Goal: Information Seeking & Learning: Understand process/instructions

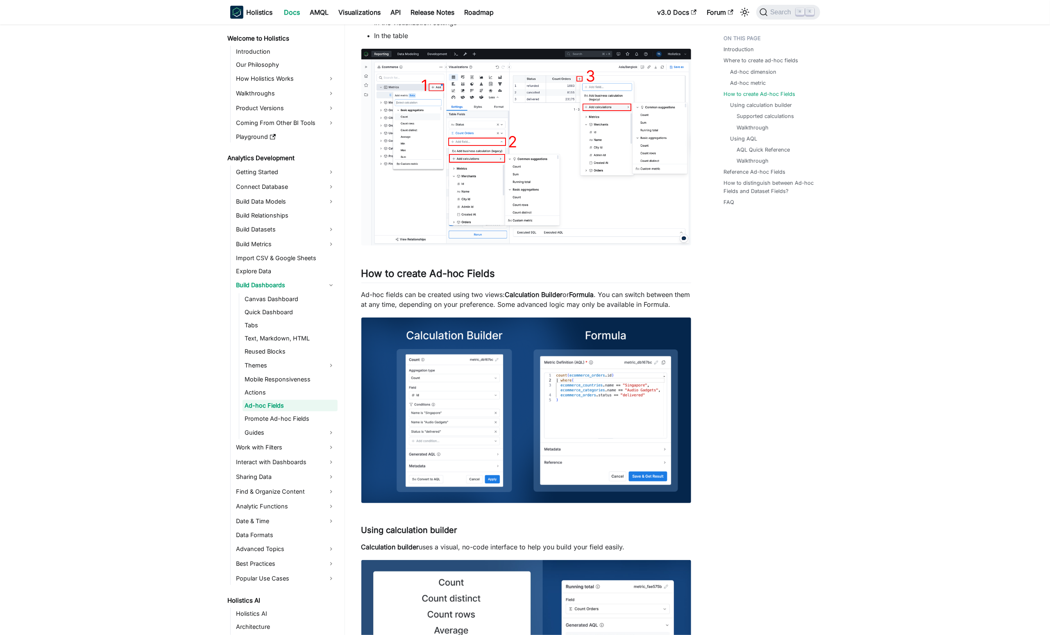
scroll to position [788, 0]
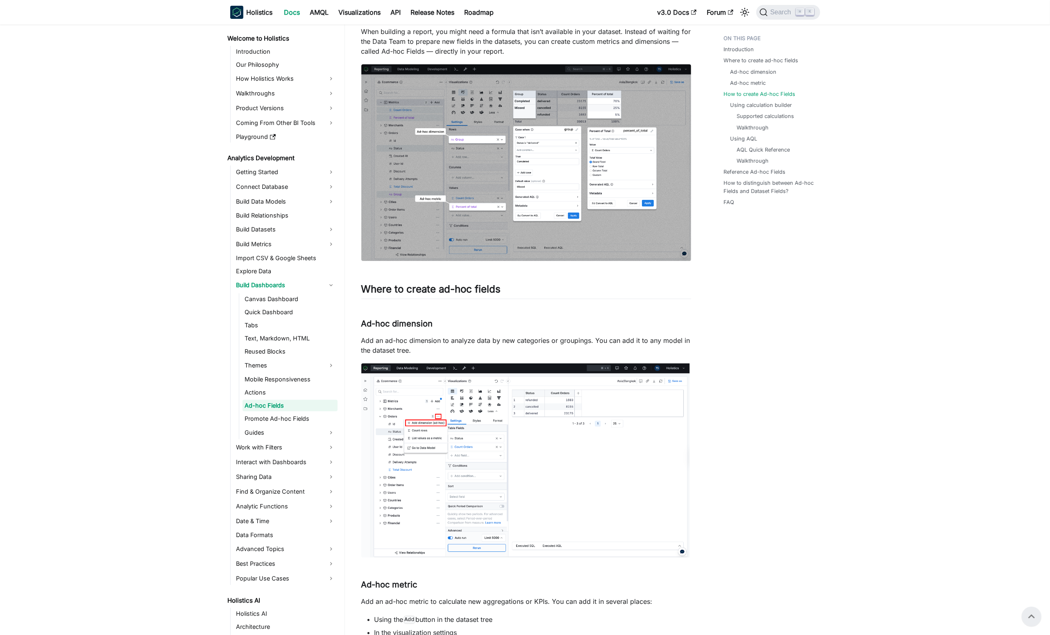
scroll to position [0, 0]
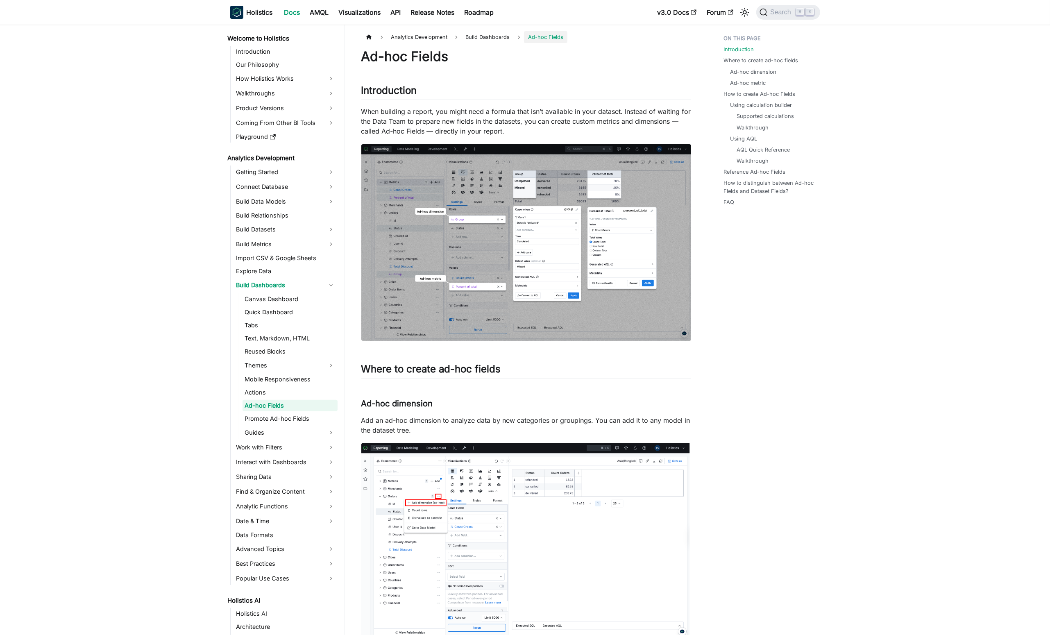
drag, startPoint x: 868, startPoint y: 162, endPoint x: 885, endPoint y: 172, distance: 19.5
click at [660, 200] on img at bounding box center [526, 242] width 330 height 197
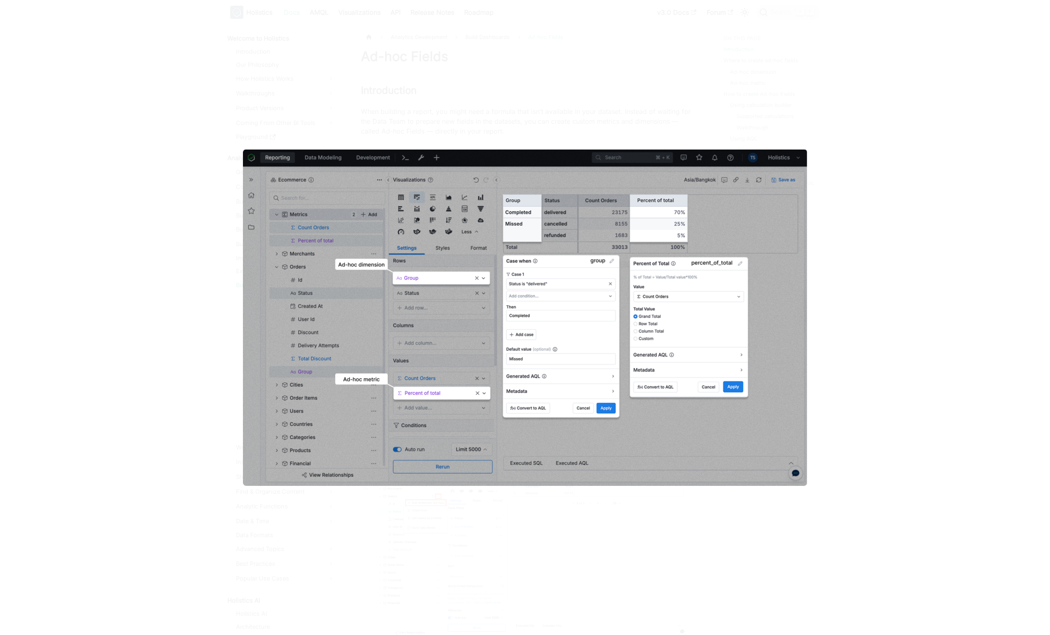
click at [722, 233] on img at bounding box center [525, 318] width 564 height 336
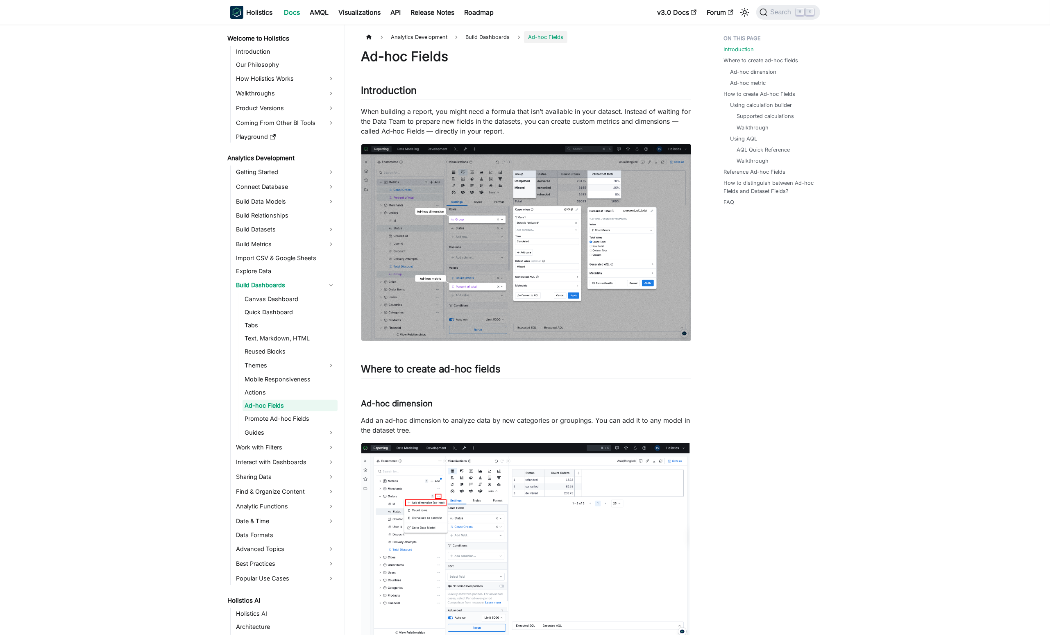
click at [614, 245] on img at bounding box center [526, 242] width 330 height 197
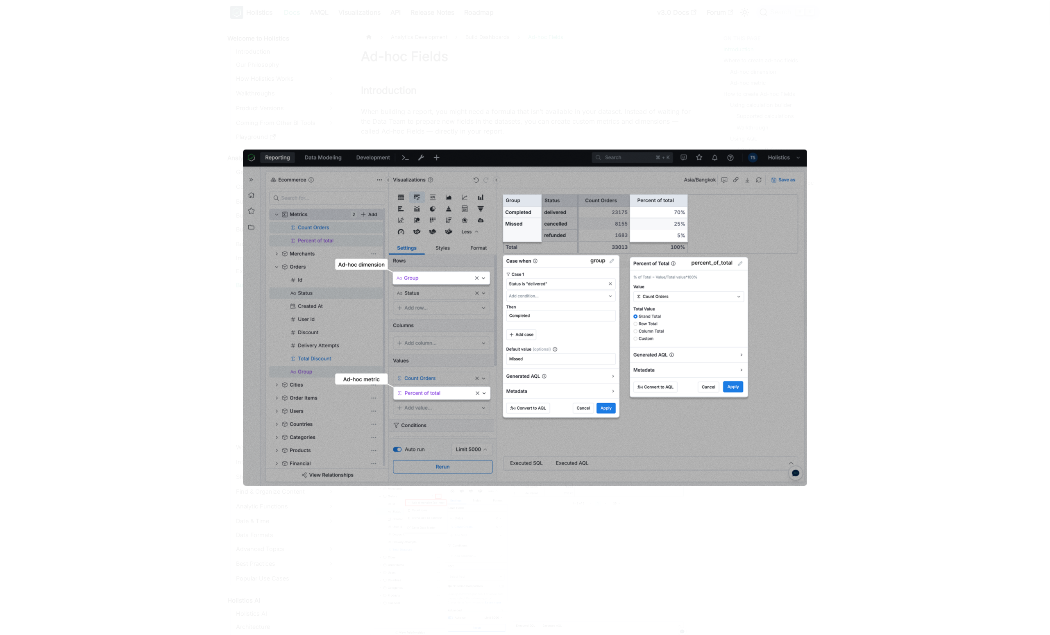
click at [640, 98] on div at bounding box center [525, 317] width 1050 height 635
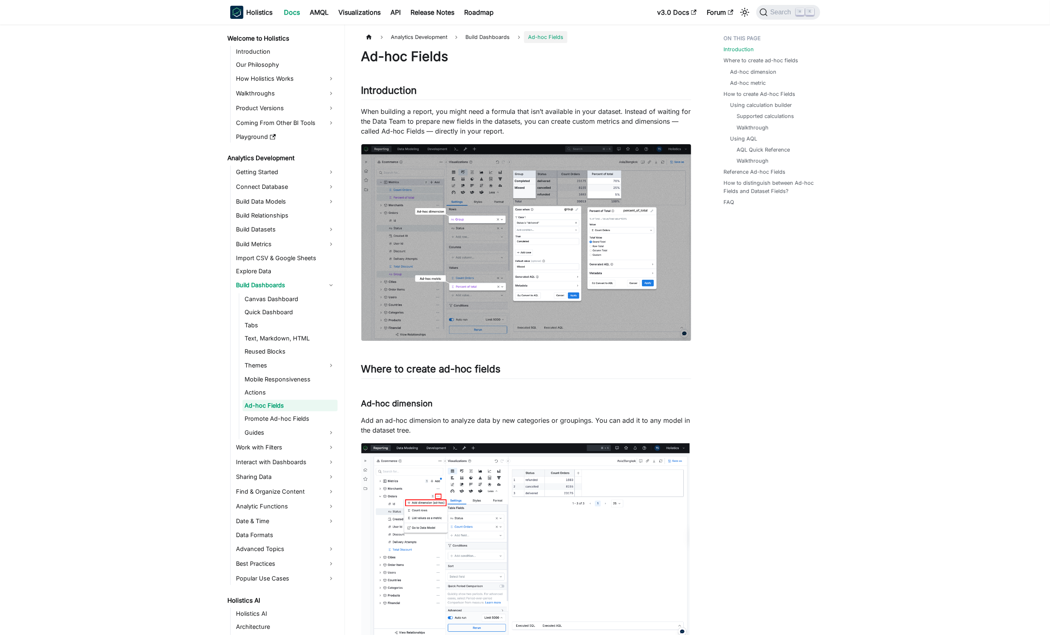
click at [649, 124] on p "When building a report, you might need a formula that isn’t available in your d…" at bounding box center [526, 121] width 330 height 29
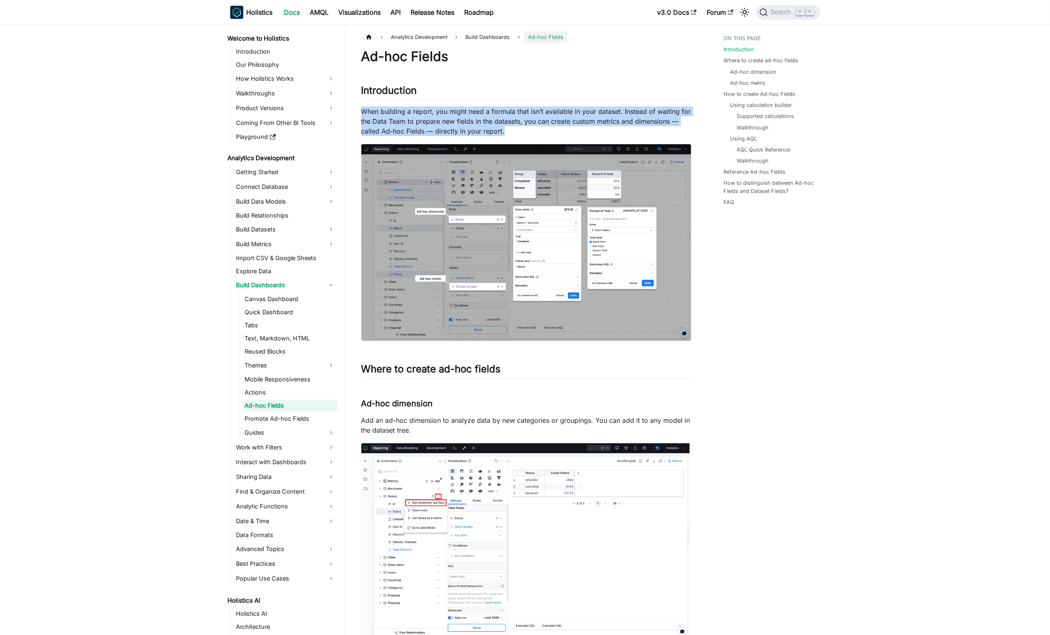
click at [649, 124] on p "When building a report, you might need a formula that isn’t available in your d…" at bounding box center [526, 121] width 330 height 29
click at [544, 245] on img at bounding box center [526, 242] width 330 height 197
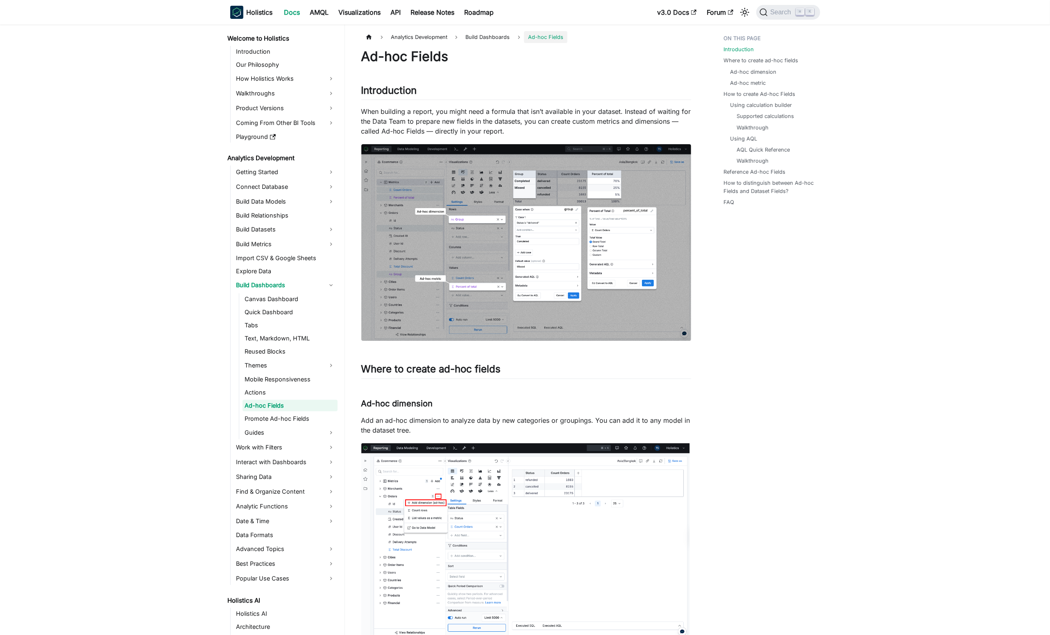
click at [628, 281] on img at bounding box center [526, 242] width 330 height 197
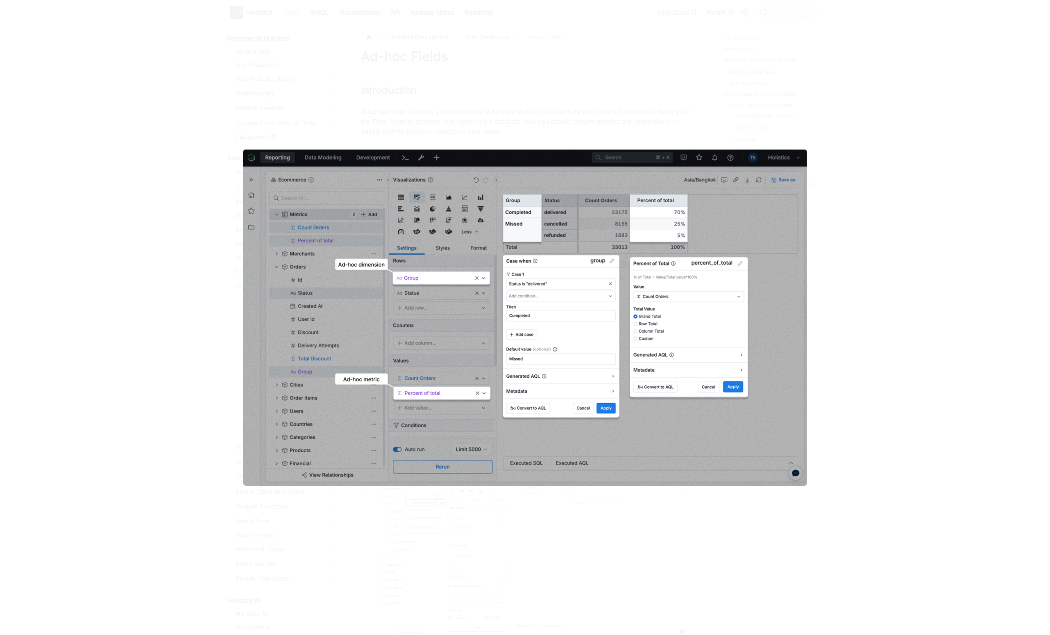
click at [863, 254] on div at bounding box center [525, 317] width 1050 height 635
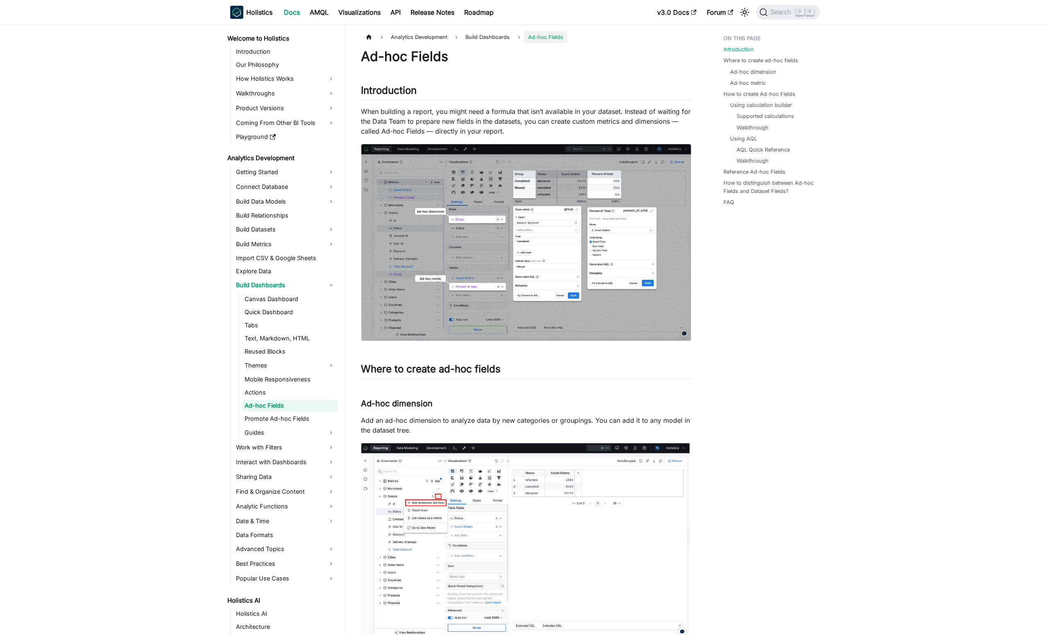
click at [671, 233] on img at bounding box center [526, 242] width 330 height 197
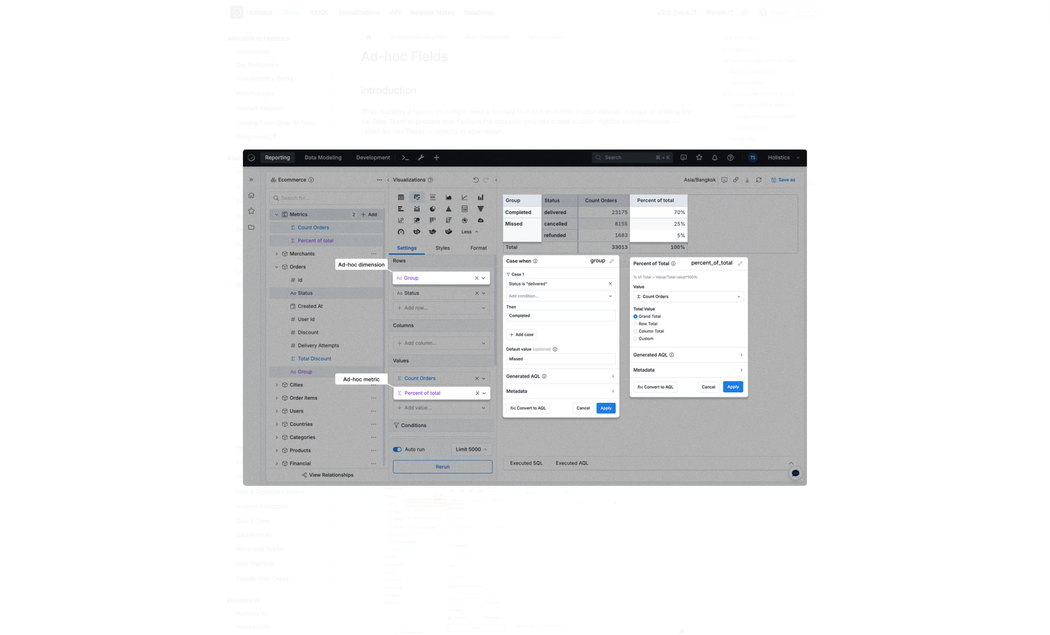
click at [828, 308] on div at bounding box center [525, 317] width 1050 height 635
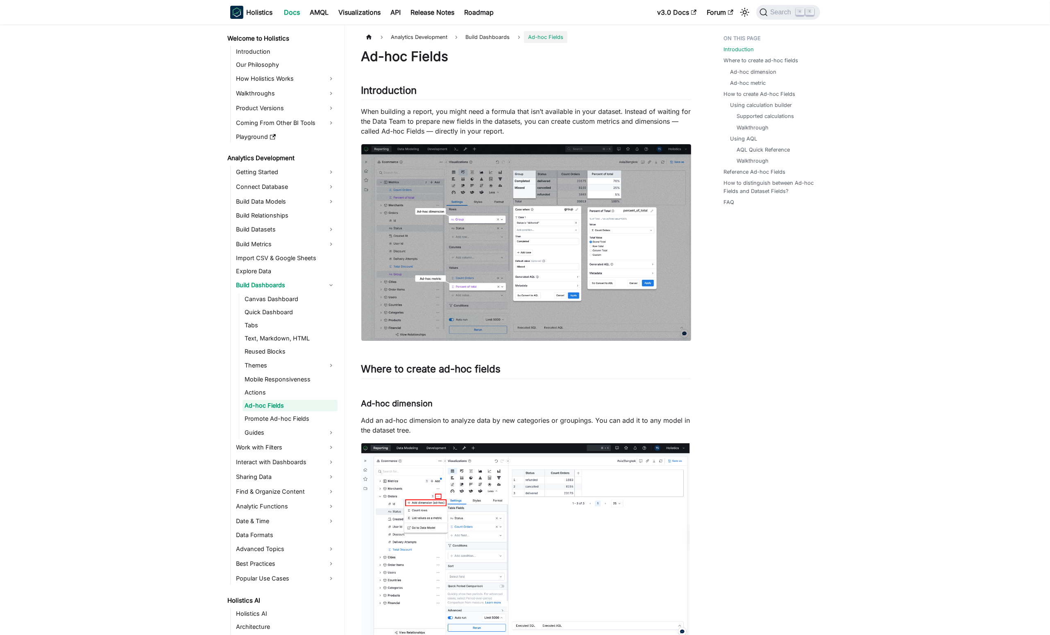
click at [608, 254] on img at bounding box center [526, 242] width 330 height 197
click at [634, 232] on img at bounding box center [526, 242] width 330 height 197
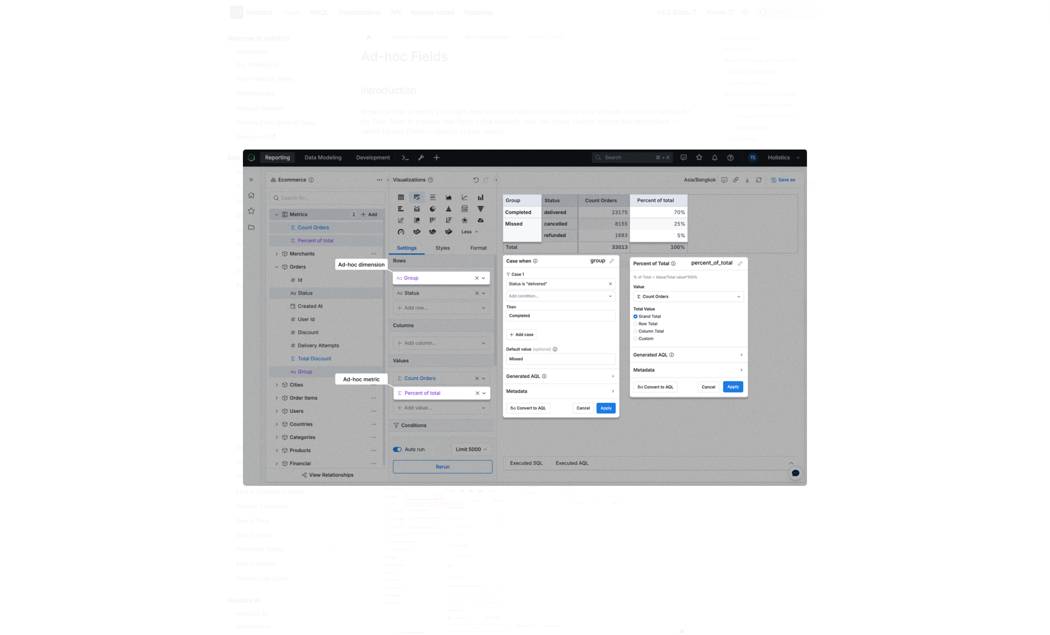
click at [819, 297] on div at bounding box center [525, 317] width 1050 height 635
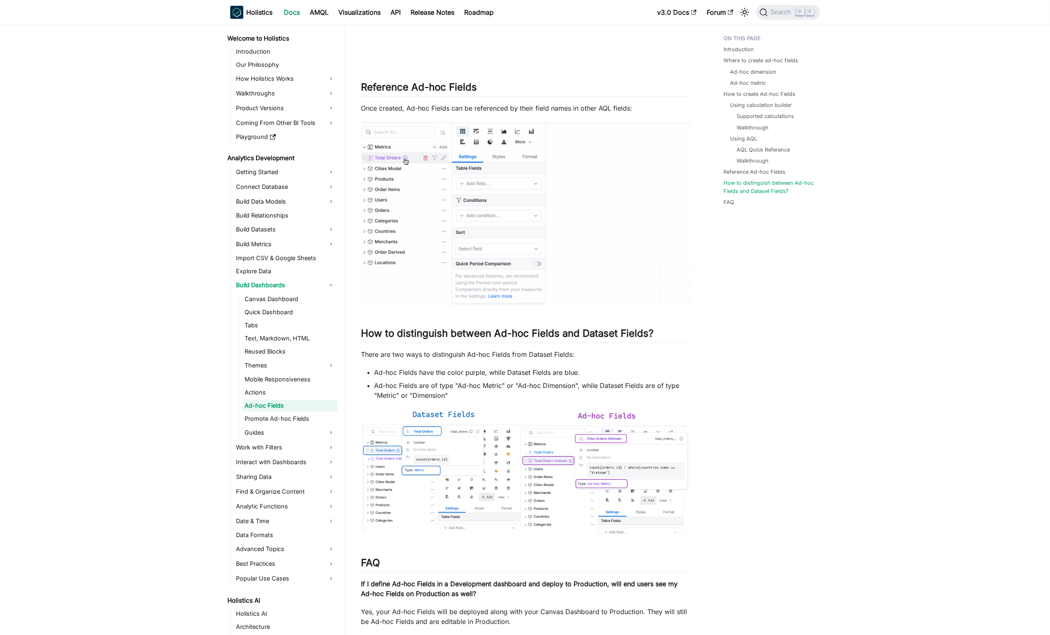
scroll to position [2721, 0]
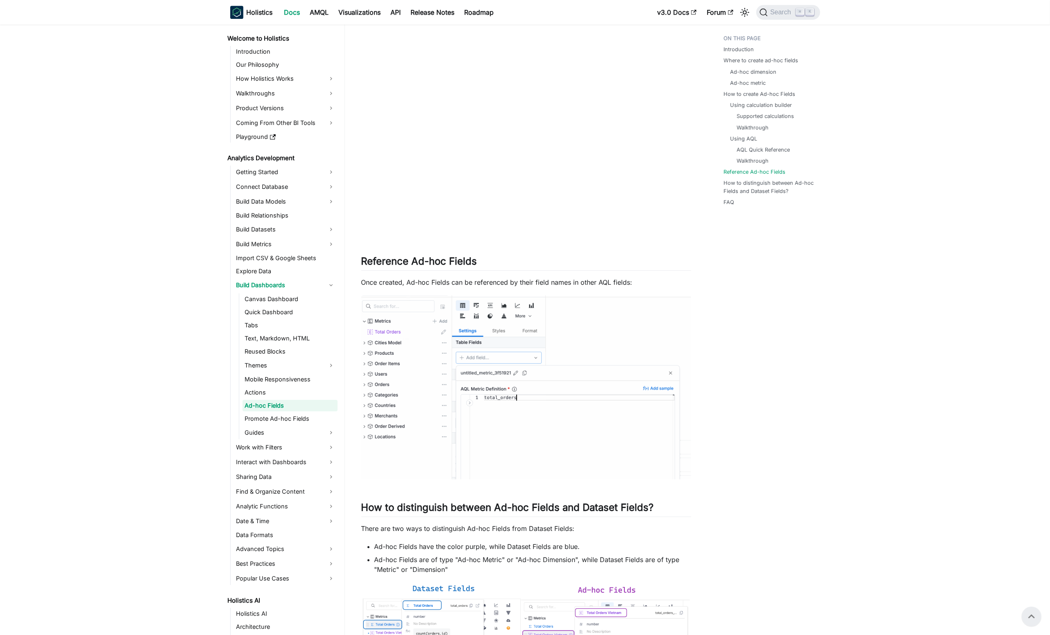
click at [739, 177] on ul "Introduction Where to create ad-hoc fields Ad-hoc dimension Ad-hoc metric How t…" at bounding box center [767, 121] width 101 height 181
click at [729, 172] on link "Reference Ad-hoc Fields" at bounding box center [757, 172] width 62 height 8
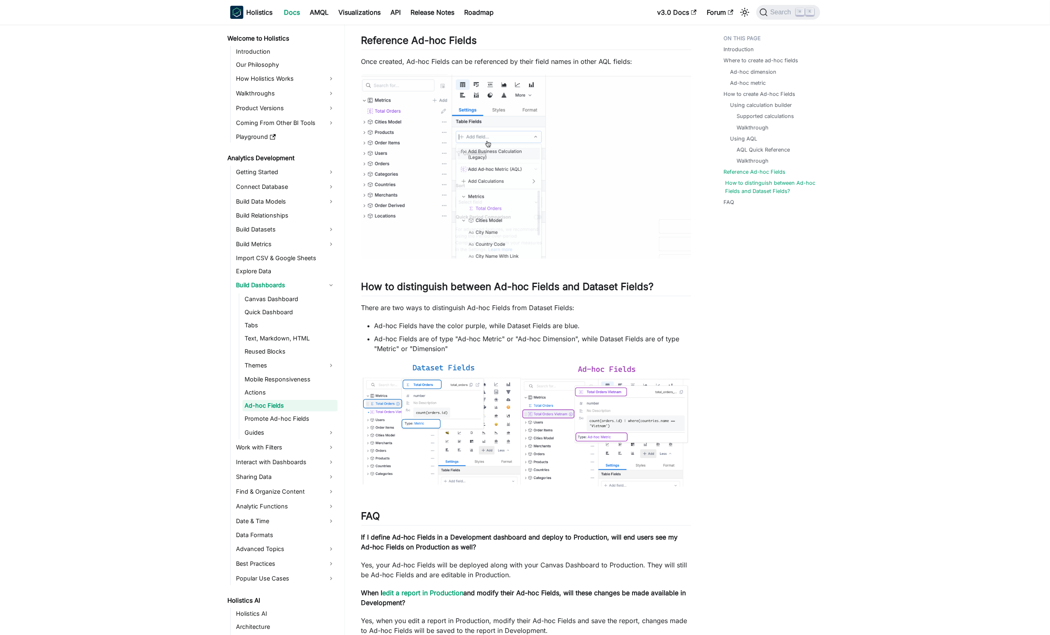
click at [758, 184] on link "How to distinguish between Ad-hoc Fields and Dataset Fields?" at bounding box center [771, 187] width 91 height 16
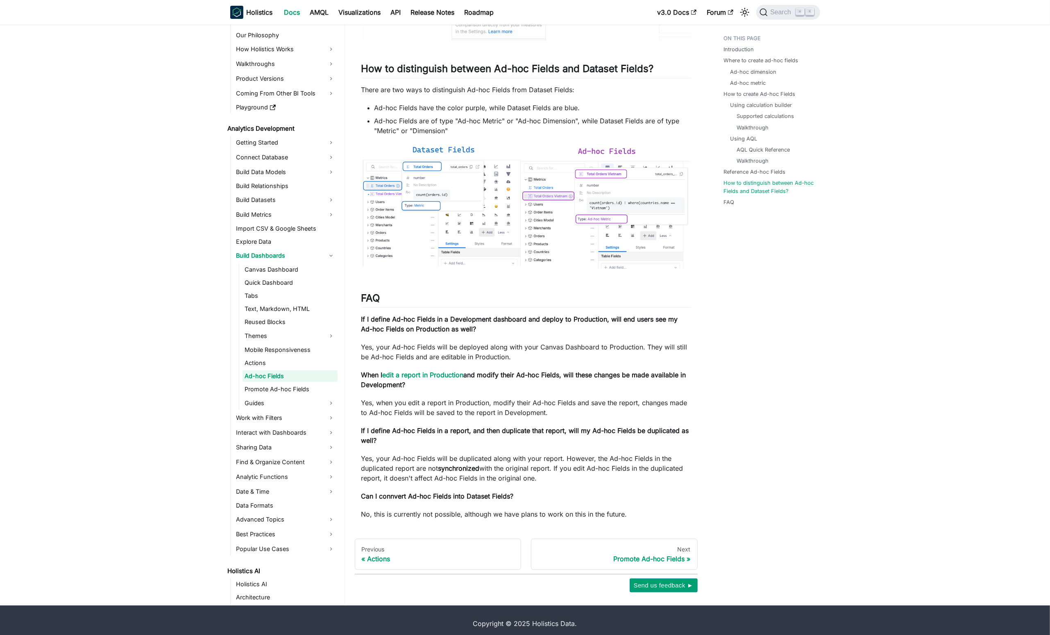
click at [731, 139] on li "Using AQL AQL Quick Reference Walkthrough" at bounding box center [771, 150] width 82 height 30
click at [737, 138] on link "Using AQL" at bounding box center [745, 139] width 27 height 8
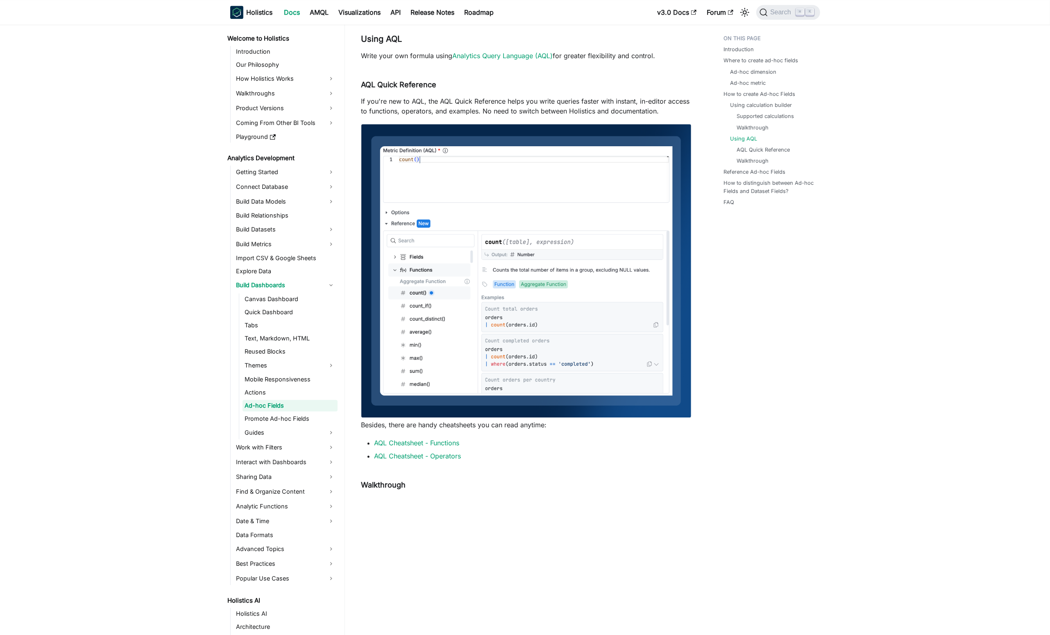
click at [759, 98] on li "How to create Ad-hoc Fields Using calculation builder Supported calculations Wa…" at bounding box center [769, 127] width 91 height 75
click at [760, 91] on link "How to create Ad-hoc Fields" at bounding box center [762, 94] width 72 height 8
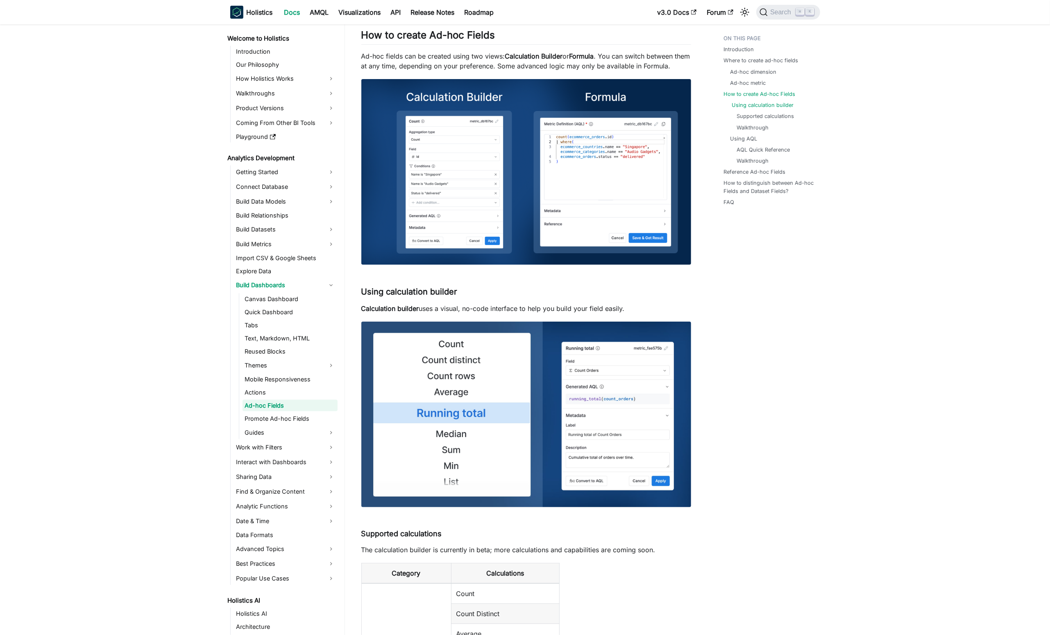
click at [771, 102] on link "Using calculation builder" at bounding box center [763, 105] width 62 height 8
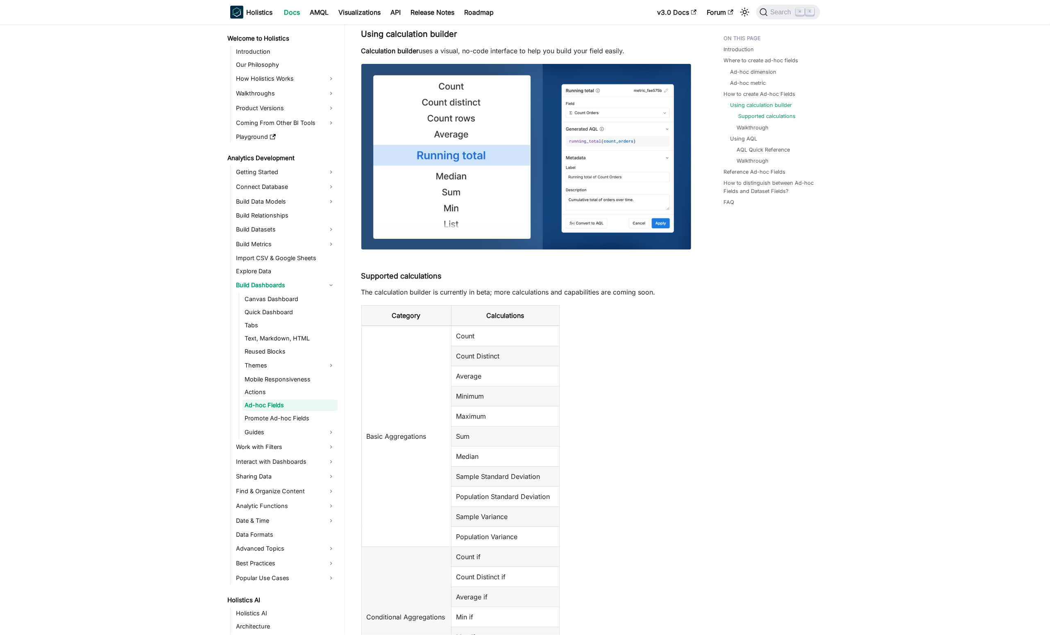
click at [781, 113] on link "Supported calculations" at bounding box center [767, 116] width 57 height 8
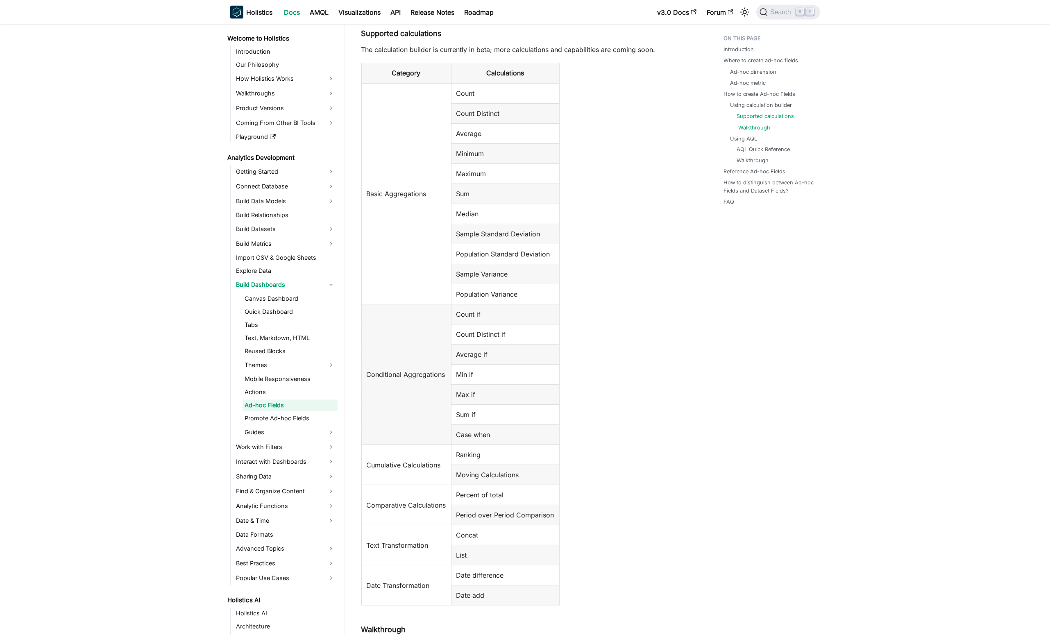
click at [757, 128] on link "Walkthrough" at bounding box center [755, 128] width 32 height 8
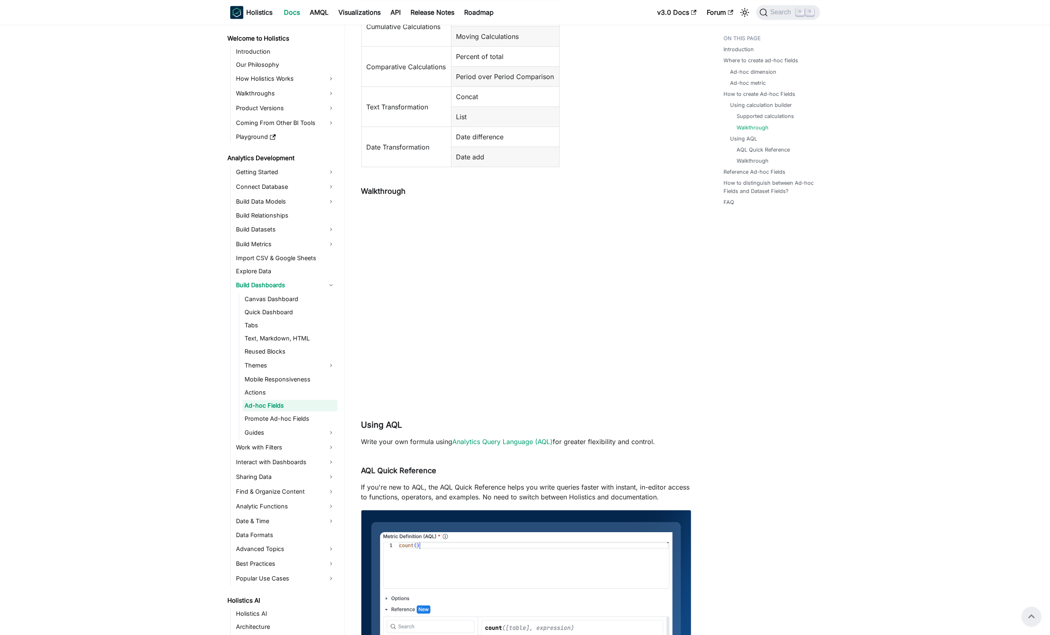
scroll to position [1798, 0]
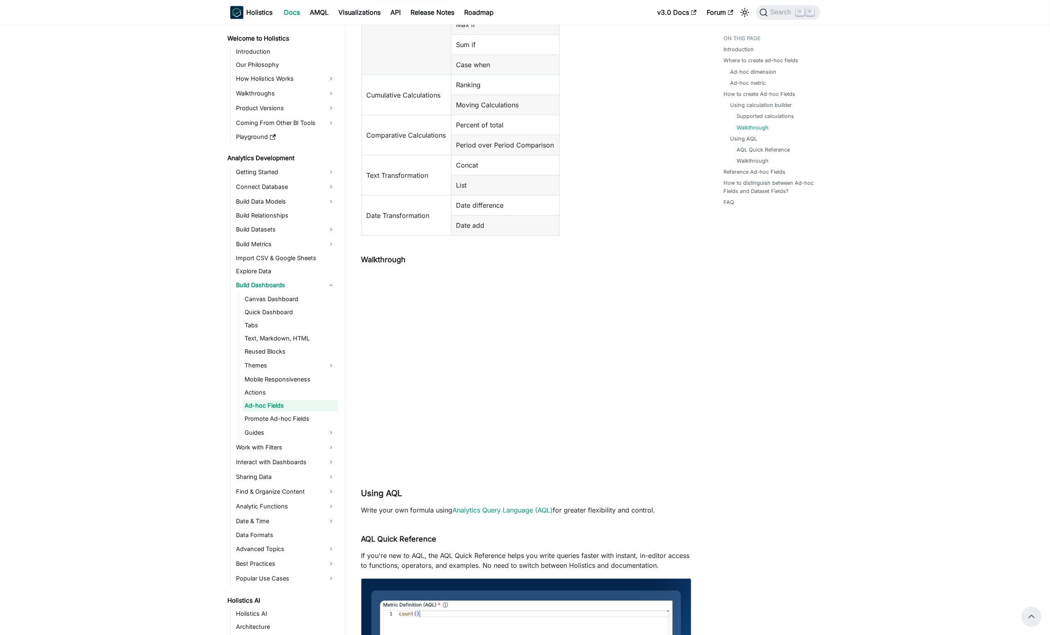
click at [778, 124] on li "Walkthrough" at bounding box center [773, 128] width 72 height 8
click at [769, 118] on link "Supported calculations" at bounding box center [767, 116] width 57 height 8
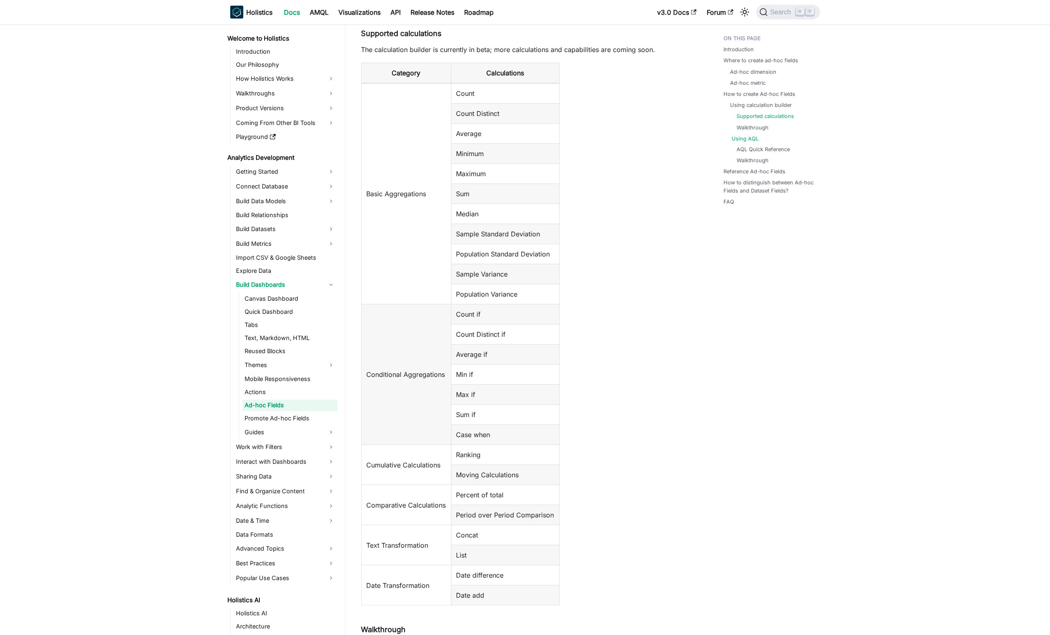
click at [746, 141] on link "Using AQL" at bounding box center [745, 139] width 27 height 8
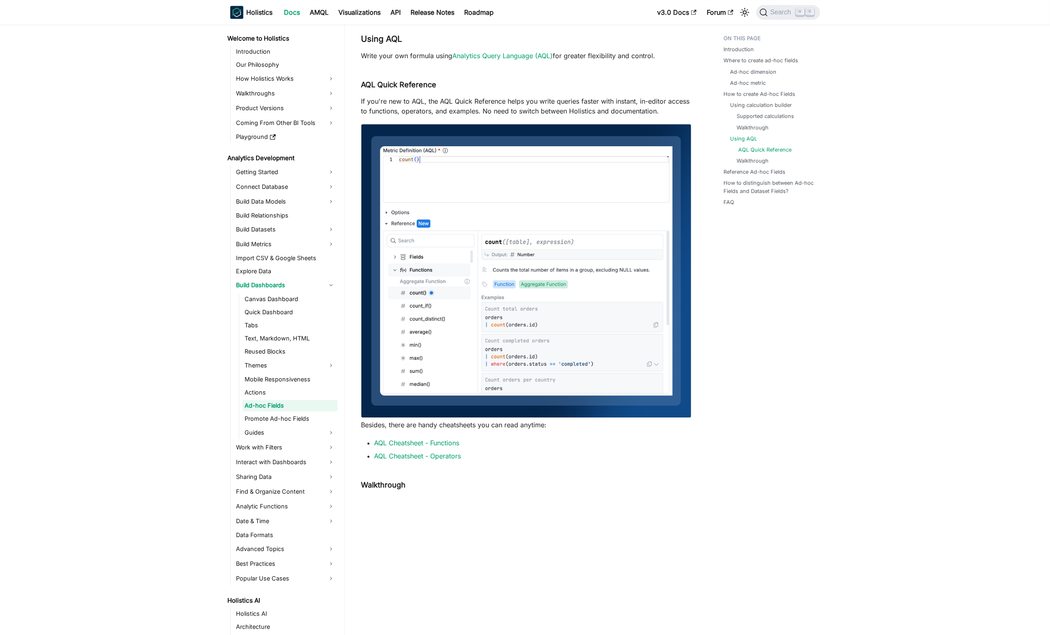
click at [758, 147] on link "AQL Quick Reference" at bounding box center [765, 150] width 53 height 8
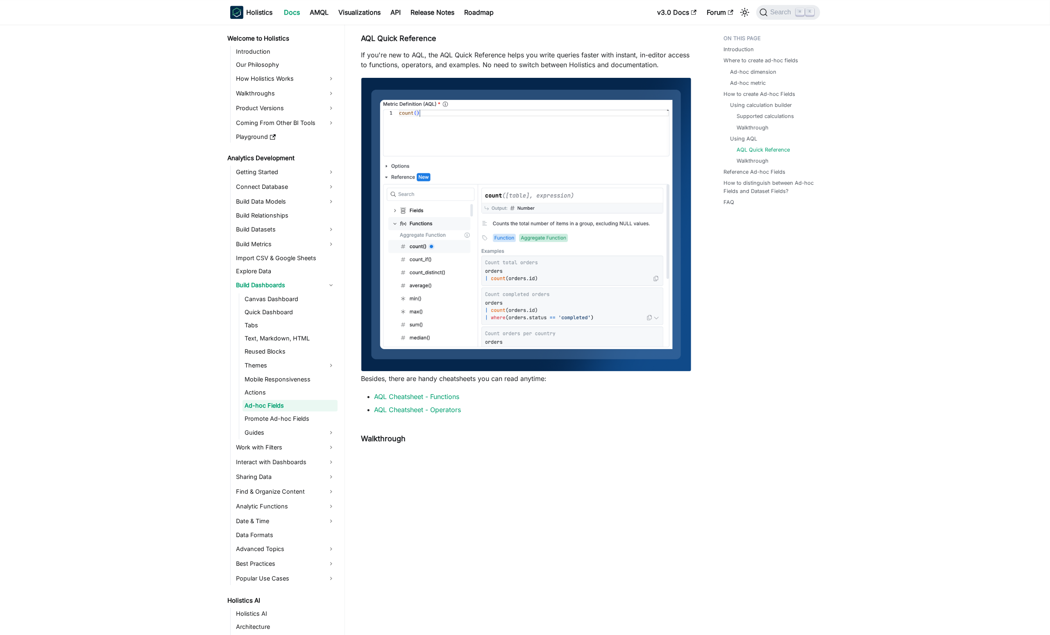
click at [762, 156] on ul "AQL Quick Reference Walkthrough" at bounding box center [771, 155] width 82 height 19
click at [754, 159] on link "Walkthrough" at bounding box center [755, 161] width 32 height 8
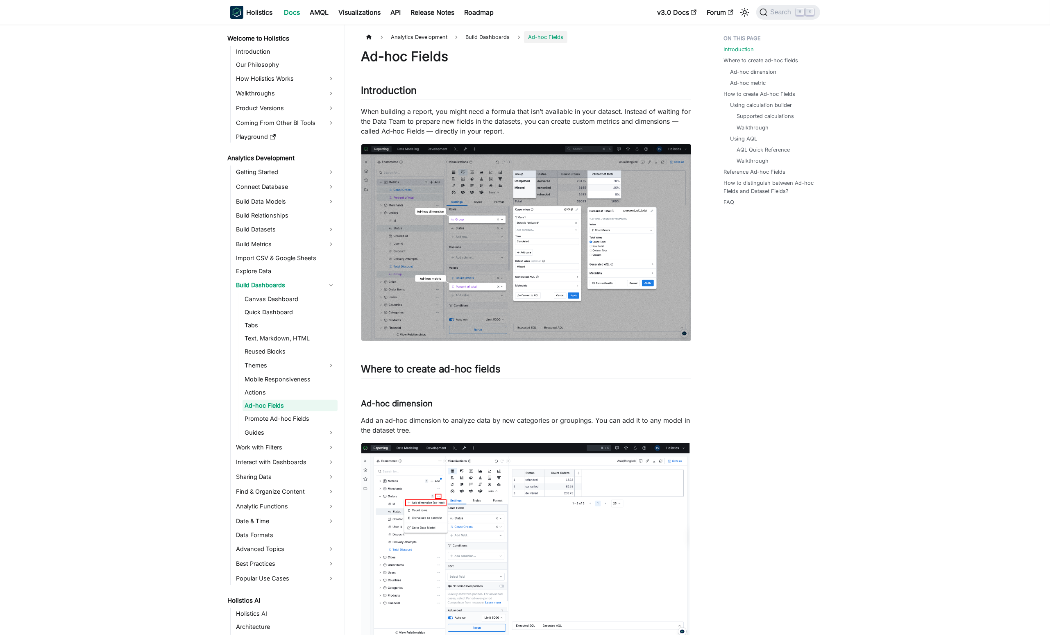
click at [771, 124] on li "Walkthrough" at bounding box center [773, 128] width 72 height 8
click at [760, 121] on ul "Supported calculations Walkthrough" at bounding box center [771, 121] width 82 height 19
click at [750, 118] on link "Supported calculations" at bounding box center [767, 116] width 57 height 8
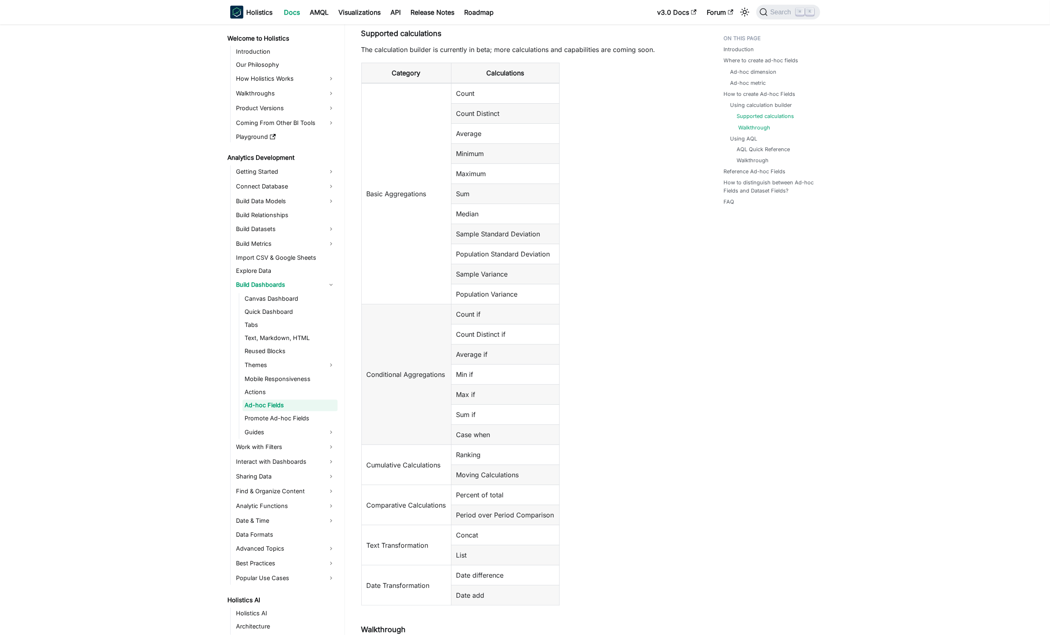
click at [758, 127] on link "Walkthrough" at bounding box center [755, 128] width 32 height 8
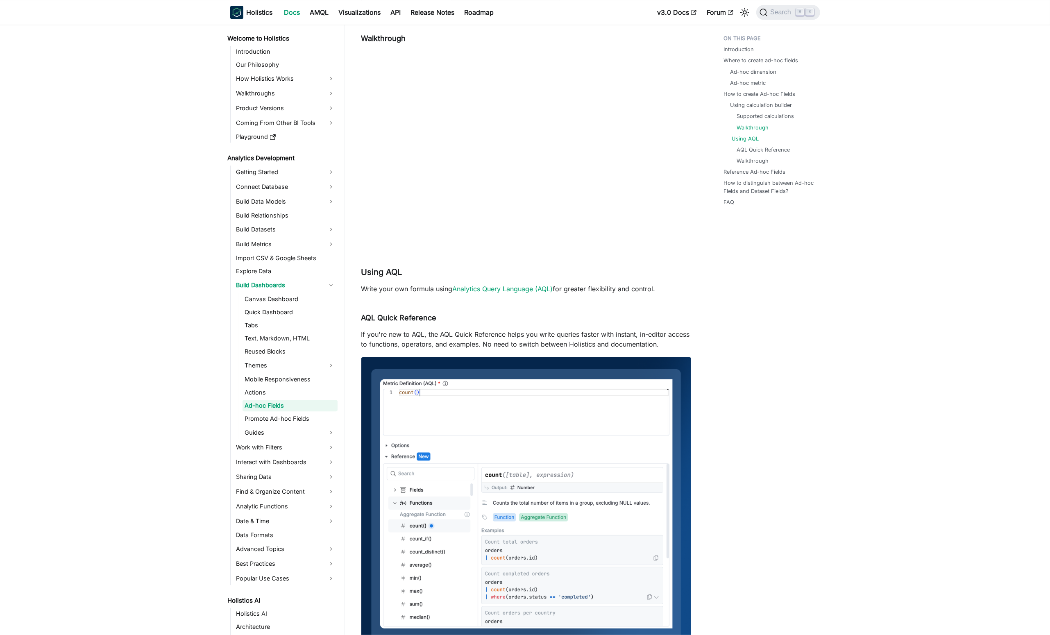
click at [749, 136] on link "Using AQL" at bounding box center [745, 139] width 27 height 8
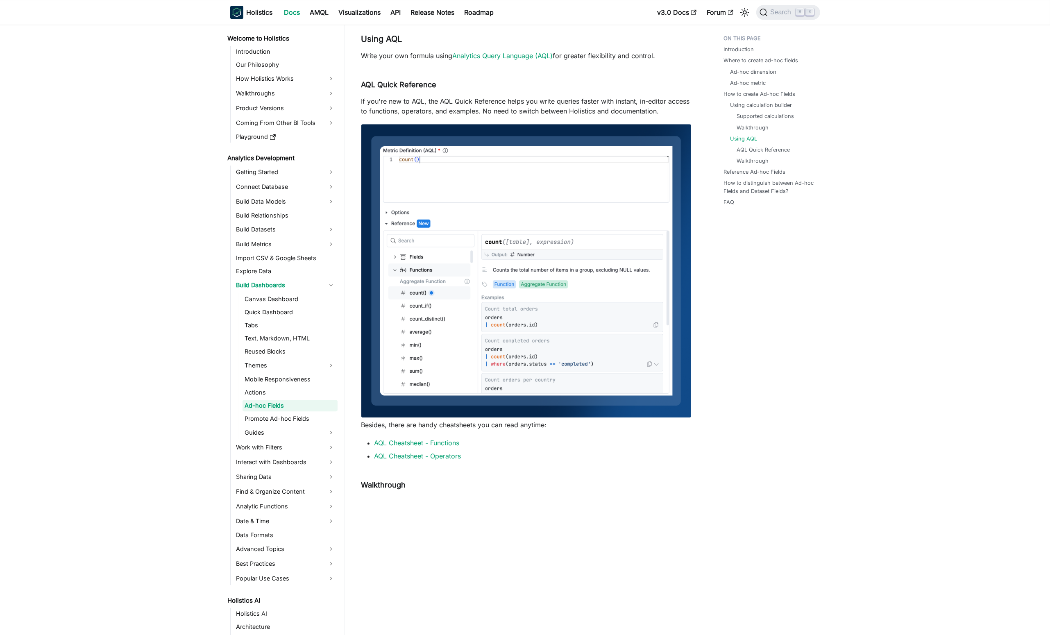
click at [766, 144] on li "Using AQL AQL Quick Reference Walkthrough" at bounding box center [771, 150] width 82 height 30
click at [747, 158] on link "Walkthrough" at bounding box center [755, 161] width 32 height 8
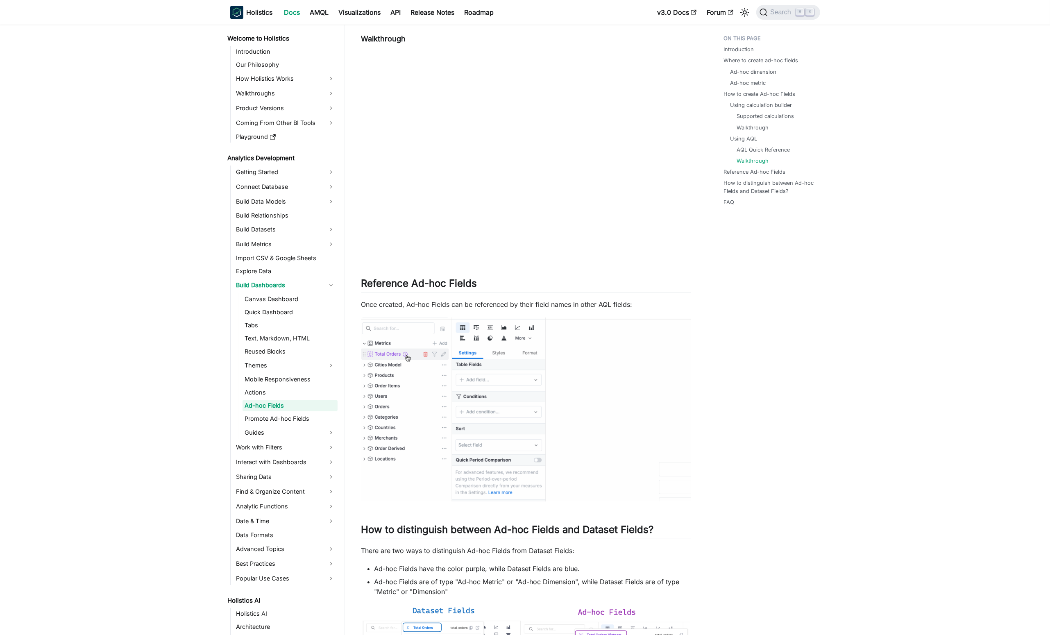
click at [775, 166] on ul "Introduction Where to create ad-hoc fields Ad-hoc dimension Ad-hoc metric How t…" at bounding box center [767, 121] width 101 height 181
click at [770, 158] on div at bounding box center [770, 158] width 0 height 0
click at [796, 184] on link "How to distinguish between Ad-hoc Fields and Dataset Fields?" at bounding box center [771, 187] width 91 height 16
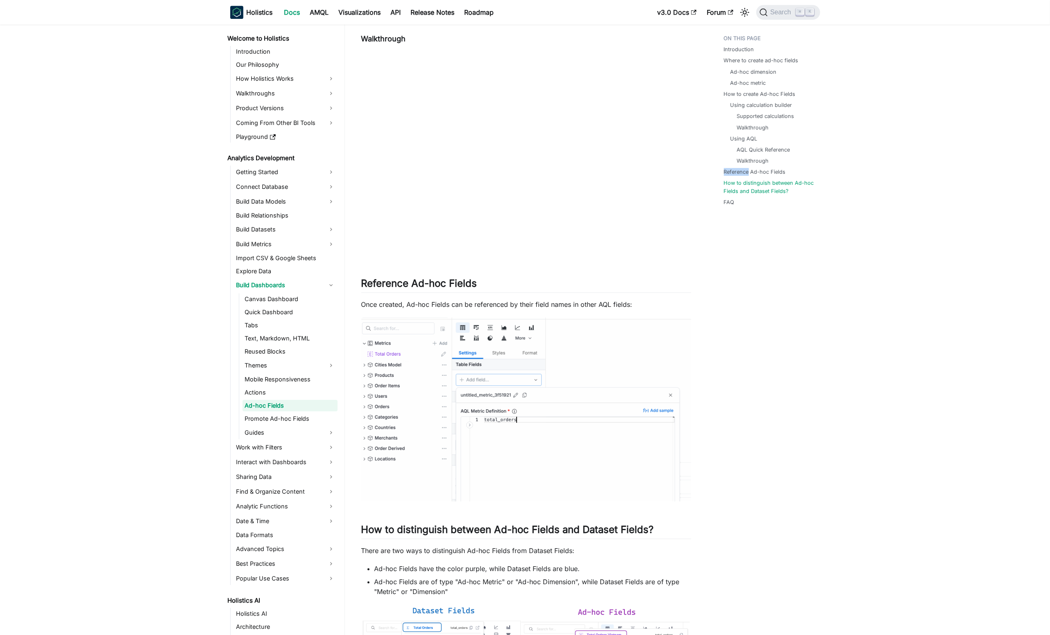
scroll to position [3160, 0]
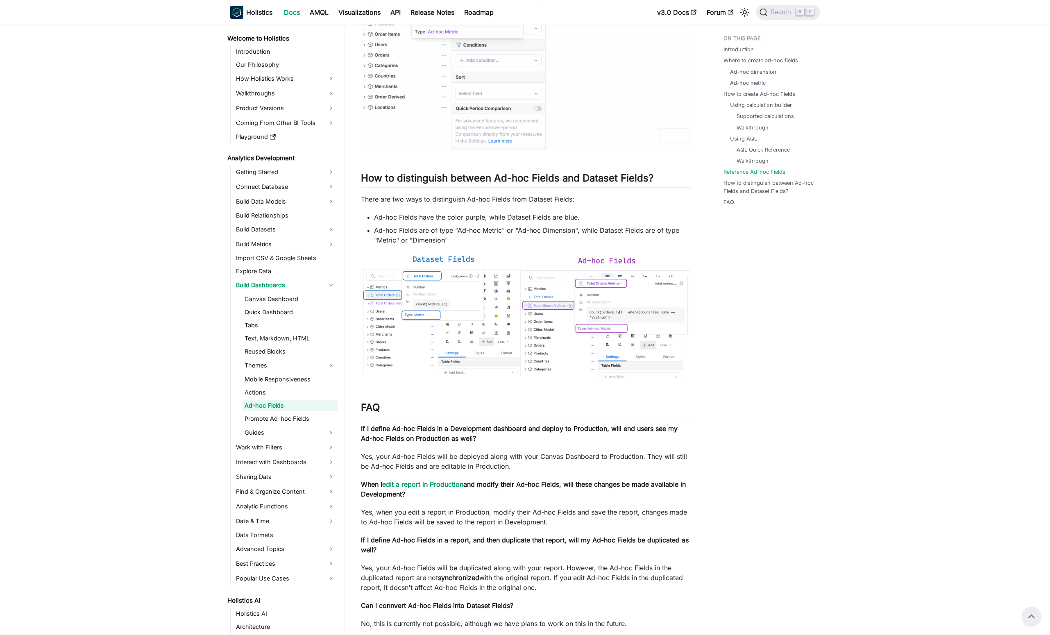
scroll to position [887, 0]
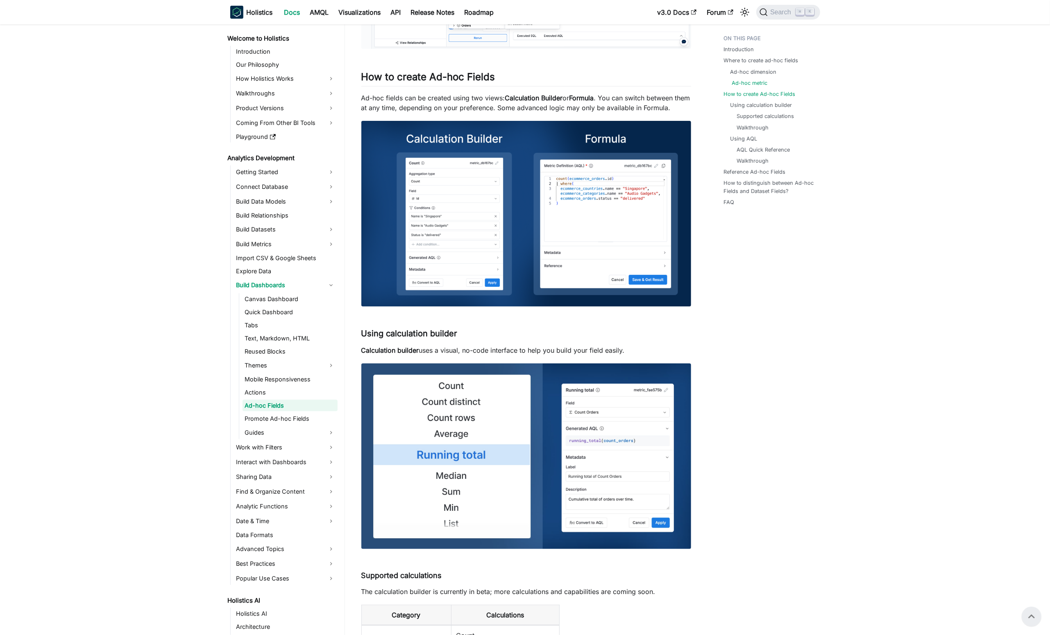
click at [751, 84] on link "Ad-hoc metric" at bounding box center [750, 83] width 36 height 8
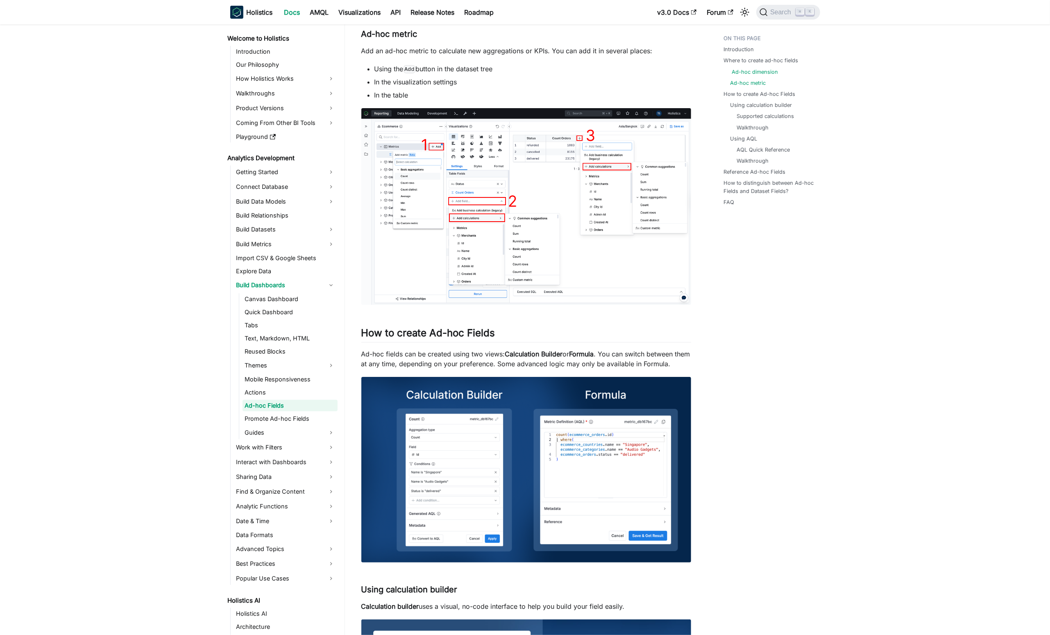
click at [770, 69] on link "Ad-hoc dimension" at bounding box center [755, 72] width 46 height 8
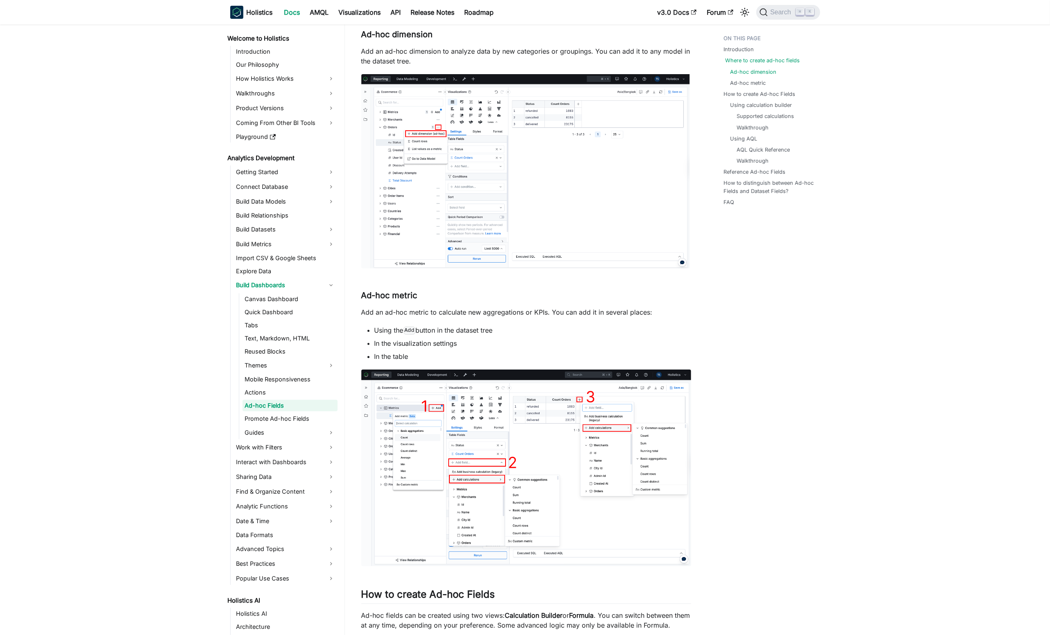
click at [766, 62] on link "Where to create ad-hoc fields" at bounding box center [763, 61] width 75 height 8
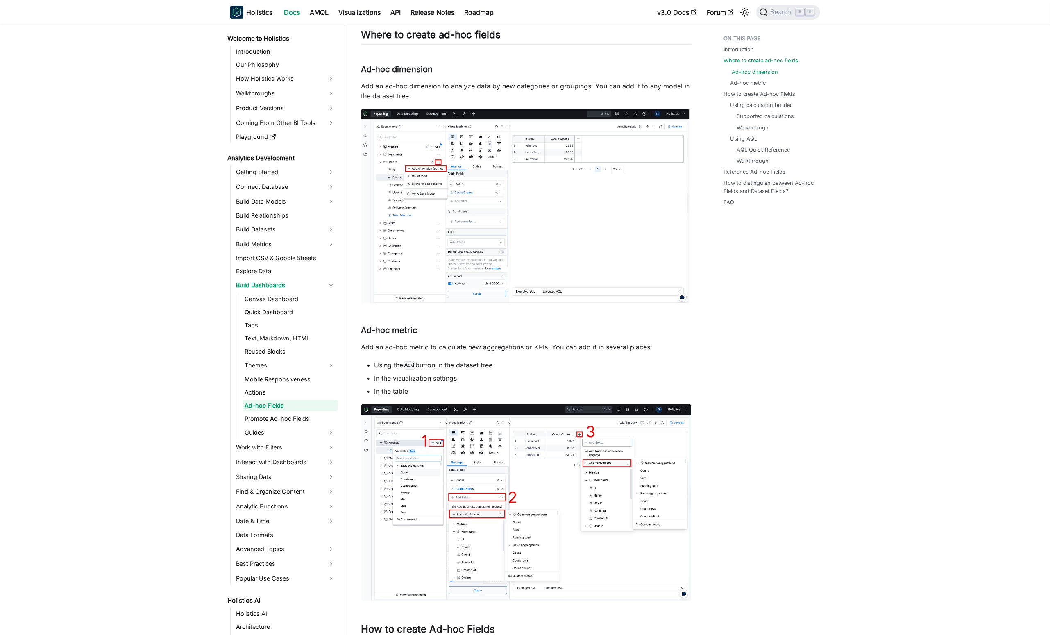
click at [764, 75] on link "Ad-hoc dimension" at bounding box center [755, 72] width 46 height 8
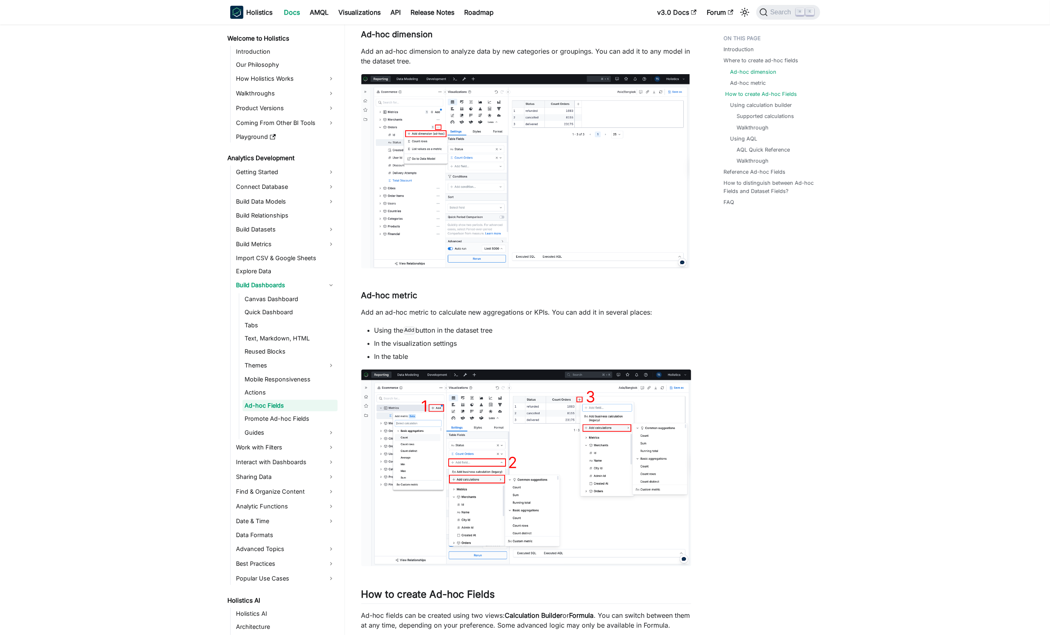
drag, startPoint x: 761, startPoint y: 92, endPoint x: 769, endPoint y: 122, distance: 31.0
click at [760, 92] on link "How to create Ad-hoc Fields" at bounding box center [762, 94] width 72 height 8
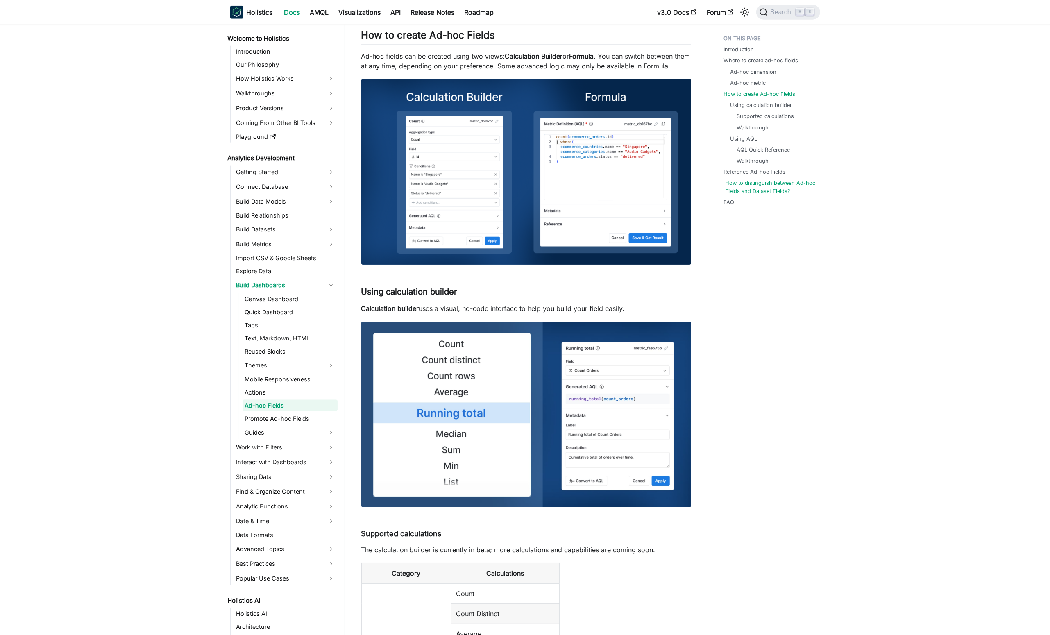
click at [769, 180] on link "How to distinguish between Ad-hoc Fields and Dataset Fields?" at bounding box center [771, 187] width 91 height 16
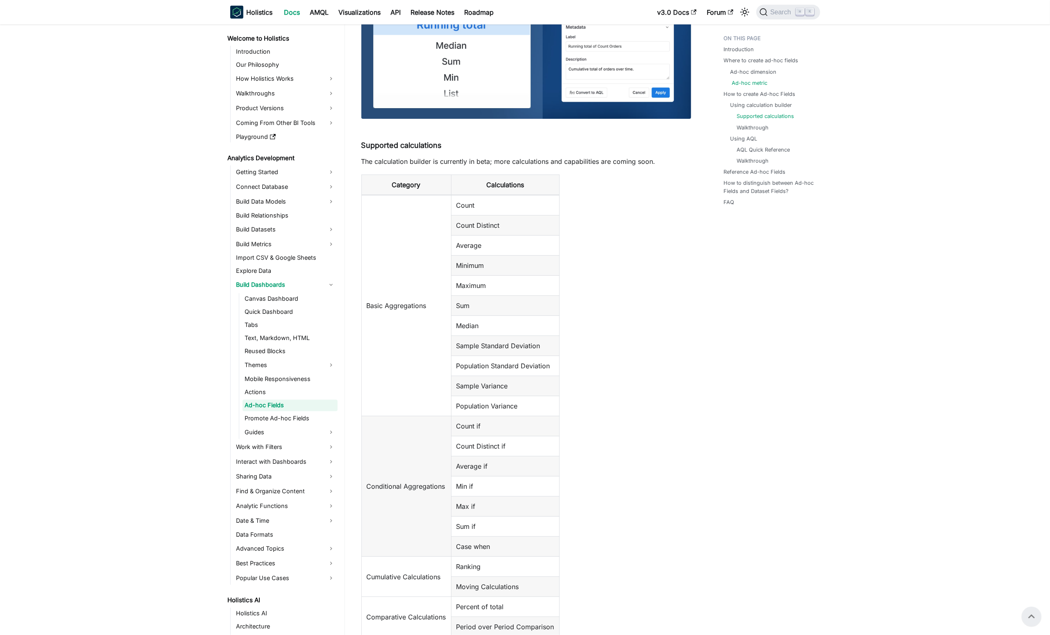
click at [742, 86] on link "Ad-hoc metric" at bounding box center [750, 83] width 36 height 8
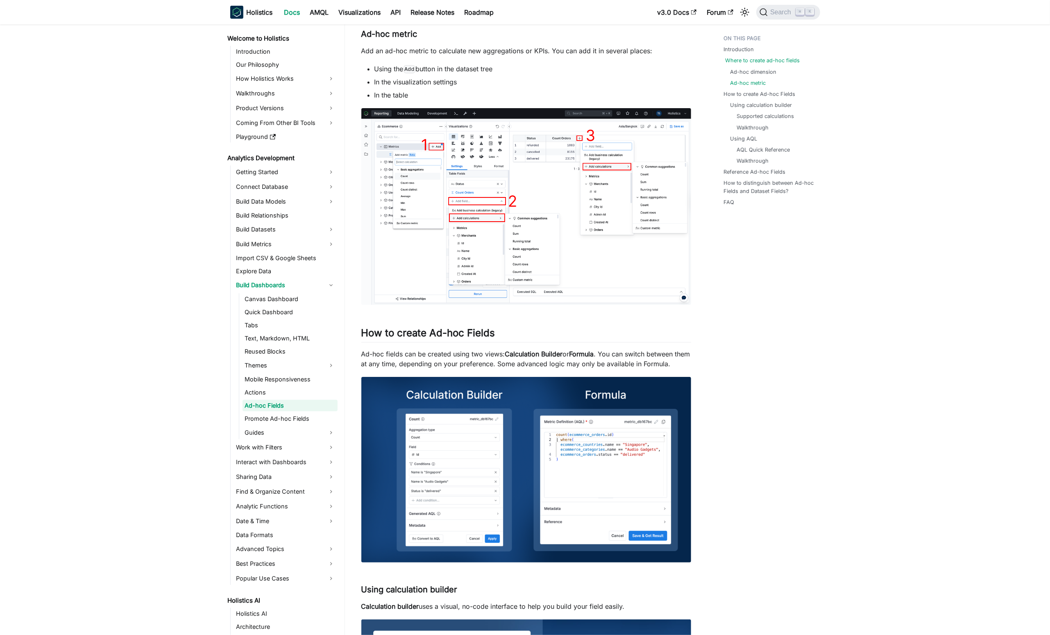
click at [764, 59] on link "Where to create ad-hoc fields" at bounding box center [763, 61] width 75 height 8
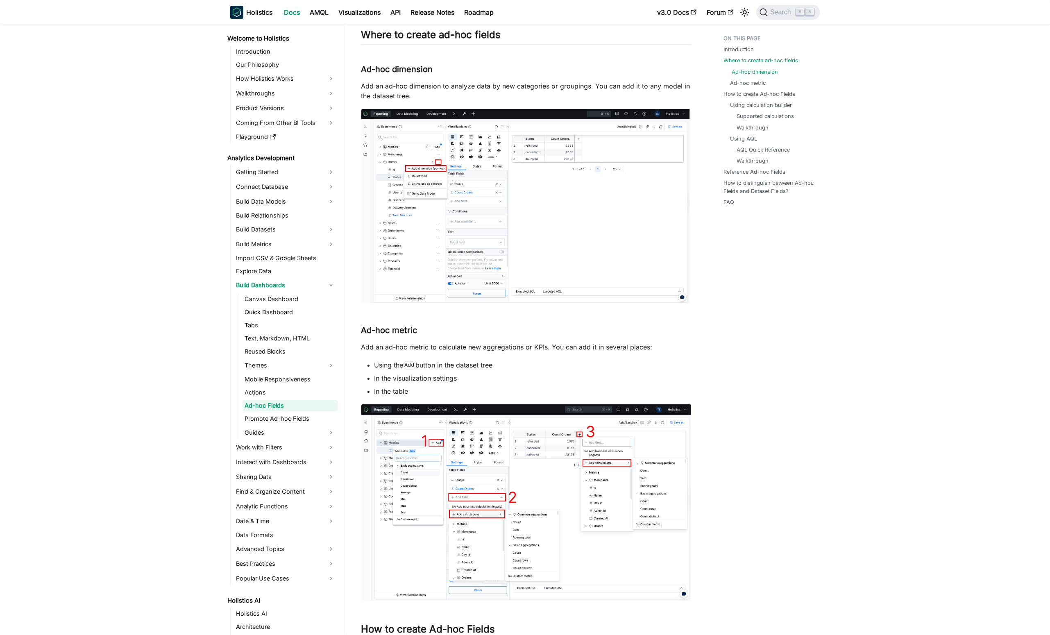
click at [760, 72] on link "Ad-hoc dimension" at bounding box center [755, 72] width 46 height 8
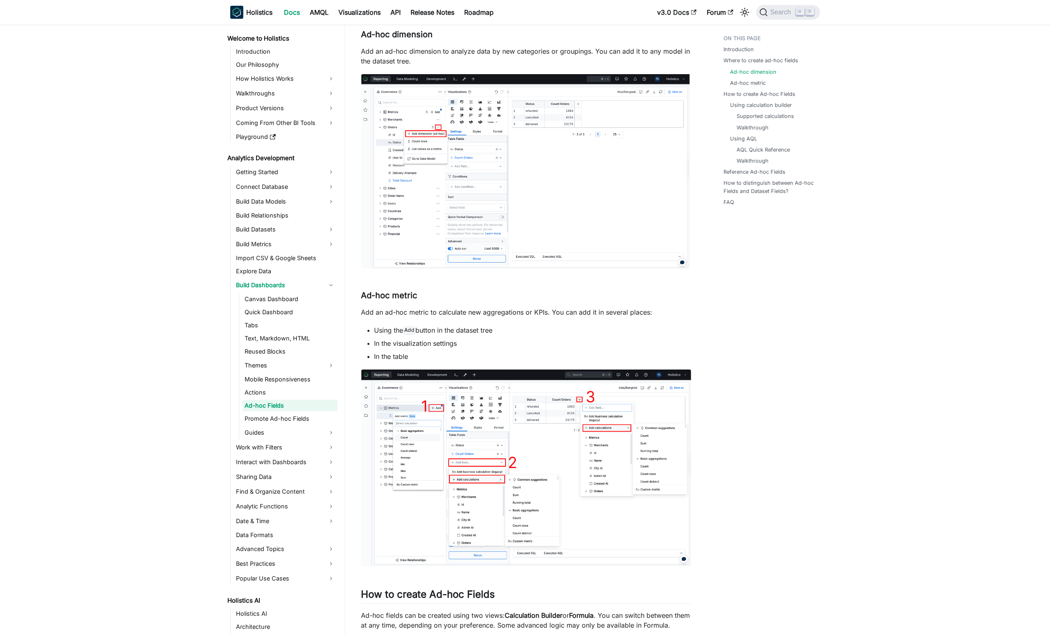
click at [748, 88] on ul "Introduction Where to create ad-hoc fields Ad-hoc dimension Ad-hoc metric How t…" at bounding box center [767, 121] width 101 height 181
click at [746, 83] on link "Ad-hoc metric" at bounding box center [750, 83] width 36 height 8
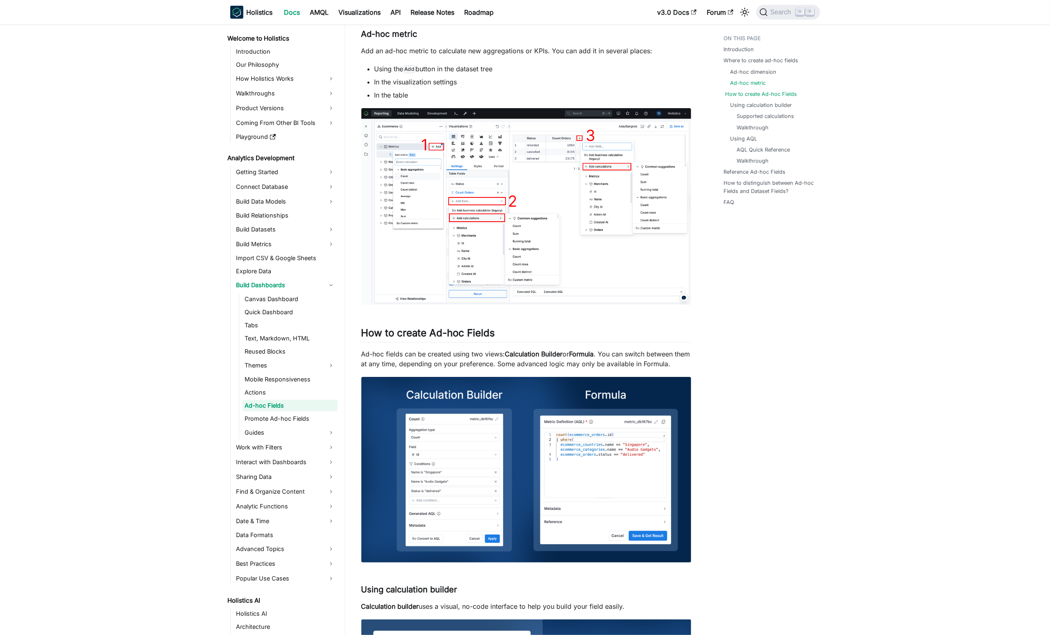
click at [753, 92] on link "How to create Ad-hoc Fields" at bounding box center [762, 94] width 72 height 8
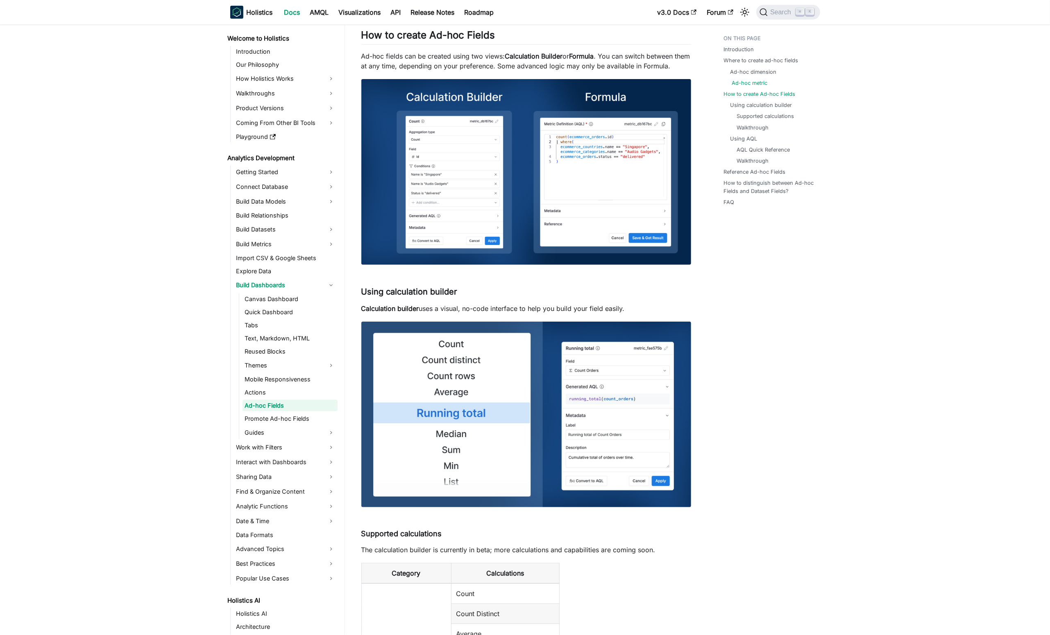
click at [747, 84] on link "Ad-hoc metric" at bounding box center [750, 83] width 36 height 8
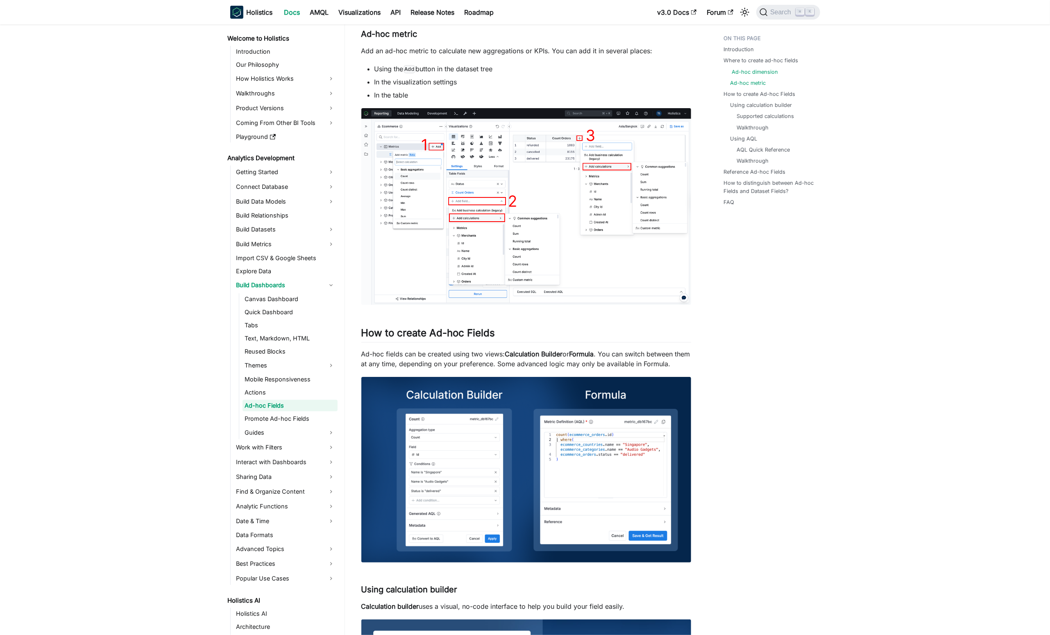
click at [750, 73] on link "Ad-hoc dimension" at bounding box center [755, 72] width 46 height 8
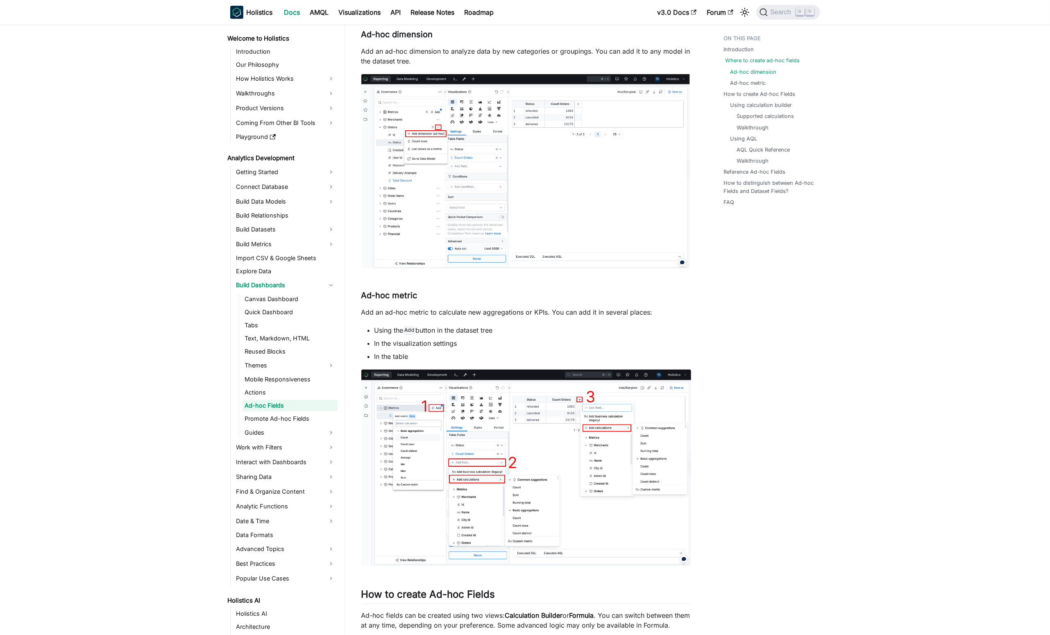
click at [748, 62] on link "Where to create ad-hoc fields" at bounding box center [763, 61] width 75 height 8
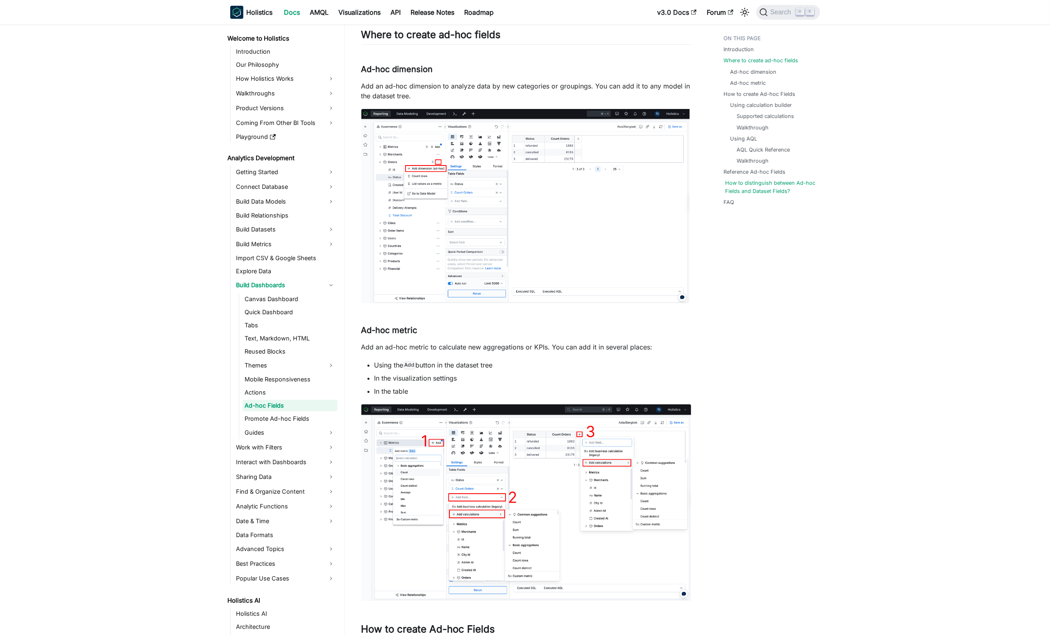
click at [752, 188] on link "How to distinguish between Ad-hoc Fields and Dataset Fields?" at bounding box center [771, 187] width 91 height 16
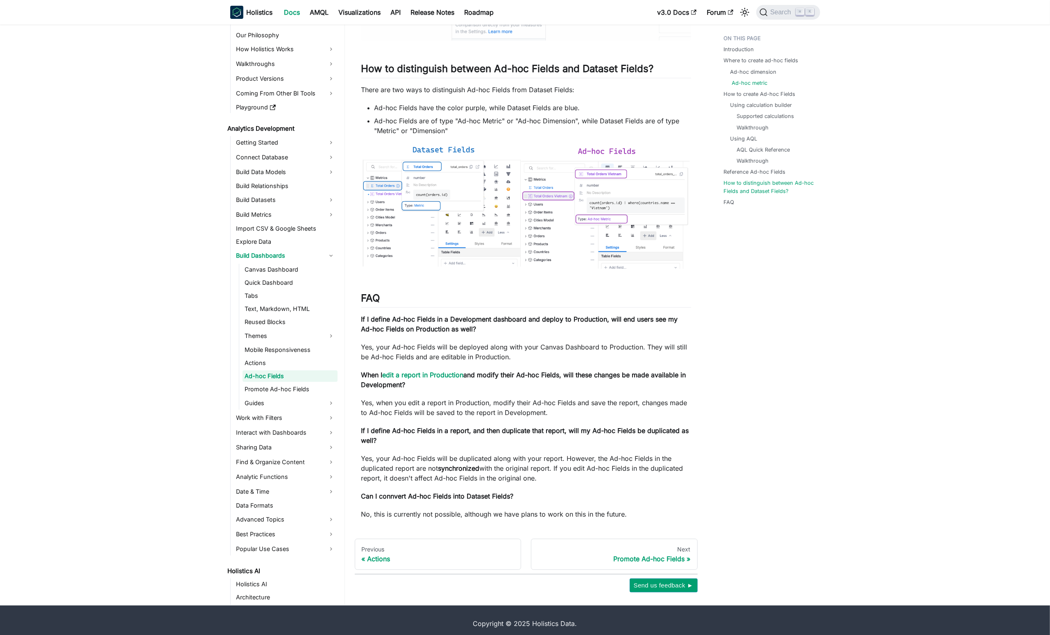
click at [758, 86] on link "Ad-hoc metric" at bounding box center [750, 83] width 36 height 8
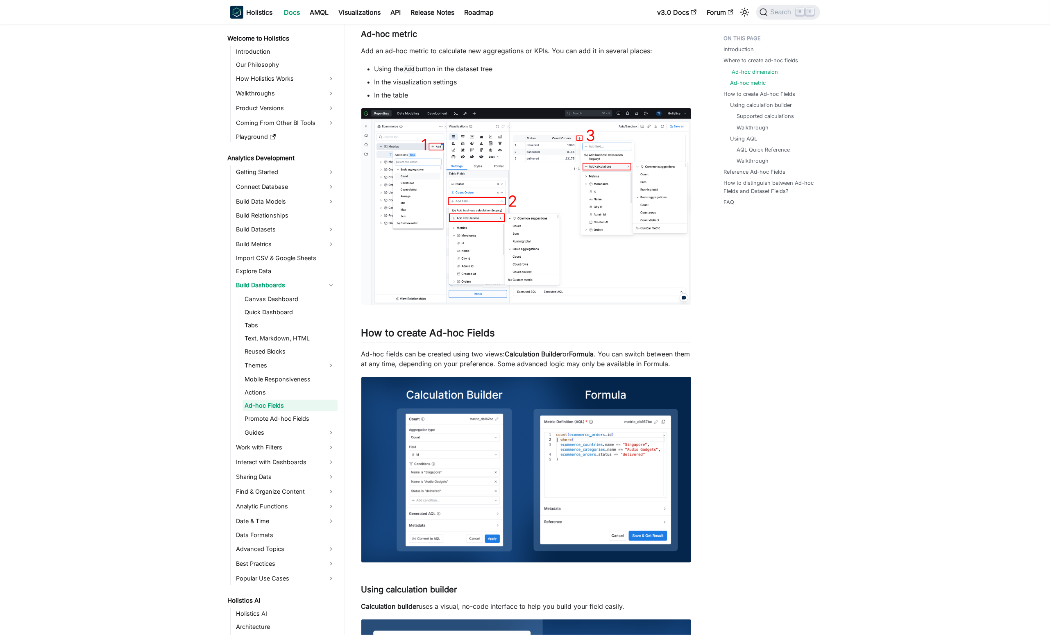
click at [774, 73] on link "Ad-hoc dimension" at bounding box center [755, 72] width 46 height 8
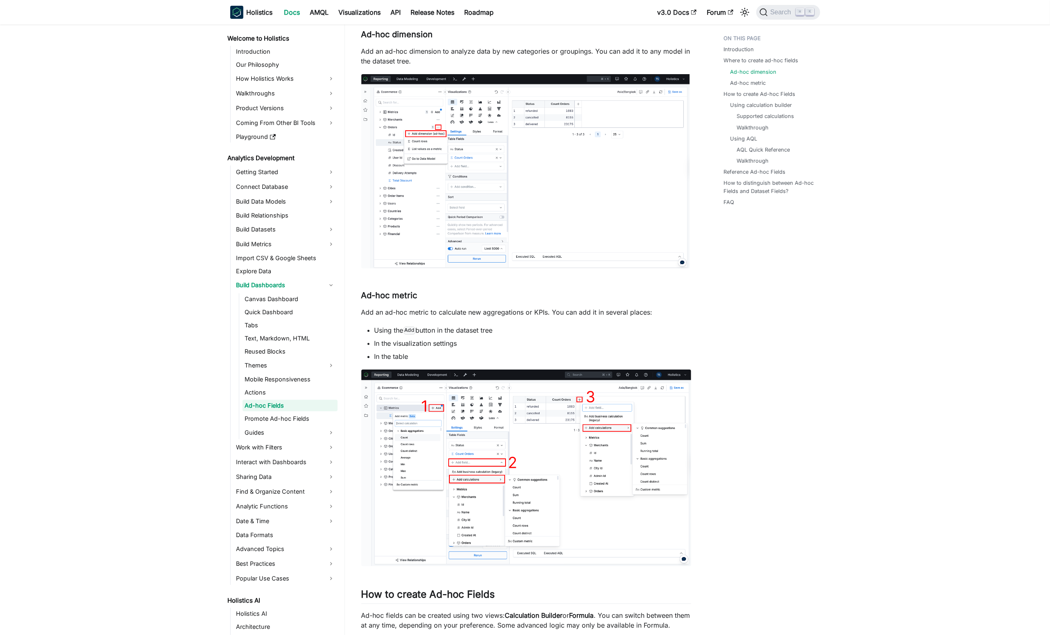
click at [766, 45] on li "Introduction" at bounding box center [769, 49] width 91 height 8
click at [779, 63] on link "Where to create ad-hoc fields" at bounding box center [763, 61] width 75 height 8
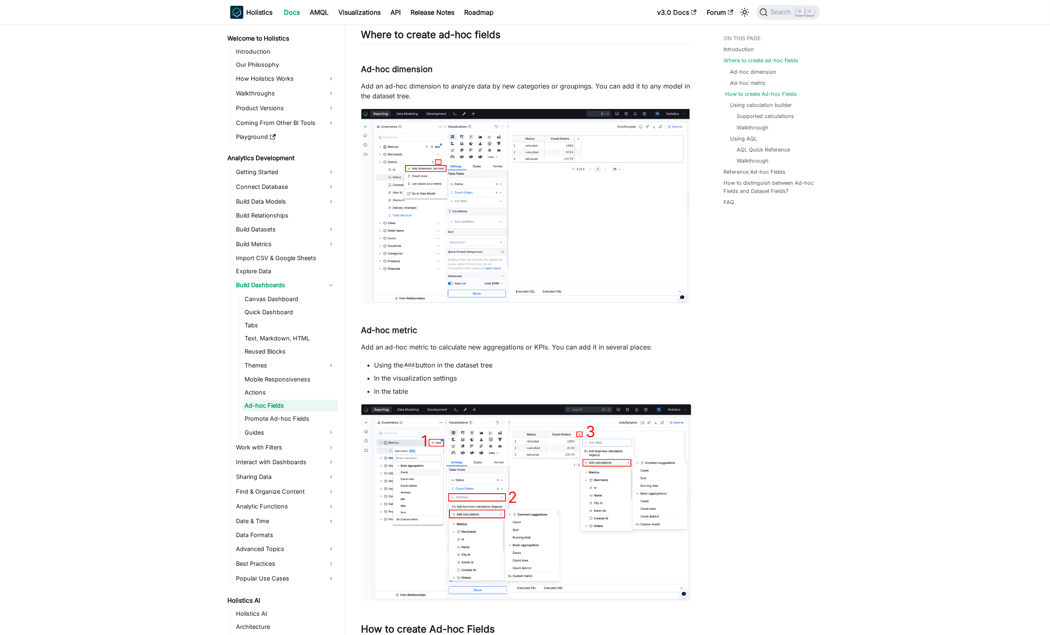
click at [736, 96] on link "How to create Ad-hoc Fields" at bounding box center [762, 94] width 72 height 8
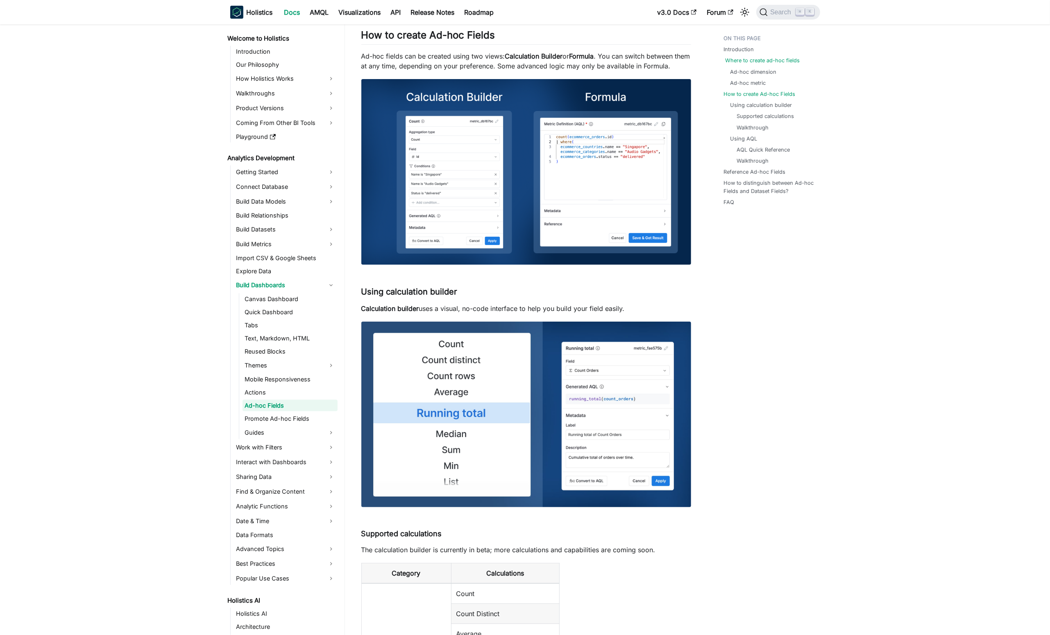
click at [757, 64] on link "Where to create ad-hoc fields" at bounding box center [763, 61] width 75 height 8
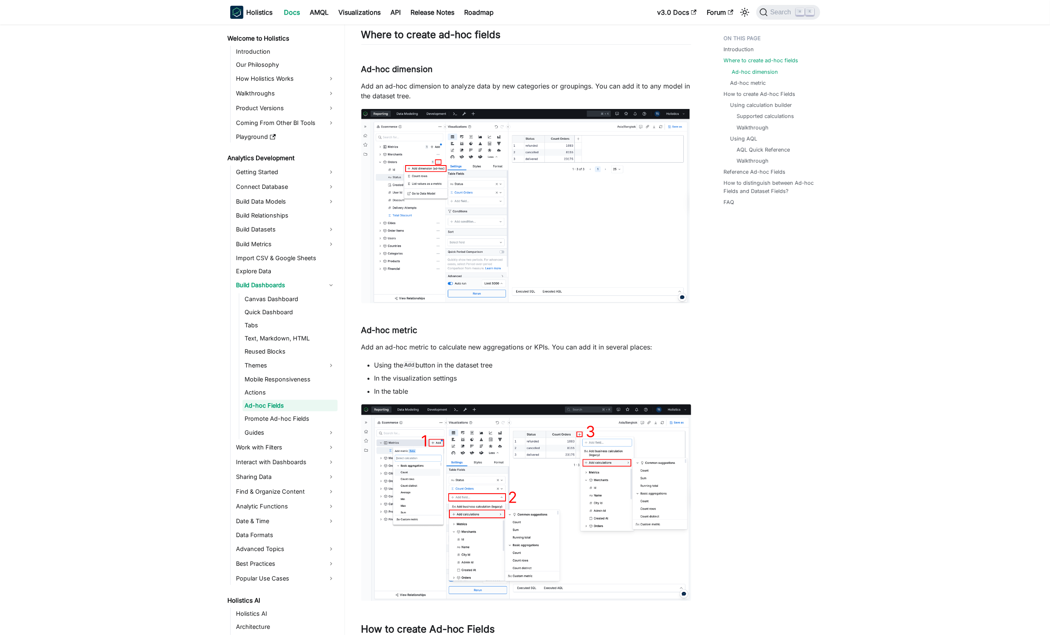
click at [771, 71] on link "Ad-hoc dimension" at bounding box center [755, 72] width 46 height 8
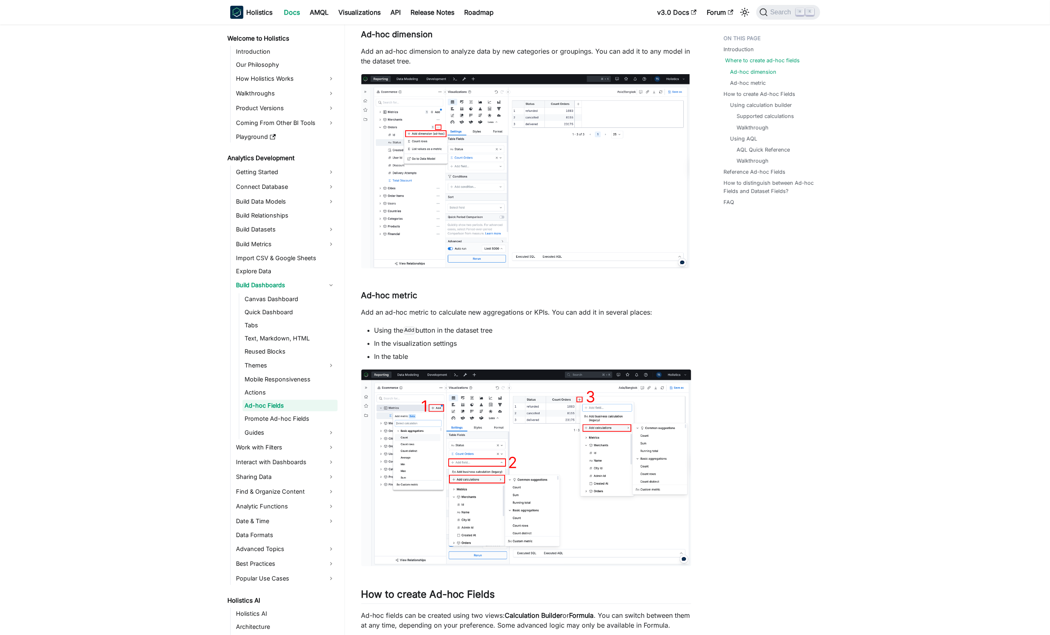
click at [765, 61] on link "Where to create ad-hoc fields" at bounding box center [763, 61] width 75 height 8
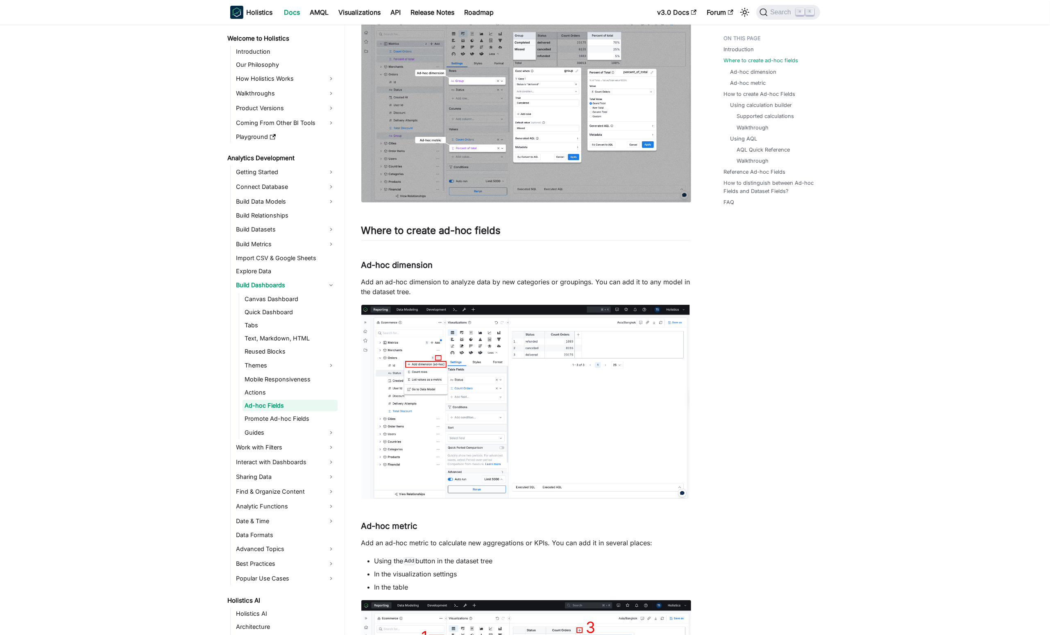
scroll to position [81, 0]
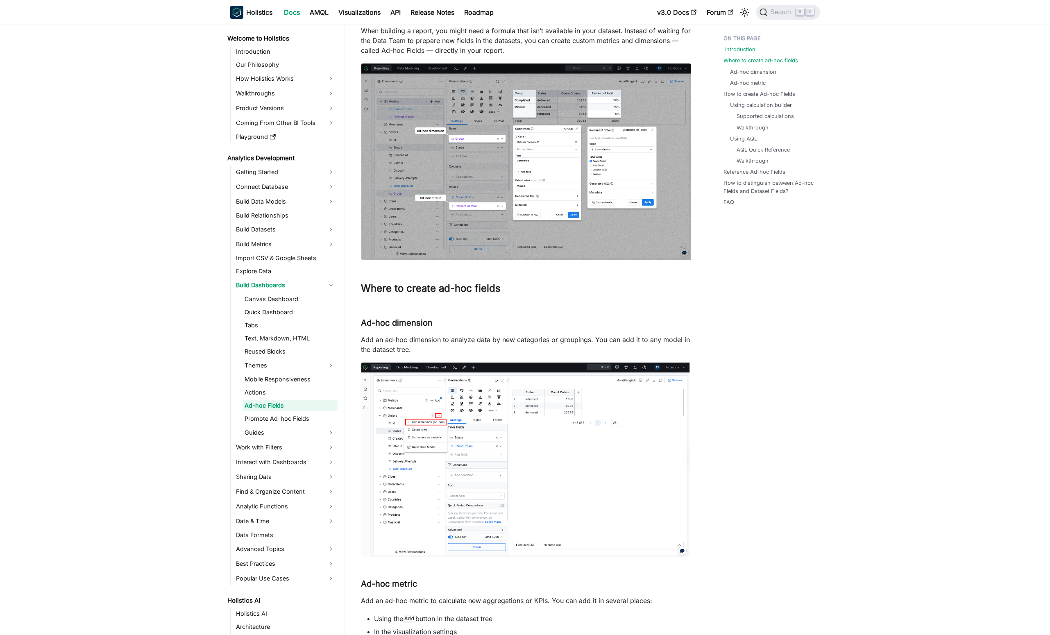
click at [743, 50] on link "Introduction" at bounding box center [741, 49] width 30 height 8
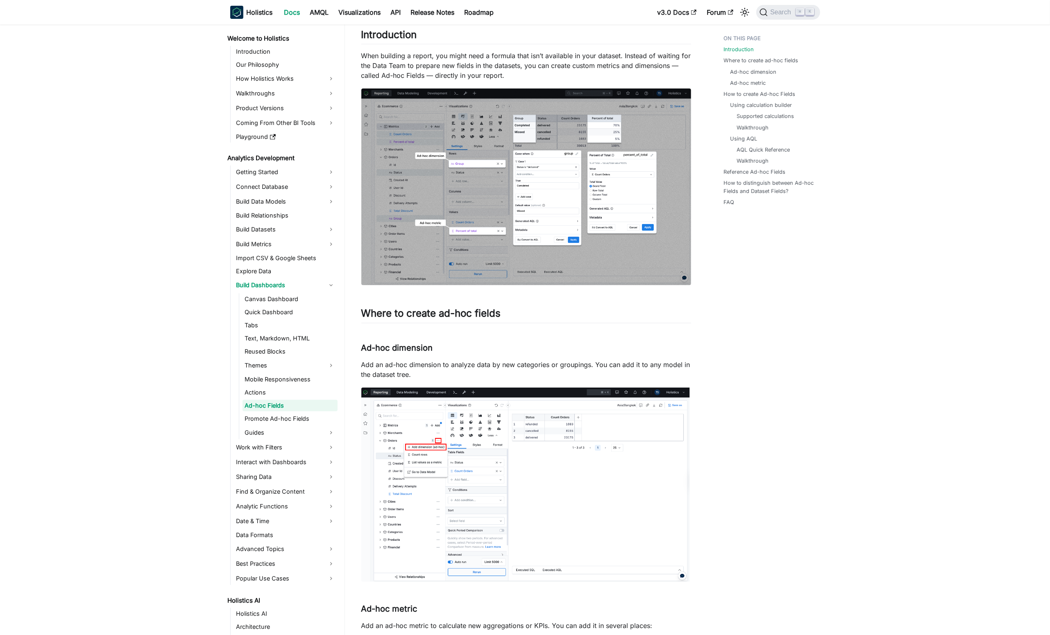
drag, startPoint x: 855, startPoint y: 69, endPoint x: 841, endPoint y: 59, distance: 16.9
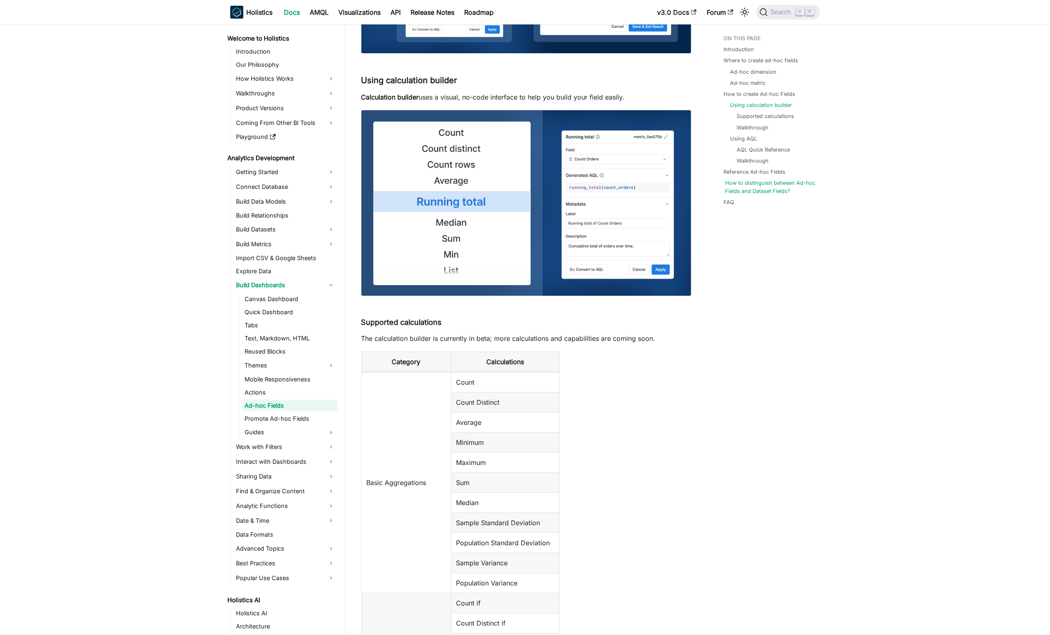
click at [771, 189] on link "How to distinguish between Ad-hoc Fields and Dataset Fields?" at bounding box center [771, 187] width 91 height 16
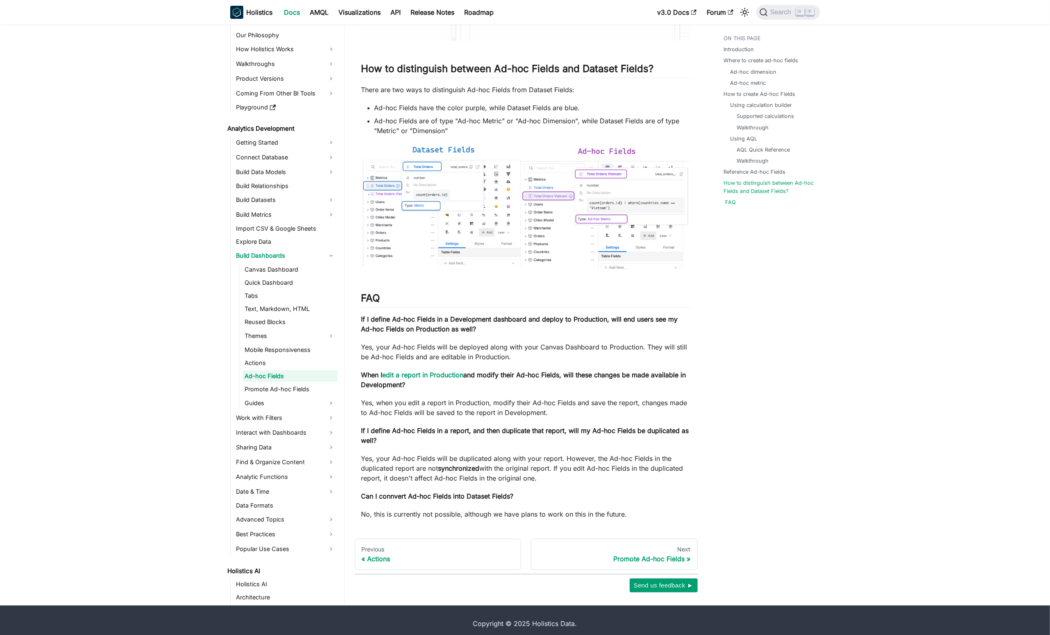
click at [729, 204] on link "FAQ" at bounding box center [731, 202] width 11 height 8
click at [734, 201] on li "FAQ" at bounding box center [769, 202] width 91 height 8
click at [722, 206] on ul "Introduction Where to create ad-hoc fields Ad-hoc dimension Ad-hoc metric How t…" at bounding box center [767, 121] width 101 height 181
click at [755, 168] on link "Reference Ad-hoc Fields" at bounding box center [757, 172] width 62 height 8
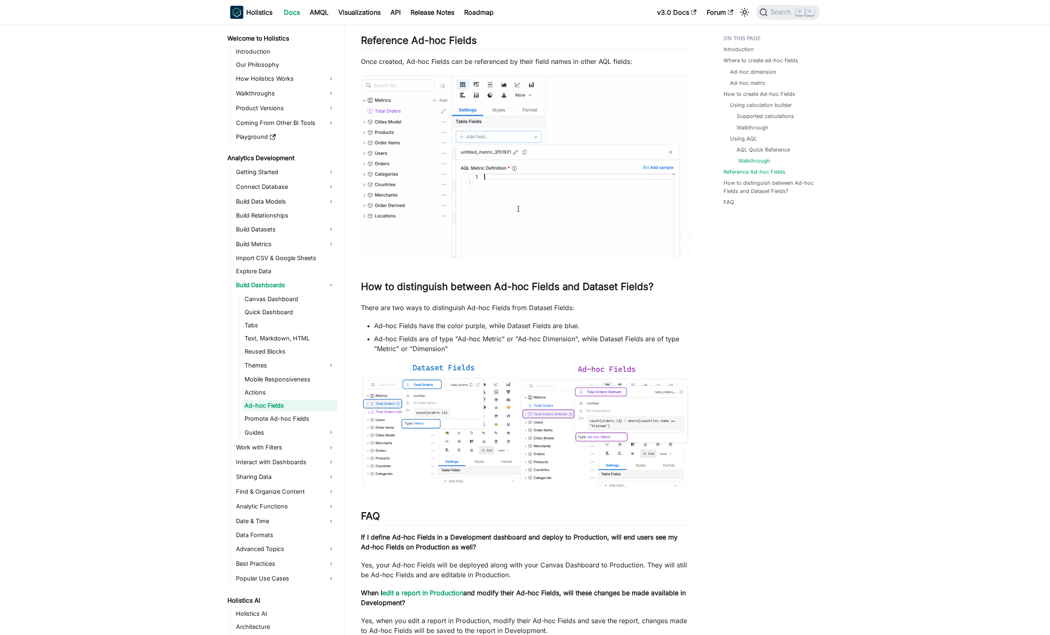
click at [764, 159] on link "Walkthrough" at bounding box center [755, 161] width 32 height 8
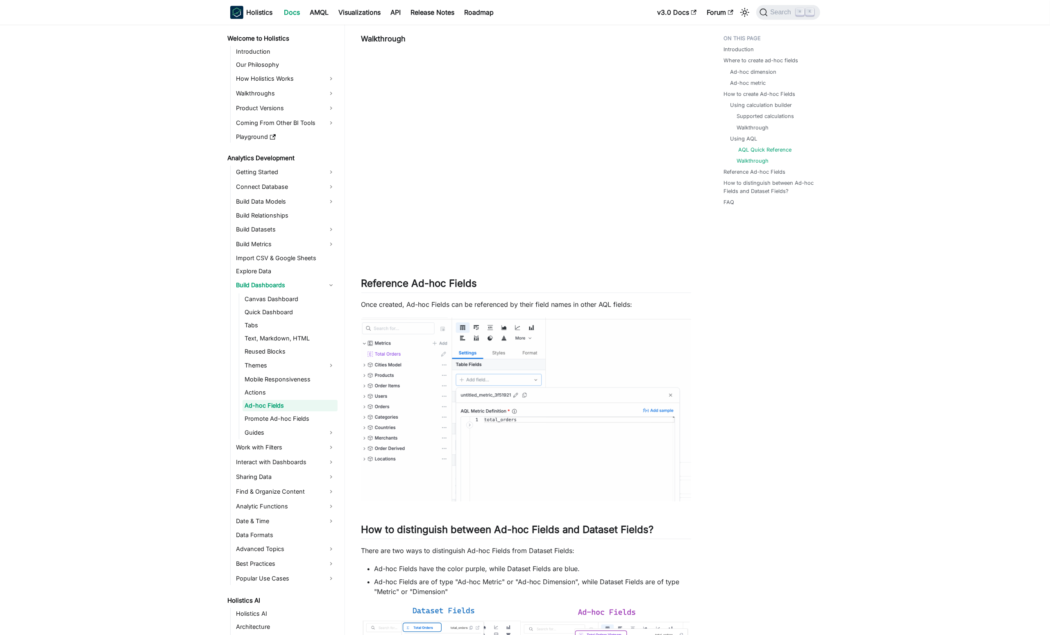
click at [768, 148] on link "AQL Quick Reference" at bounding box center [765, 150] width 53 height 8
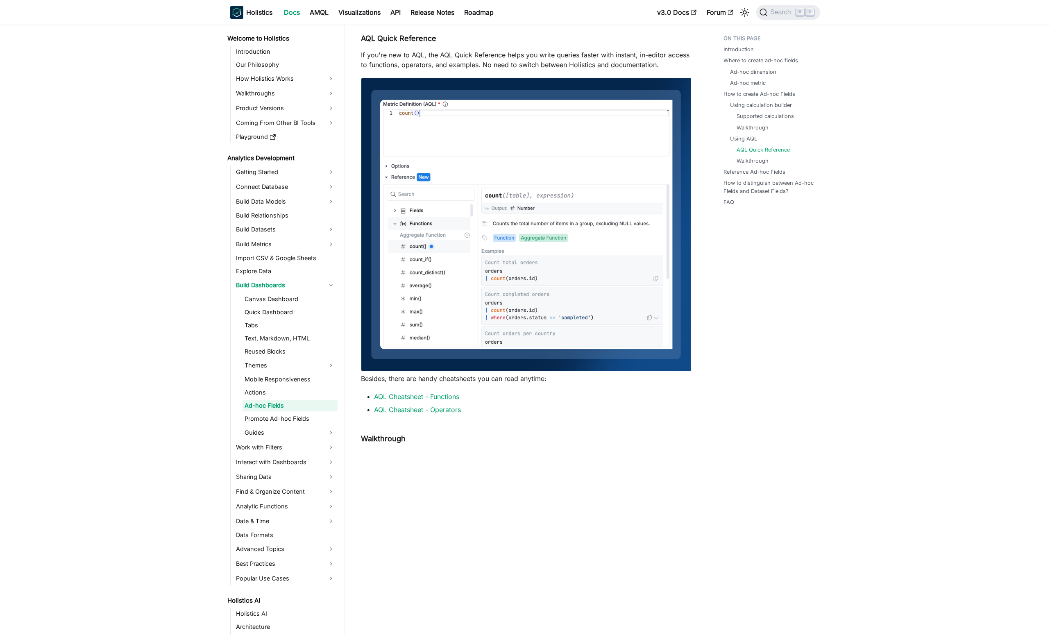
click at [753, 144] on li "Using AQL AQL Quick Reference Walkthrough" at bounding box center [771, 150] width 82 height 30
click at [749, 142] on li "Using AQL AQL Quick Reference Walkthrough" at bounding box center [771, 150] width 82 height 30
click at [746, 141] on link "Using AQL" at bounding box center [745, 139] width 27 height 8
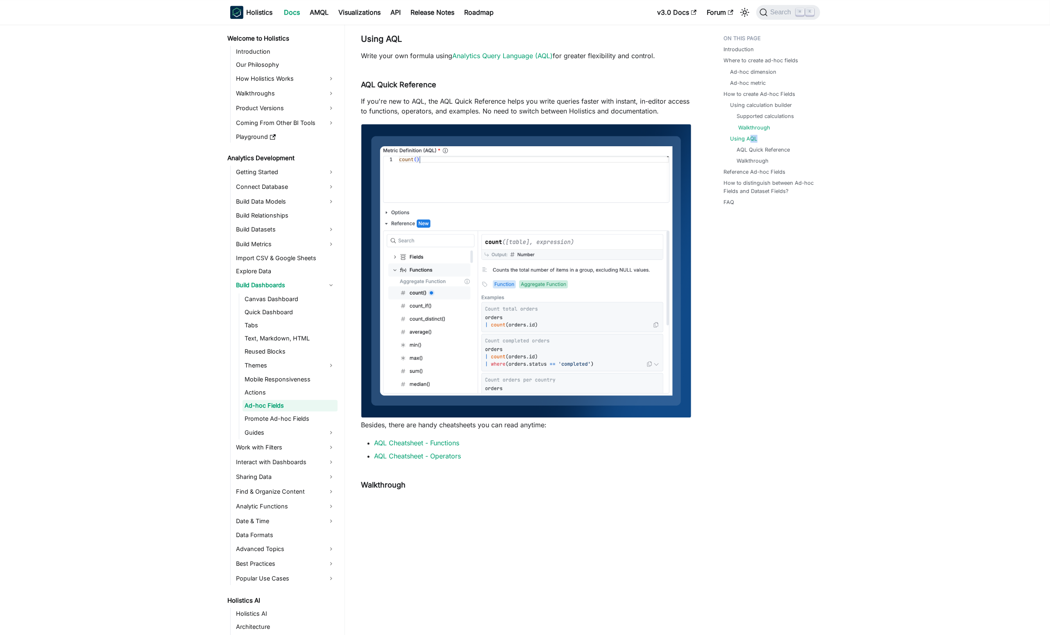
click at [745, 129] on link "Walkthrough" at bounding box center [755, 128] width 32 height 8
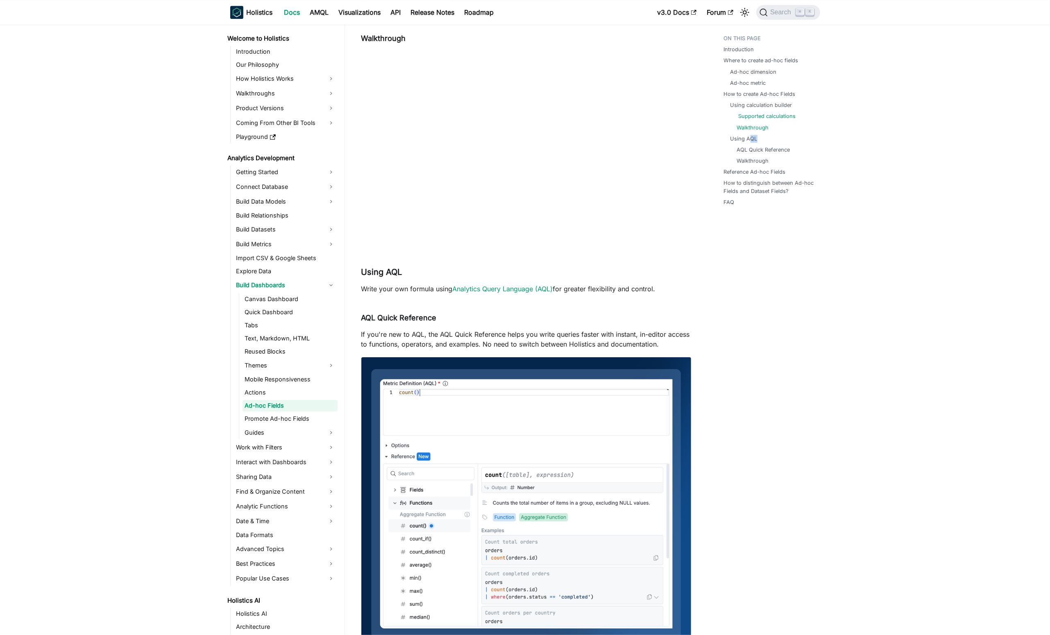
click at [753, 116] on link "Supported calculations" at bounding box center [767, 116] width 57 height 8
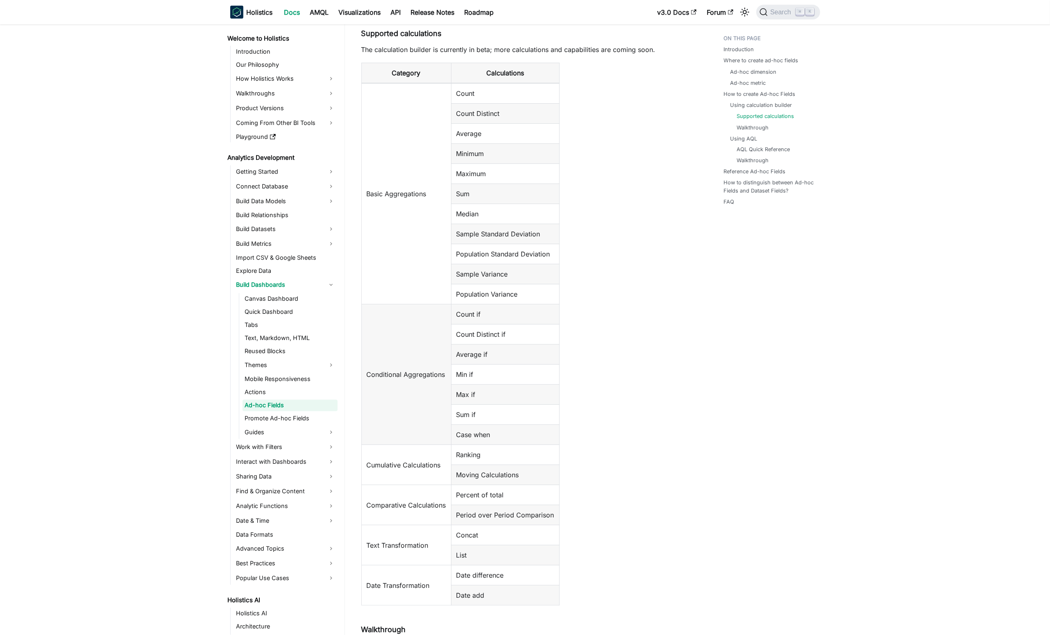
click at [750, 110] on li "Using calculation builder Supported calculations Walkthrough" at bounding box center [771, 116] width 82 height 30
click at [746, 109] on li "Using calculation builder Supported calculations Walkthrough" at bounding box center [771, 116] width 82 height 30
click at [739, 104] on link "Using calculation builder" at bounding box center [763, 105] width 62 height 8
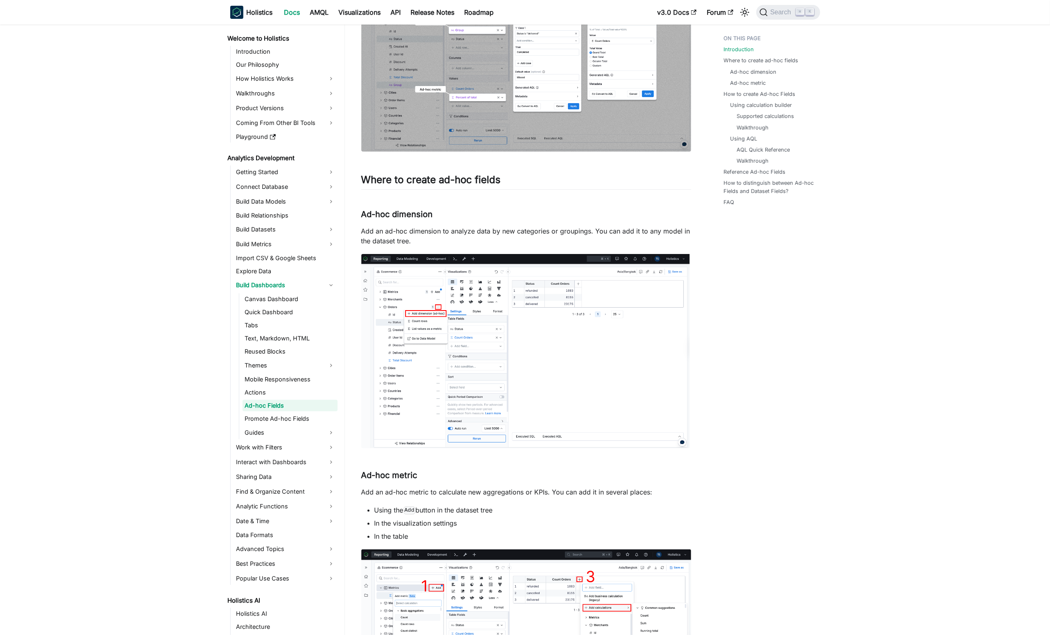
scroll to position [46, 0]
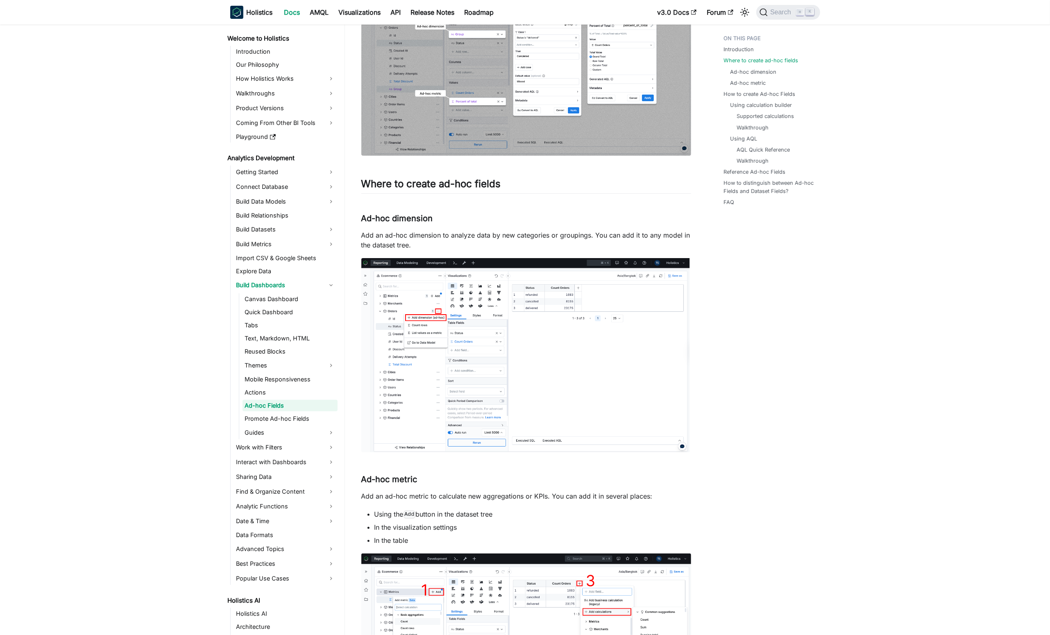
scroll to position [191, 0]
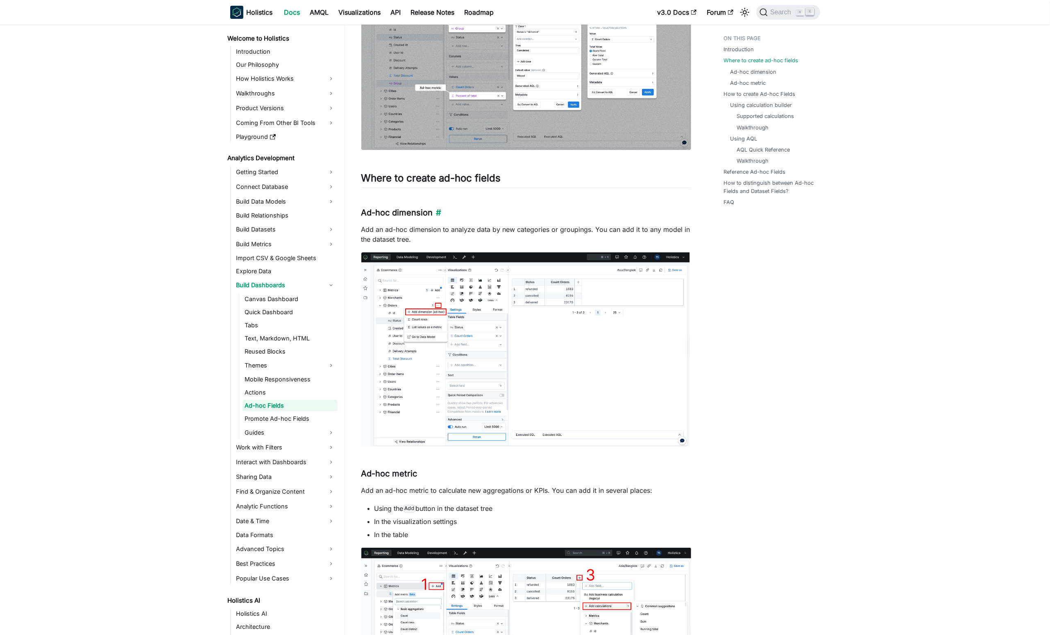
click at [502, 211] on h3 "Ad-hoc dimension ​" at bounding box center [526, 213] width 330 height 10
click at [468, 176] on h2 "Where to create ad-hoc fields ​" at bounding box center [526, 180] width 330 height 16
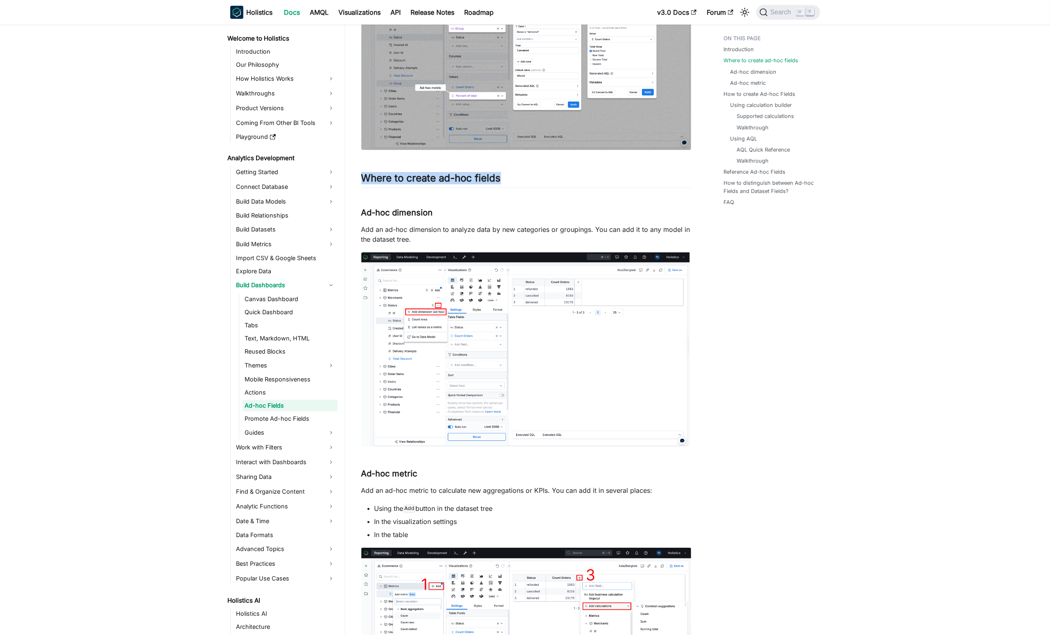
click at [551, 263] on img at bounding box center [526, 349] width 330 height 194
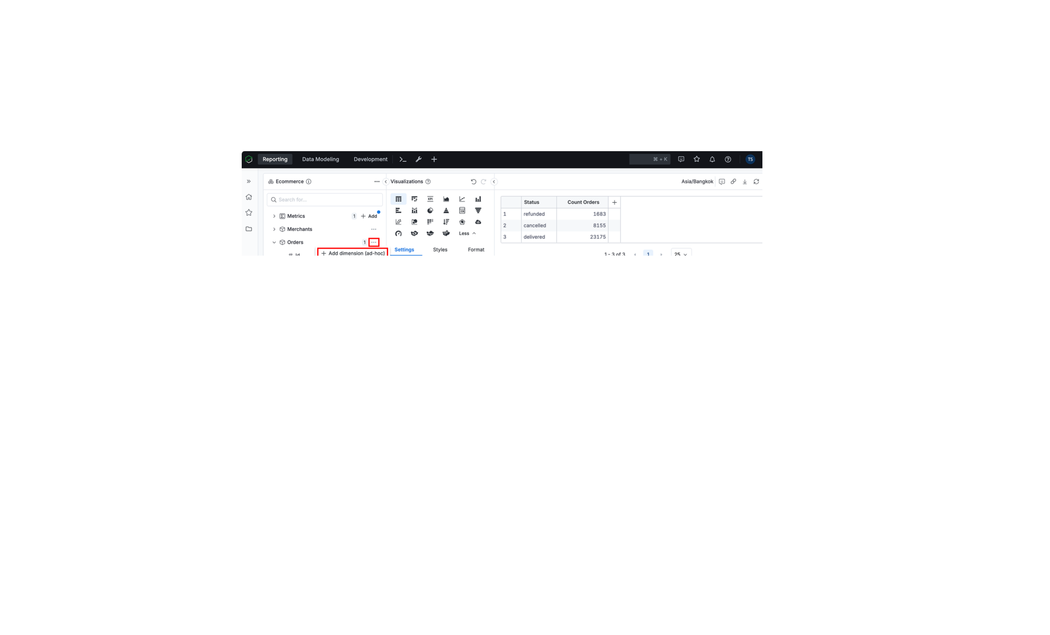
click at [525, 226] on img at bounding box center [525, 318] width 567 height 334
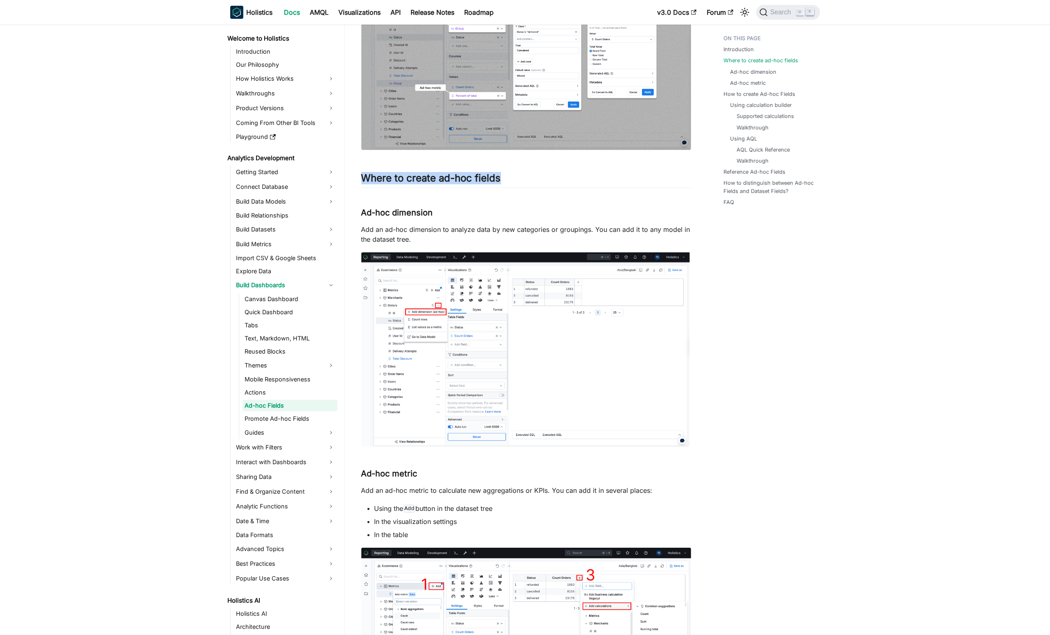
click at [820, 110] on div at bounding box center [525, 317] width 1050 height 635
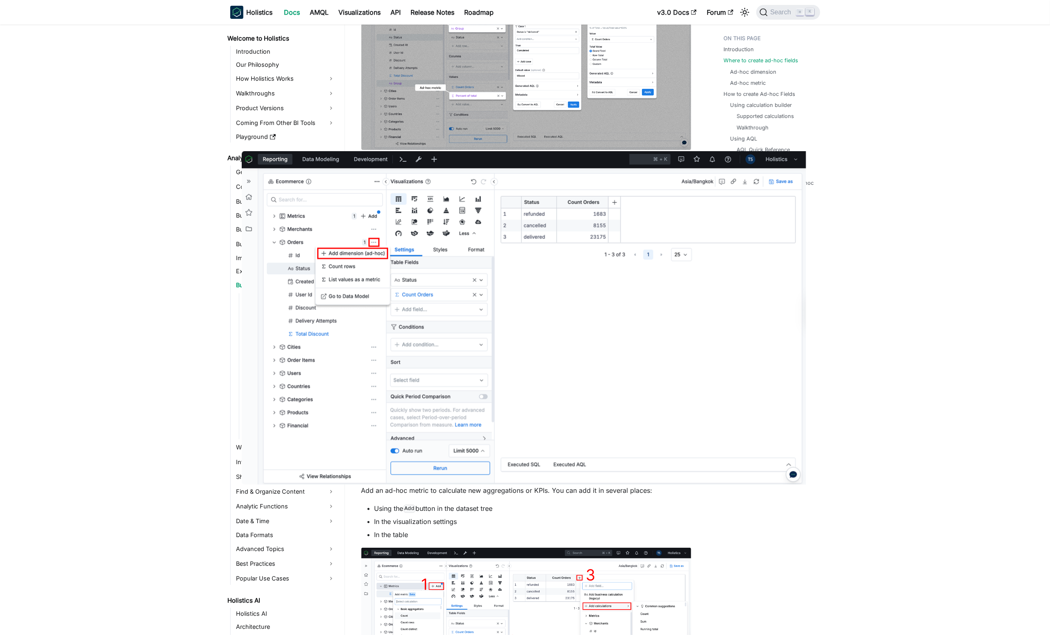
click at [733, 118] on ul "Supported calculations Walkthrough" at bounding box center [771, 121] width 82 height 19
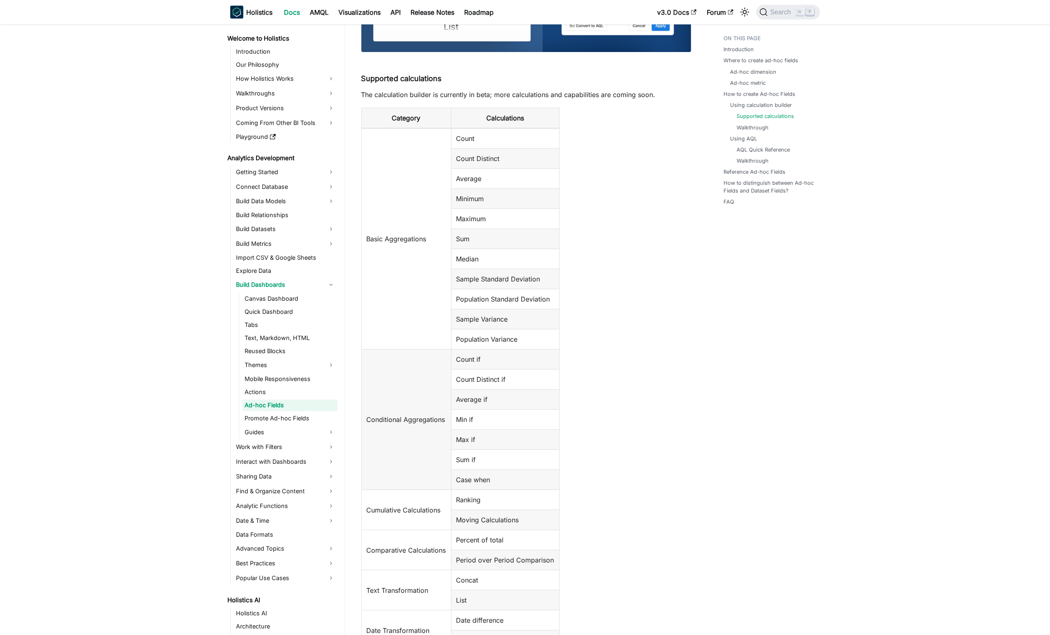
click at [905, 355] on main "Analytics Development Build Dashboards Ad-hoc Fields On this page Ad-hoc Fields…" at bounding box center [697, 511] width 705 height 3741
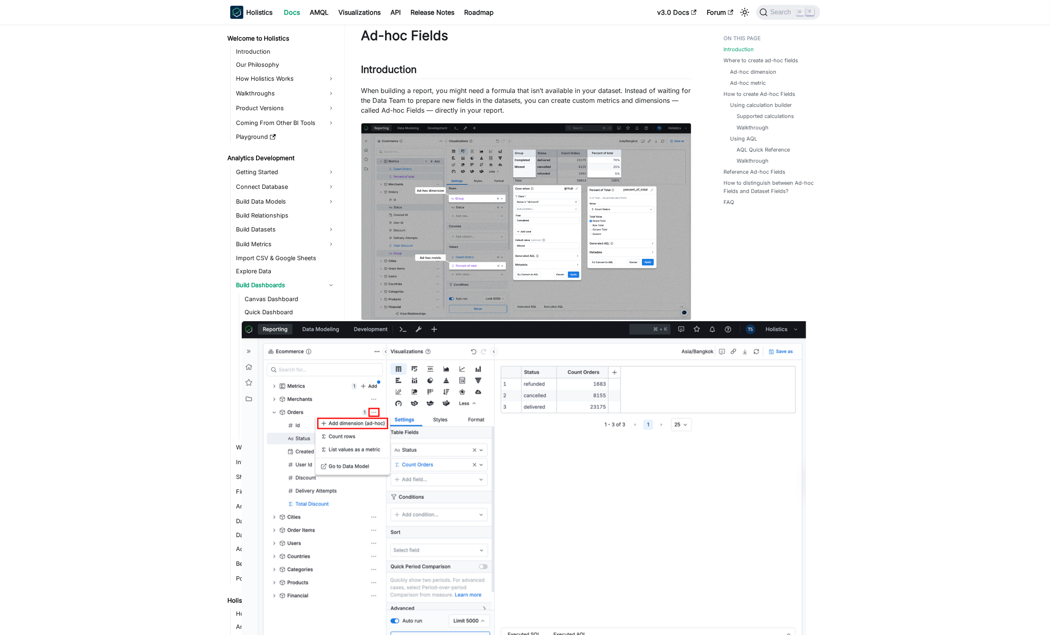
scroll to position [0, 0]
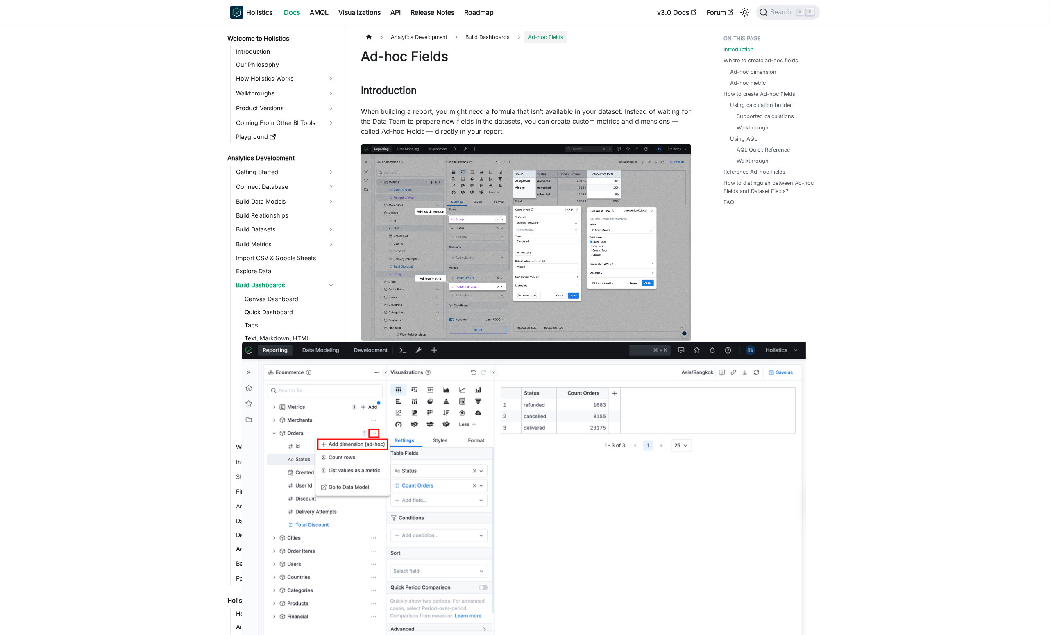
click at [701, 374] on img at bounding box center [525, 509] width 567 height 334
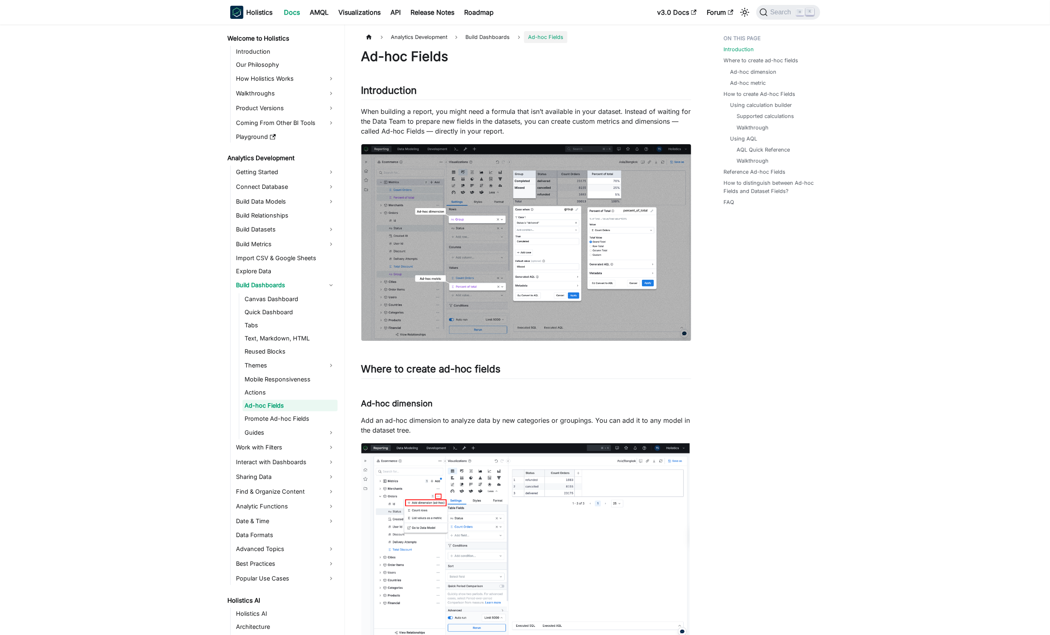
click at [797, 145] on div at bounding box center [525, 317] width 1050 height 635
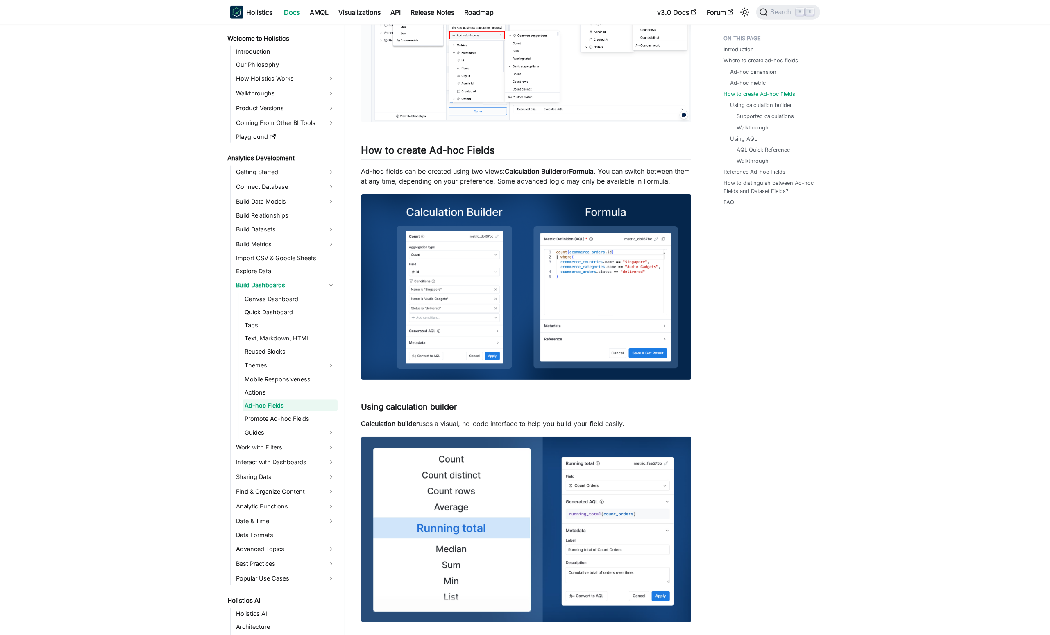
scroll to position [823, 0]
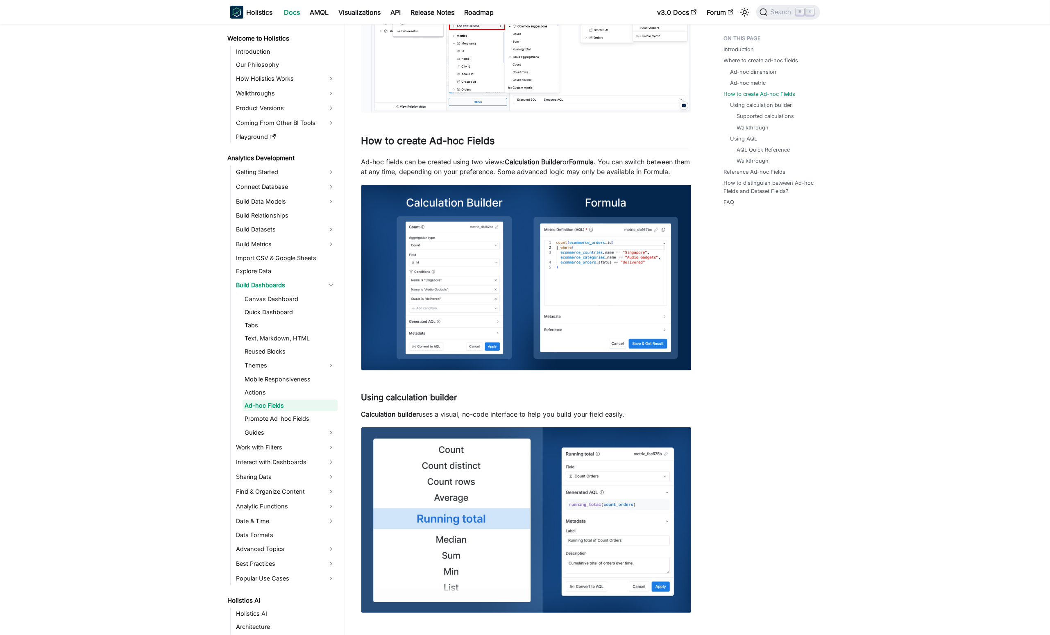
click at [593, 165] on strong "Formula" at bounding box center [581, 162] width 25 height 8
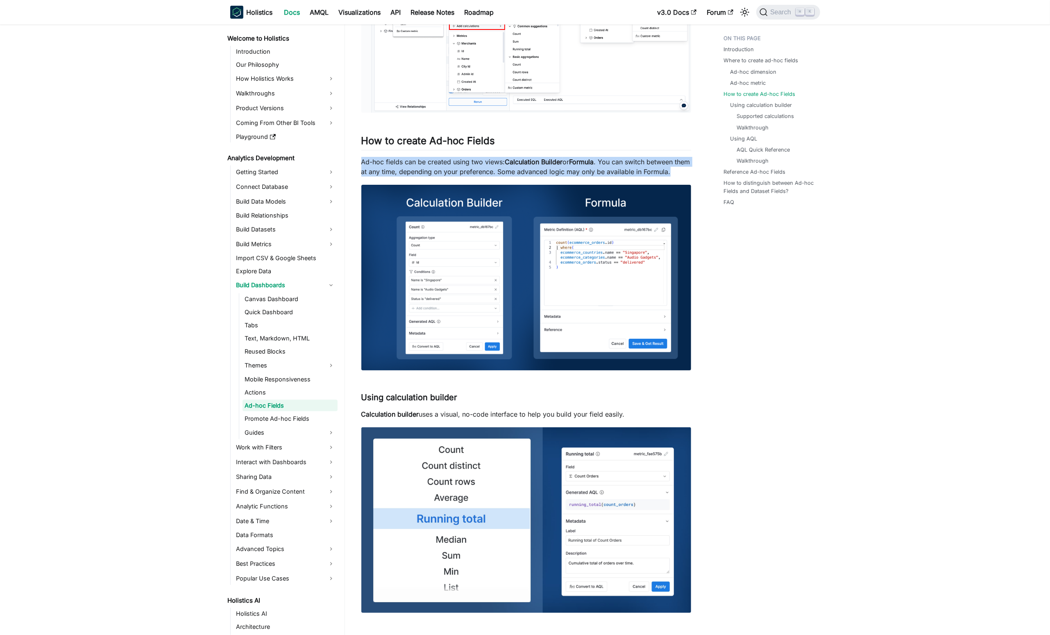
click at [593, 165] on strong "Formula" at bounding box center [581, 162] width 25 height 8
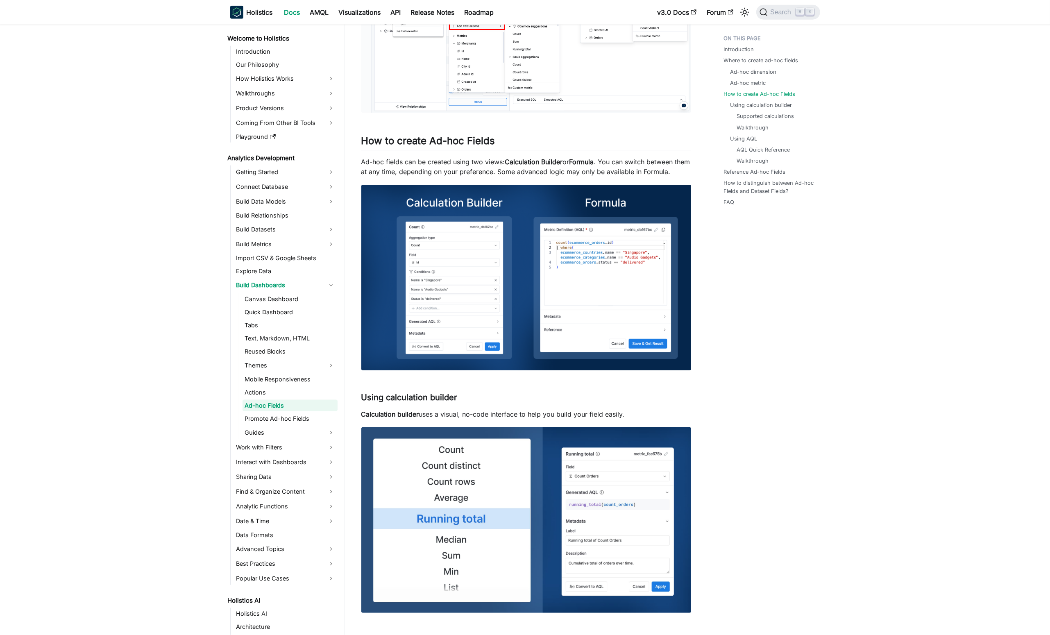
click at [608, 167] on p "Ad-hoc fields can be created using two views: Calculation Builder or Formula . …" at bounding box center [526, 167] width 330 height 20
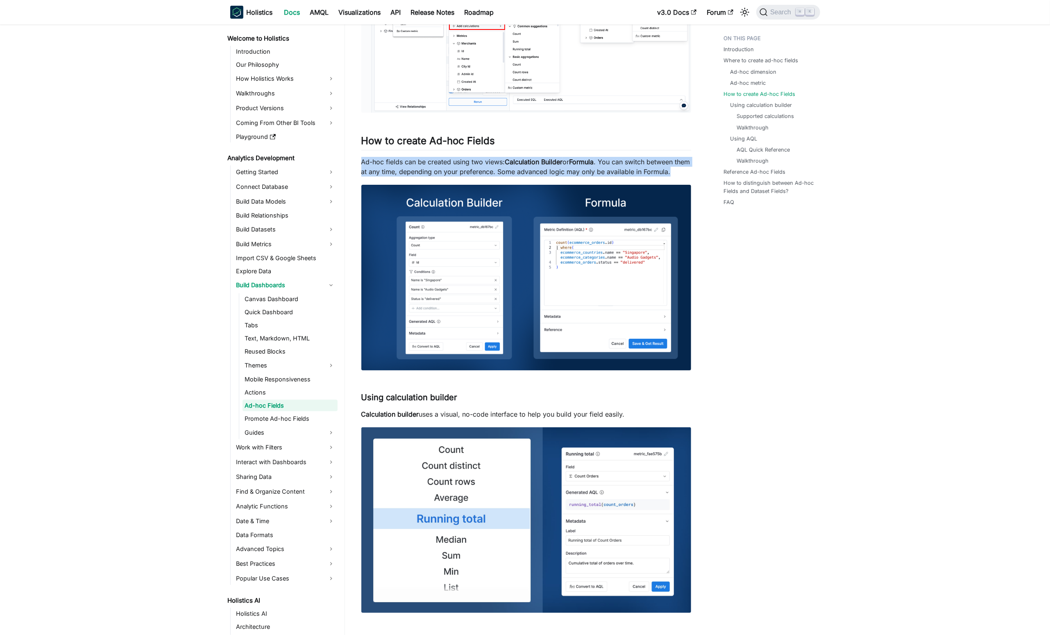
click at [608, 167] on p "Ad-hoc fields can be created using two views: Calculation Builder or Formula . …" at bounding box center [526, 167] width 330 height 20
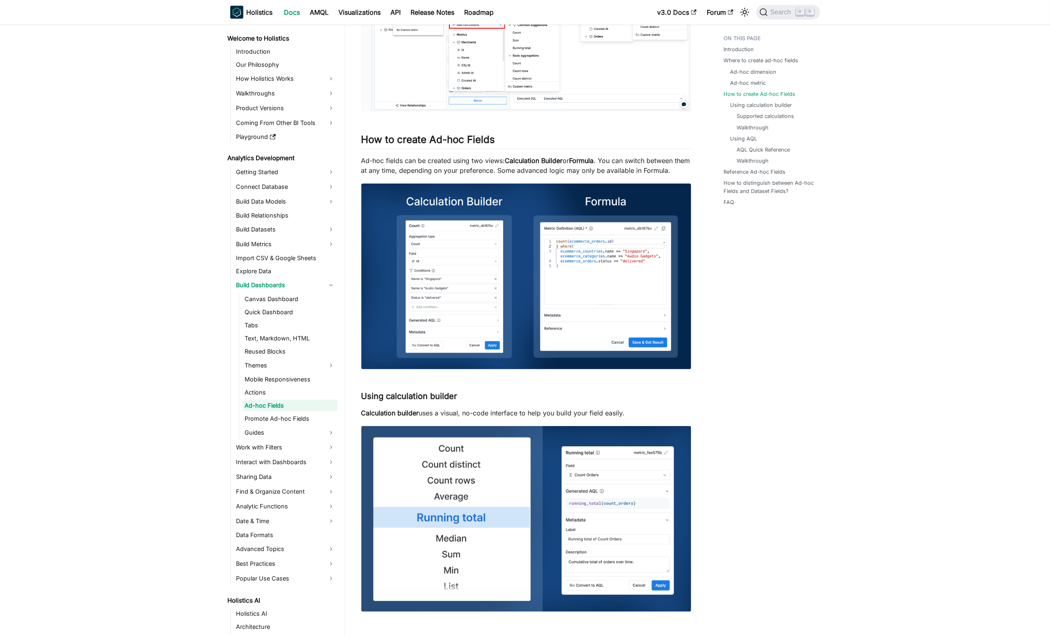
scroll to position [932, 0]
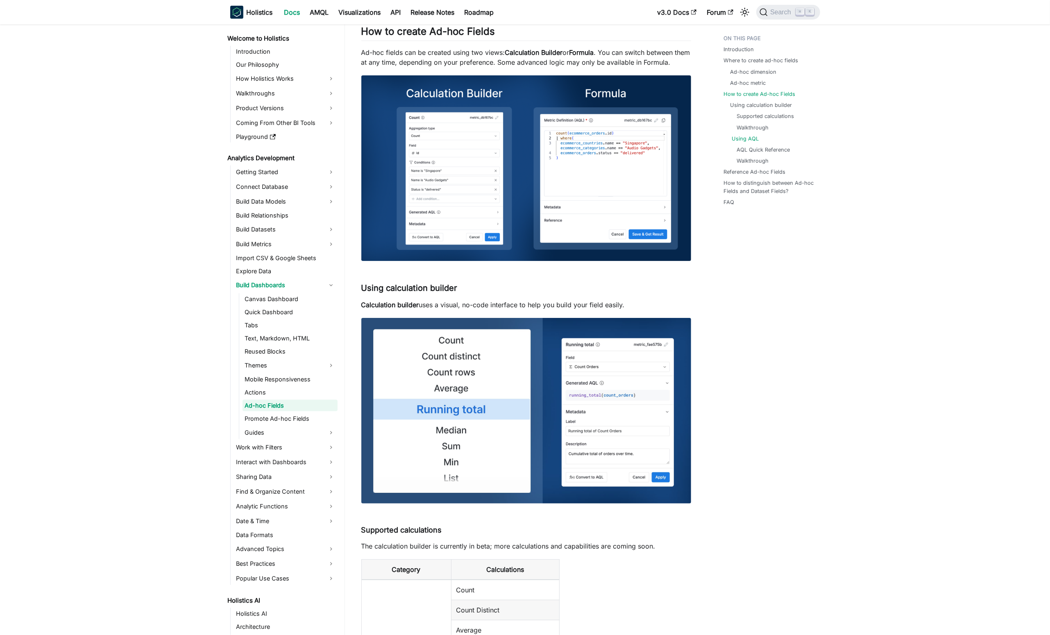
click at [744, 137] on link "Using AQL" at bounding box center [745, 139] width 27 height 8
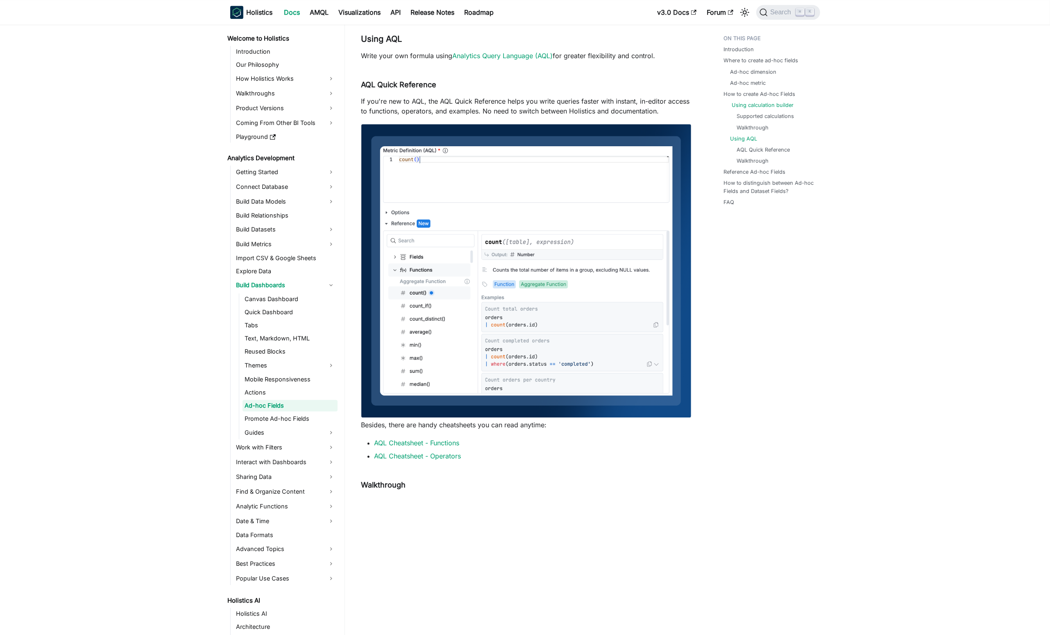
click at [750, 106] on link "Using calculation builder" at bounding box center [763, 105] width 62 height 8
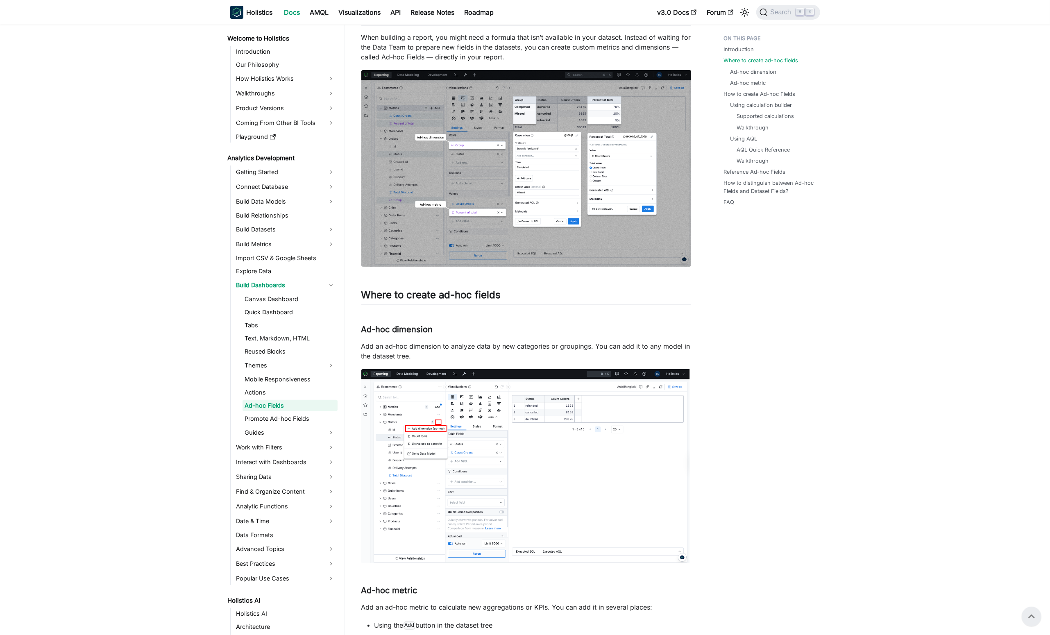
scroll to position [69, 0]
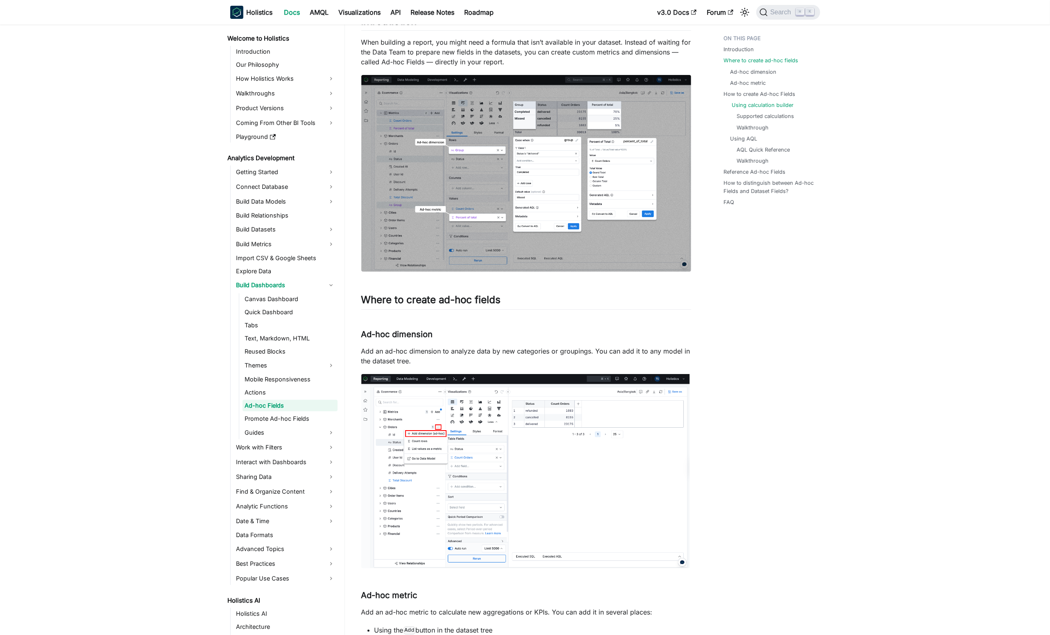
click at [760, 107] on link "Using calculation builder" at bounding box center [763, 105] width 62 height 8
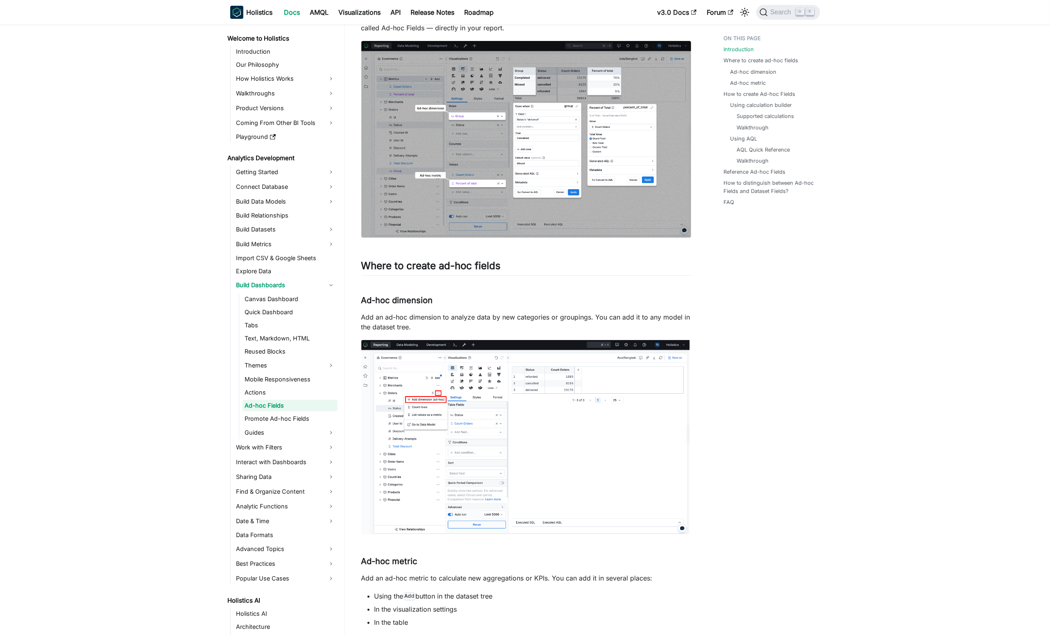
scroll to position [0, 0]
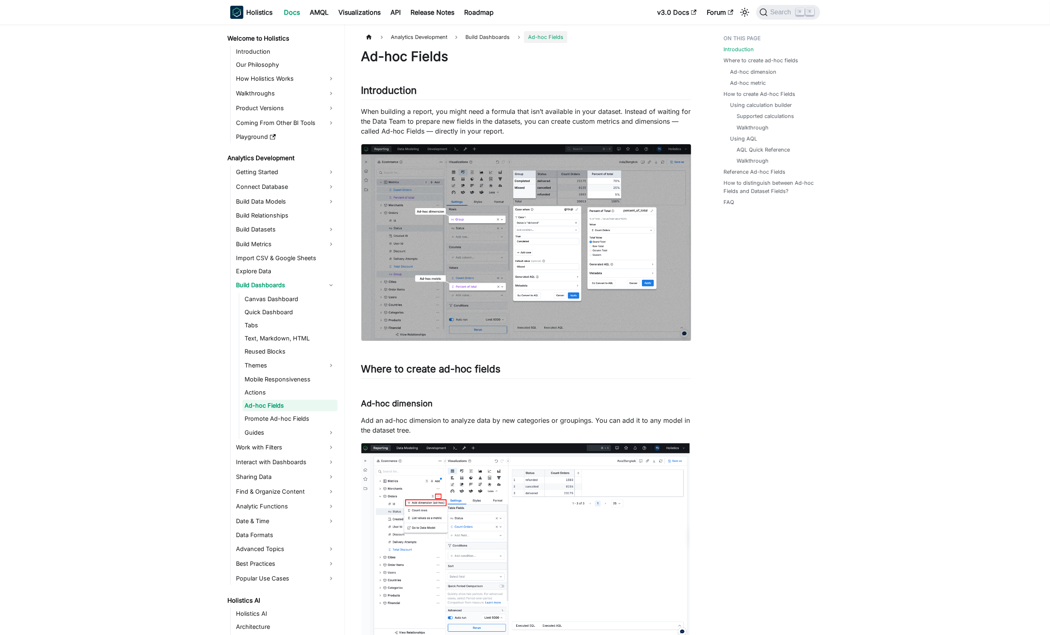
click at [594, 119] on p "When building a report, you might need a formula that isn’t available in your d…" at bounding box center [526, 121] width 330 height 29
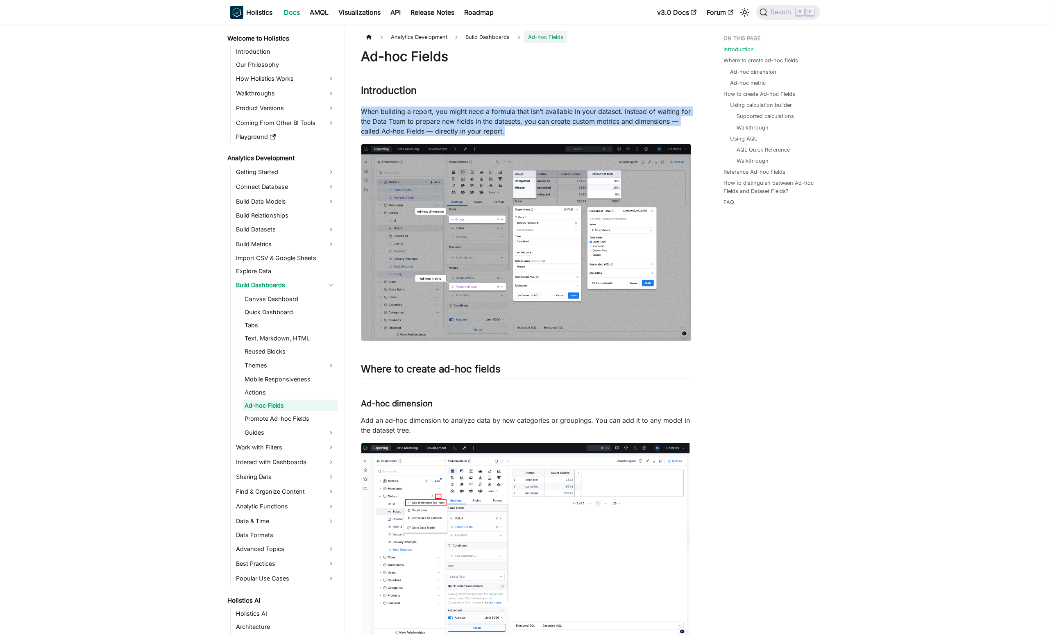
click at [594, 119] on p "When building a report, you might need a formula that isn’t available in your d…" at bounding box center [526, 121] width 330 height 29
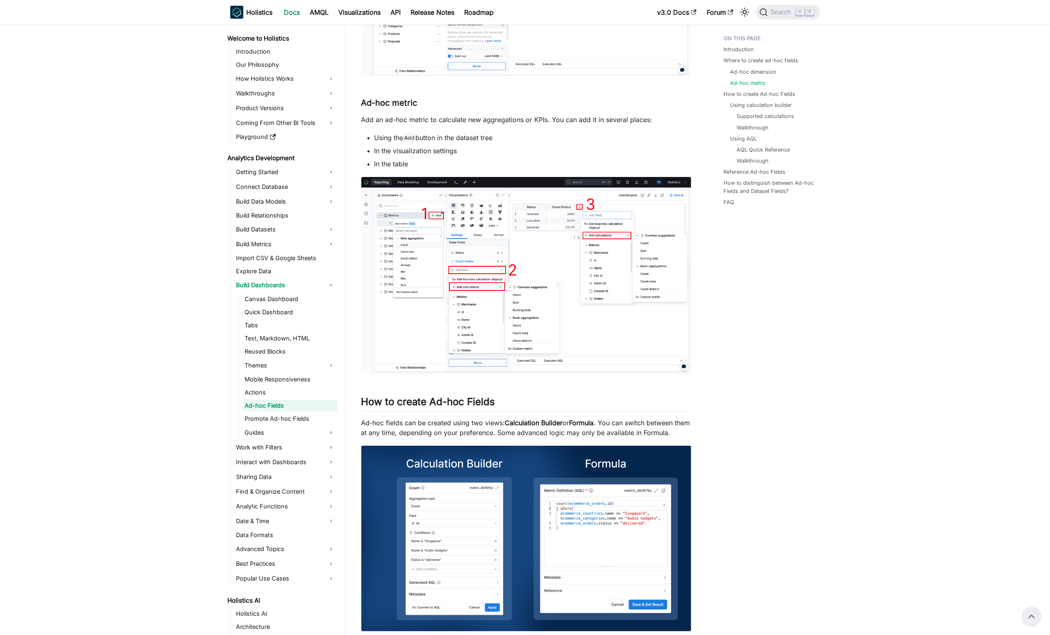
click at [759, 67] on li "Where to create ad-hoc fields Ad-hoc dimension Ad-hoc metric" at bounding box center [769, 72] width 91 height 30
click at [753, 61] on link "Where to create ad-hoc fields" at bounding box center [763, 61] width 75 height 8
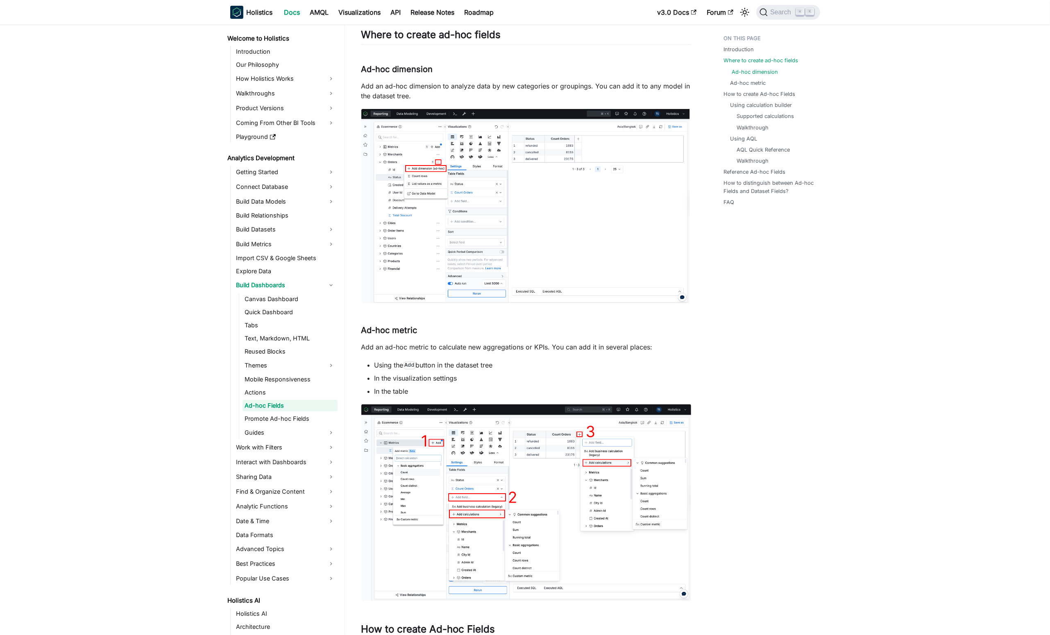
click at [756, 73] on link "Ad-hoc dimension" at bounding box center [755, 72] width 46 height 8
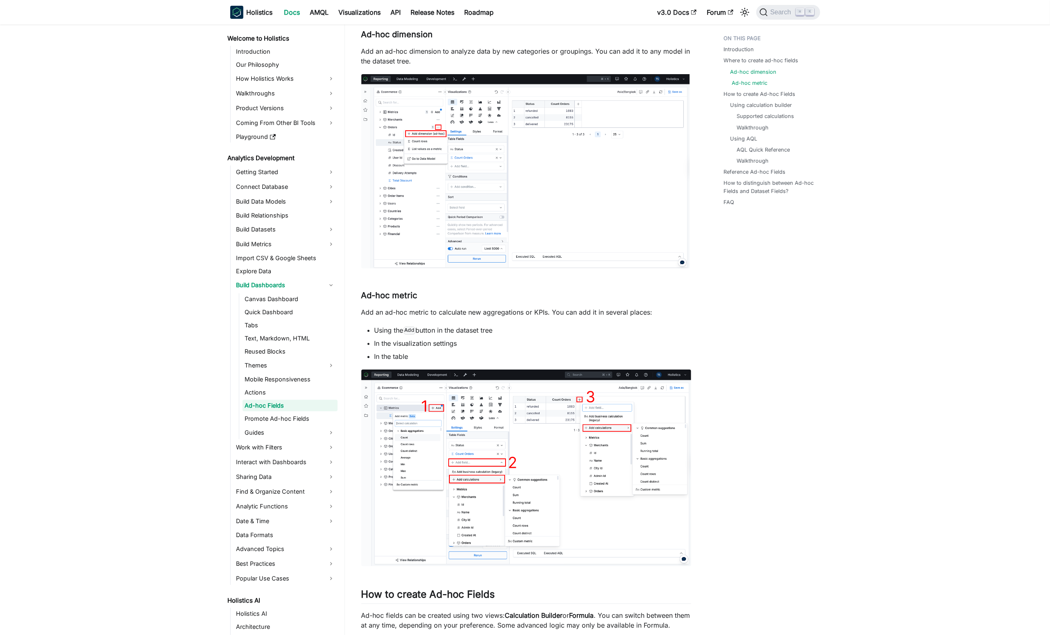
click at [744, 80] on link "Ad-hoc metric" at bounding box center [750, 83] width 36 height 8
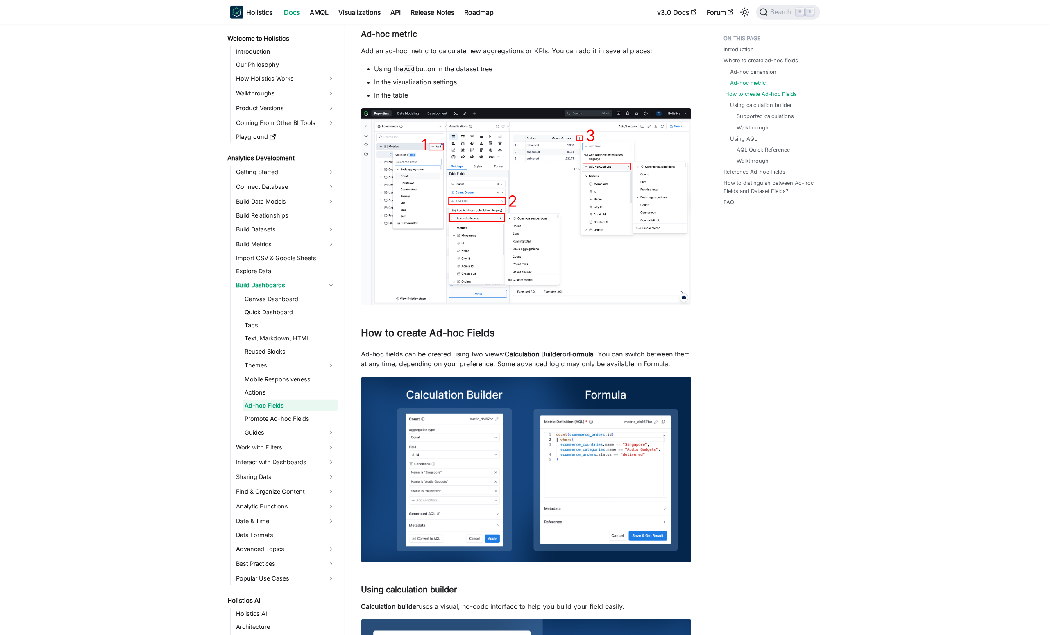
click at [764, 97] on link "How to create Ad-hoc Fields" at bounding box center [762, 94] width 72 height 8
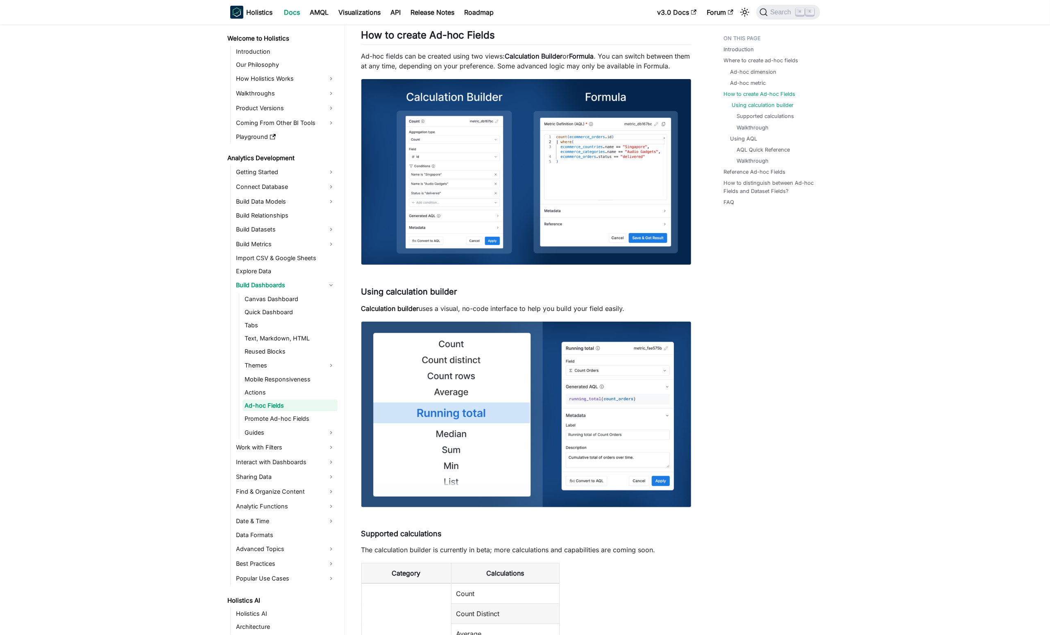
click at [773, 108] on link "Using calculation builder" at bounding box center [763, 105] width 62 height 8
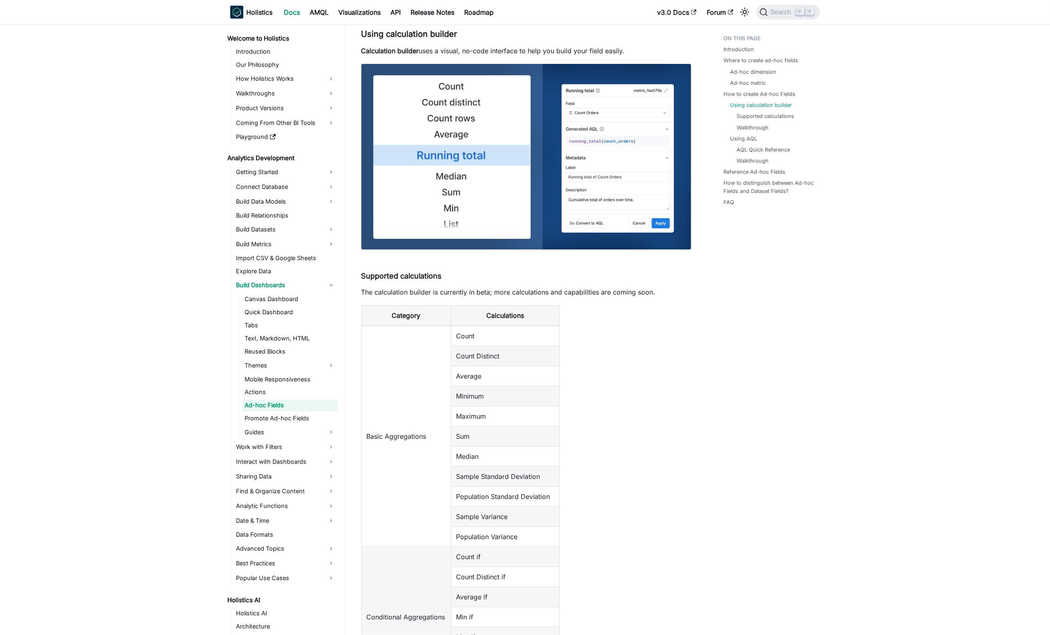
click at [774, 122] on ul "Supported calculations Walkthrough" at bounding box center [771, 121] width 82 height 19
click at [744, 120] on ul "Supported calculations Walkthrough" at bounding box center [771, 121] width 82 height 19
click at [755, 112] on li "Using calculation builder Supported calculations Walkthrough" at bounding box center [771, 116] width 82 height 30
click at [757, 96] on link "How to create Ad-hoc Fields" at bounding box center [762, 94] width 72 height 8
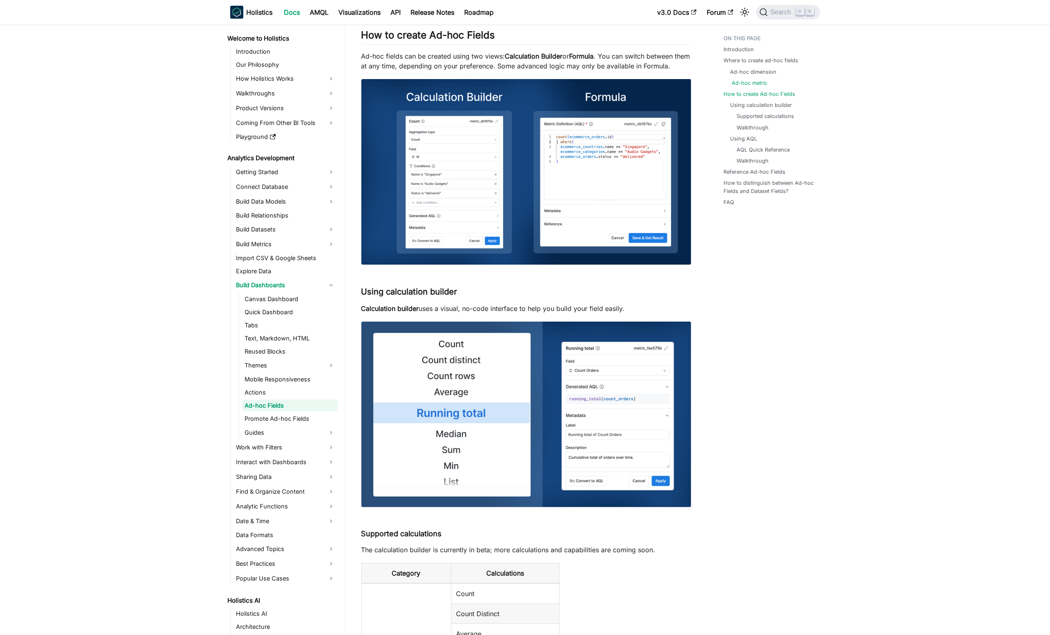
click at [737, 85] on link "Ad-hoc metric" at bounding box center [750, 83] width 36 height 8
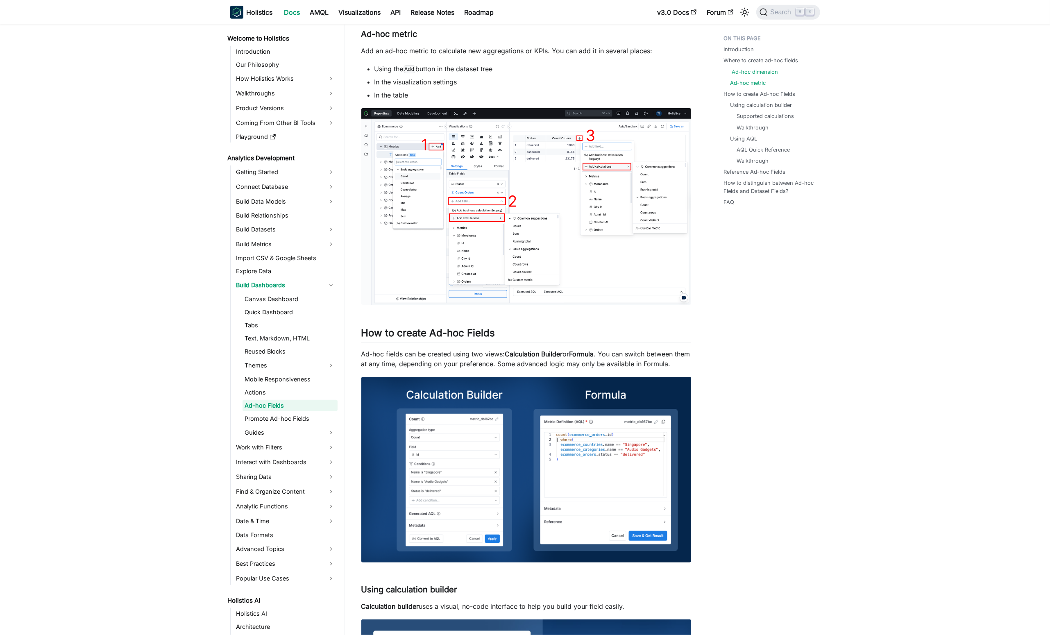
drag, startPoint x: 738, startPoint y: 72, endPoint x: 741, endPoint y: 68, distance: 5.3
click at [738, 72] on link "Ad-hoc dimension" at bounding box center [755, 72] width 46 height 8
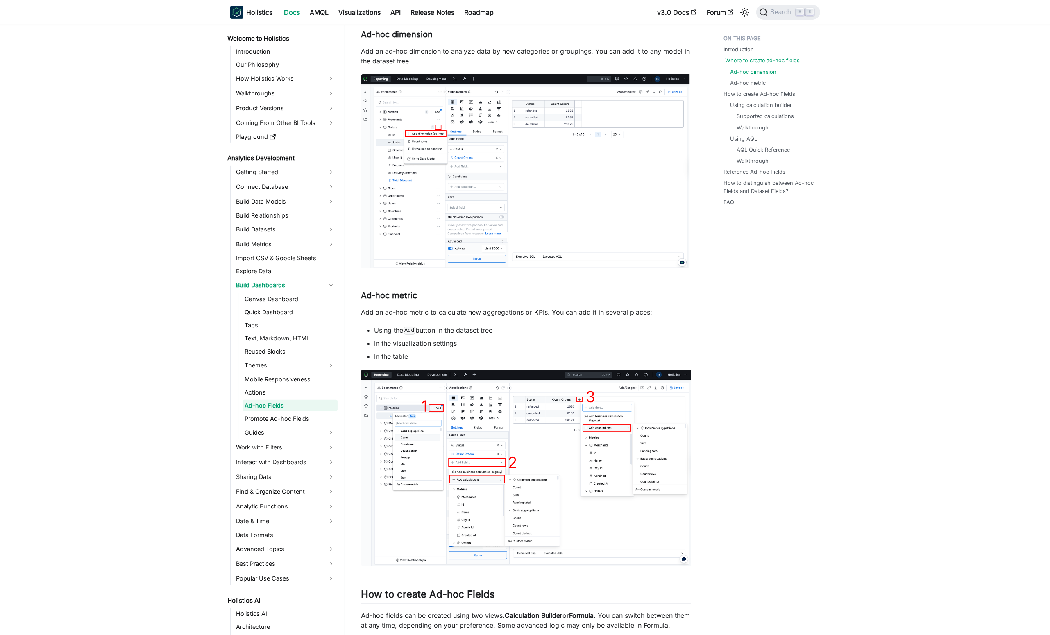
click at [744, 61] on link "Where to create ad-hoc fields" at bounding box center [763, 61] width 75 height 8
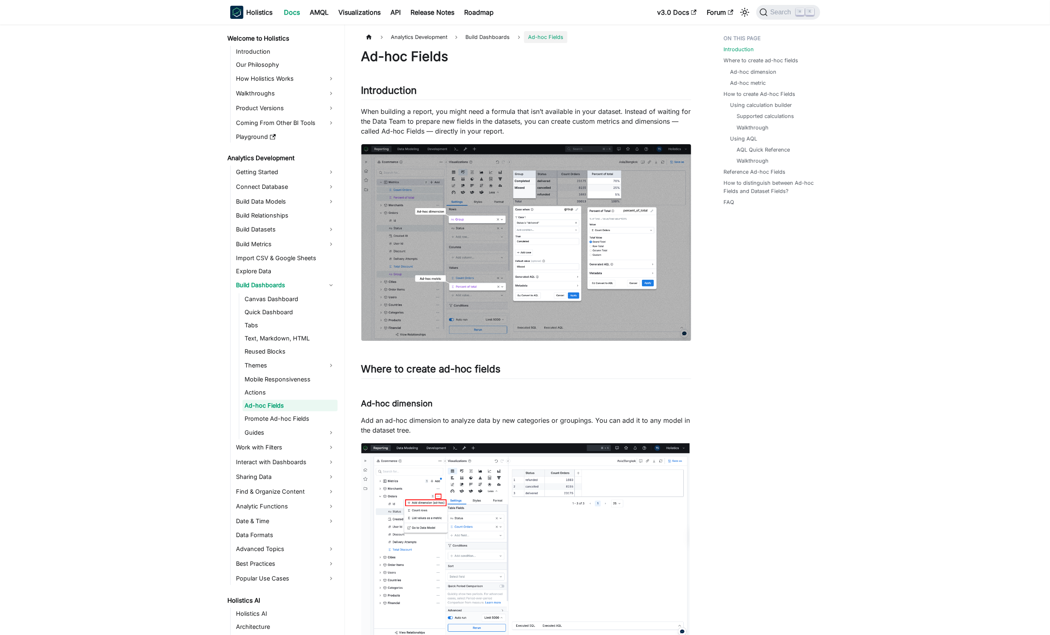
click at [681, 193] on img at bounding box center [526, 242] width 330 height 197
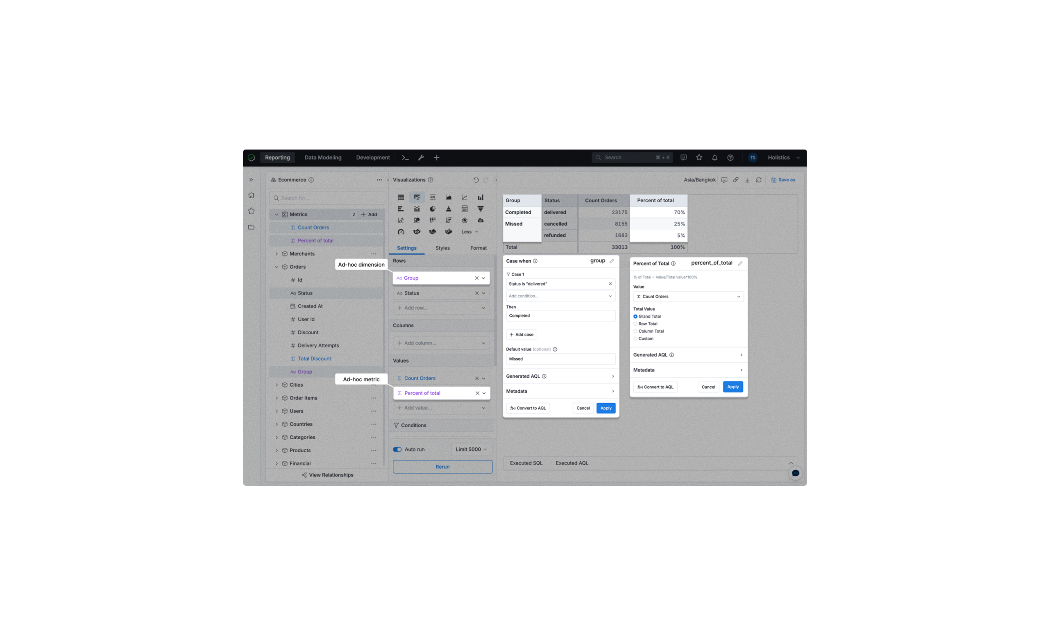
click at [644, 164] on img at bounding box center [525, 318] width 564 height 336
click at [617, 146] on div at bounding box center [525, 317] width 1050 height 635
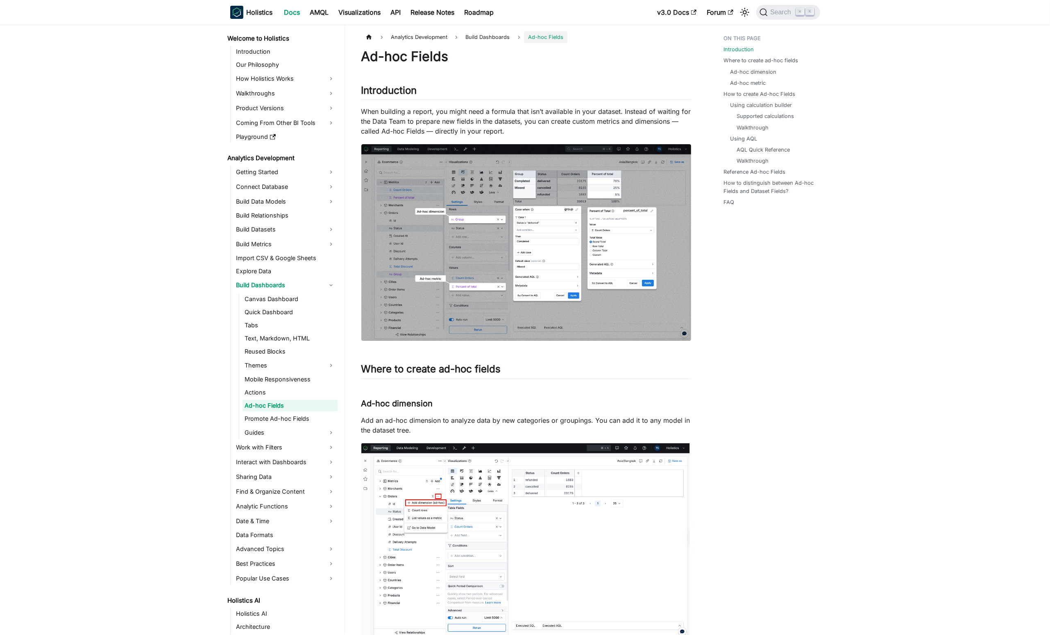
click at [619, 111] on div at bounding box center [525, 317] width 1050 height 635
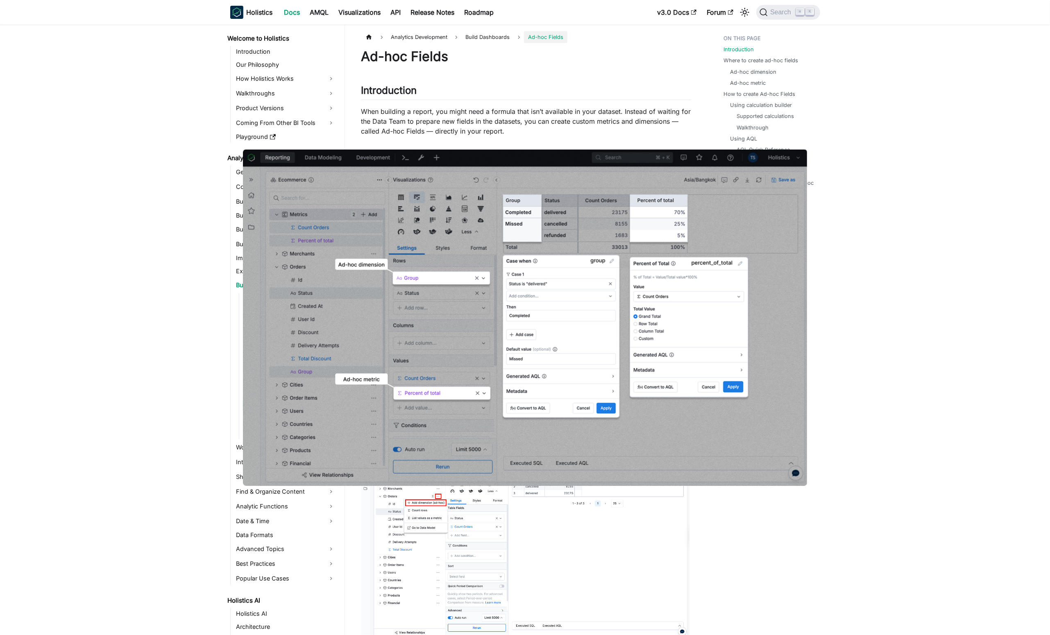
click at [617, 122] on p "When building a report, you might need a formula that isn’t available in your d…" at bounding box center [526, 121] width 330 height 29
click at [796, 258] on img at bounding box center [525, 318] width 564 height 336
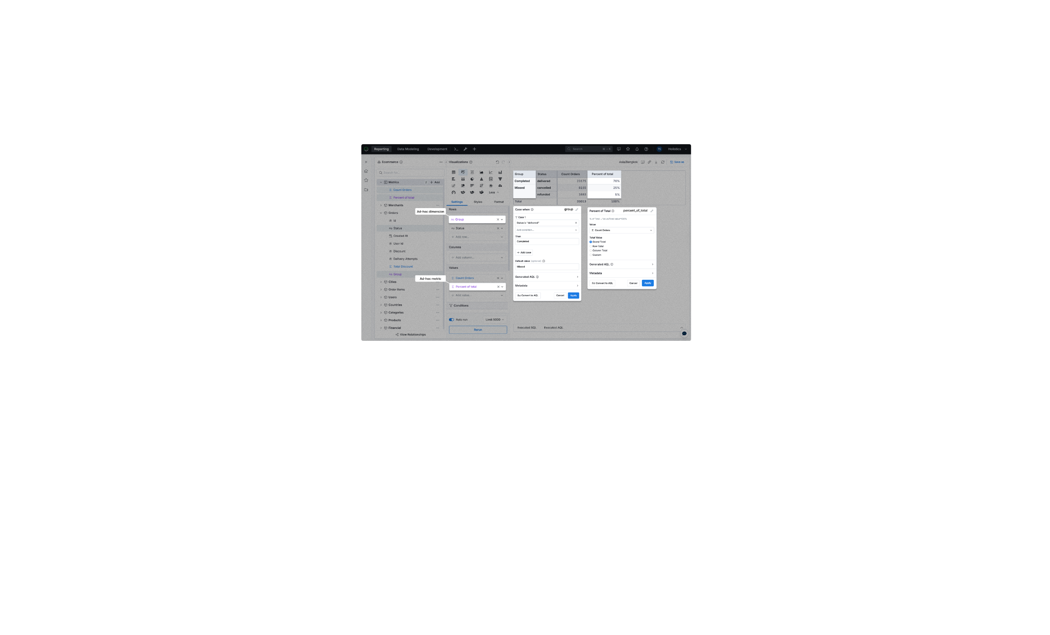
click at [664, 102] on div at bounding box center [525, 317] width 1050 height 635
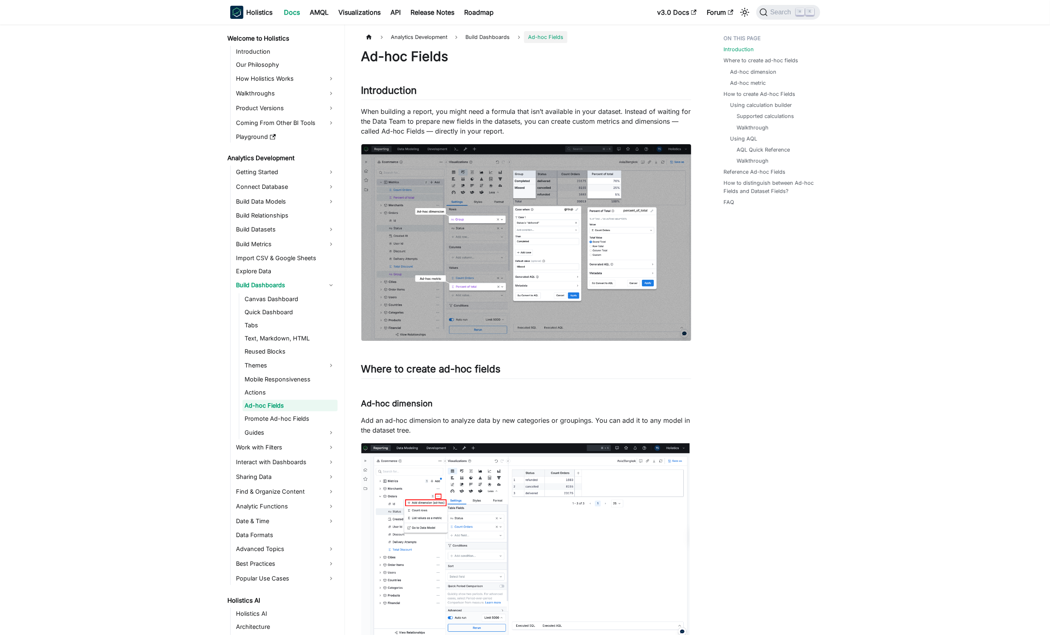
click at [639, 111] on p "When building a report, you might need a formula that isn’t available in your d…" at bounding box center [526, 121] width 330 height 29
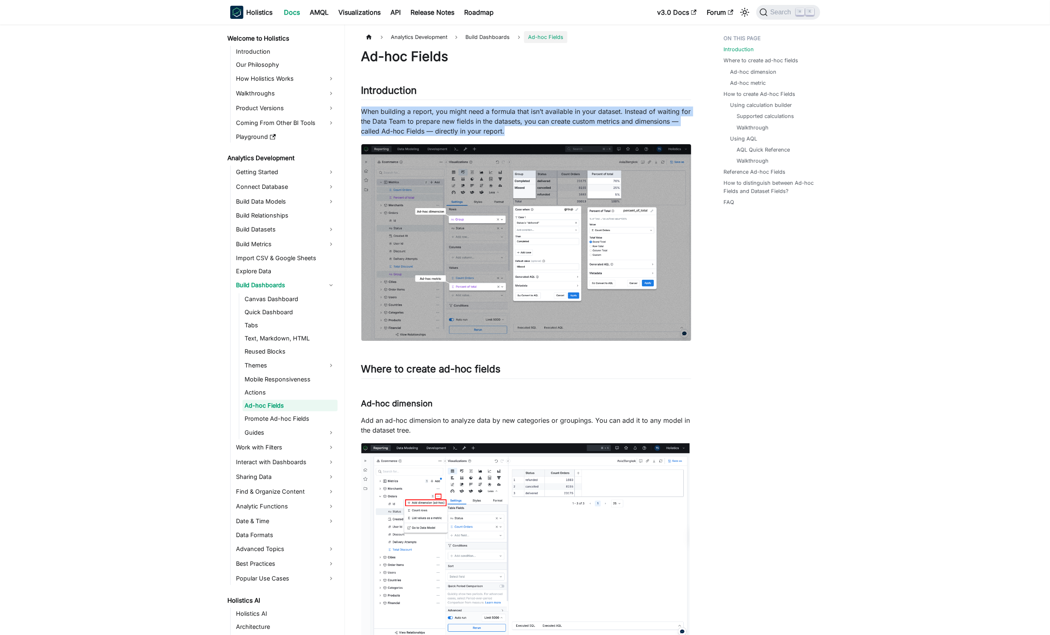
click at [639, 111] on p "When building a report, you might need a formula that isn’t available in your d…" at bounding box center [526, 121] width 330 height 29
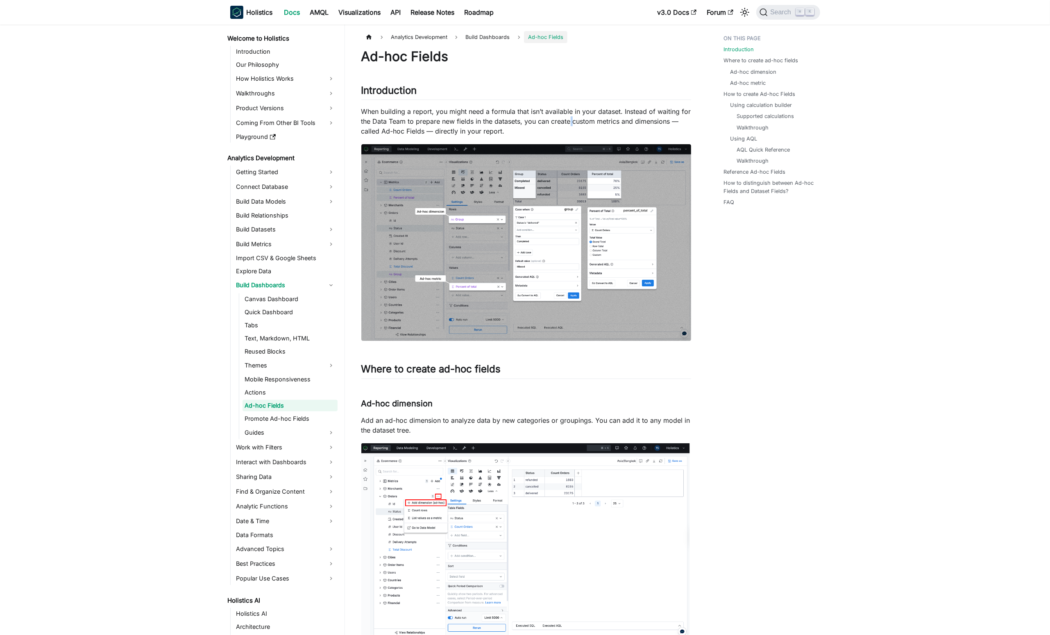
click at [571, 117] on p "When building a report, you might need a formula that isn’t available in your d…" at bounding box center [526, 121] width 330 height 29
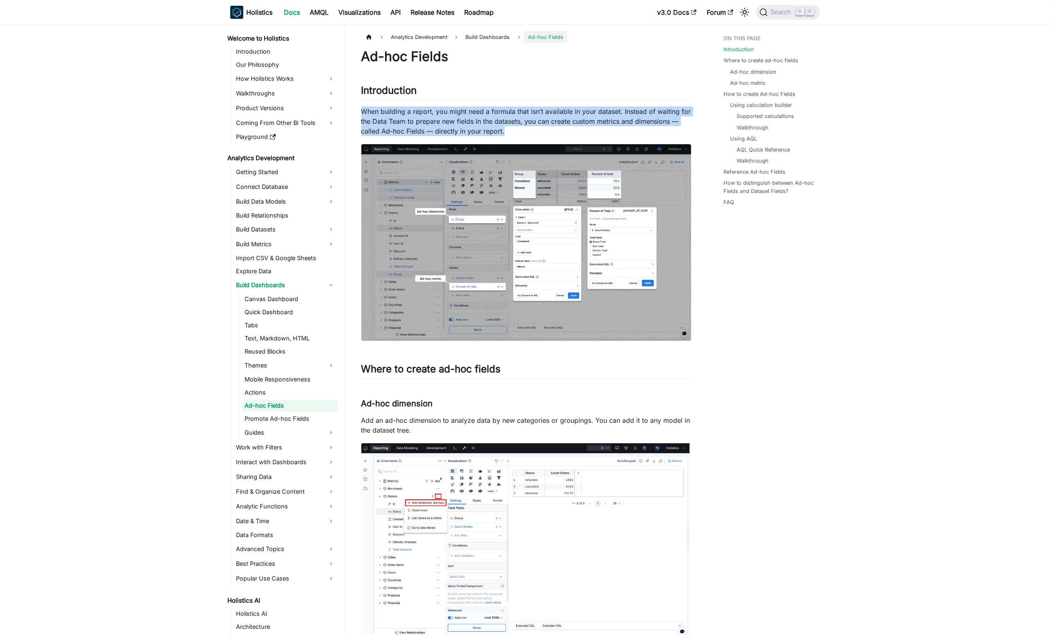
click at [571, 117] on p "When building a report, you might need a formula that isn’t available in your d…" at bounding box center [526, 121] width 330 height 29
click at [598, 120] on p "When building a report, you might need a formula that isn’t available in your d…" at bounding box center [526, 121] width 330 height 29
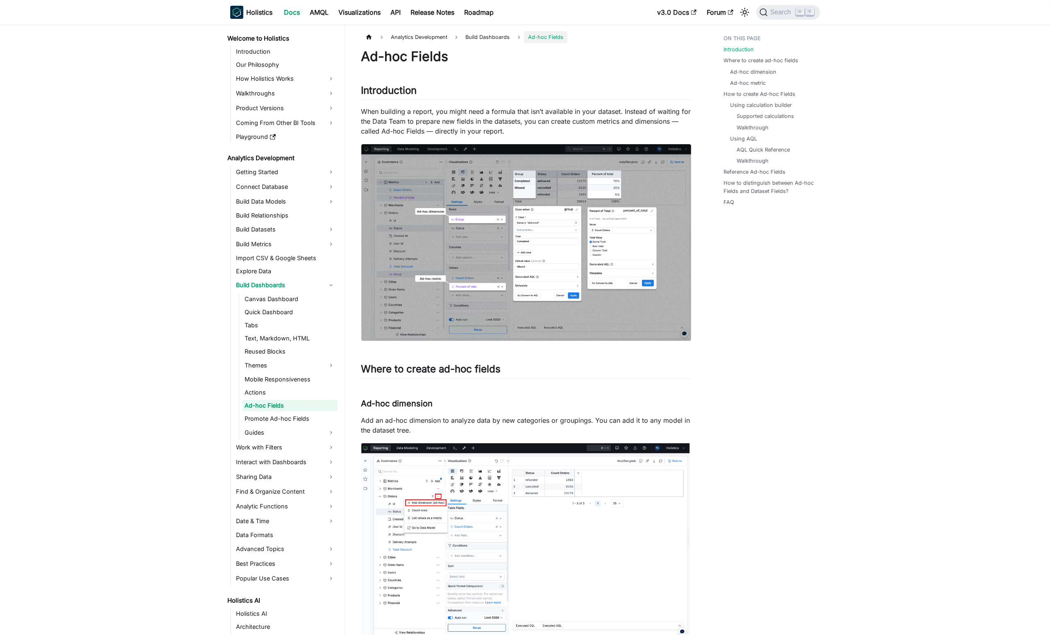
click at [598, 120] on p "When building a report, you might need a formula that isn’t available in your d…" at bounding box center [526, 121] width 330 height 29
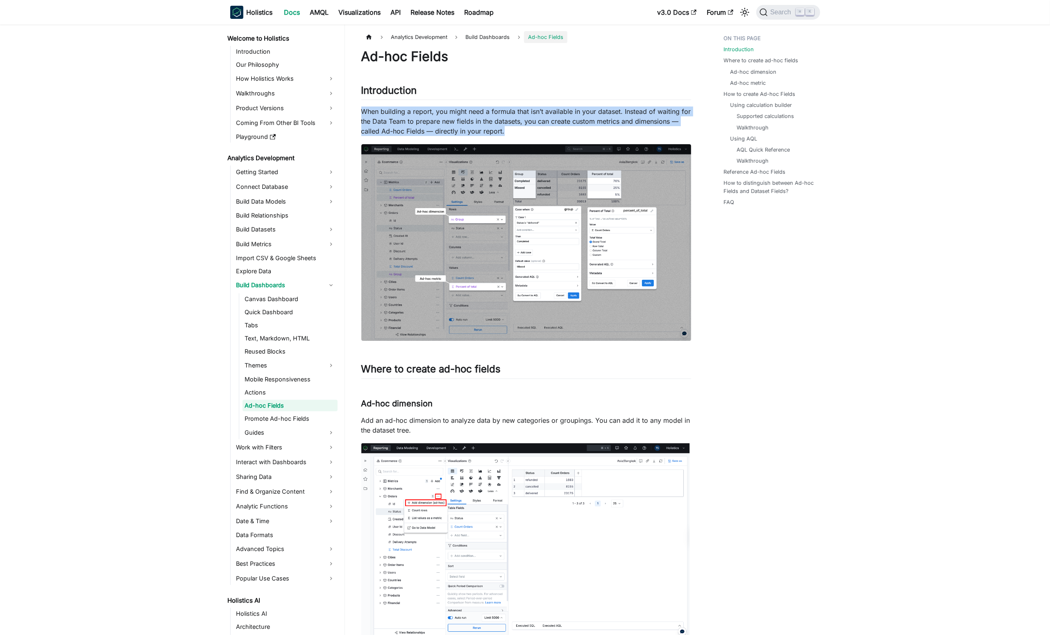
click at [598, 120] on p "When building a report, you might need a formula that isn’t available in your d…" at bounding box center [526, 121] width 330 height 29
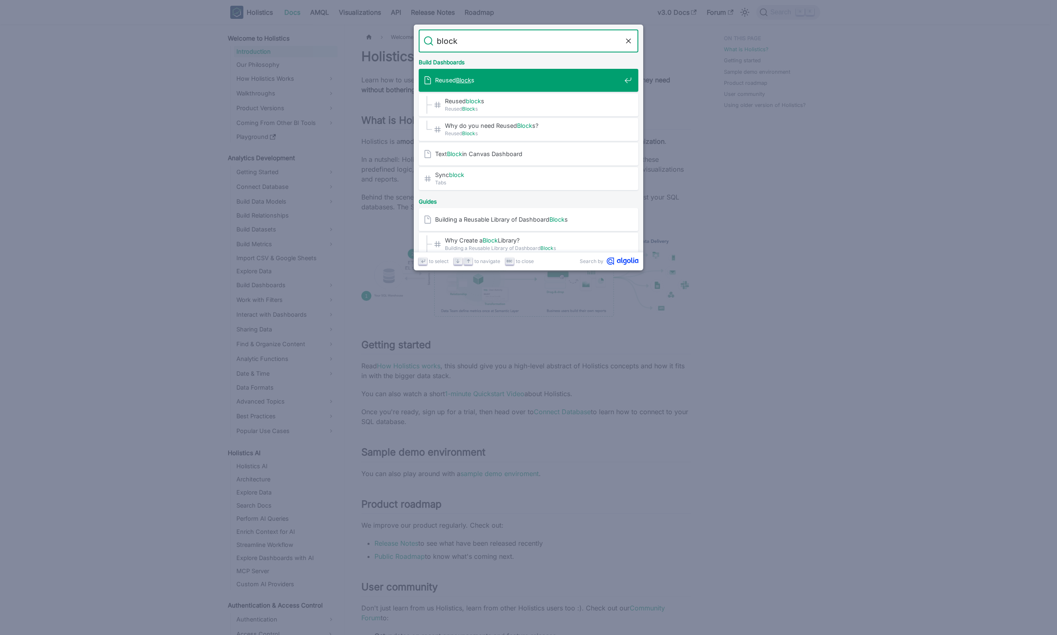
click at [542, 48] on input "block" at bounding box center [528, 40] width 190 height 23
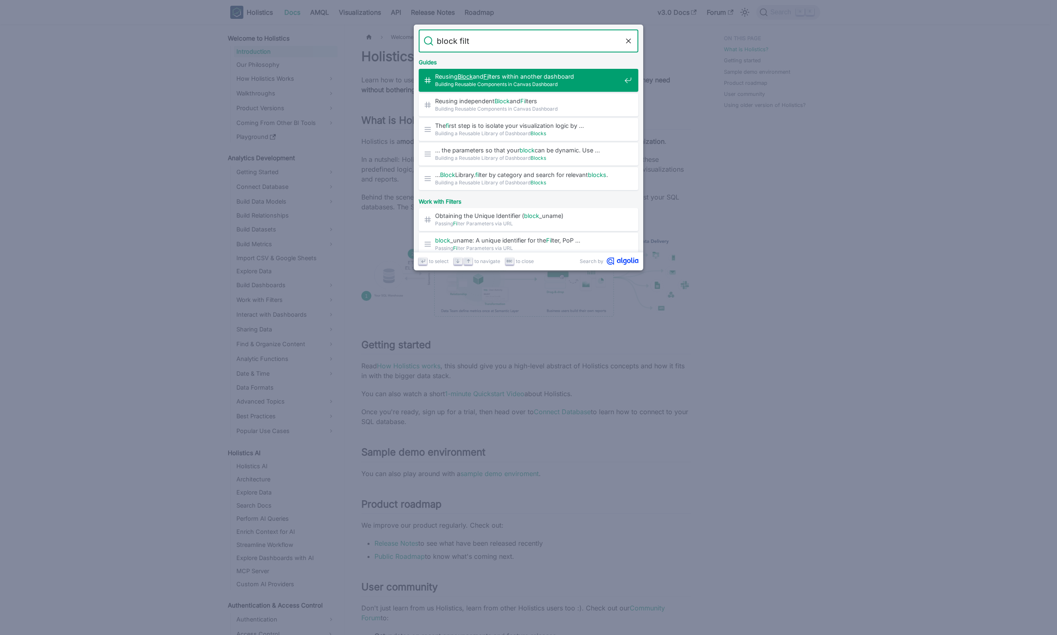
type input "block filte"
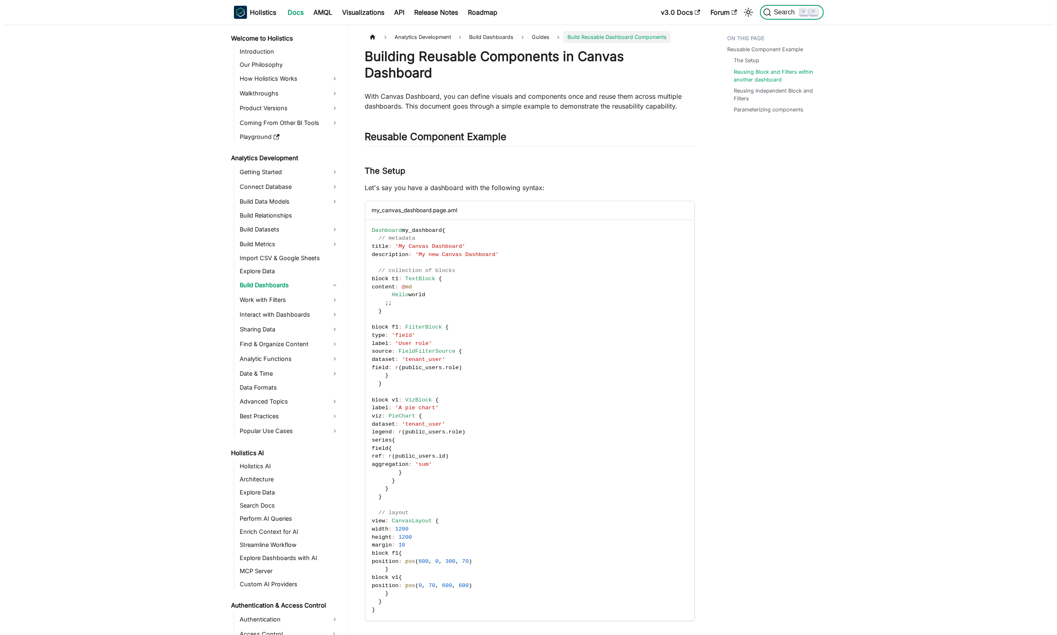
scroll to position [595, 0]
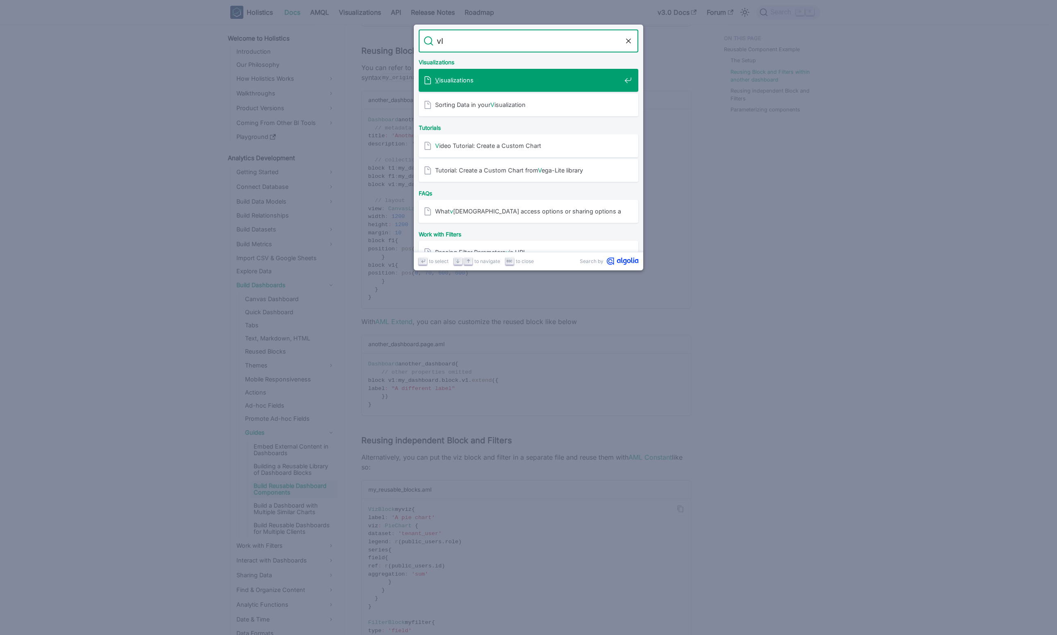
type input "v"
type input "blo"
type input "visuali"
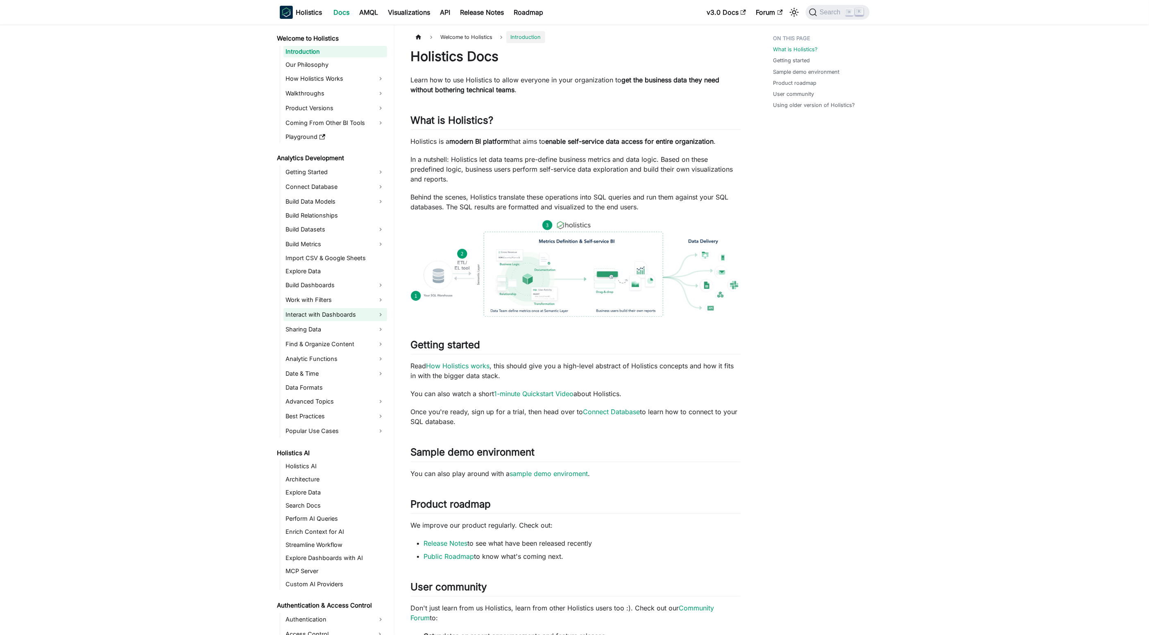
click at [344, 317] on link "Interact with Dashboards" at bounding box center [335, 314] width 104 height 13
click at [367, 324] on link "Interact with dashboard" at bounding box center [339, 328] width 95 height 11
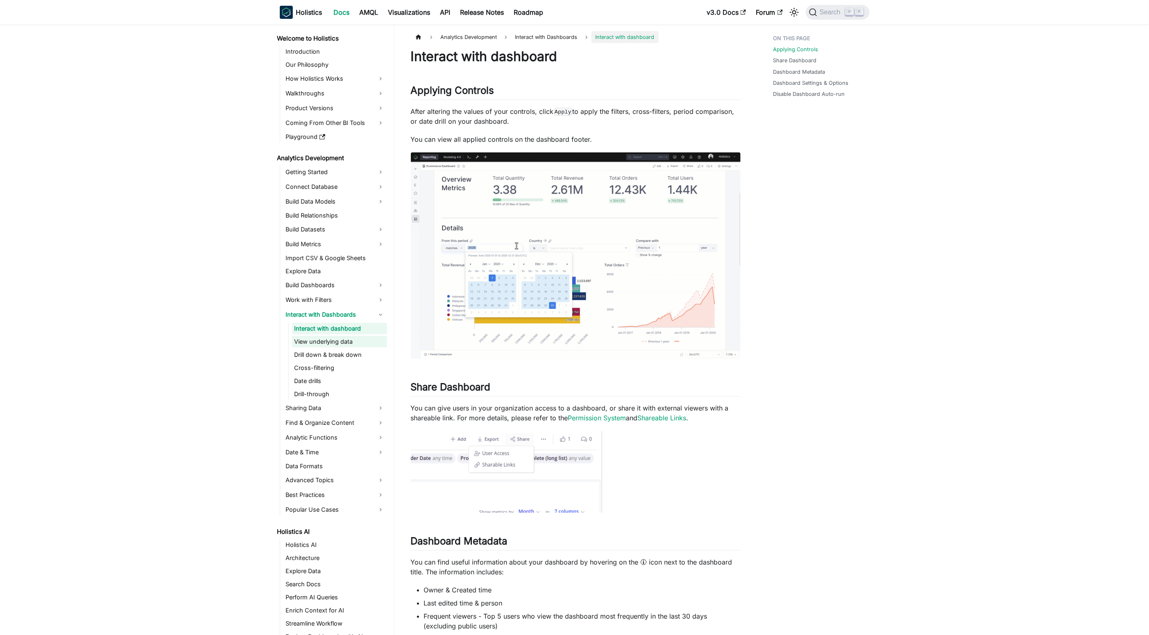
click at [347, 346] on link "View underlying data" at bounding box center [339, 341] width 95 height 11
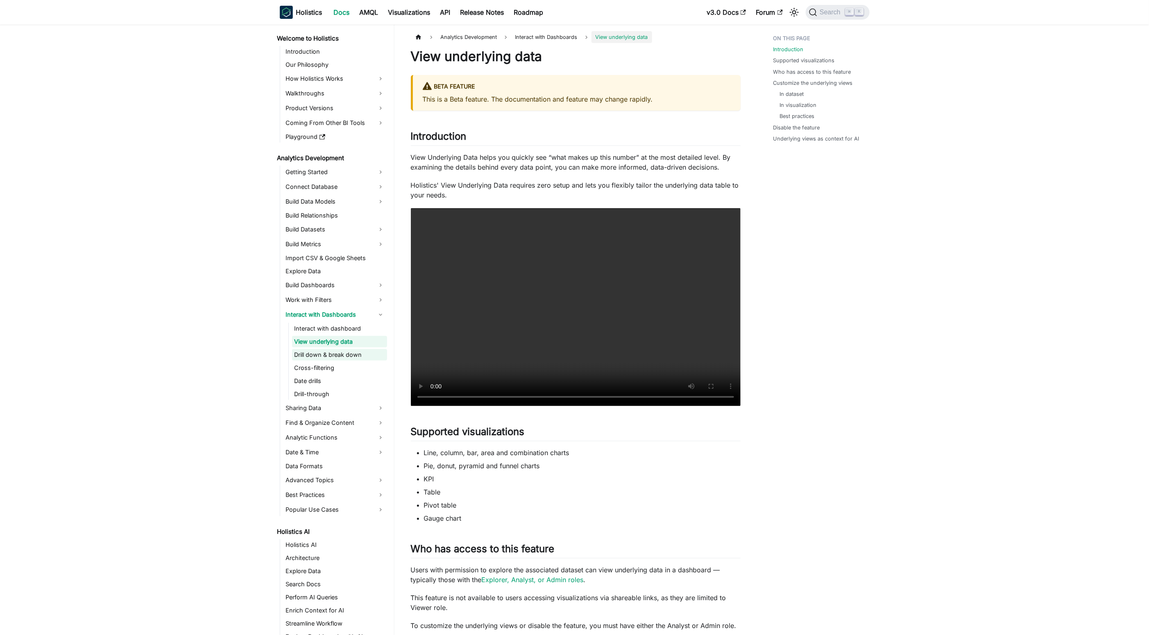
click at [361, 350] on link "Drill down & break down" at bounding box center [339, 354] width 95 height 11
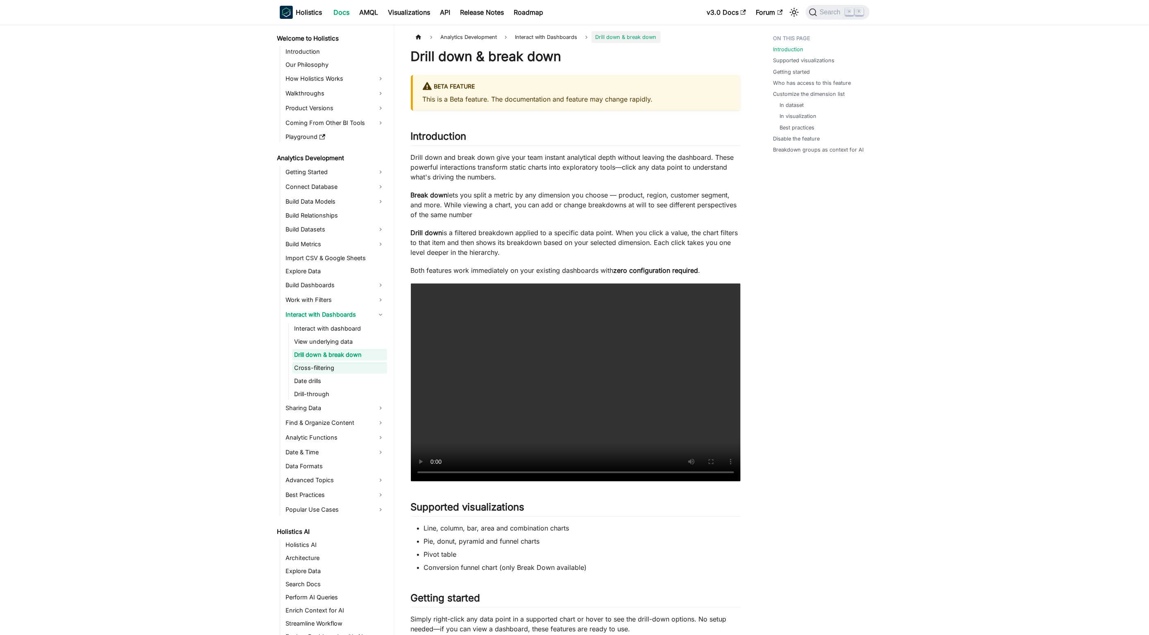
click at [329, 373] on link "Cross-filtering" at bounding box center [339, 367] width 95 height 11
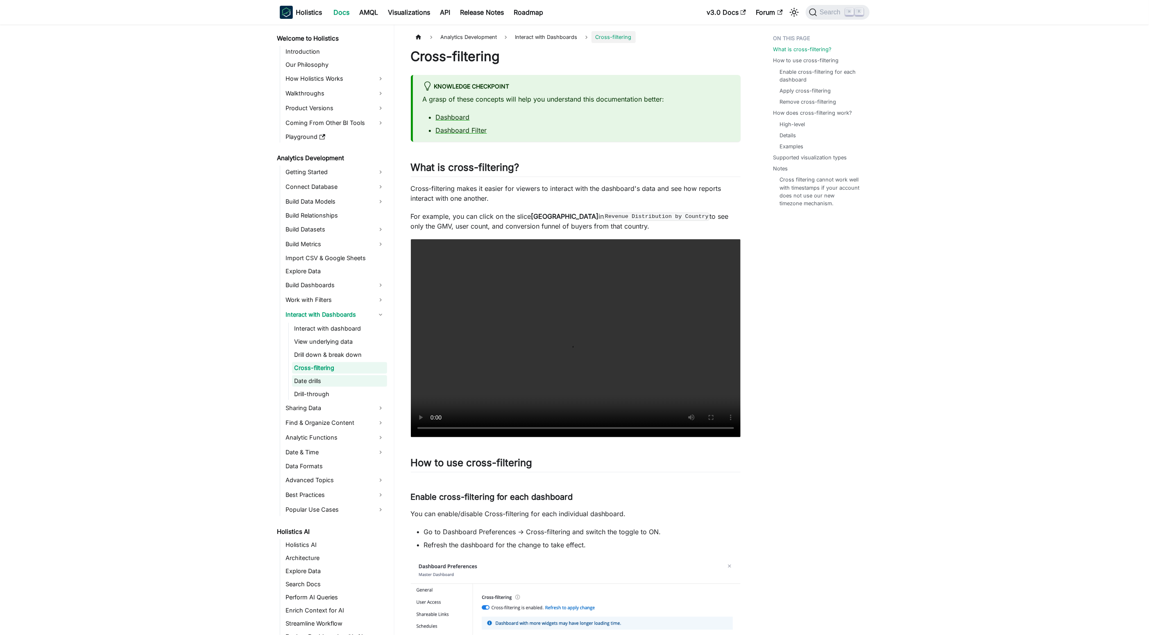
drag, startPoint x: 335, startPoint y: 383, endPoint x: 339, endPoint y: 385, distance: 5.3
click at [335, 383] on link "Date drills" at bounding box center [339, 380] width 95 height 11
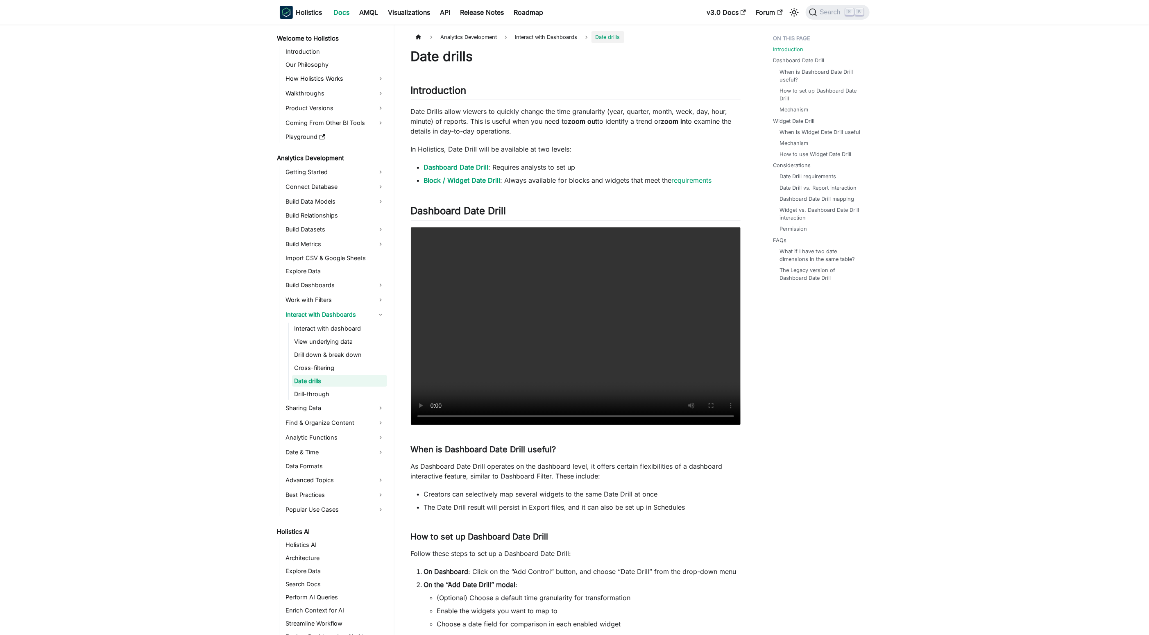
click at [341, 388] on ul "Interact with dashboard View underlying data Drill down & break down Cross-filt…" at bounding box center [337, 361] width 99 height 77
click at [353, 370] on link "Cross-filtering" at bounding box center [339, 367] width 95 height 11
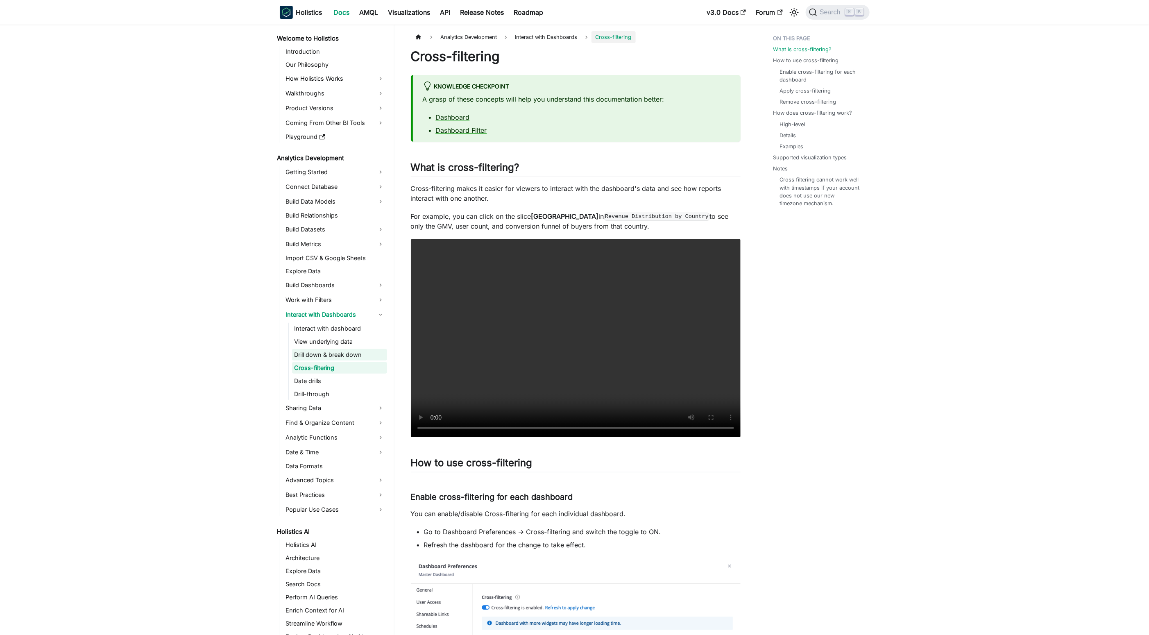
drag, startPoint x: 352, startPoint y: 358, endPoint x: 355, endPoint y: 354, distance: 4.7
click at [352, 358] on link "Drill down & break down" at bounding box center [339, 354] width 95 height 11
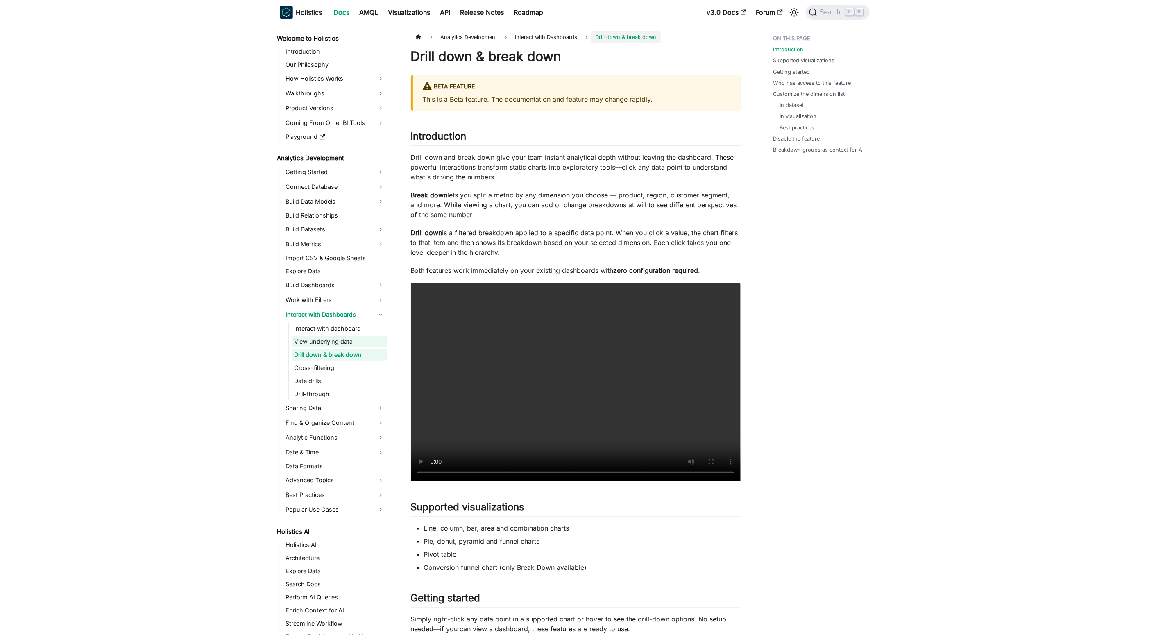
click at [351, 346] on link "View underlying data" at bounding box center [339, 341] width 95 height 11
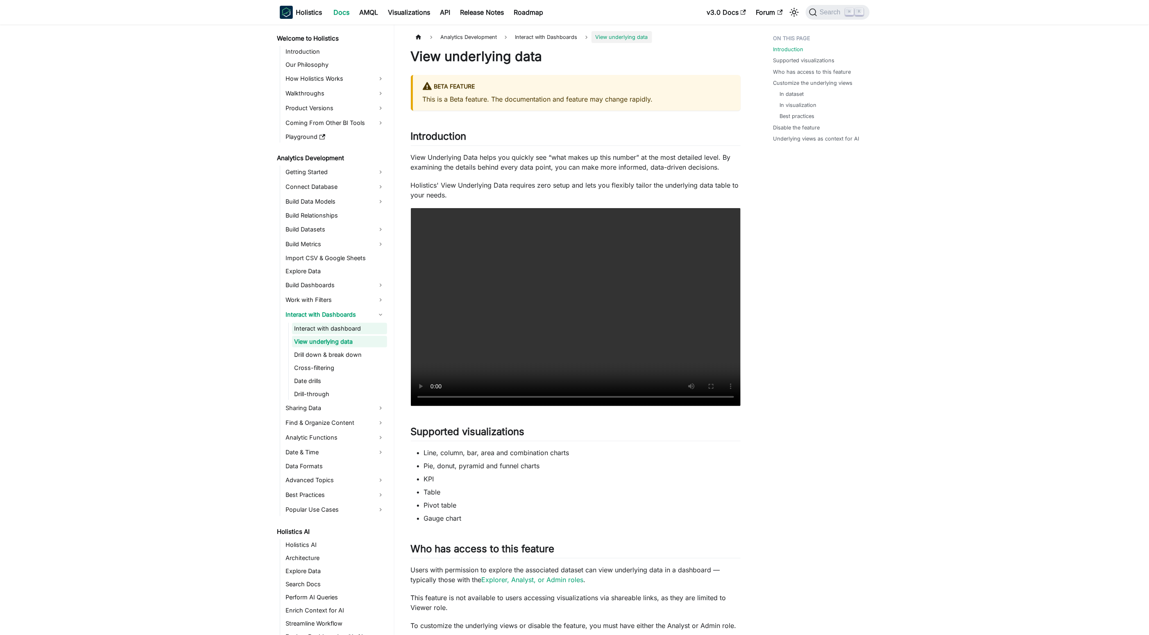
click at [353, 329] on link "Interact with dashboard" at bounding box center [339, 328] width 95 height 11
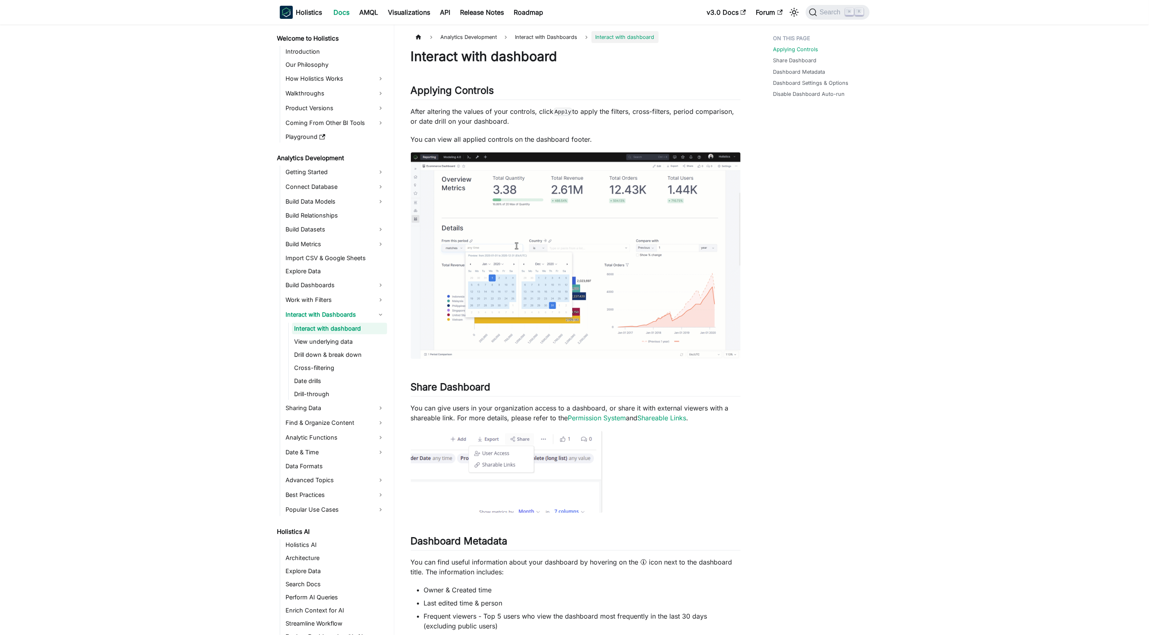
click at [358, 342] on link "View underlying data" at bounding box center [339, 341] width 95 height 11
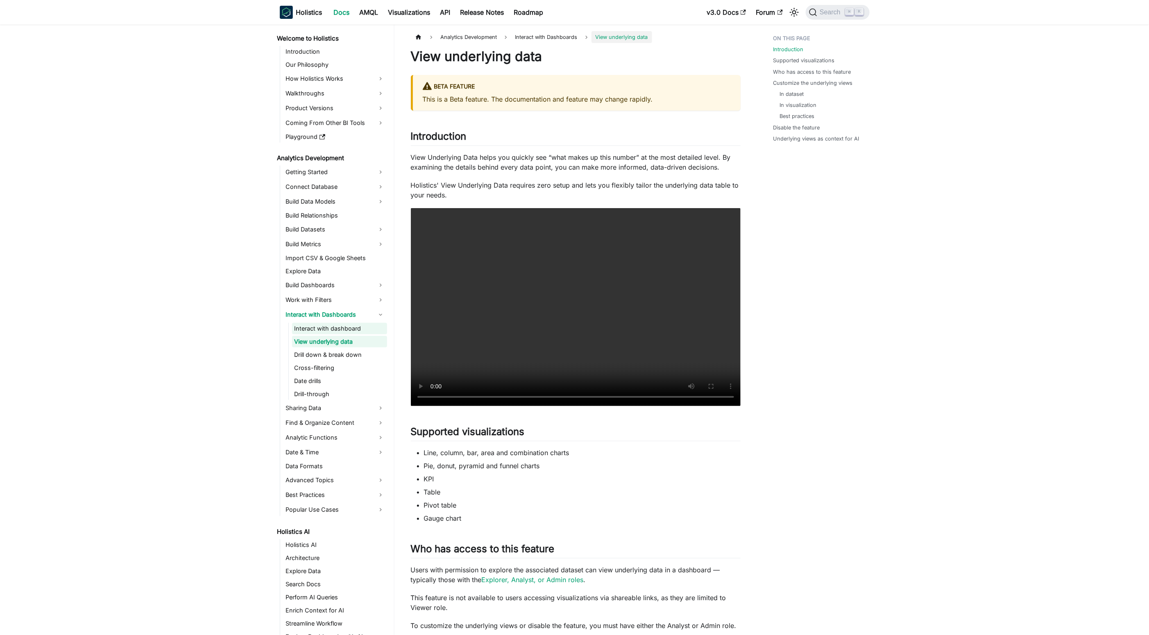
click at [347, 328] on link "Interact with dashboard" at bounding box center [339, 328] width 95 height 11
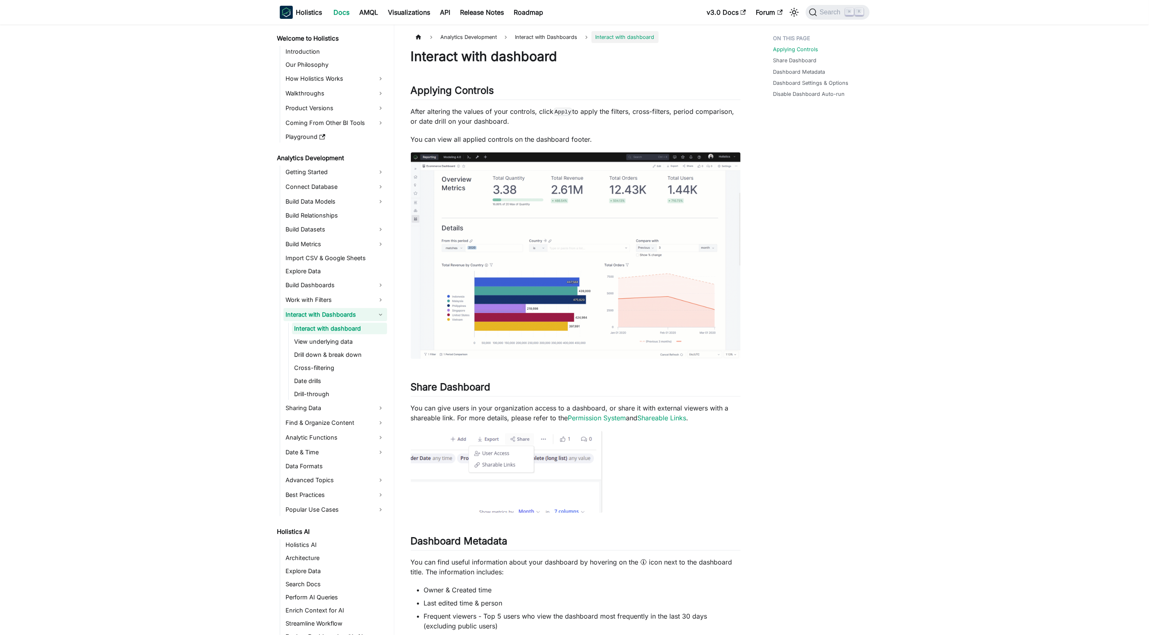
click at [336, 319] on link "Interact with Dashboards" at bounding box center [335, 314] width 104 height 13
click at [352, 320] on link "Interact with Dashboards" at bounding box center [335, 314] width 104 height 13
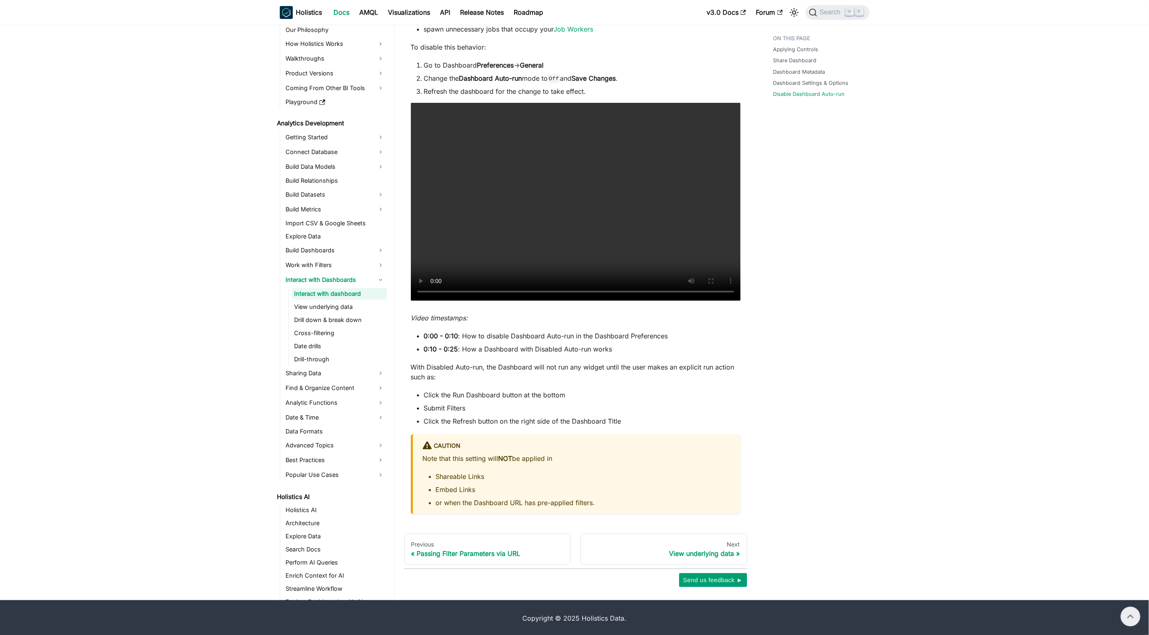
scroll to position [683, 0]
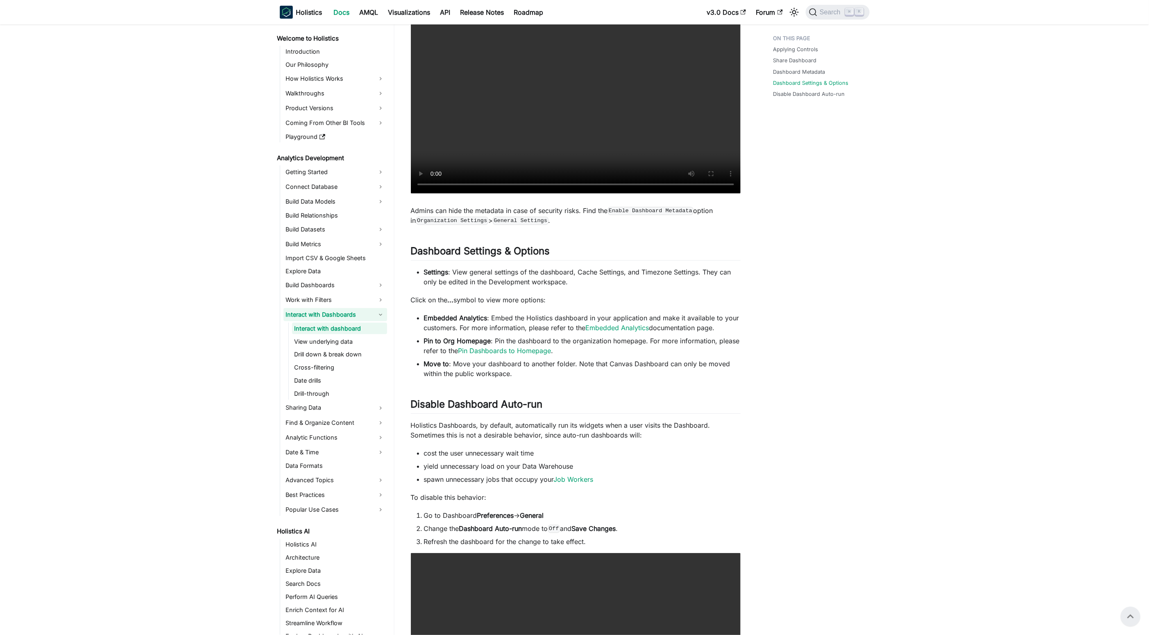
click at [366, 310] on link "Interact with Dashboards" at bounding box center [335, 314] width 104 height 13
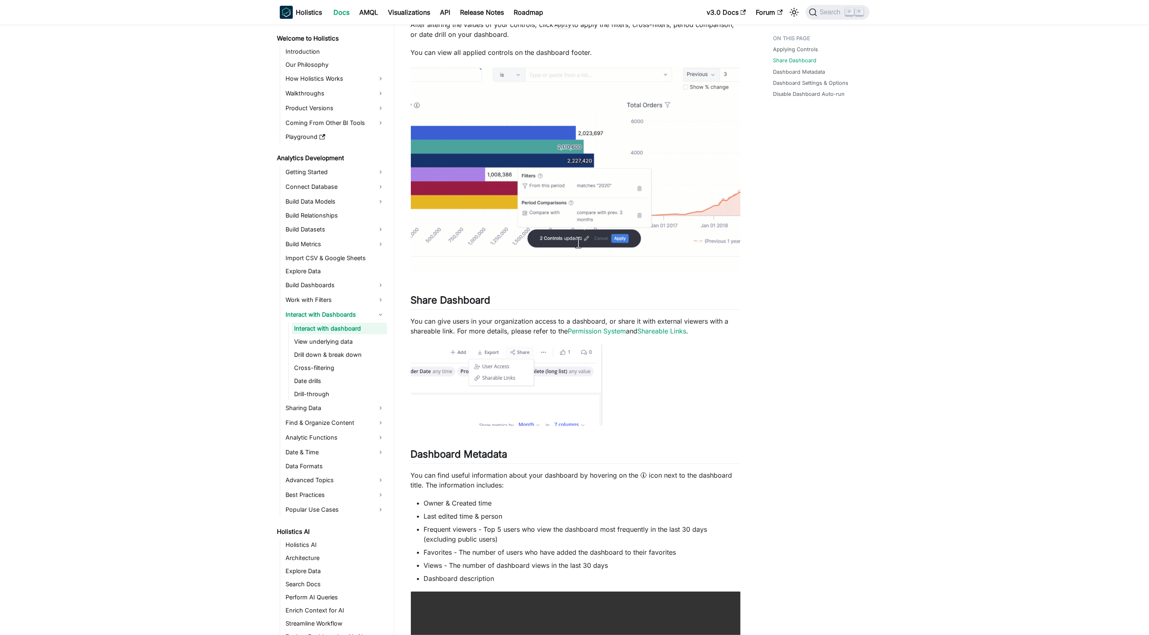
scroll to position [109, 0]
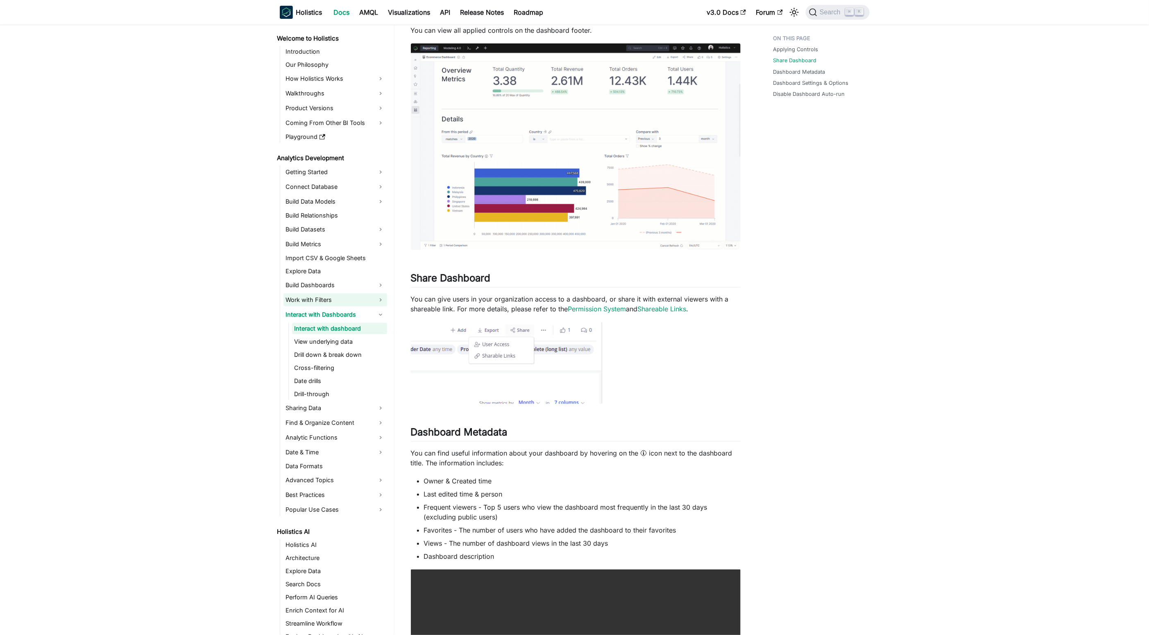
click at [375, 300] on link "Work with Filters" at bounding box center [335, 299] width 104 height 13
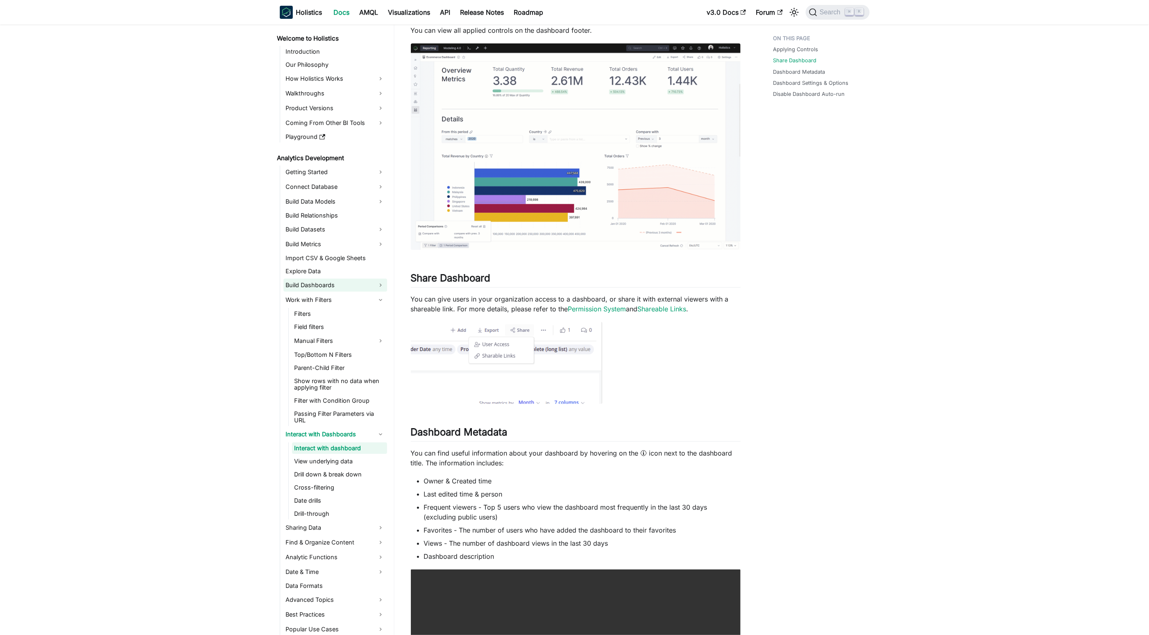
click at [362, 286] on link "Build Dashboards" at bounding box center [335, 285] width 104 height 13
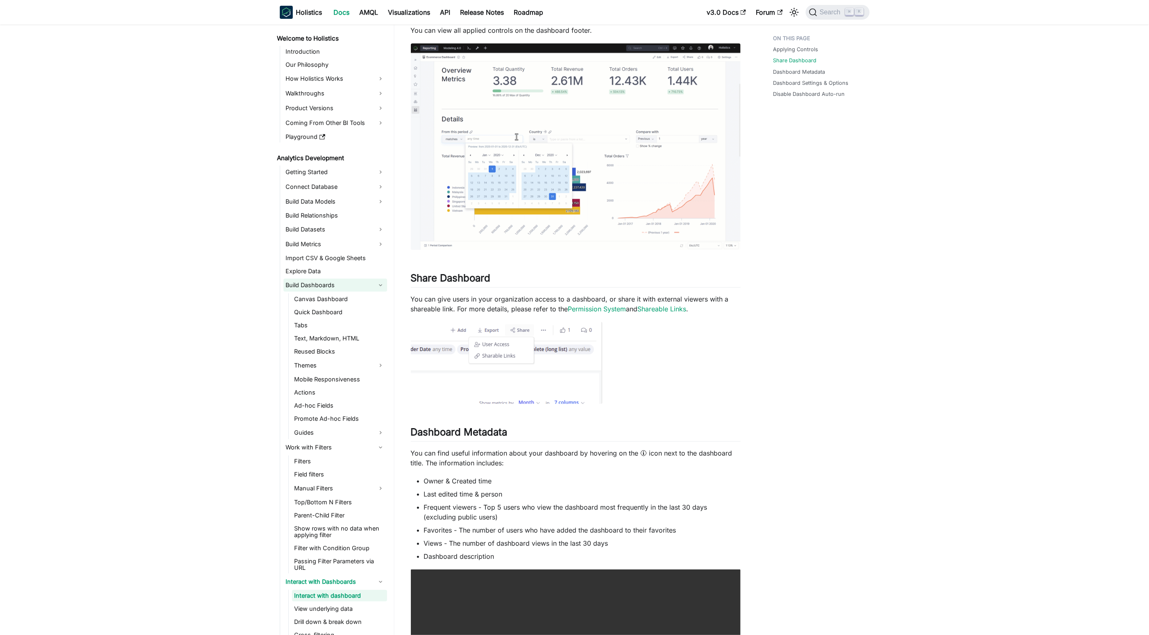
click at [374, 286] on link "Build Dashboards" at bounding box center [335, 285] width 104 height 13
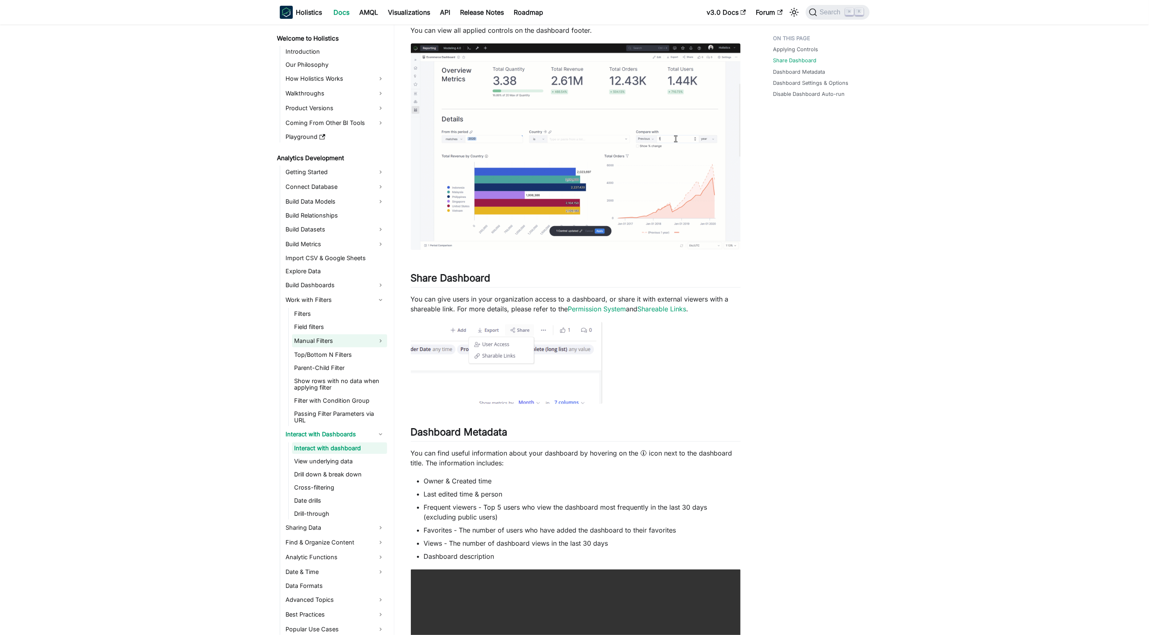
click at [381, 345] on link "Manual Filters" at bounding box center [339, 340] width 95 height 13
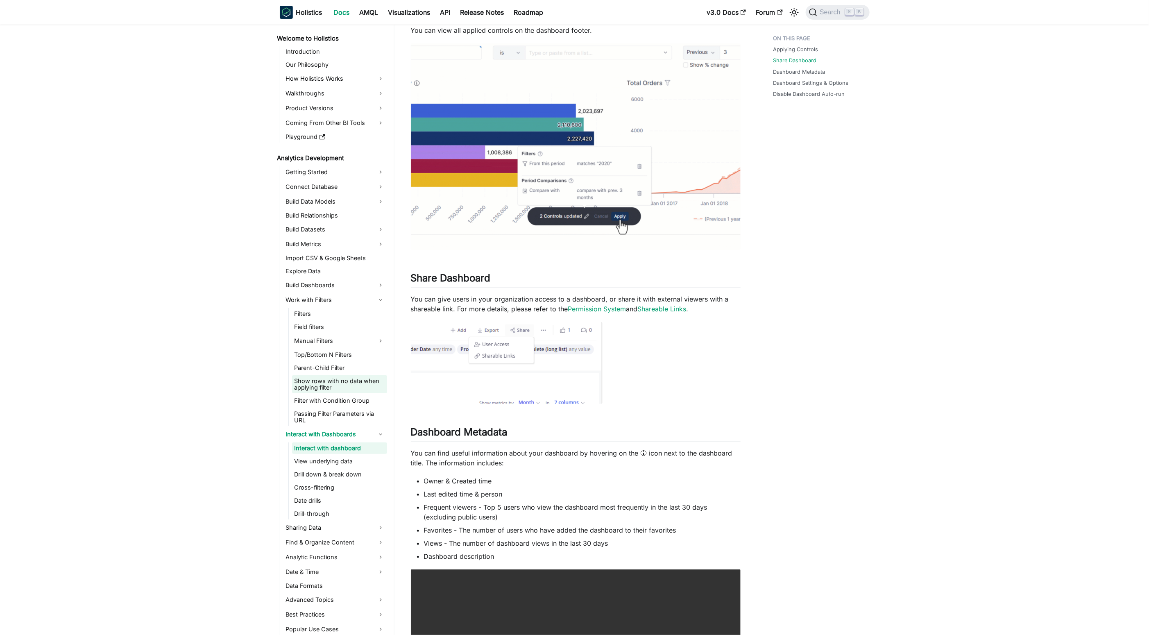
click at [363, 376] on link "Show rows with no data when applying filter" at bounding box center [339, 384] width 95 height 18
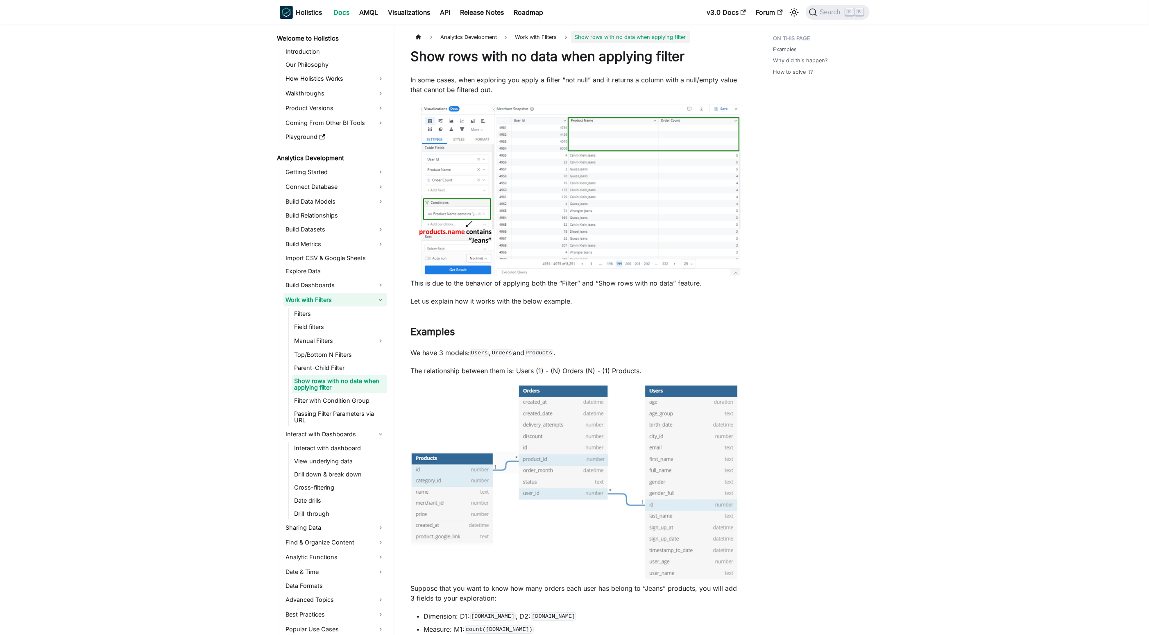
click at [366, 296] on link "Work with Filters" at bounding box center [335, 299] width 104 height 13
click at [376, 295] on link "Work with Filters" at bounding box center [335, 299] width 104 height 13
click at [365, 323] on link "Field filters" at bounding box center [339, 326] width 95 height 11
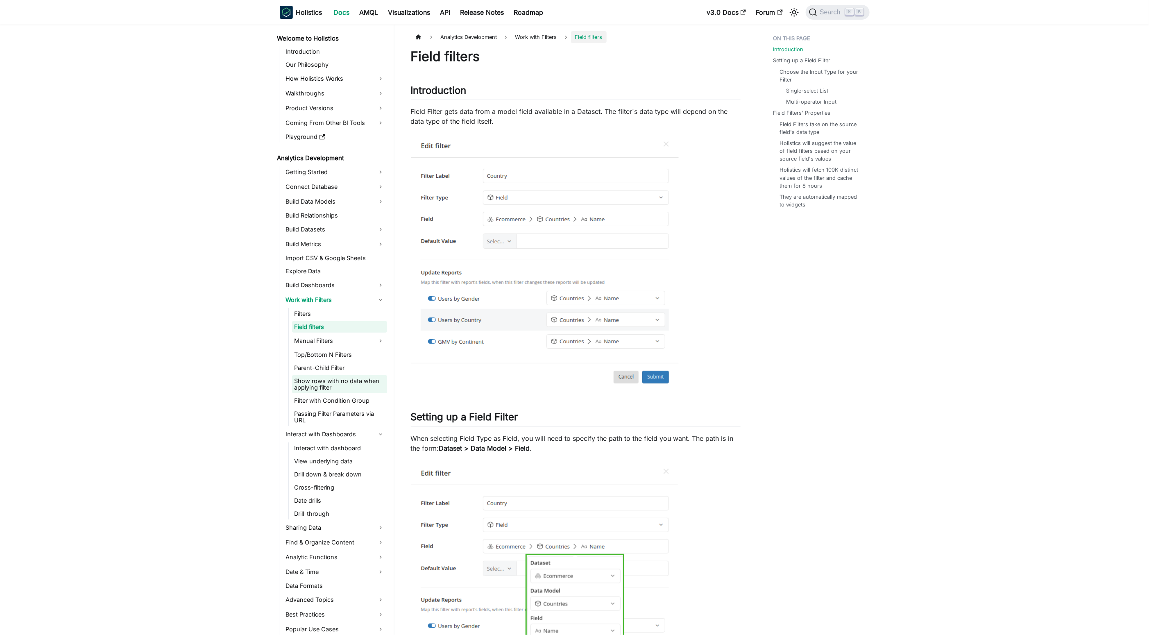
click at [360, 378] on link "Show rows with no data when applying filter" at bounding box center [339, 384] width 95 height 18
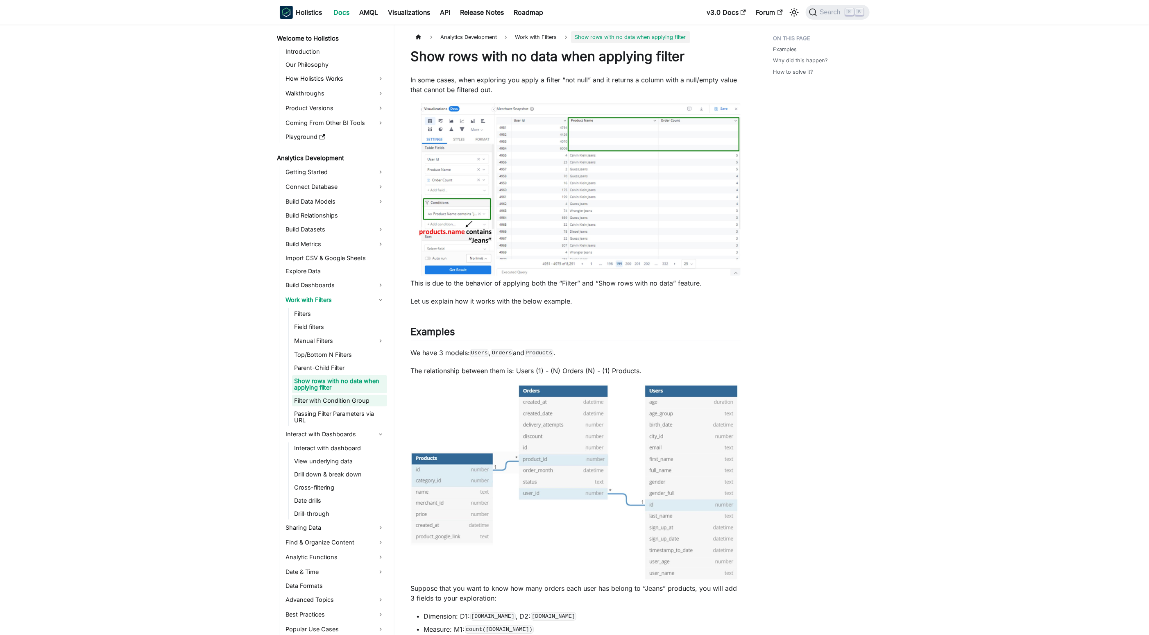
click at [370, 395] on link "Filter with Condition Group" at bounding box center [339, 400] width 95 height 11
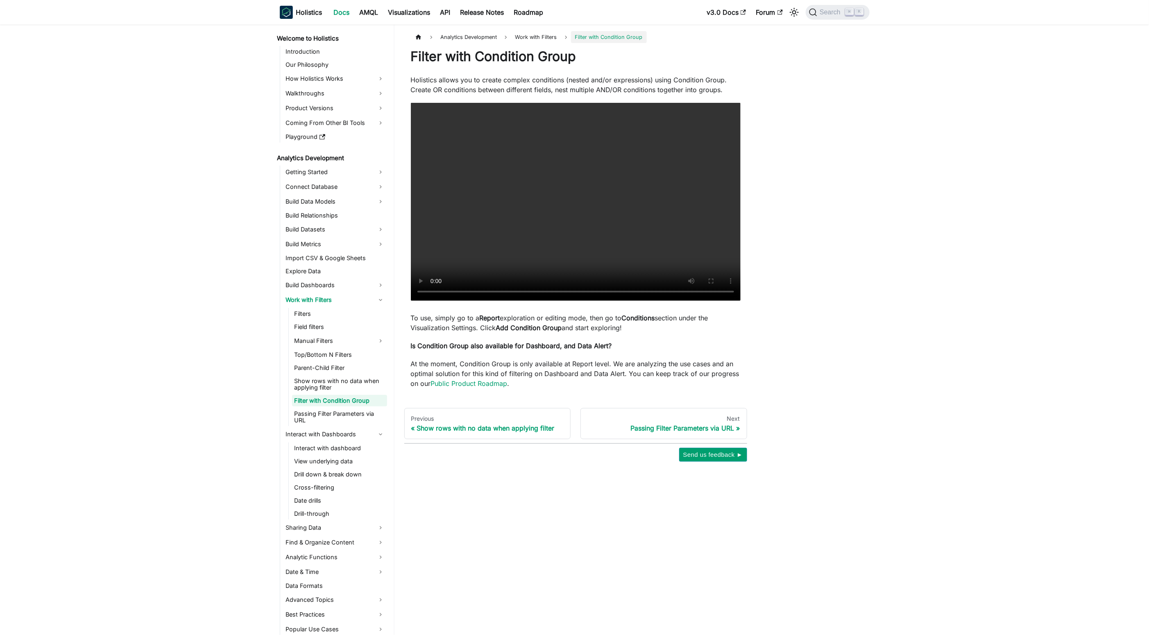
click at [369, 405] on link "Filter with Condition Group" at bounding box center [339, 400] width 95 height 11
click at [370, 425] on link "Passing Filter Parameters via URL" at bounding box center [339, 417] width 95 height 18
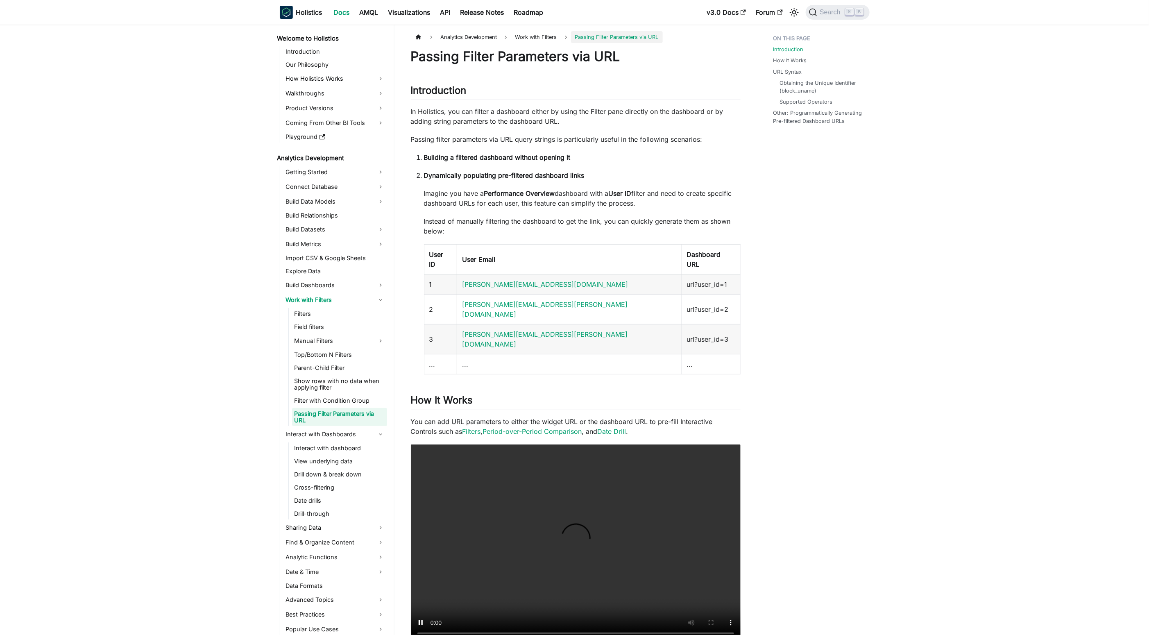
click at [342, 395] on li "Filter with Condition Group" at bounding box center [339, 400] width 95 height 11
click at [355, 407] on ul "Filters Field filters Manual Filters Text Filter Number Filter True/False Filte…" at bounding box center [337, 367] width 99 height 118
click at [372, 449] on link "Interact with dashboard" at bounding box center [339, 447] width 95 height 11
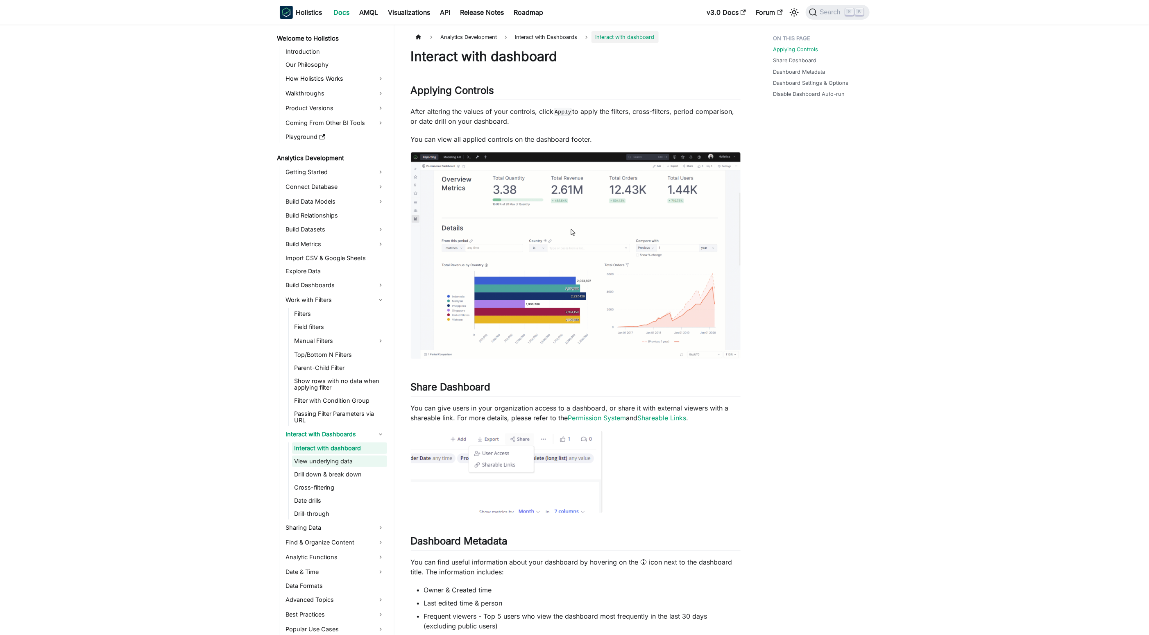
click at [314, 465] on link "View underlying data" at bounding box center [339, 461] width 95 height 11
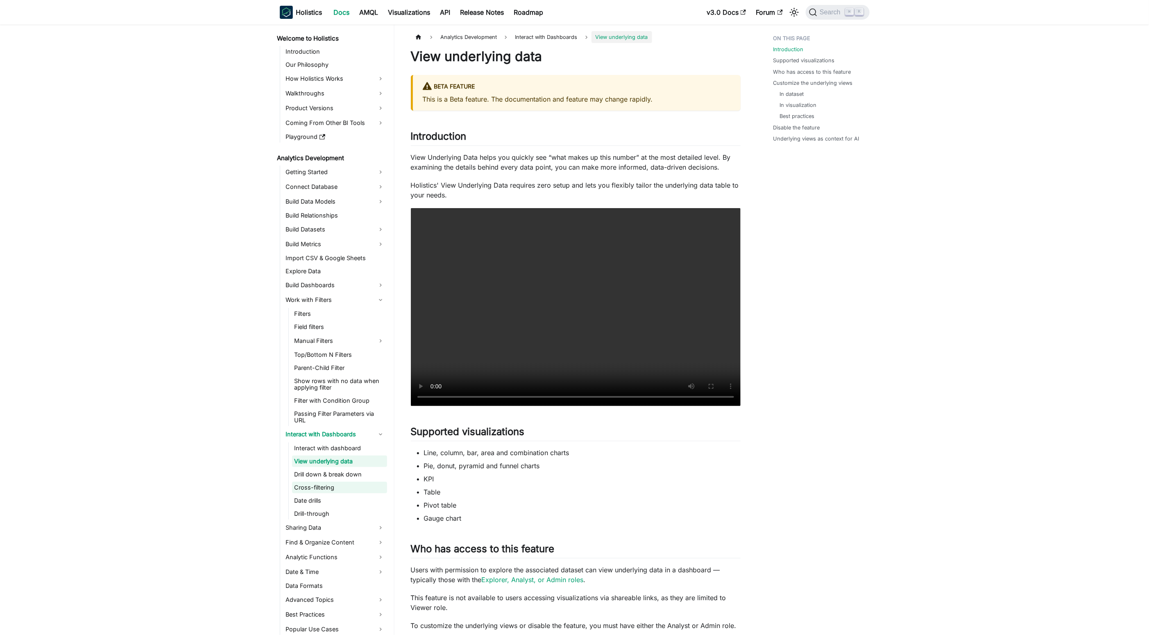
click at [335, 482] on link "Cross-filtering" at bounding box center [339, 487] width 95 height 11
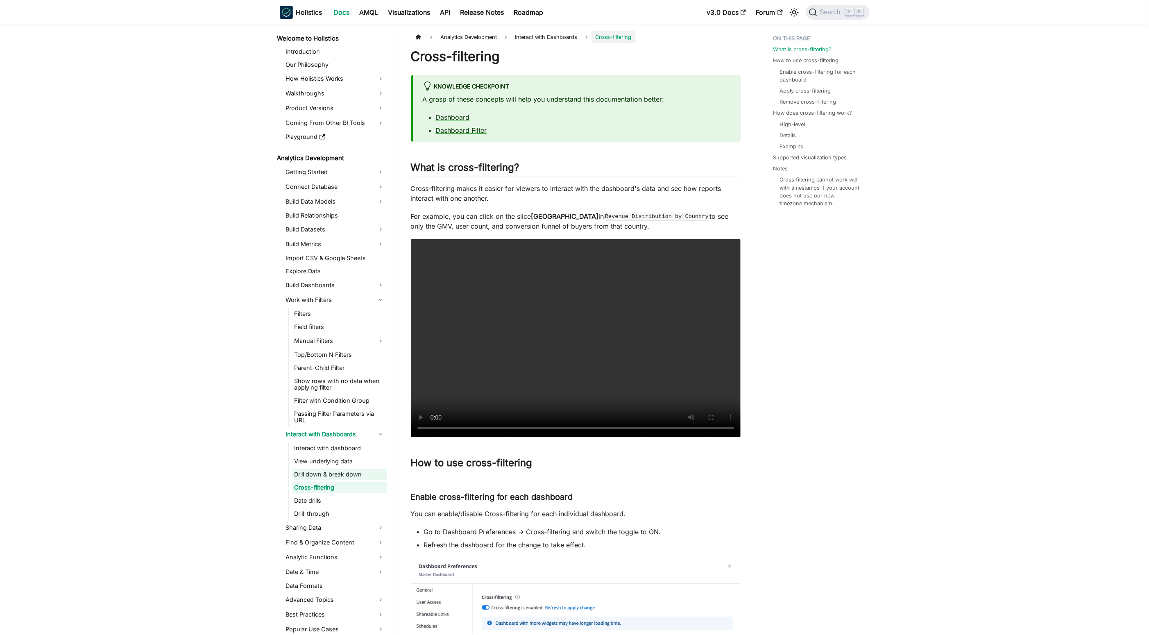
click at [320, 476] on link "Drill down & break down" at bounding box center [339, 474] width 95 height 11
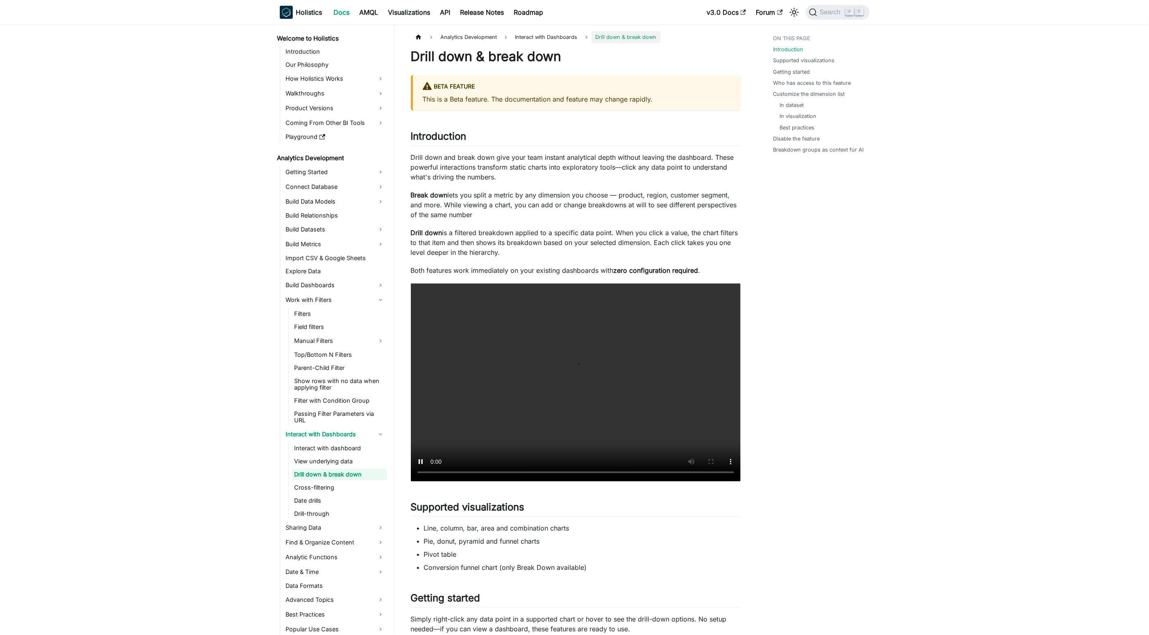
click at [334, 494] on ul "Interact with dashboard View underlying data Drill down & break down Cross-filt…" at bounding box center [337, 480] width 99 height 77
click at [339, 506] on link "Date drills" at bounding box center [339, 500] width 95 height 11
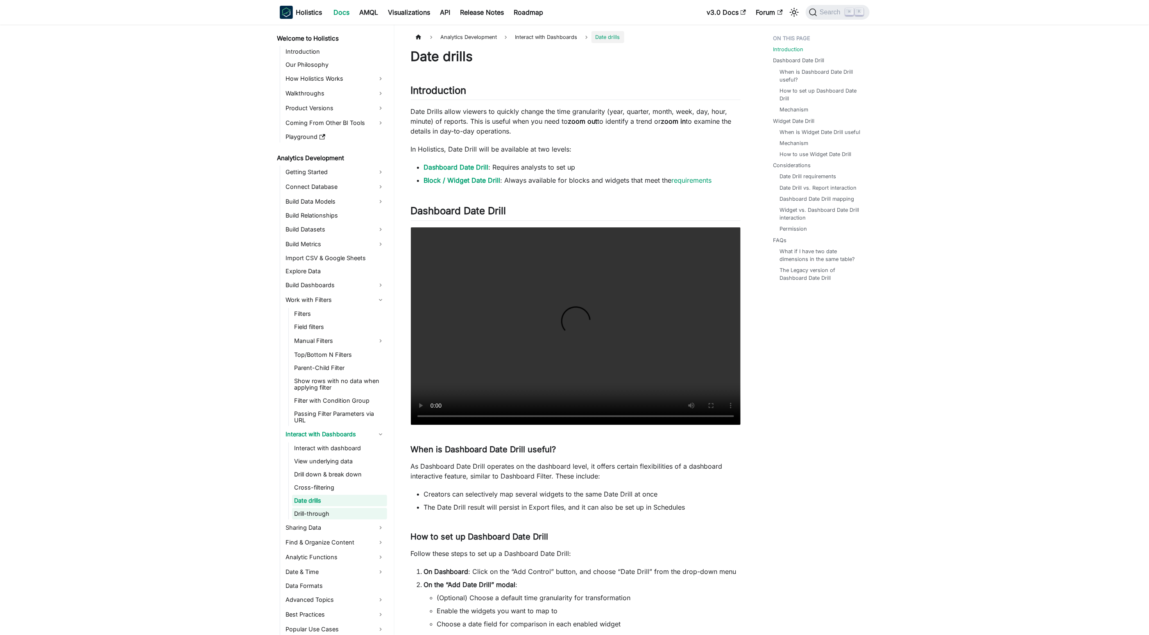
click at [346, 514] on link "Drill-through" at bounding box center [339, 513] width 95 height 11
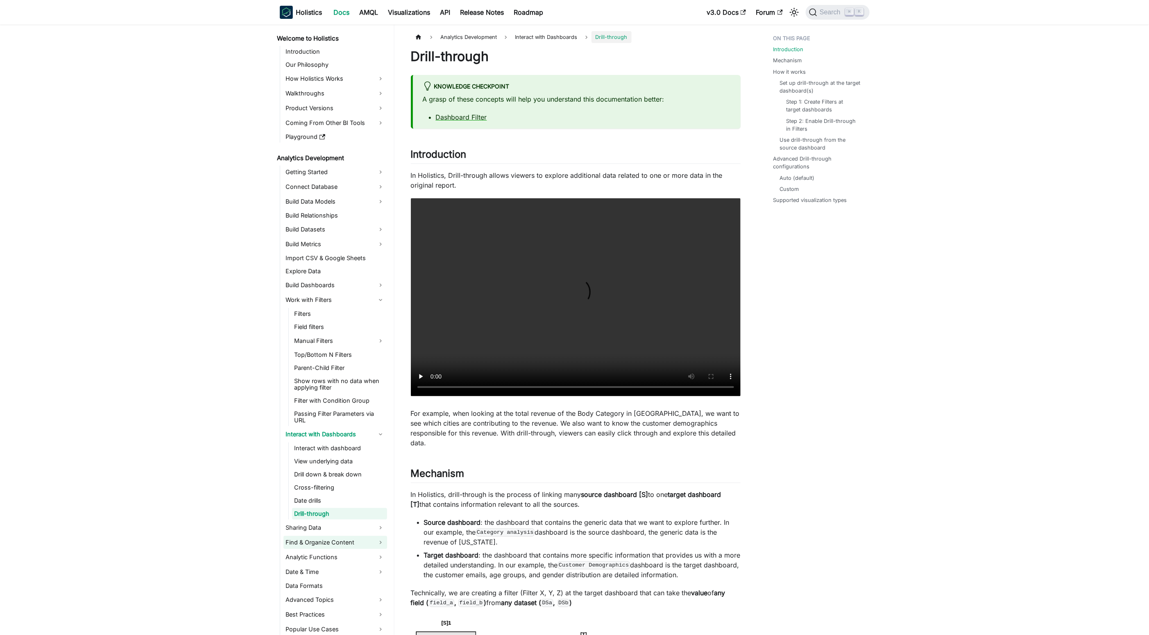
scroll to position [6, 0]
click at [355, 531] on link "Find & Organize Content" at bounding box center [335, 536] width 104 height 13
click at [340, 510] on link "Drill-through" at bounding box center [339, 507] width 95 height 11
click at [349, 519] on link "Sharing Data" at bounding box center [335, 521] width 104 height 13
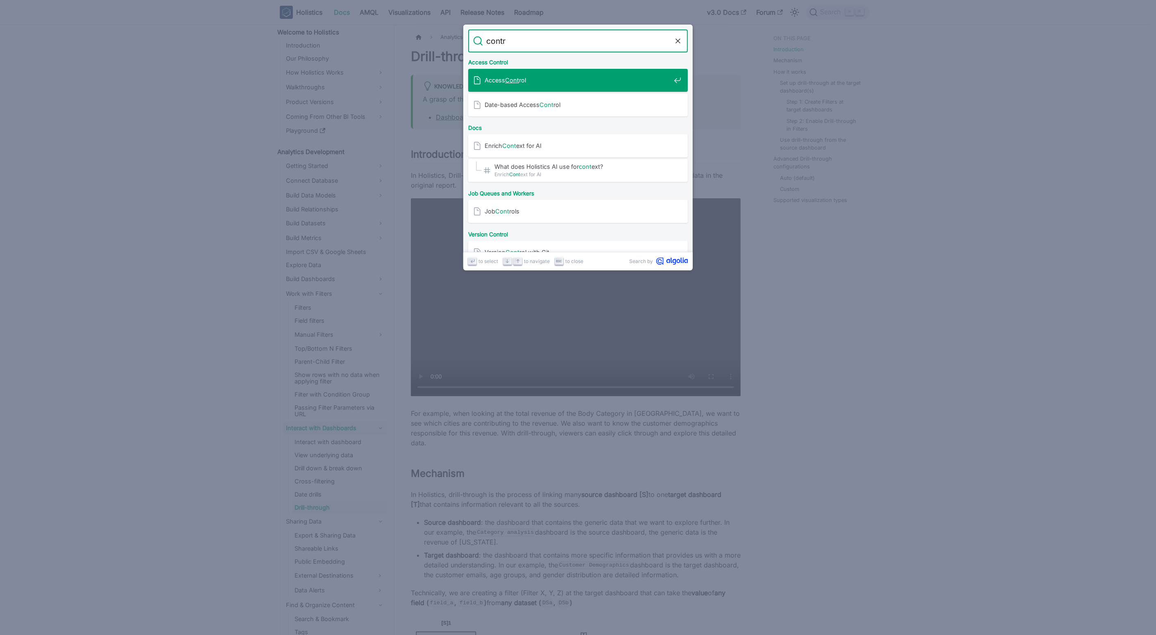
type input "contro"
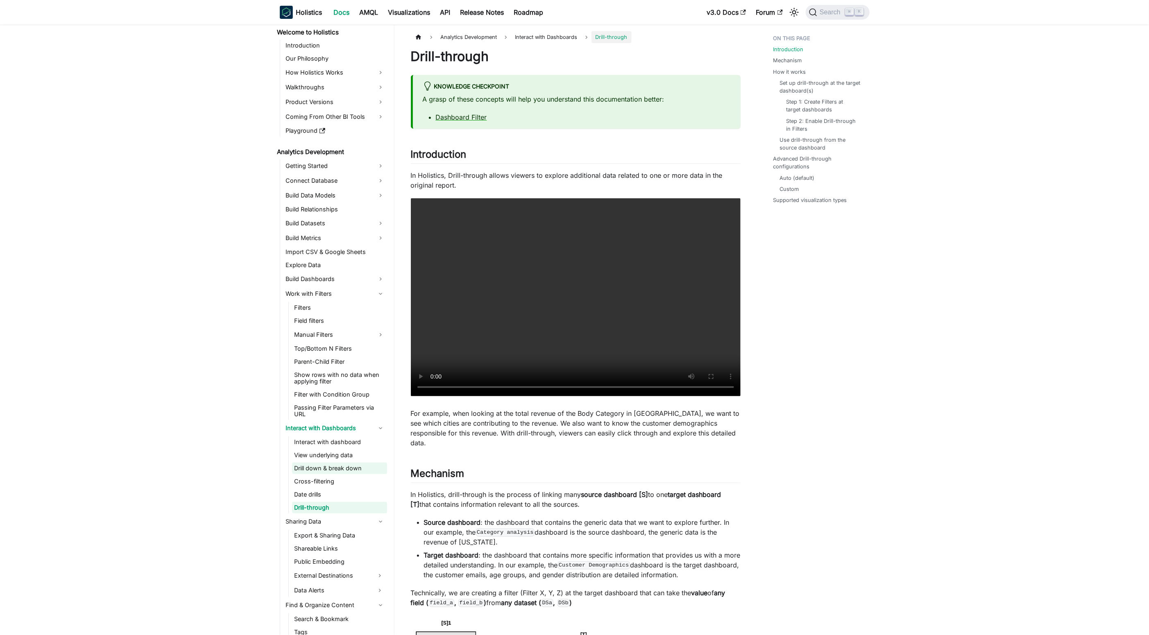
click at [363, 467] on link "Drill down & break down" at bounding box center [339, 468] width 95 height 11
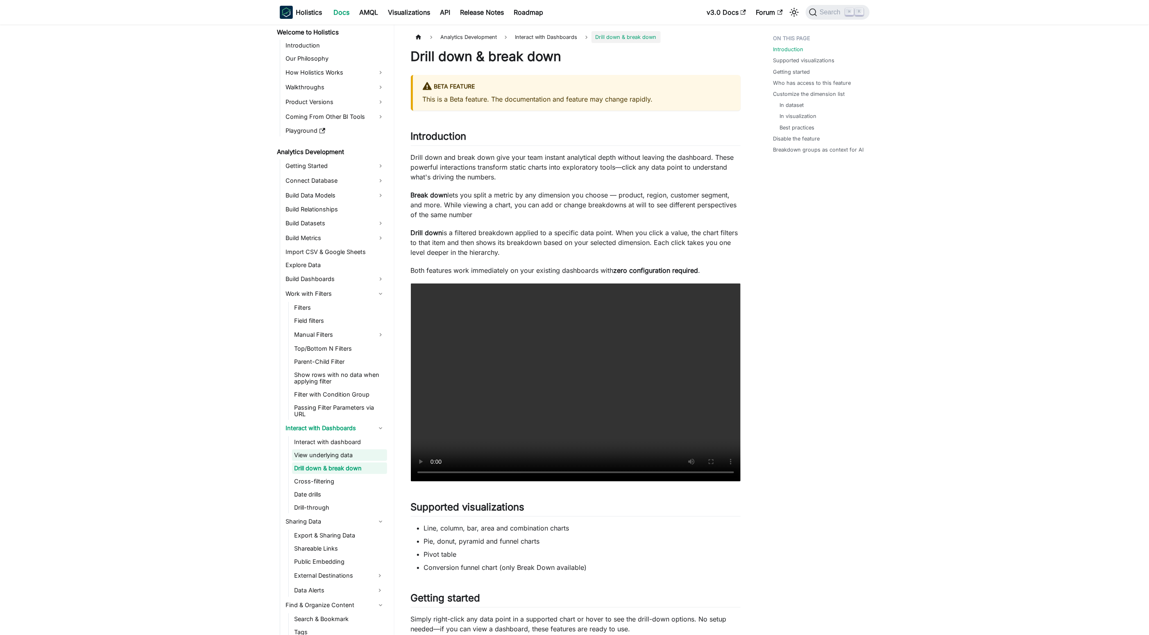
click at [349, 458] on link "View underlying data" at bounding box center [339, 454] width 95 height 11
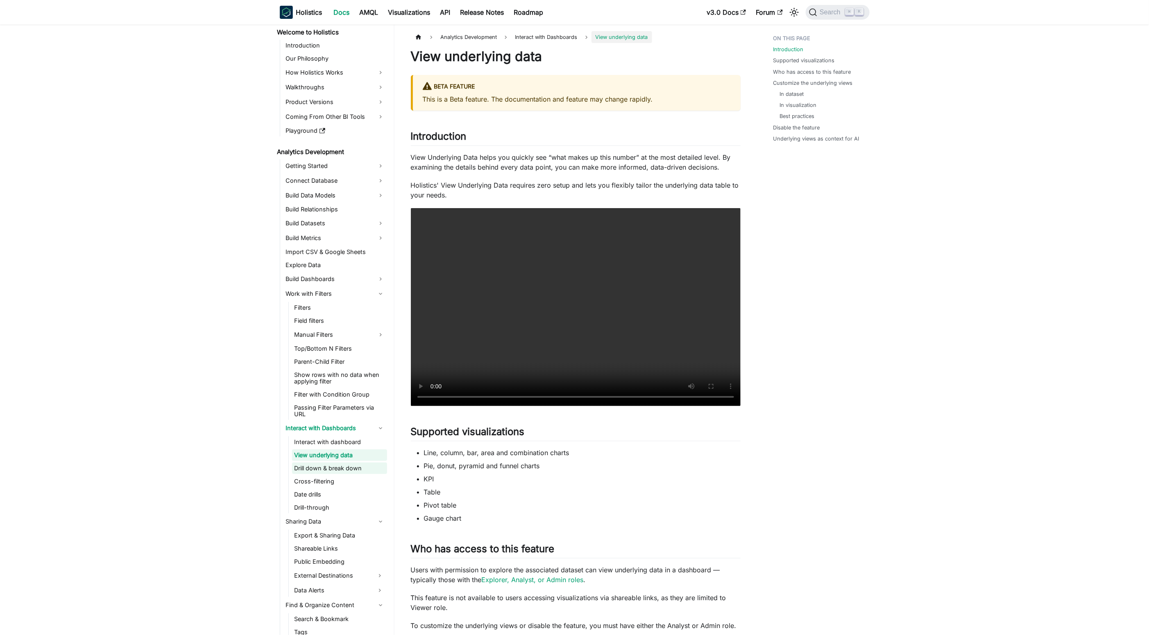
click at [358, 465] on link "Drill down & break down" at bounding box center [339, 468] width 95 height 11
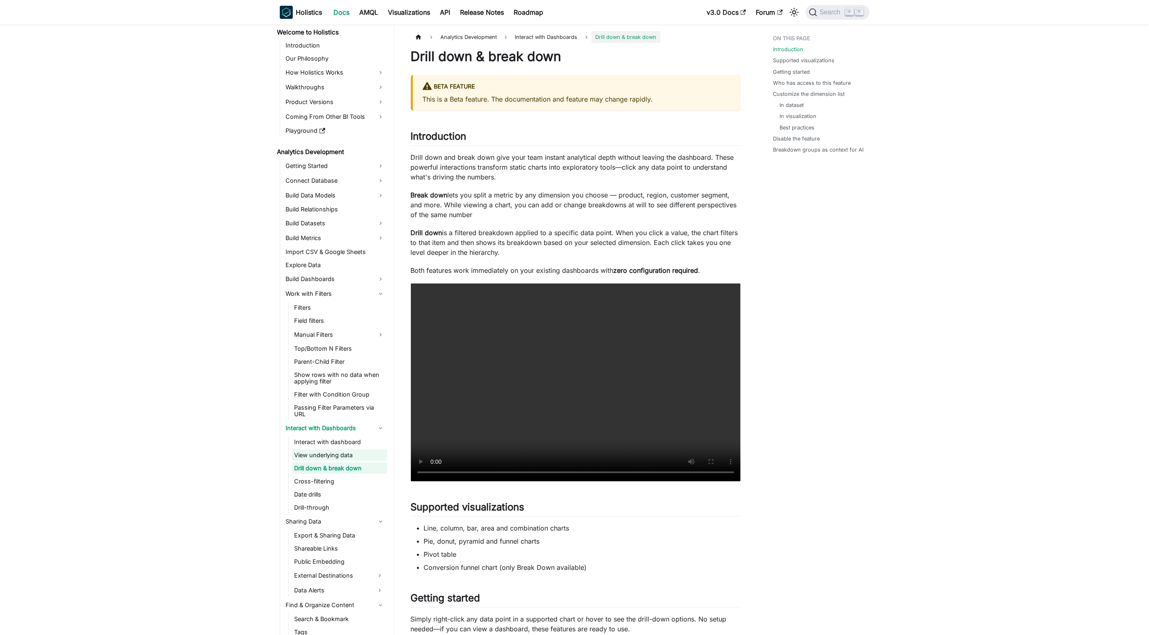
click at [346, 460] on link "View underlying data" at bounding box center [339, 454] width 95 height 11
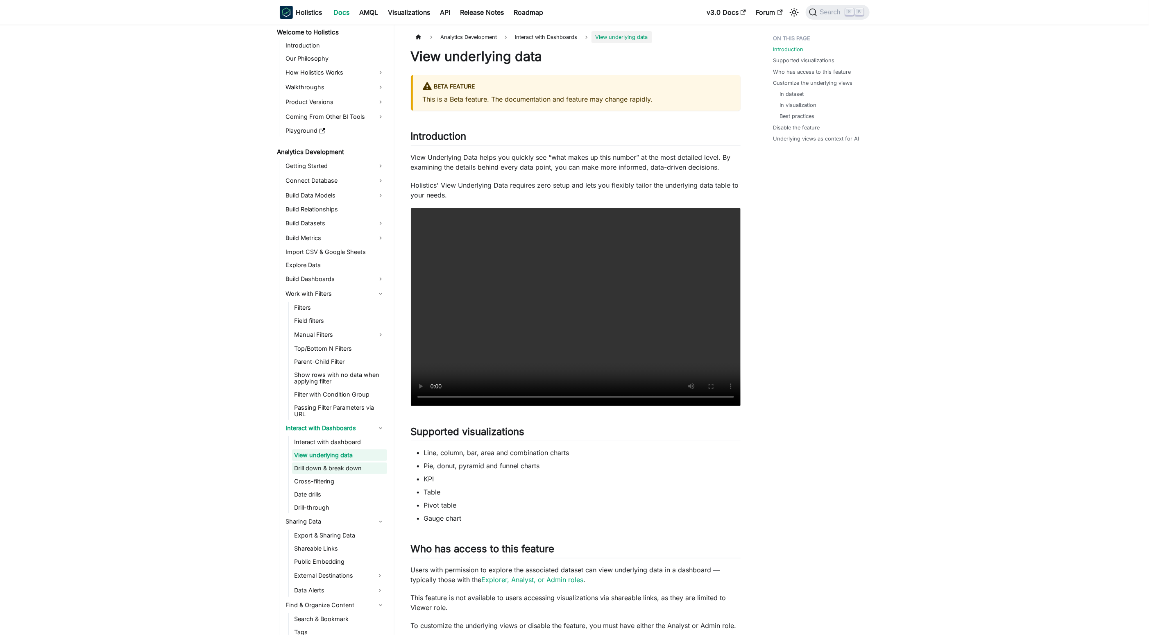
click at [354, 467] on link "Drill down & break down" at bounding box center [339, 468] width 95 height 11
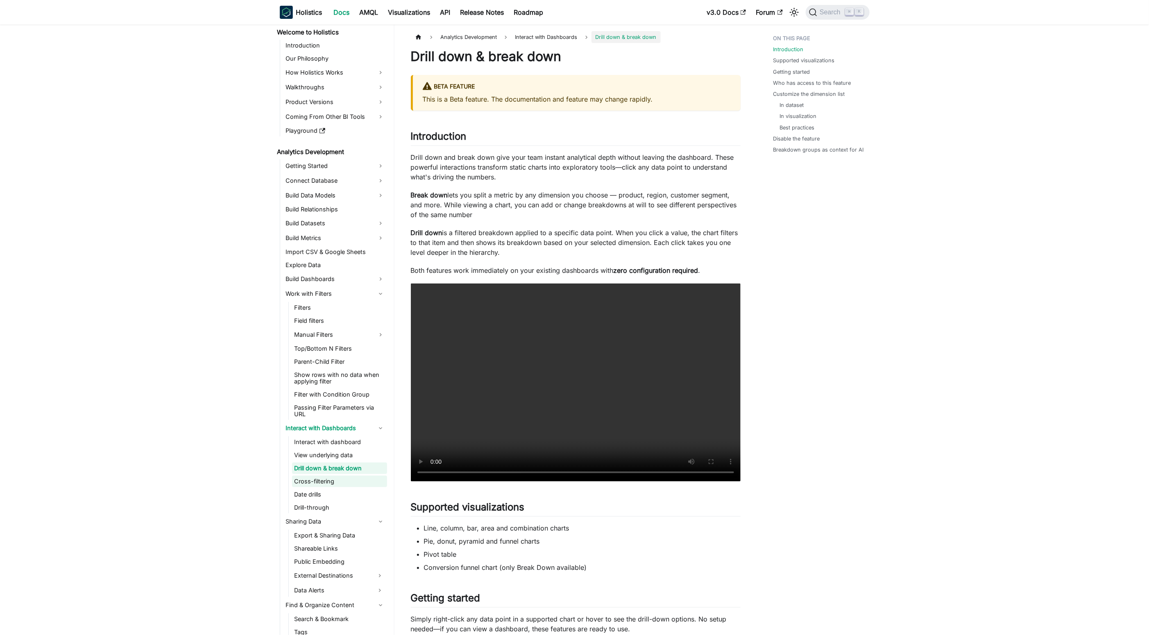
click at [356, 480] on link "Cross-filtering" at bounding box center [339, 481] width 95 height 11
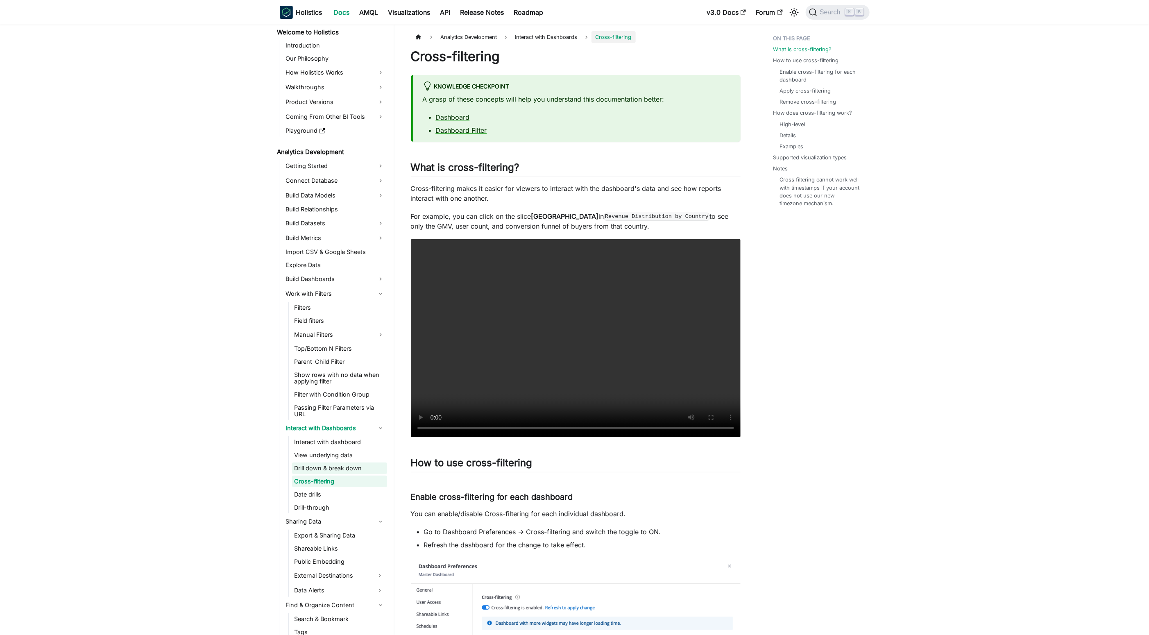
click at [349, 471] on link "Drill down & break down" at bounding box center [339, 468] width 95 height 11
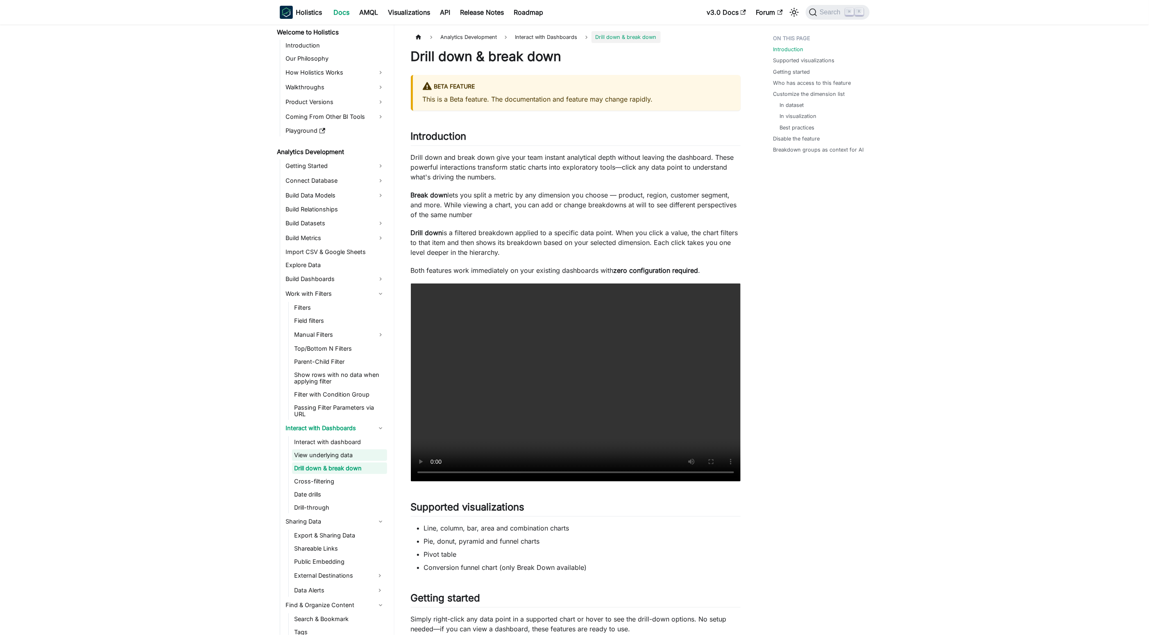
click at [348, 458] on link "View underlying data" at bounding box center [339, 454] width 95 height 11
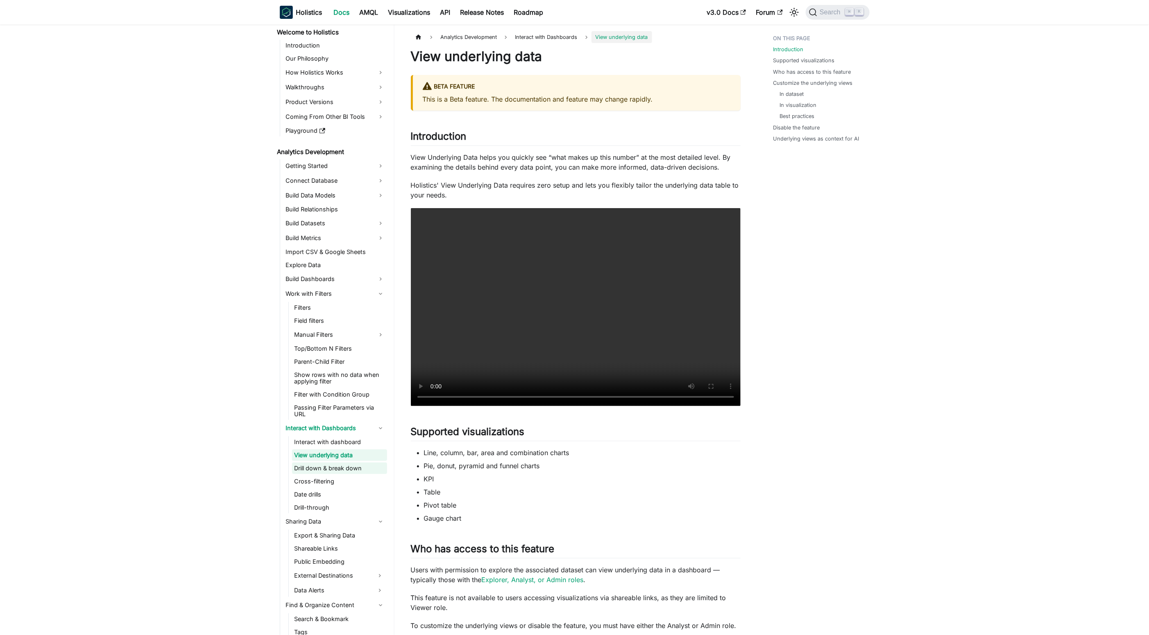
click at [358, 472] on link "Drill down & break down" at bounding box center [339, 468] width 95 height 11
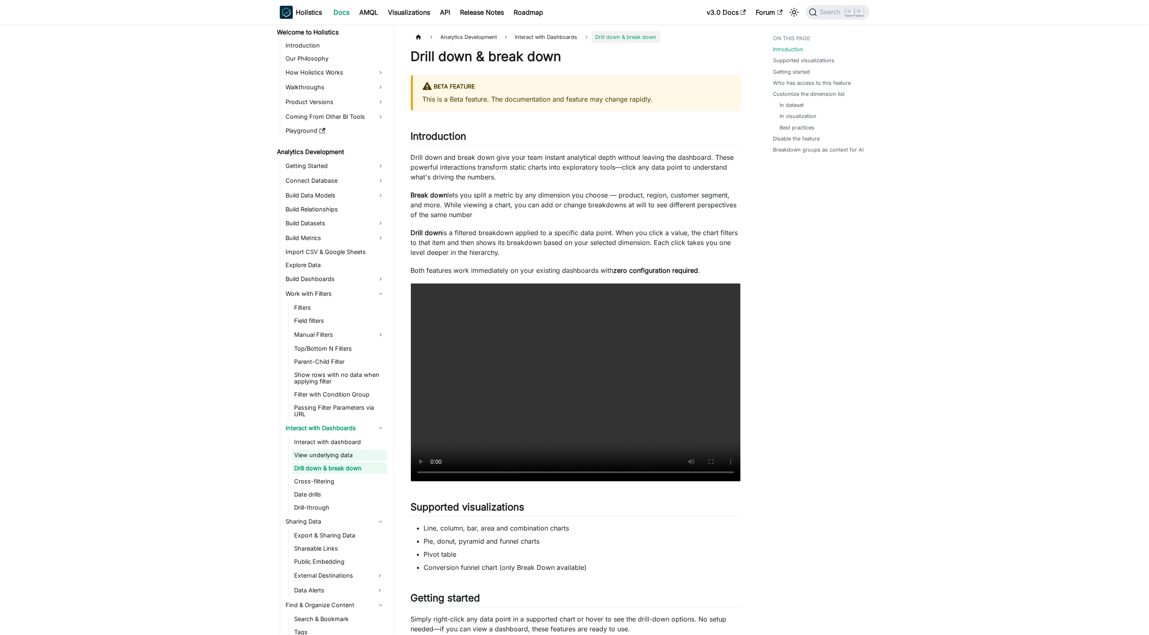
click at [349, 456] on link "View underlying data" at bounding box center [339, 454] width 95 height 11
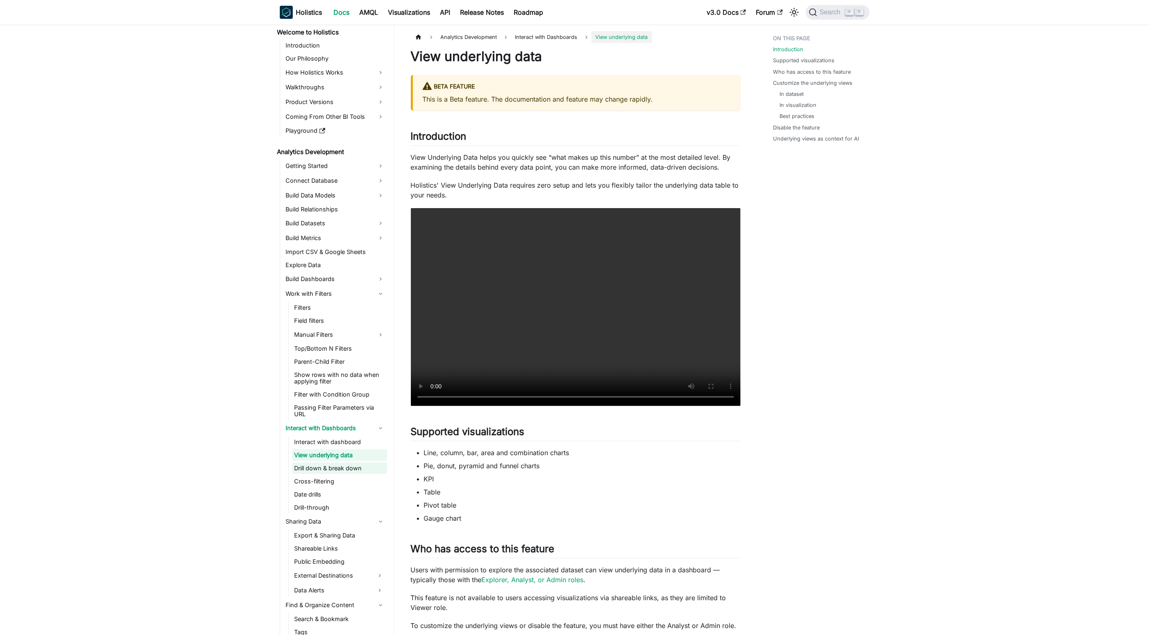
click at [355, 463] on link "Drill down & break down" at bounding box center [339, 468] width 95 height 11
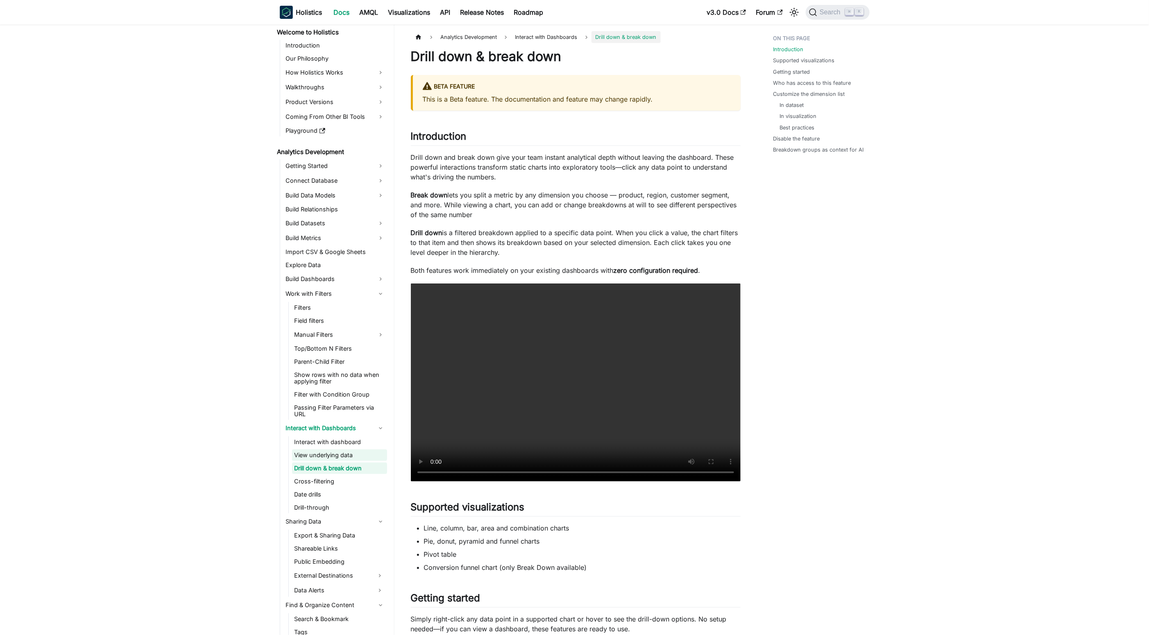
click at [348, 459] on link "View underlying data" at bounding box center [339, 454] width 95 height 11
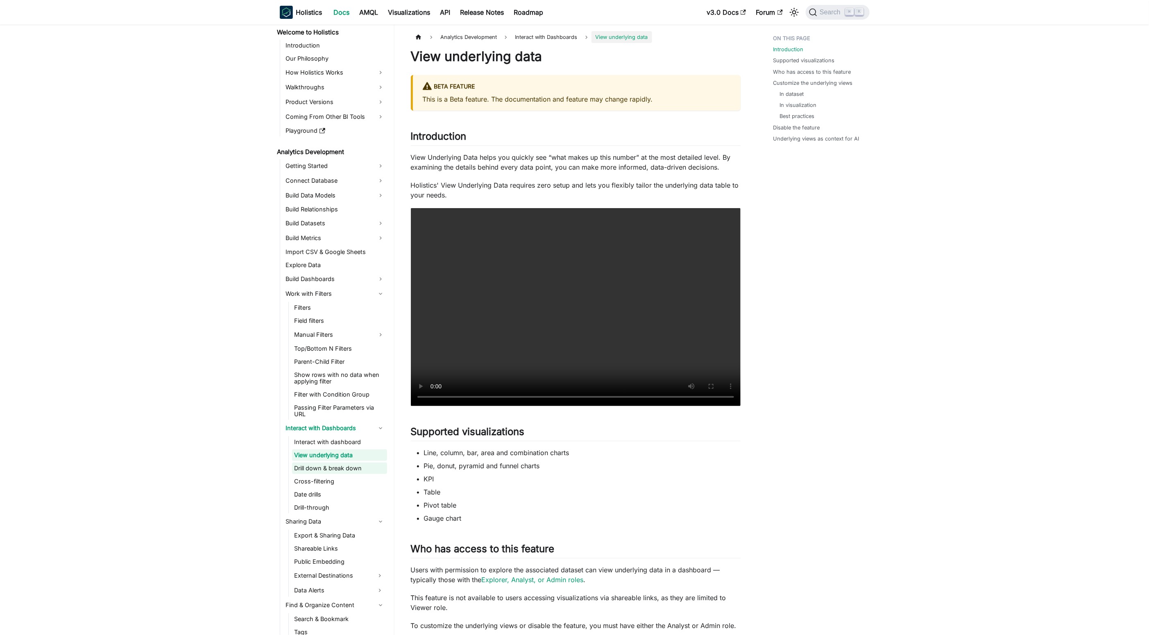
click at [362, 469] on link "Drill down & break down" at bounding box center [339, 468] width 95 height 11
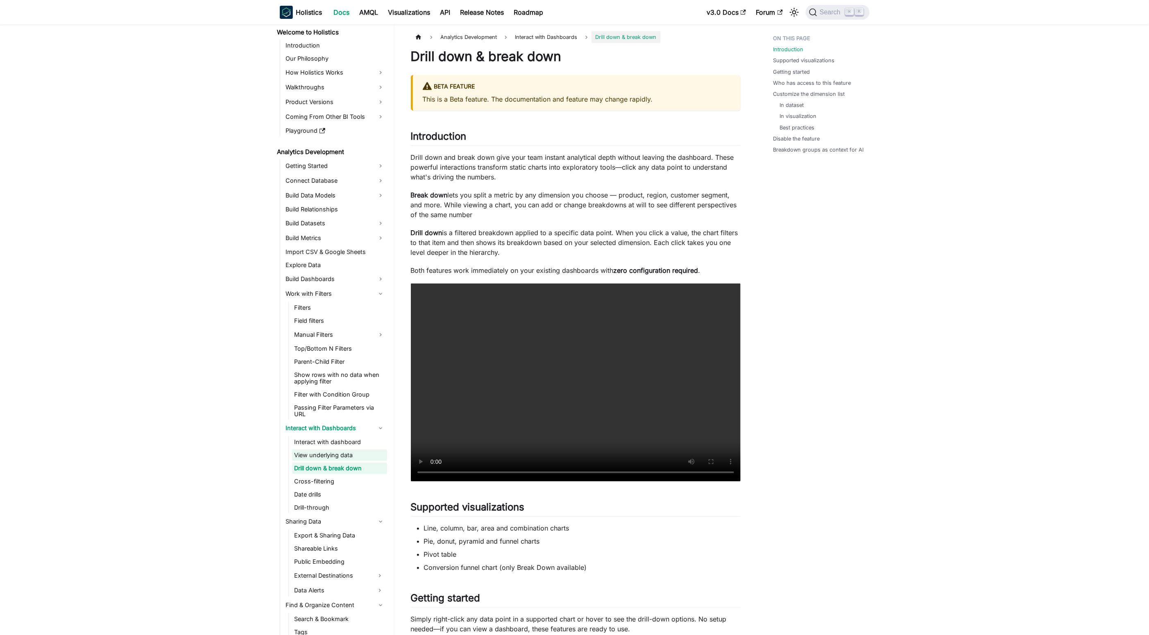
click at [352, 456] on link "View underlying data" at bounding box center [339, 454] width 95 height 11
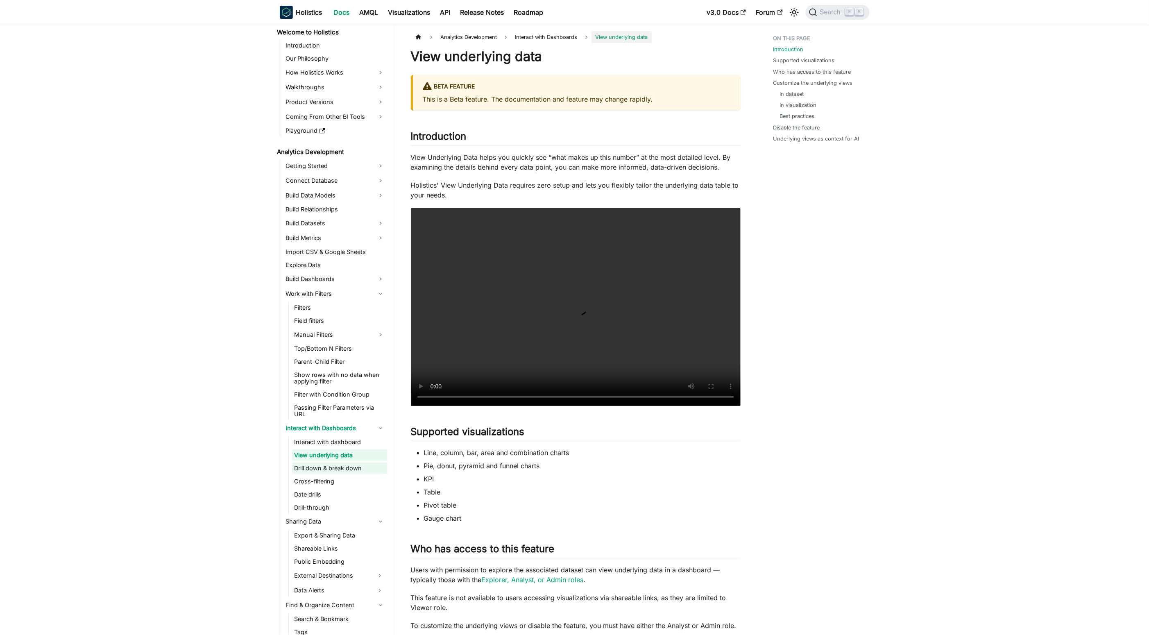
click at [365, 467] on link "Drill down & break down" at bounding box center [339, 468] width 95 height 11
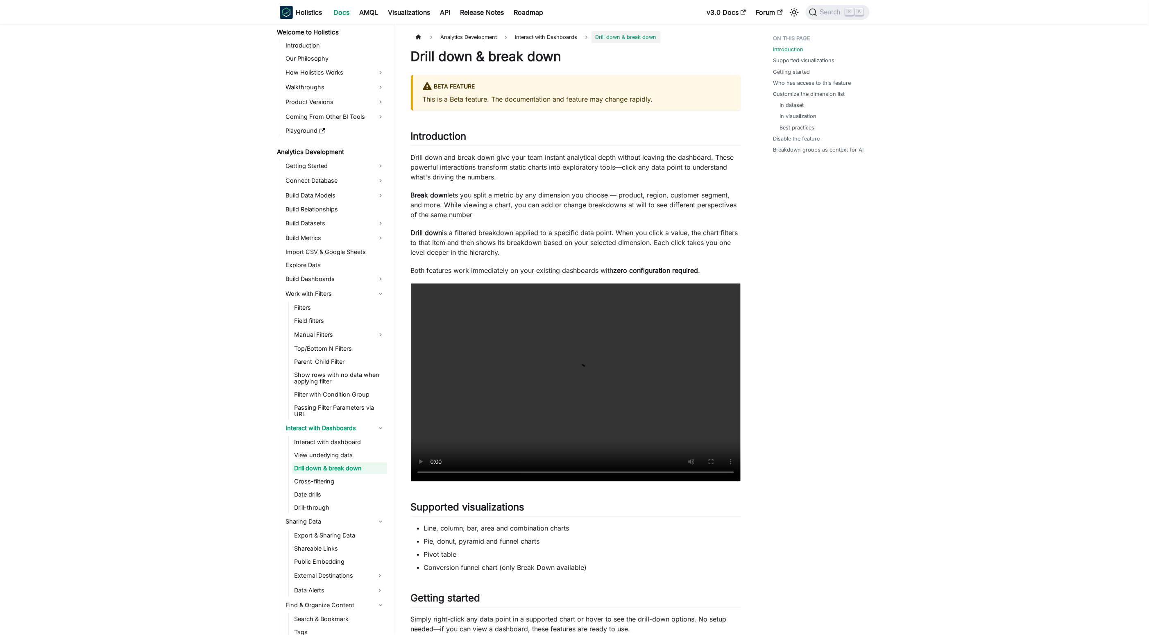
click at [359, 473] on link "Drill down & break down" at bounding box center [339, 468] width 95 height 11
click at [348, 456] on link "View underlying data" at bounding box center [339, 454] width 95 height 11
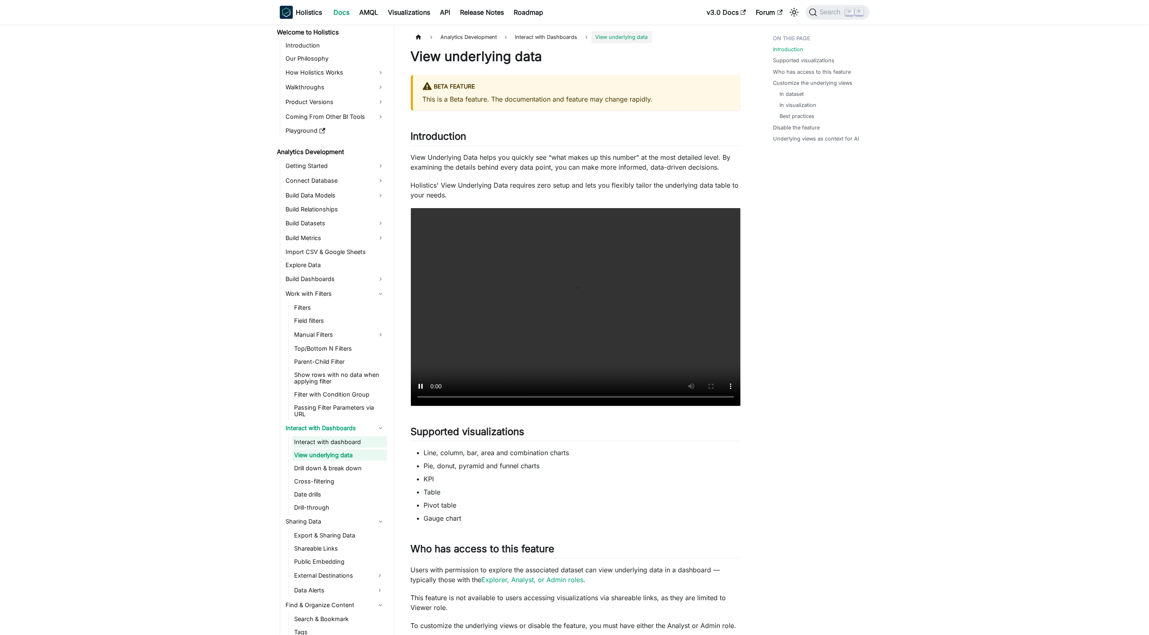
click at [351, 444] on link "Interact with dashboard" at bounding box center [339, 441] width 95 height 11
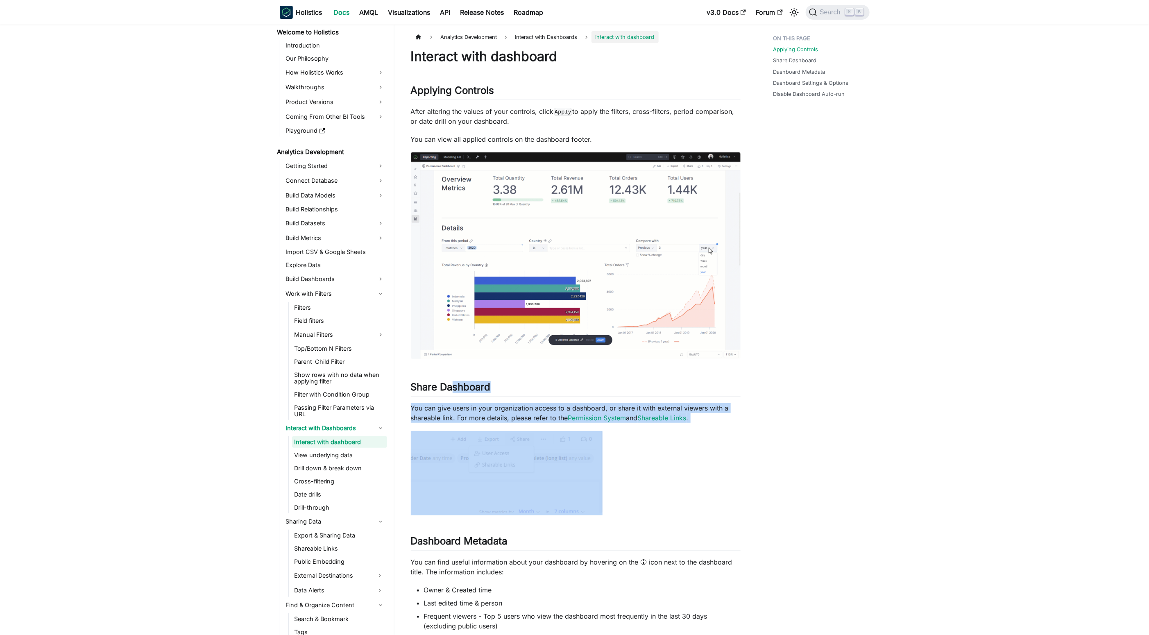
drag, startPoint x: 454, startPoint y: 383, endPoint x: 559, endPoint y: 478, distance: 142.4
click at [701, 422] on p "You can give users in your organization access to a dashboard, or share it with…" at bounding box center [576, 413] width 330 height 20
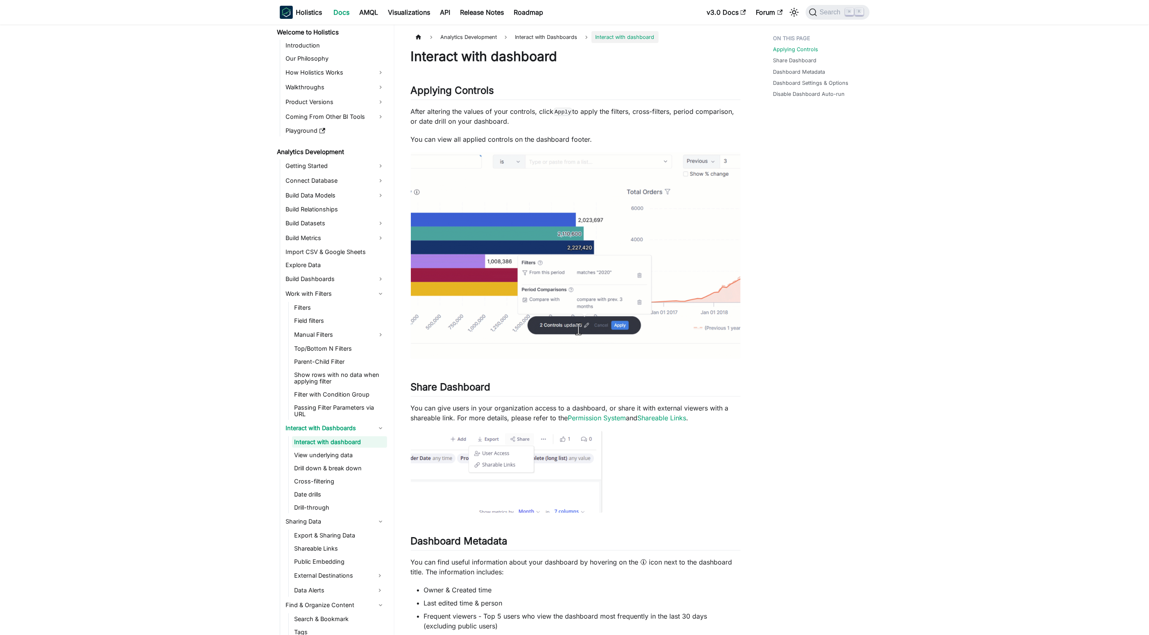
click at [658, 389] on h2 "Share Dashboard ​" at bounding box center [576, 389] width 330 height 16
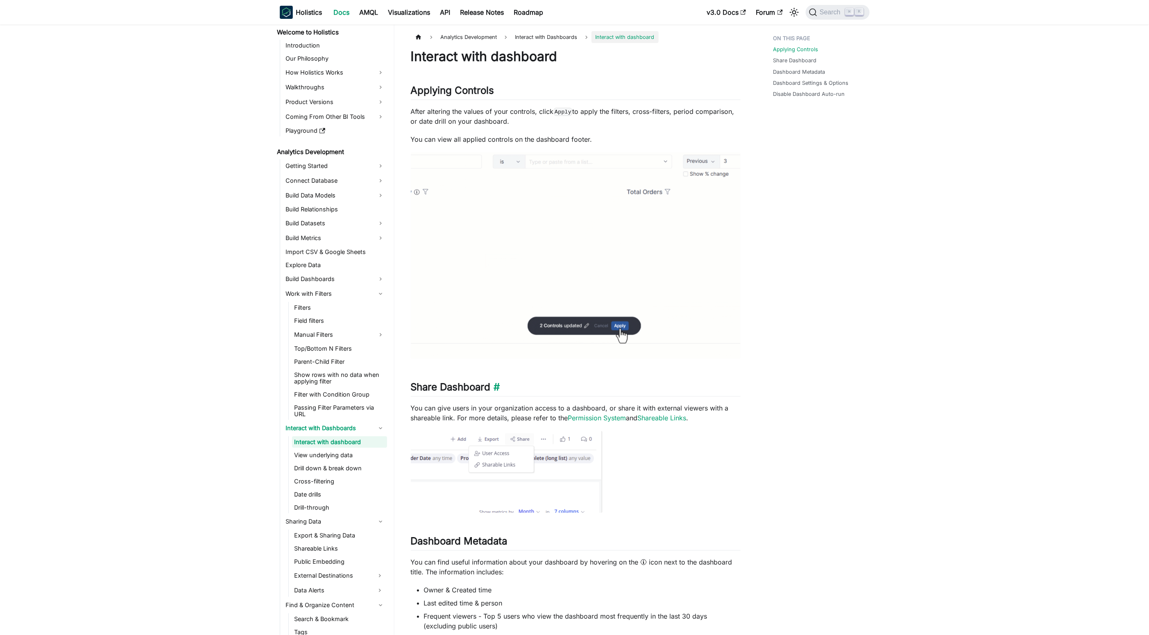
click at [658, 389] on h2 "Share Dashboard ​" at bounding box center [576, 389] width 330 height 16
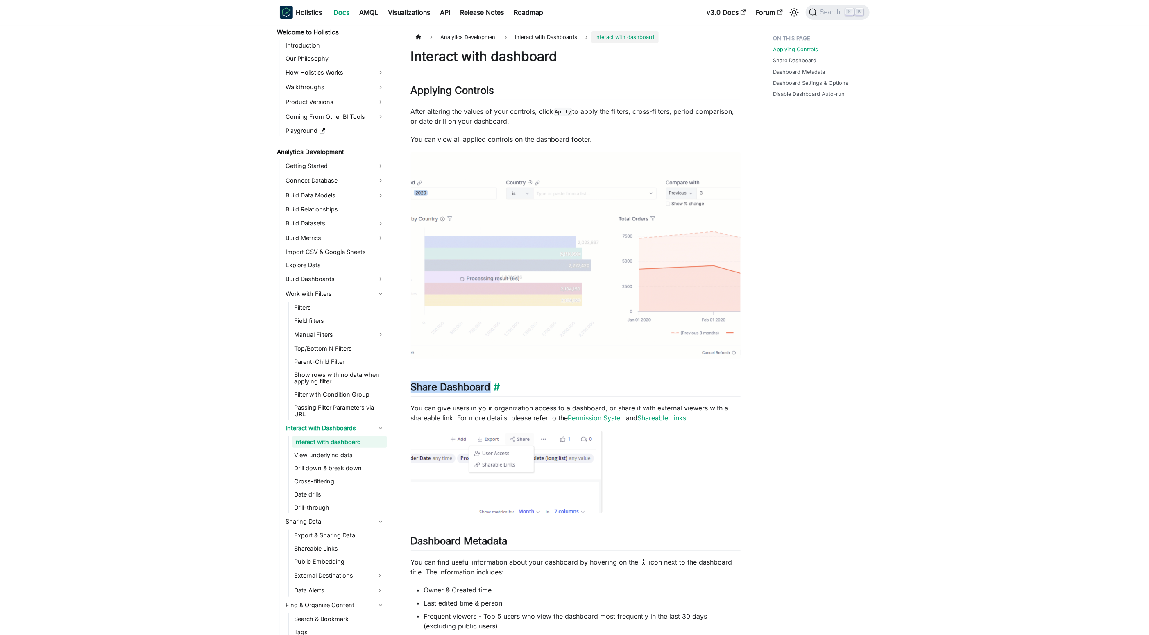
click at [658, 390] on h2 "Share Dashboard ​" at bounding box center [576, 389] width 330 height 16
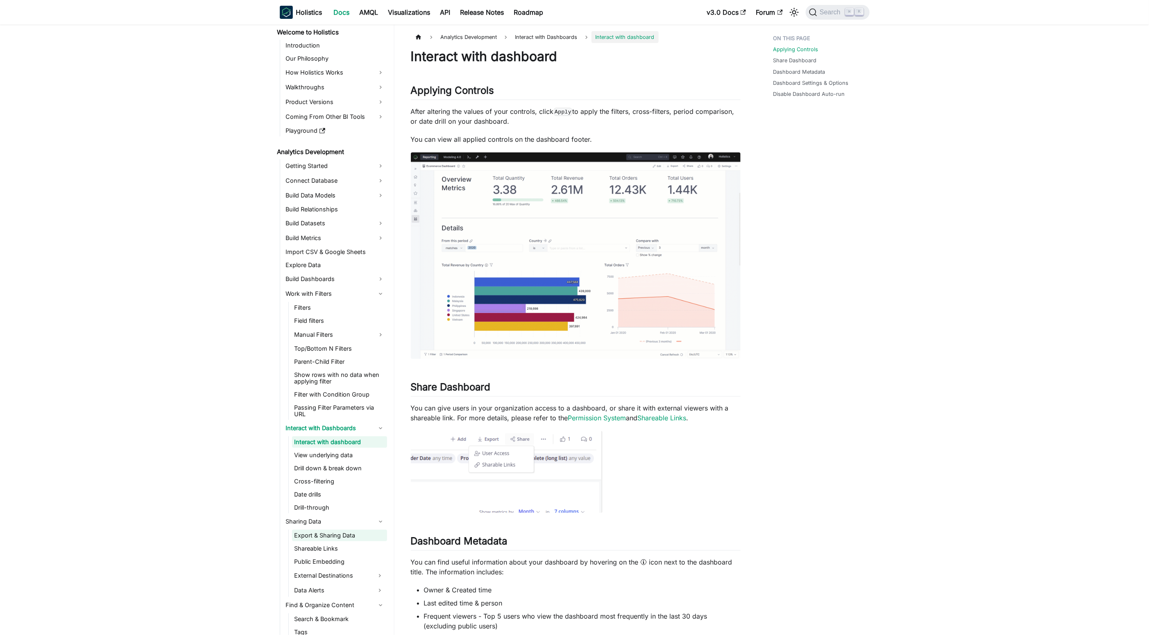
click at [367, 537] on link "Export & Sharing Data" at bounding box center [339, 535] width 95 height 11
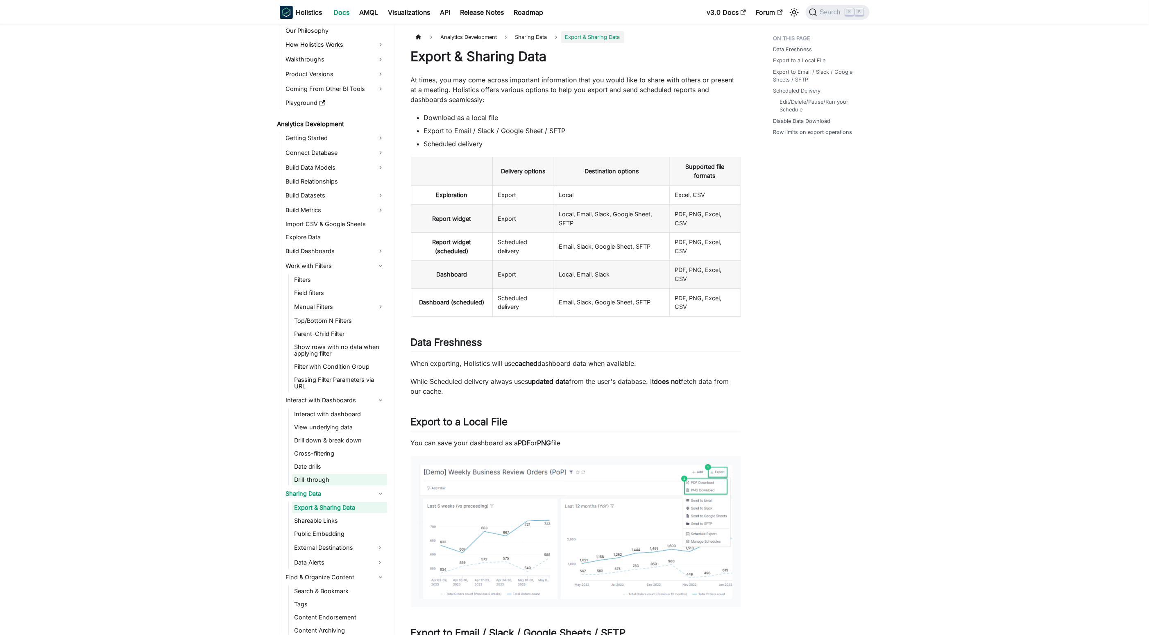
click at [328, 480] on link "Drill-through" at bounding box center [339, 479] width 95 height 11
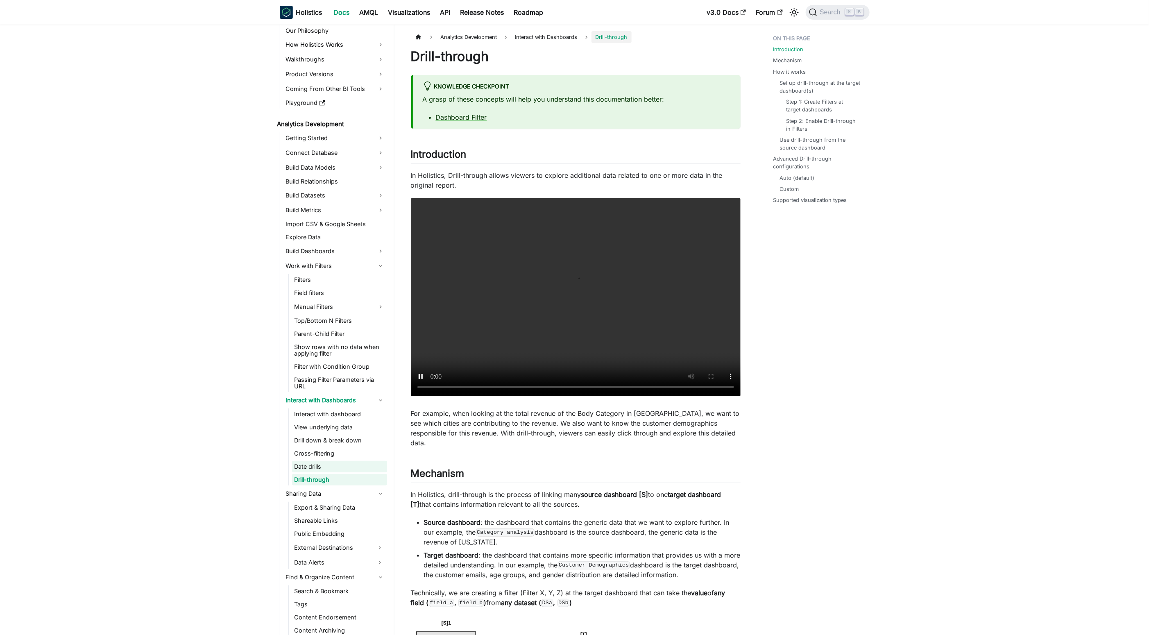
click at [340, 467] on link "Date drills" at bounding box center [339, 466] width 95 height 11
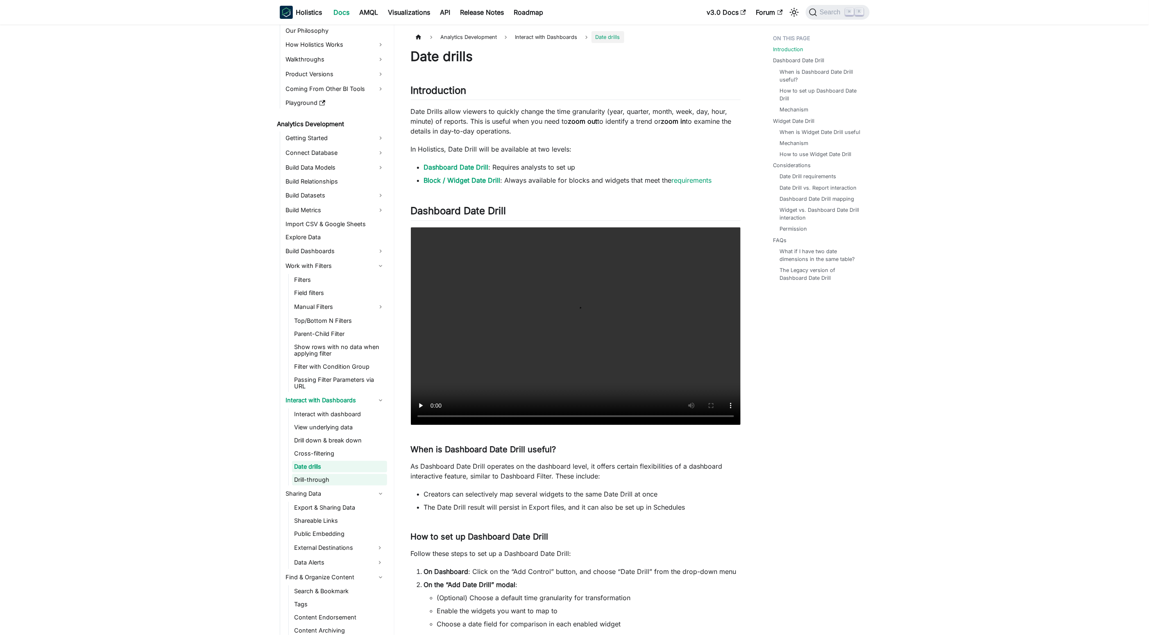
click at [358, 478] on link "Drill-through" at bounding box center [339, 479] width 95 height 11
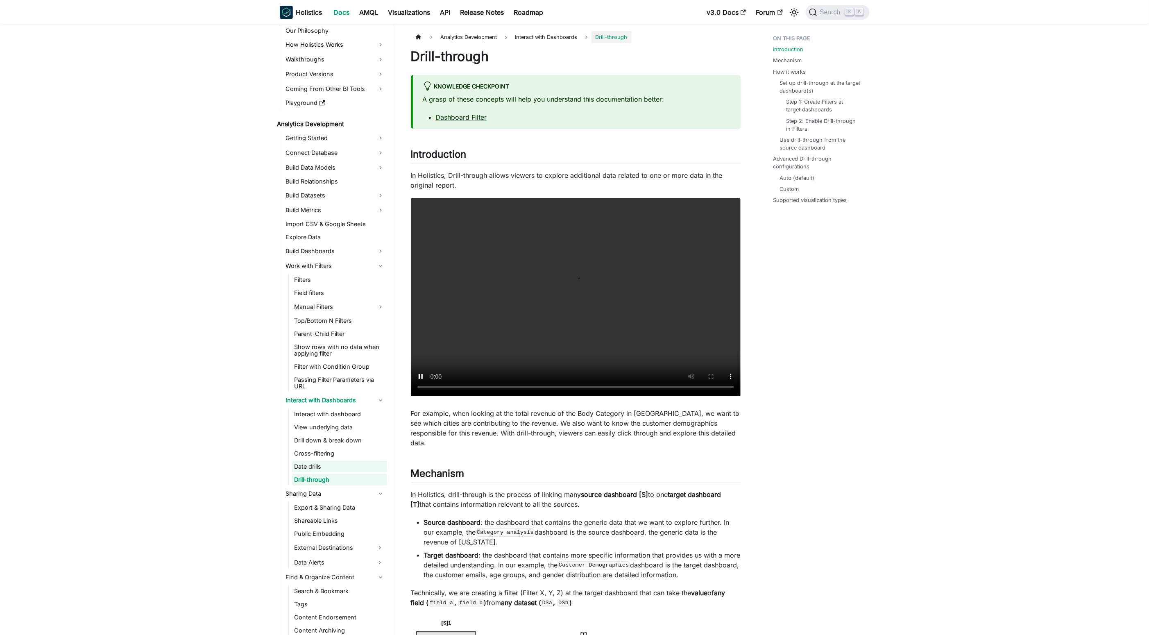
click at [354, 468] on link "Date drills" at bounding box center [339, 466] width 95 height 11
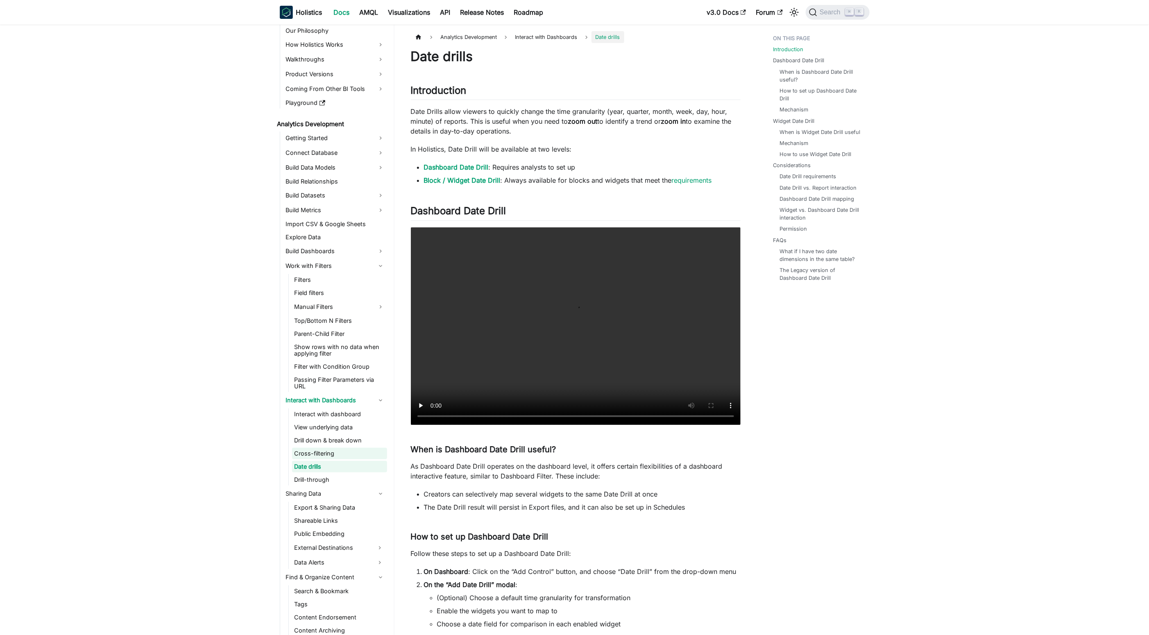
click at [354, 454] on link "Cross-filtering" at bounding box center [339, 453] width 95 height 11
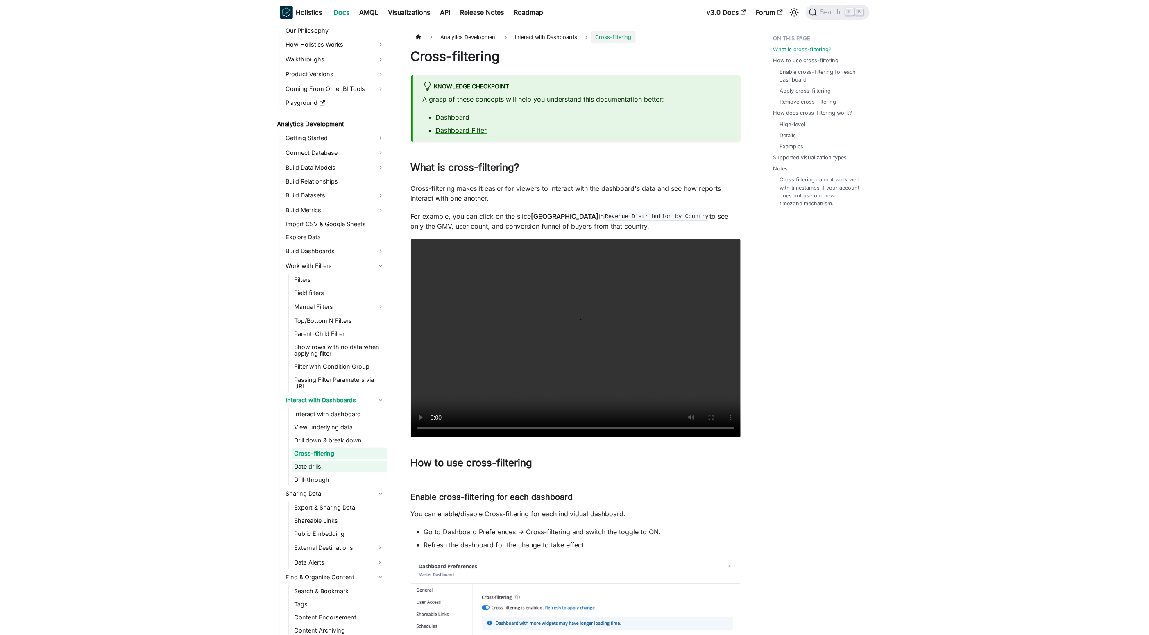
click at [364, 469] on link "Date drills" at bounding box center [339, 466] width 95 height 11
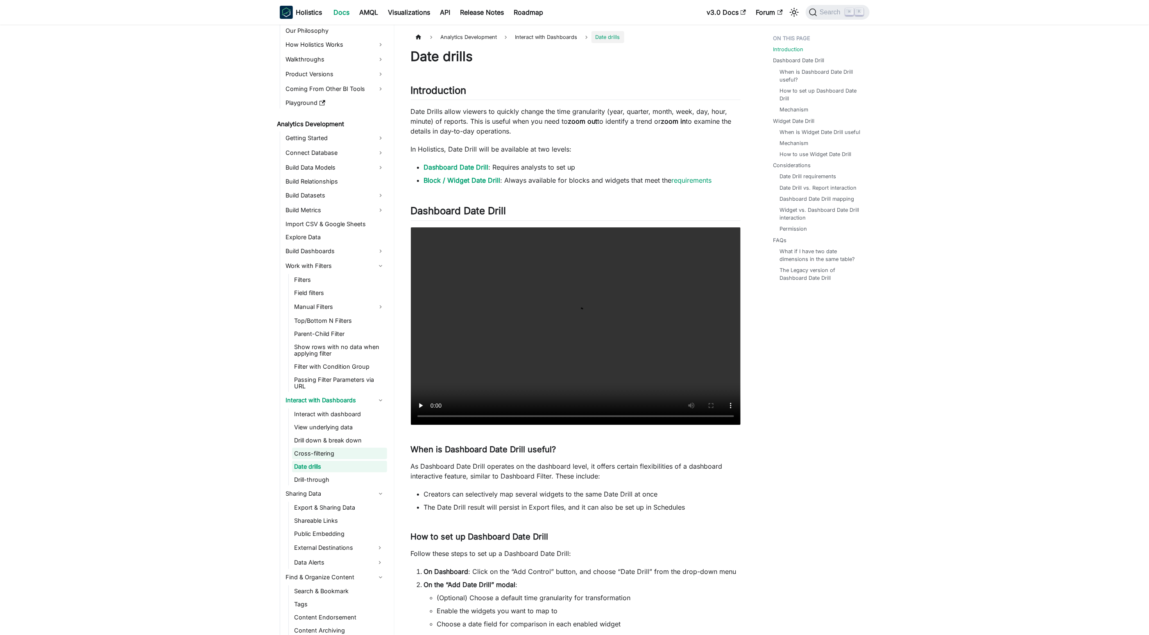
click at [356, 456] on link "Cross-filtering" at bounding box center [339, 453] width 95 height 11
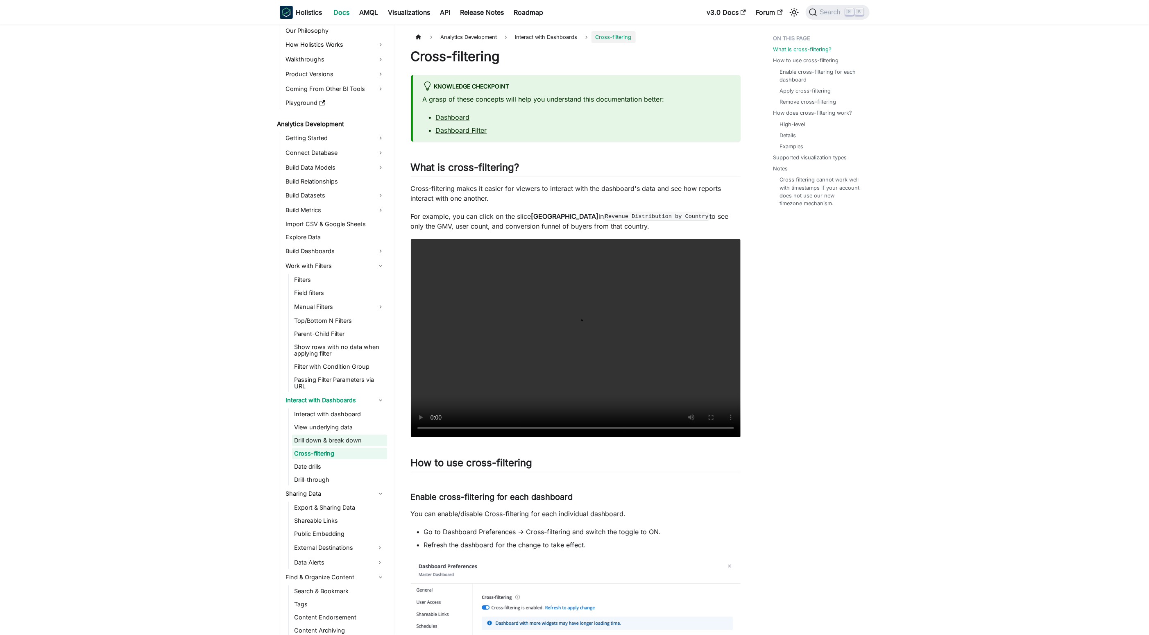
click at [351, 444] on link "Drill down & break down" at bounding box center [339, 440] width 95 height 11
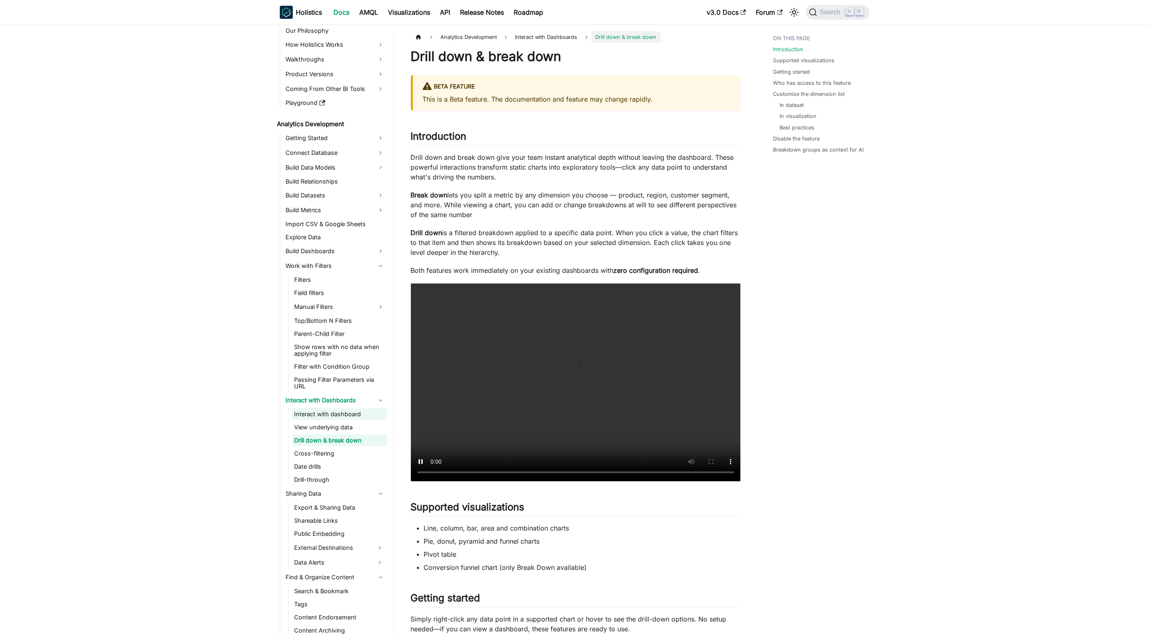
click at [347, 418] on link "Interact with dashboard" at bounding box center [339, 413] width 95 height 11
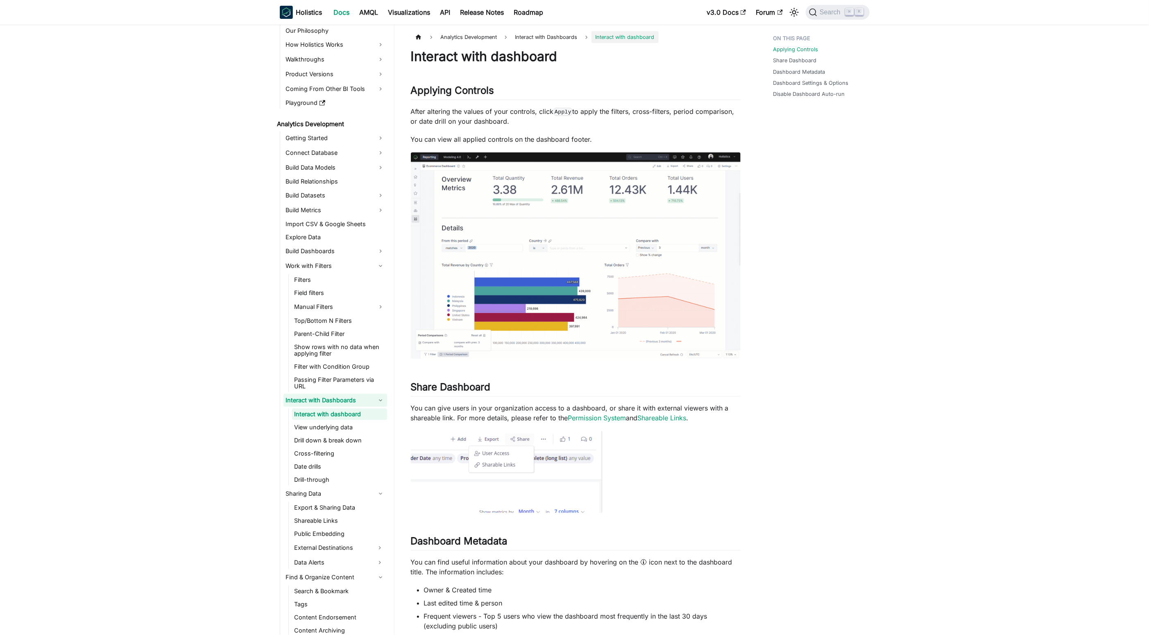
click at [341, 403] on link "Interact with Dashboards" at bounding box center [335, 400] width 104 height 13
click at [352, 403] on link "Interact with Dashboards" at bounding box center [335, 400] width 104 height 13
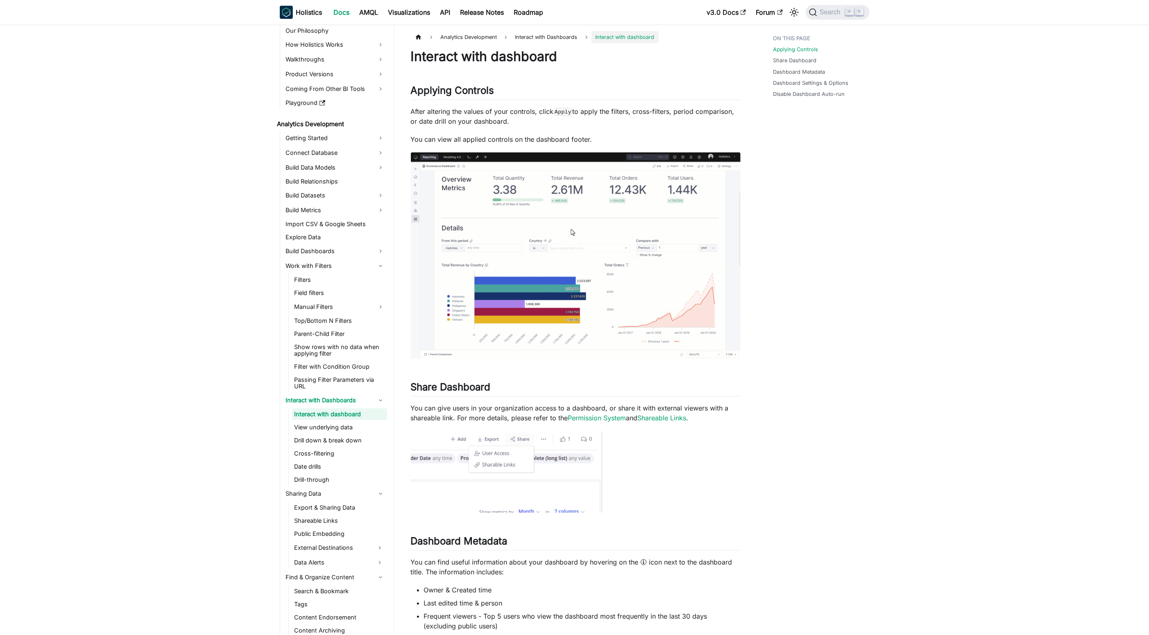
click at [693, 116] on p "After altering the values of your controls, click Apply to apply the filters, c…" at bounding box center [576, 117] width 330 height 20
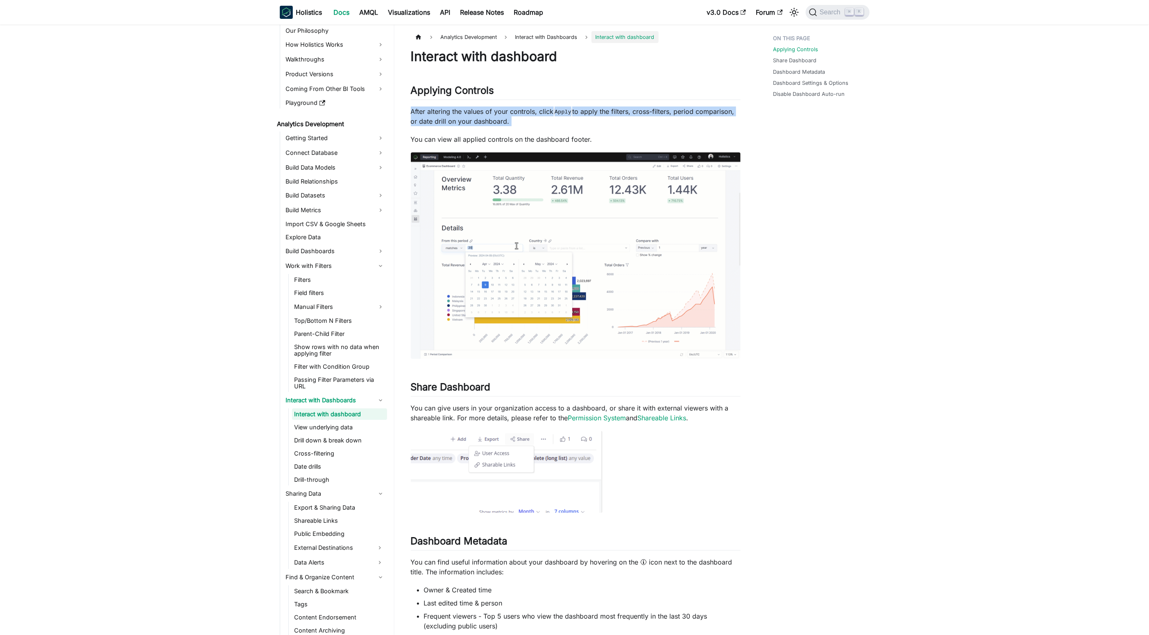
click at [693, 116] on p "After altering the values of your controls, click Apply to apply the filters, c…" at bounding box center [576, 117] width 330 height 20
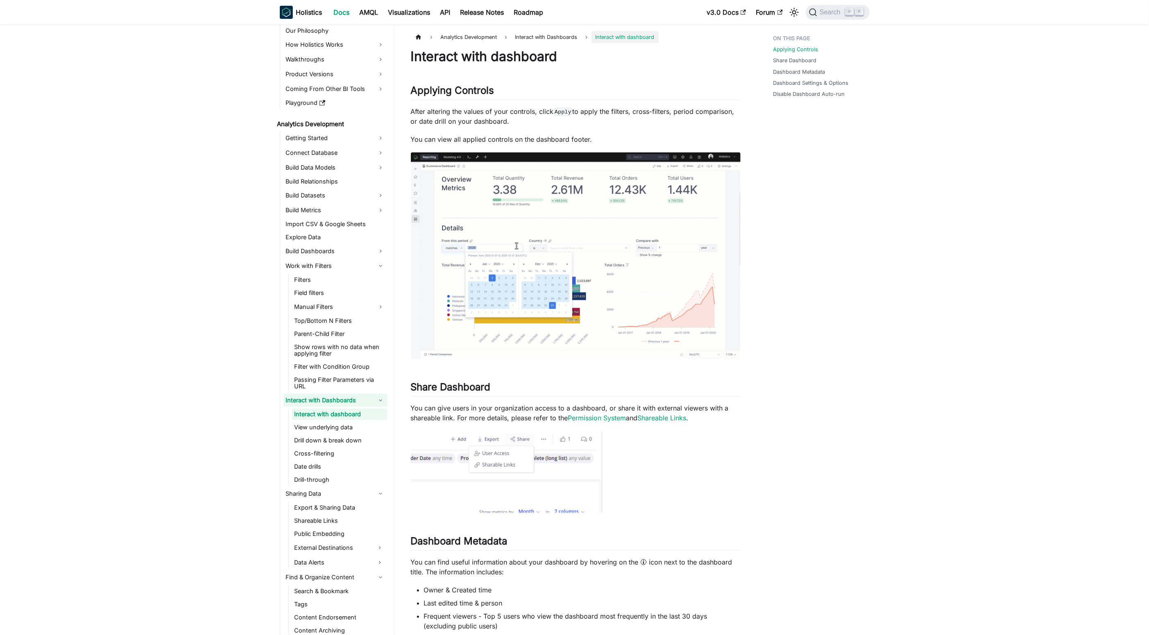
click at [340, 402] on link "Interact with Dashboards" at bounding box center [335, 400] width 104 height 13
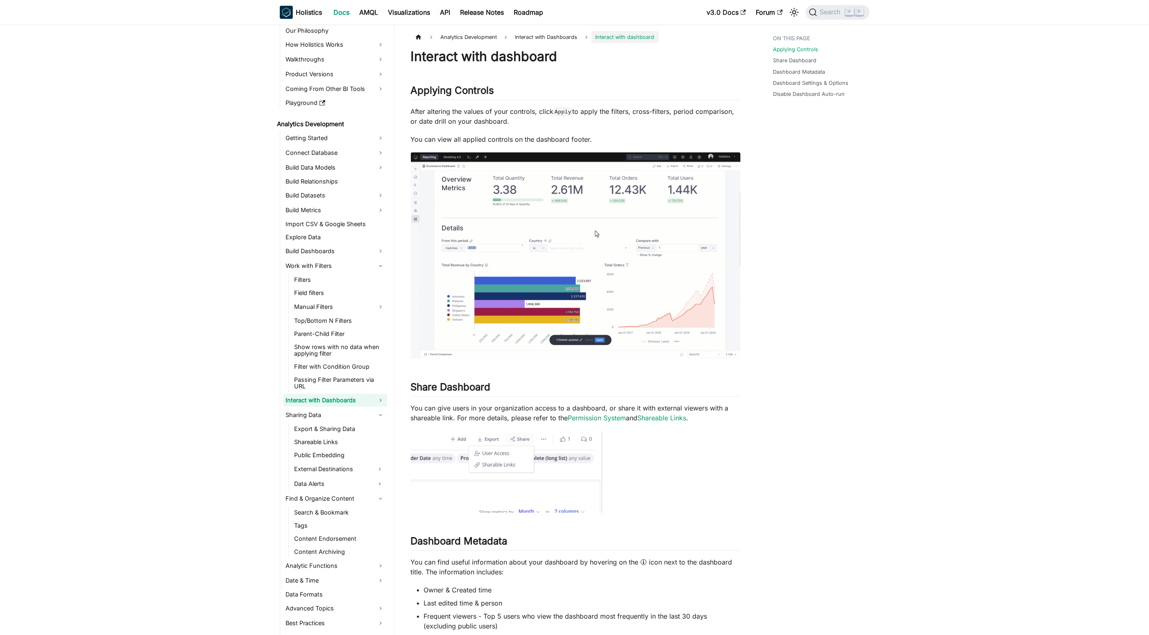
click at [357, 397] on link "Interact with Dashboards" at bounding box center [335, 400] width 104 height 13
click at [355, 229] on link "Import CSV & Google Sheets" at bounding box center [335, 223] width 104 height 11
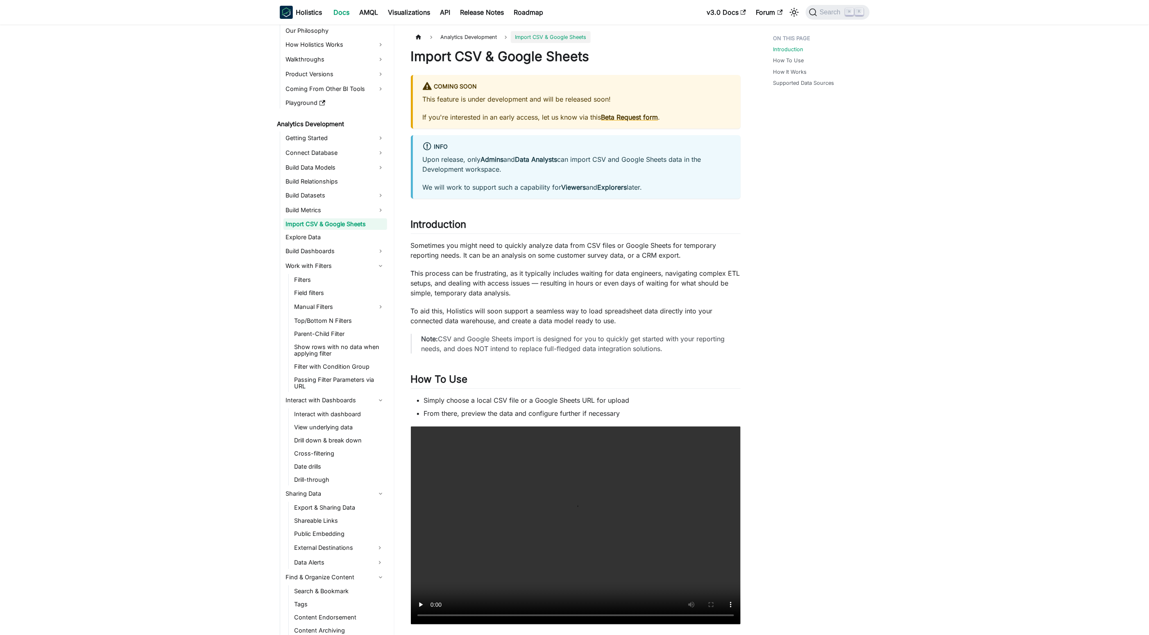
click at [349, 230] on ul "Getting Started Connect Database Build Data Models Build Relationships Build Da…" at bounding box center [333, 428] width 107 height 592
click at [355, 231] on link "Explore Data" at bounding box center [335, 236] width 104 height 11
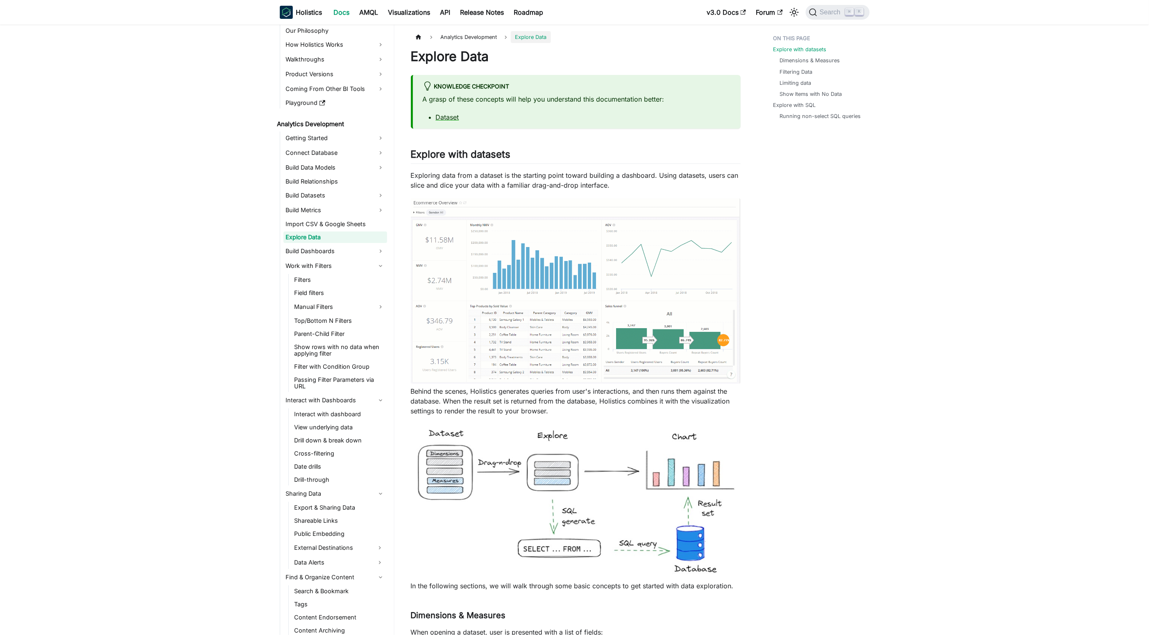
click at [624, 182] on p "Exploring data from a dataset is the starting point toward building a dashboard…" at bounding box center [576, 180] width 330 height 20
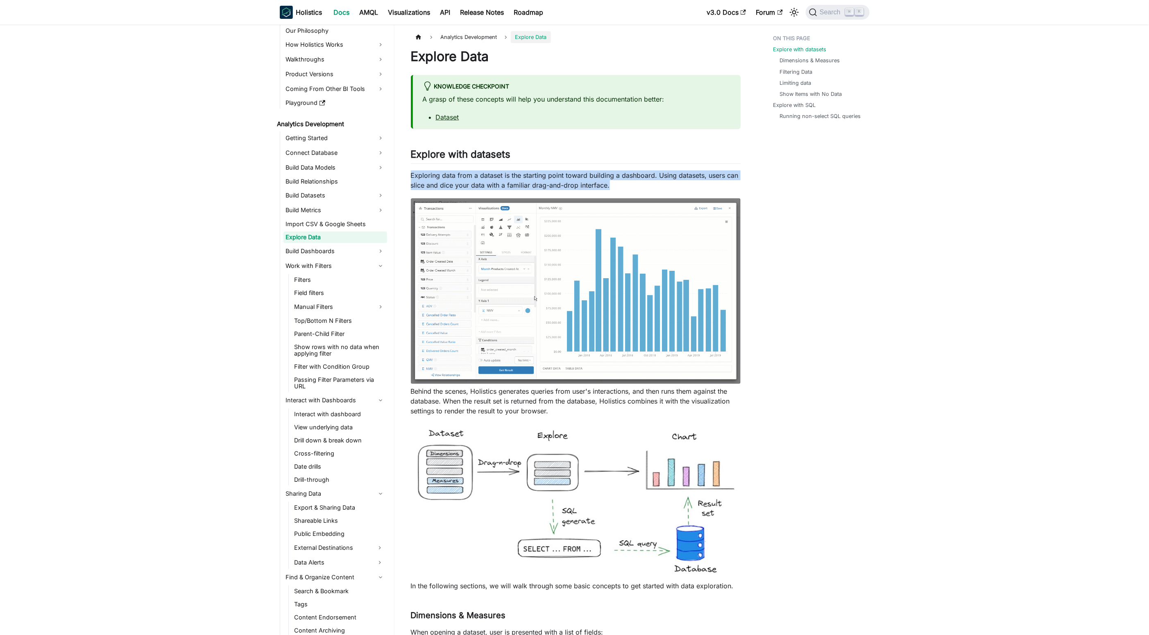
click at [624, 182] on p "Exploring data from a dataset is the starting point toward building a dashboard…" at bounding box center [576, 180] width 330 height 20
click at [603, 175] on p "Exploring data from a dataset is the starting point toward building a dashboard…" at bounding box center [576, 180] width 330 height 20
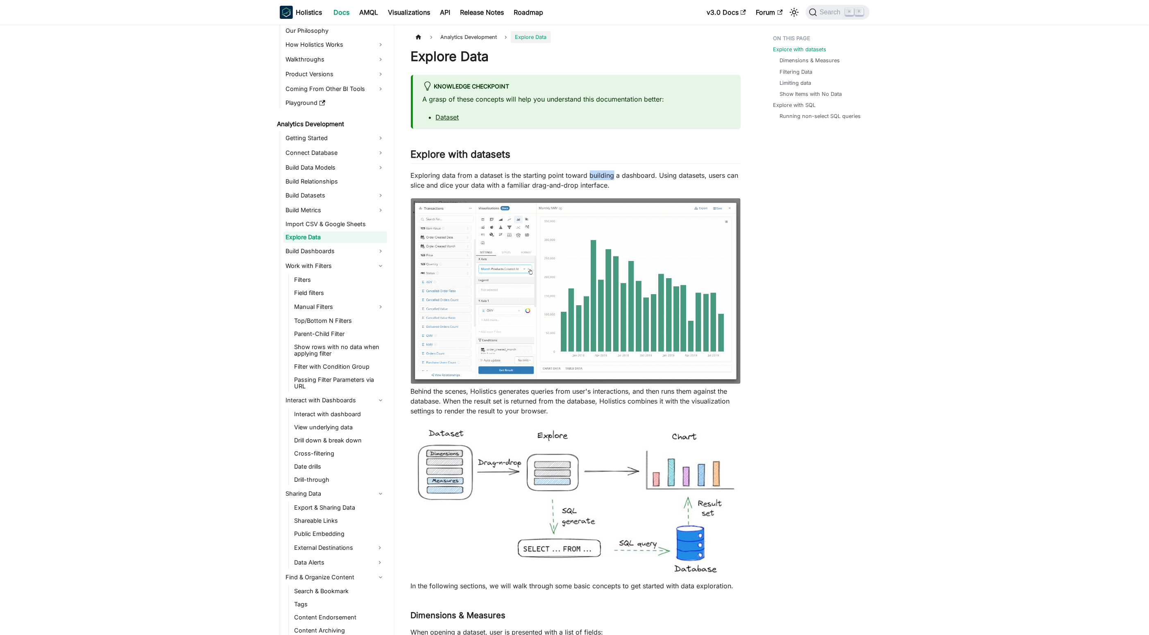
click at [603, 175] on p "Exploring data from a dataset is the starting point toward building a dashboard…" at bounding box center [576, 180] width 330 height 20
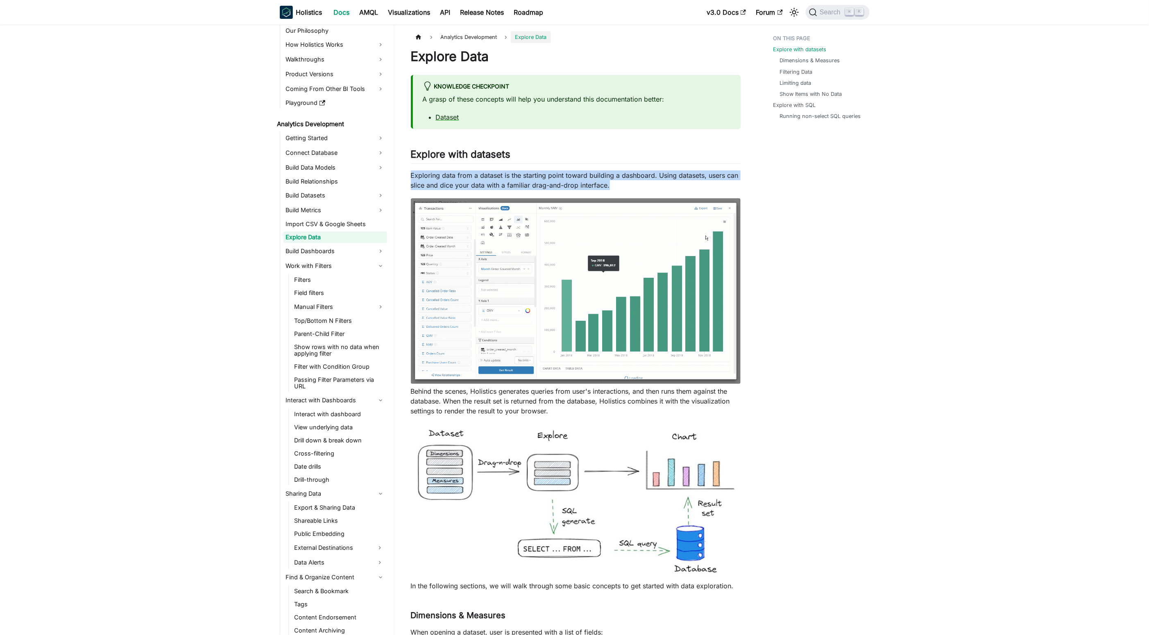
click at [603, 175] on p "Exploring data from a dataset is the starting point toward building a dashboard…" at bounding box center [576, 180] width 330 height 20
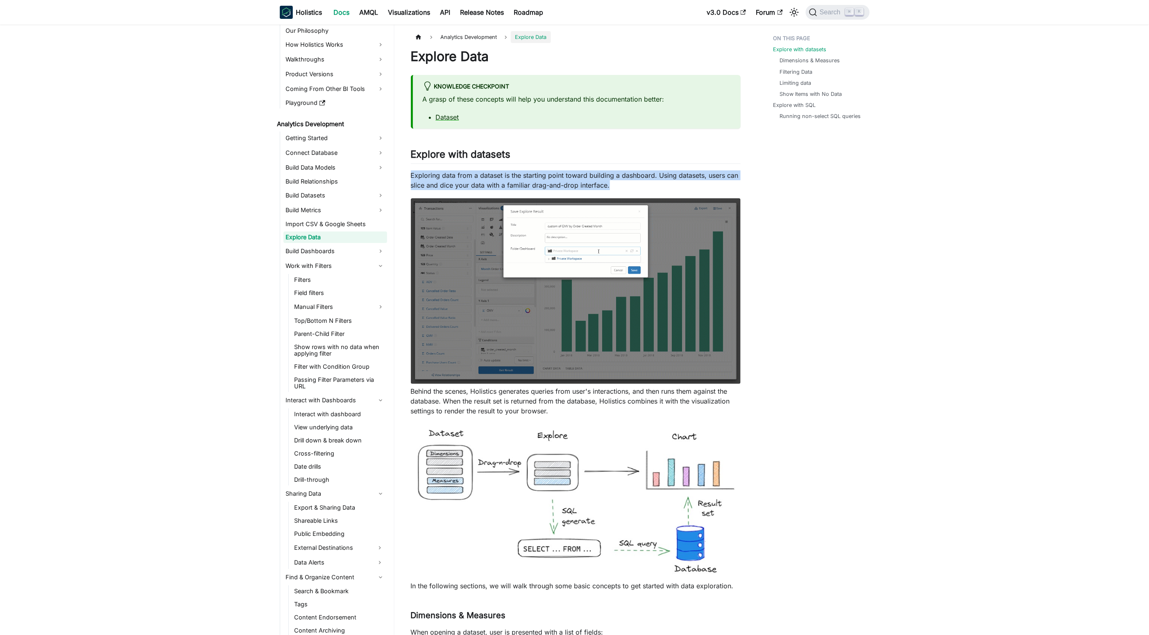
click at [620, 179] on p "Exploring data from a dataset is the starting point toward building a dashboard…" at bounding box center [576, 180] width 330 height 20
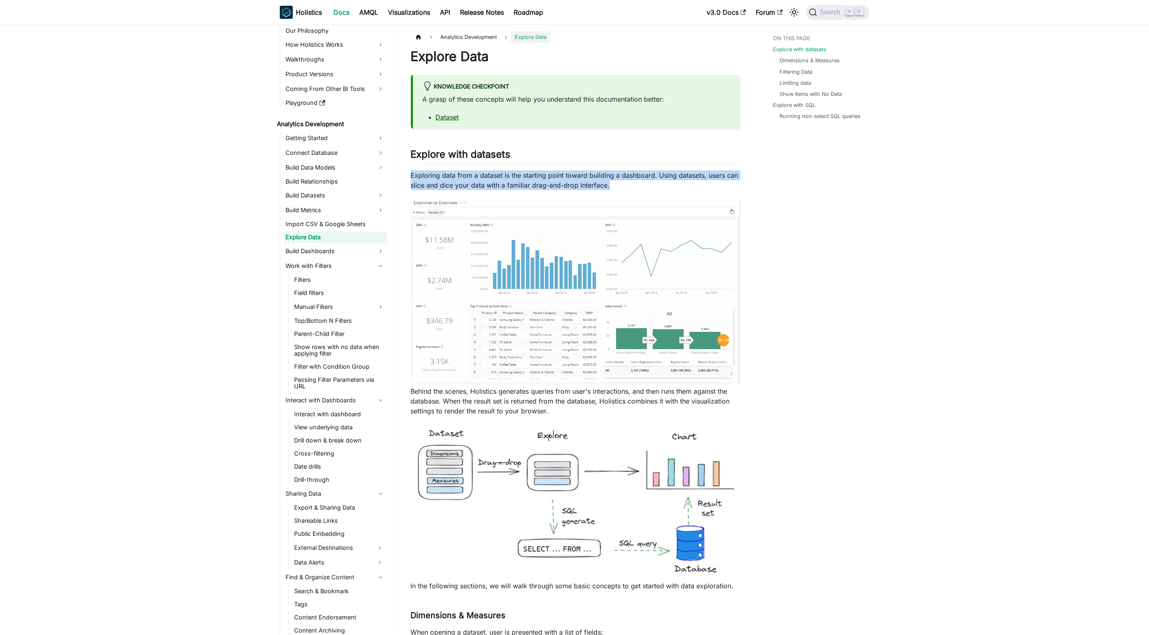
click at [633, 182] on p "Exploring data from a dataset is the starting point toward building a dashboard…" at bounding box center [576, 180] width 330 height 20
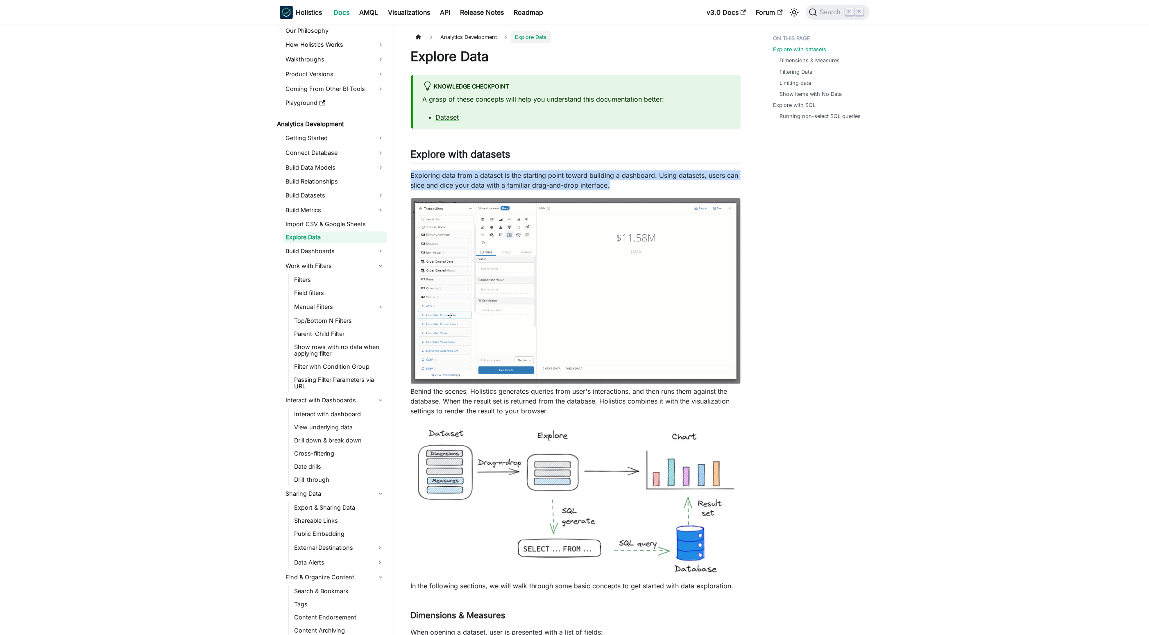
click at [633, 182] on p "Exploring data from a dataset is the starting point toward building a dashboard…" at bounding box center [576, 180] width 330 height 20
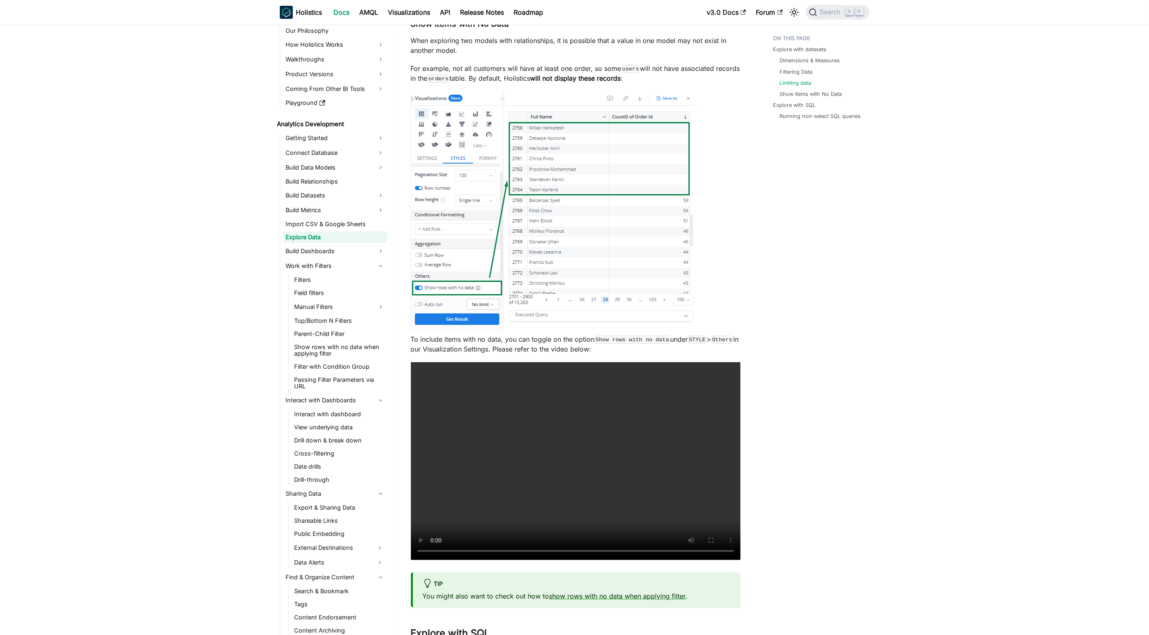
scroll to position [2212, 0]
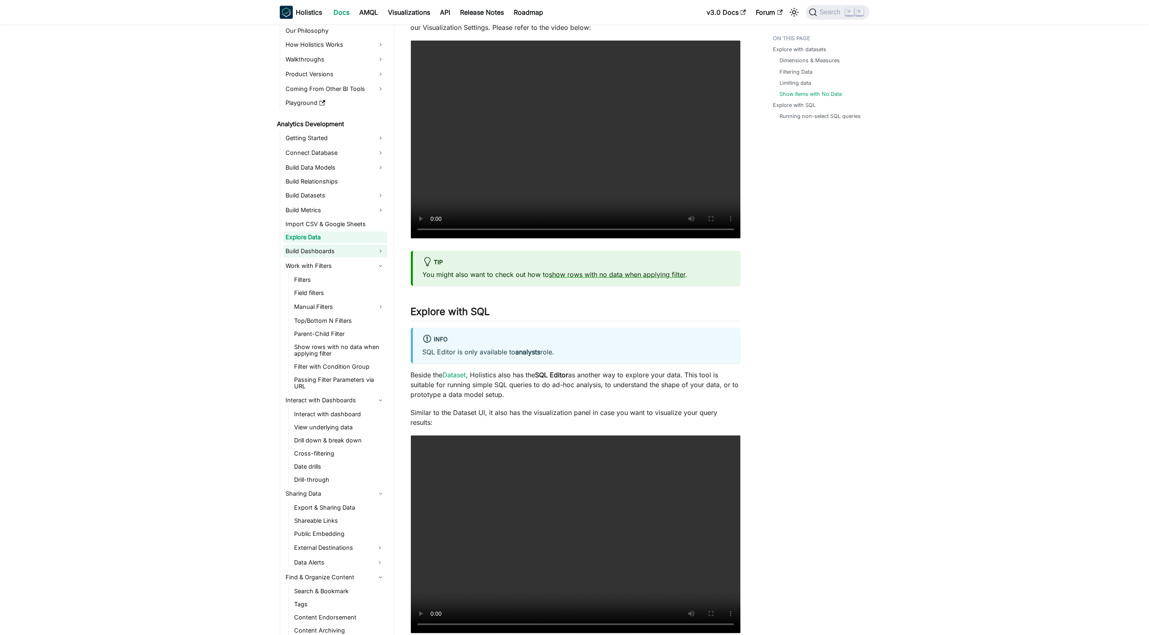
click at [366, 250] on link "Build Dashboards" at bounding box center [335, 251] width 104 height 13
click at [377, 253] on link "Build Dashboards" at bounding box center [335, 251] width 104 height 13
click at [385, 262] on link "Work with Filters" at bounding box center [335, 265] width 104 height 13
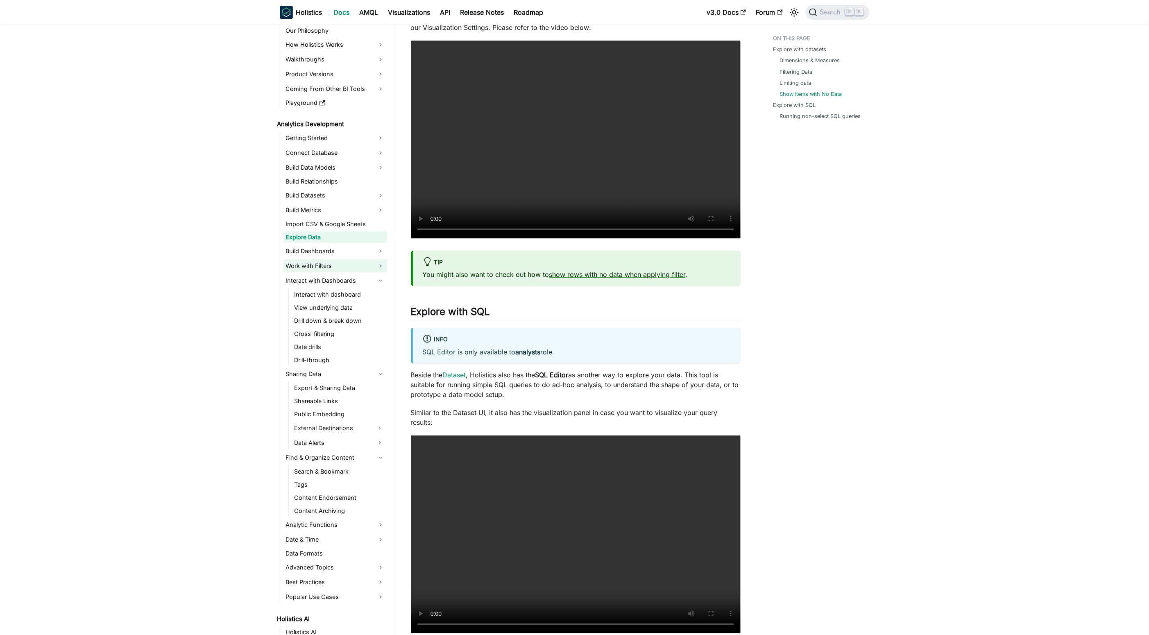
click at [382, 262] on link "Work with Filters" at bounding box center [335, 265] width 104 height 13
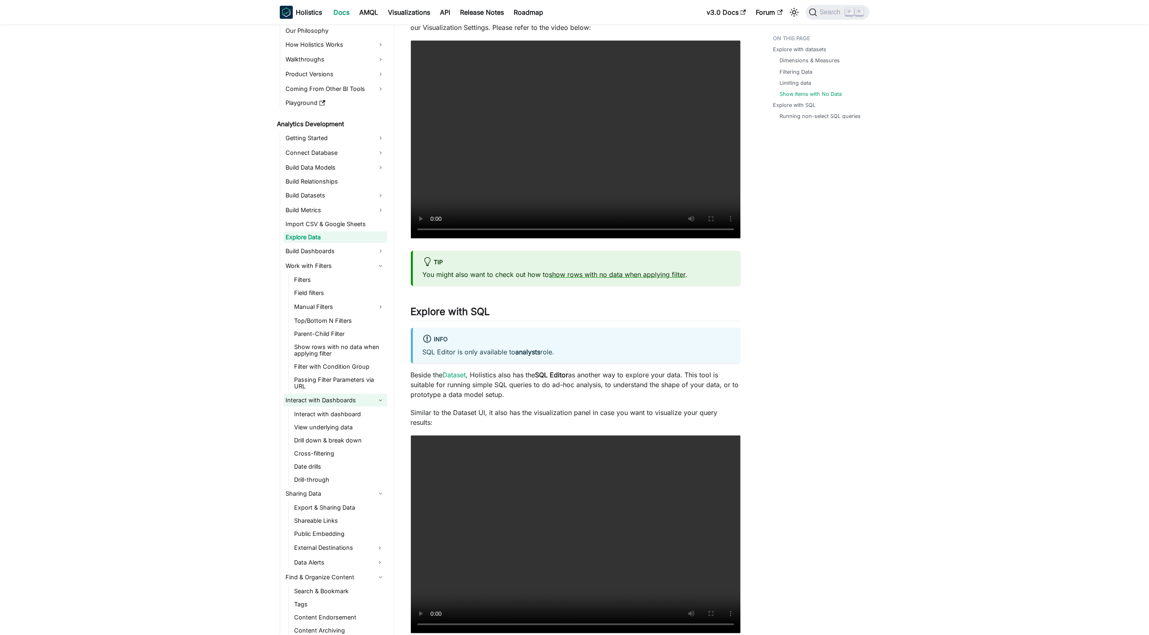
click at [374, 401] on link "Interact with Dashboards" at bounding box center [335, 400] width 104 height 13
click at [375, 401] on link "Interact with Dashboards" at bounding box center [335, 400] width 104 height 13
click at [350, 417] on link "Interact with dashboard" at bounding box center [339, 413] width 95 height 11
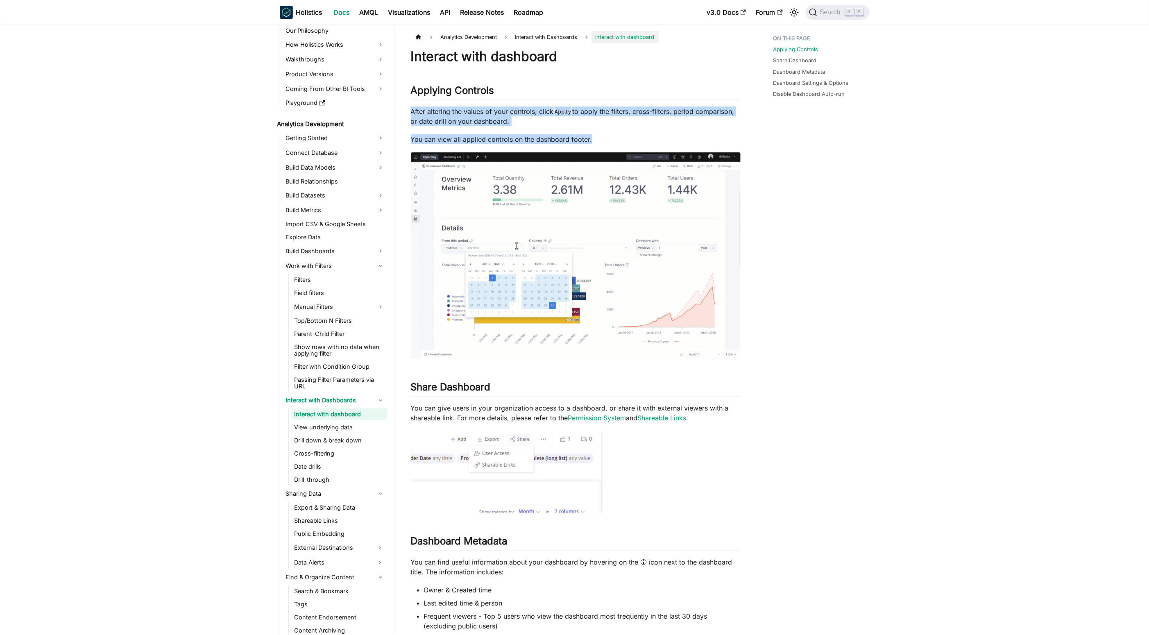
drag, startPoint x: 557, startPoint y: 104, endPoint x: 602, endPoint y: 144, distance: 59.8
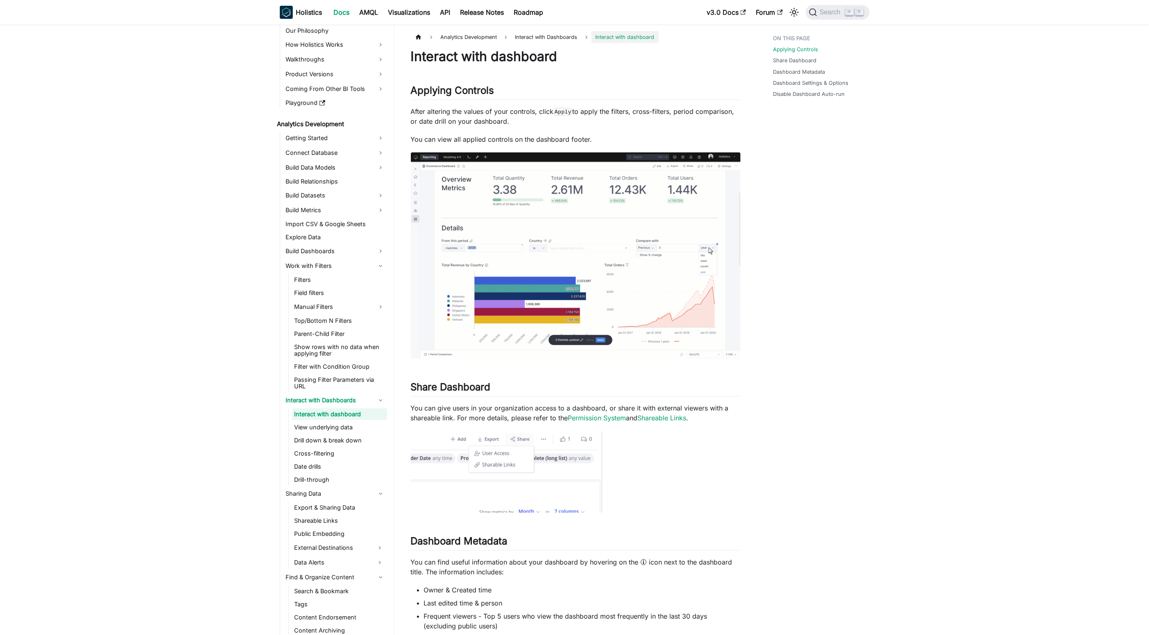
drag, startPoint x: 598, startPoint y: 128, endPoint x: 451, endPoint y: 112, distance: 147.6
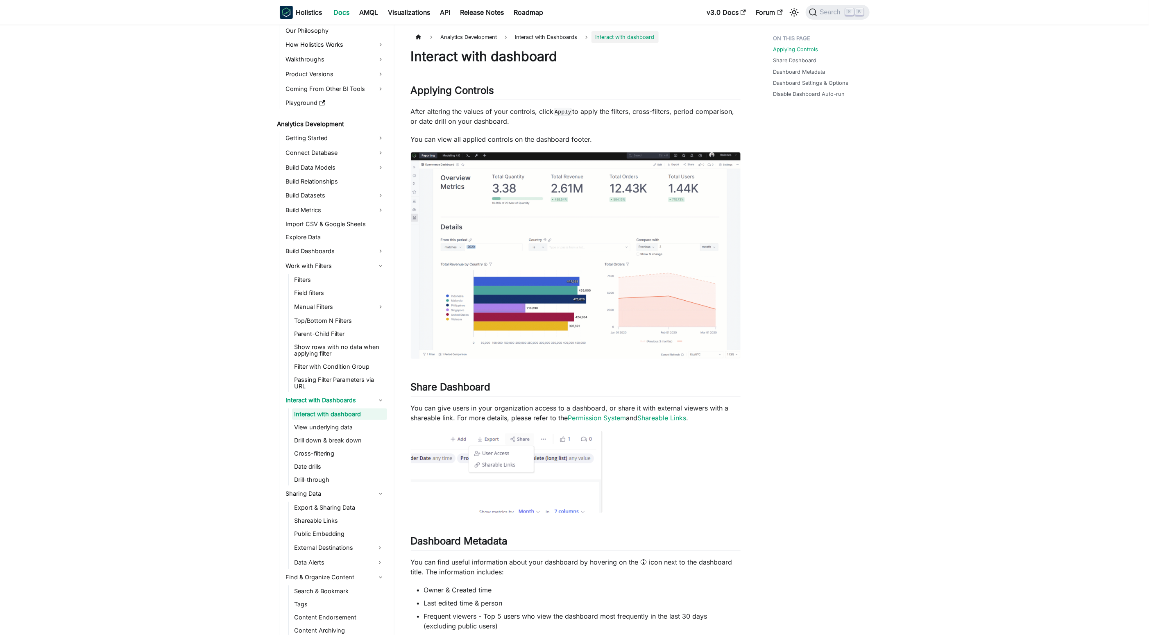
click at [451, 112] on p "After altering the values of your controls, click Apply to apply the filters, c…" at bounding box center [576, 117] width 330 height 20
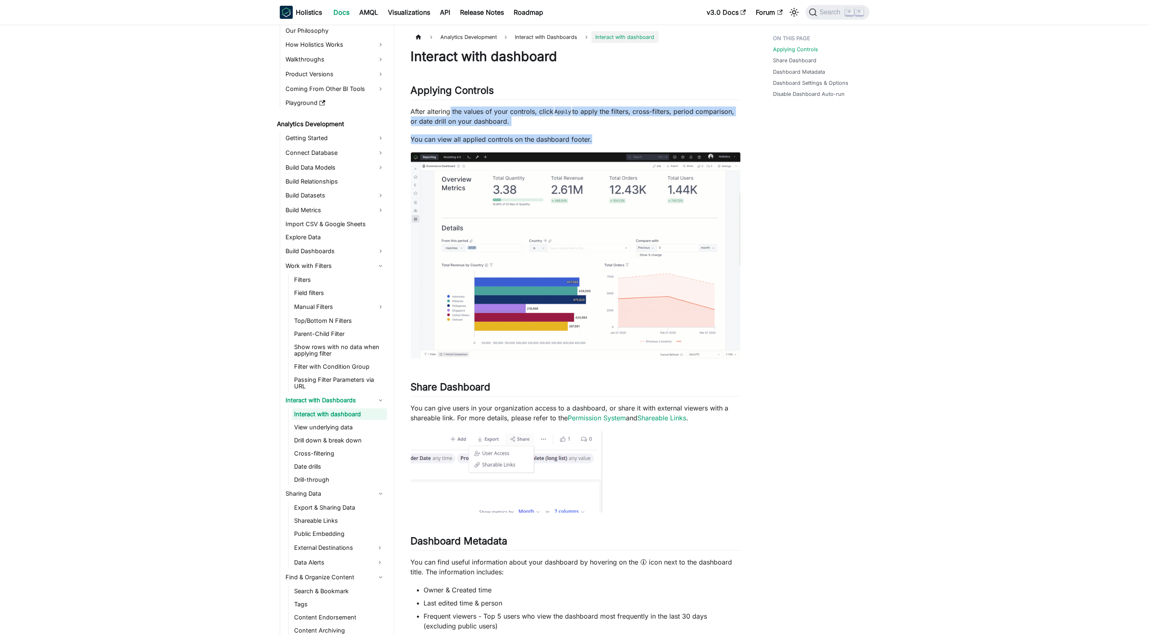
drag, startPoint x: 451, startPoint y: 112, endPoint x: 606, endPoint y: 143, distance: 158.3
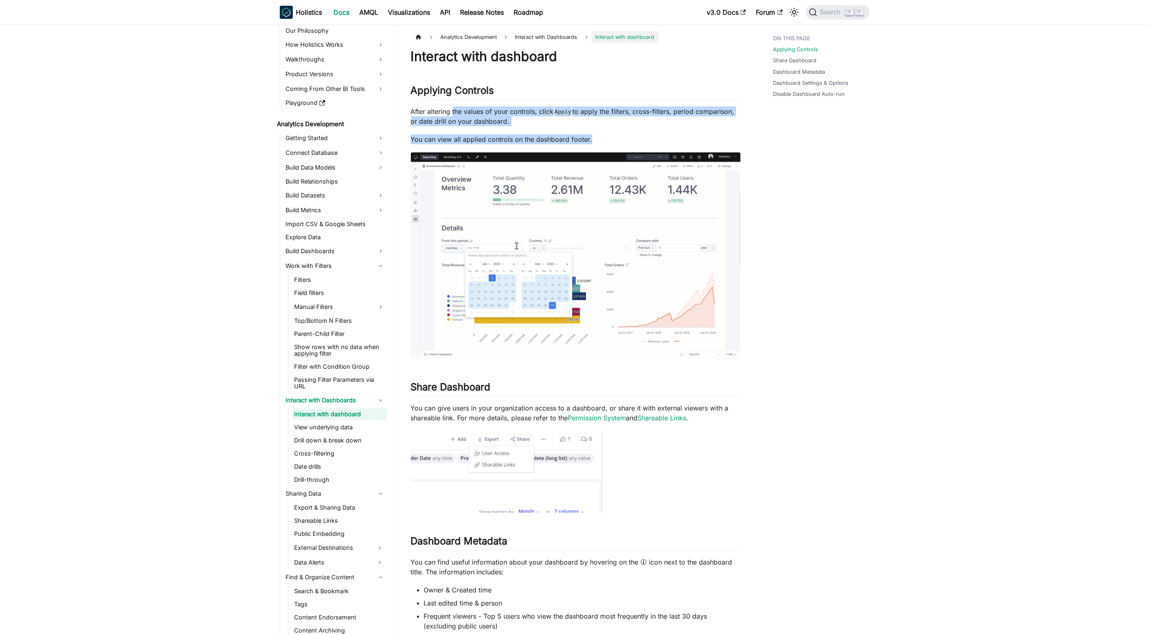
click at [606, 143] on p "You can view all applied controls on the dashboard footer." at bounding box center [576, 139] width 330 height 10
drag, startPoint x: 592, startPoint y: 140, endPoint x: 449, endPoint y: 111, distance: 145.4
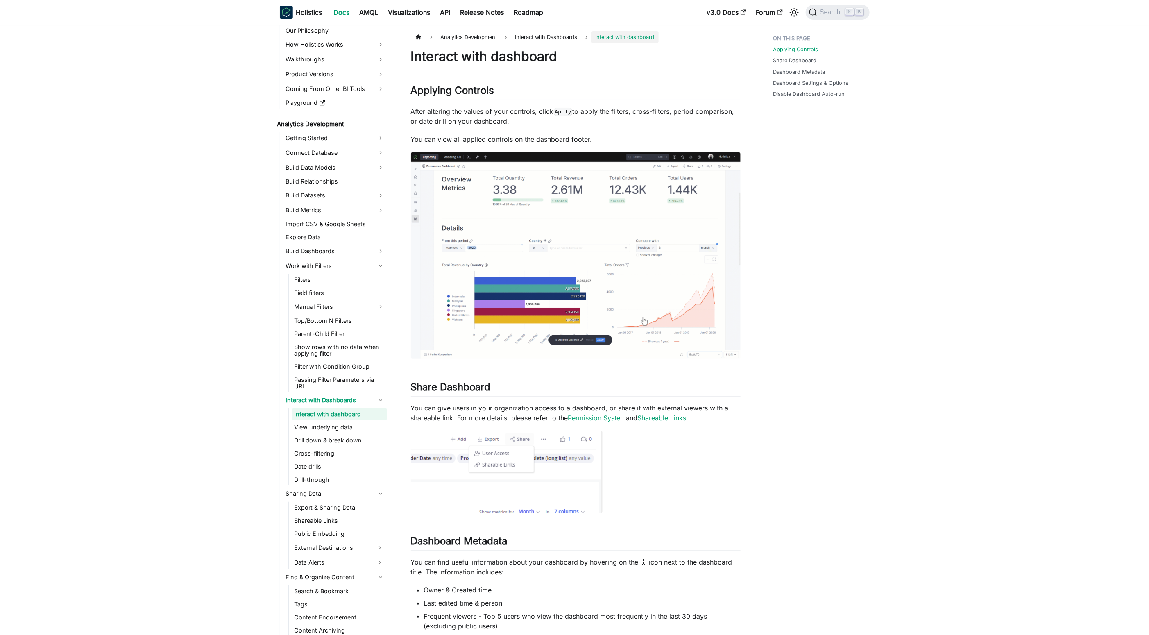
click at [449, 111] on p "After altering the values of your controls, click Apply to apply the filters, c…" at bounding box center [576, 117] width 330 height 20
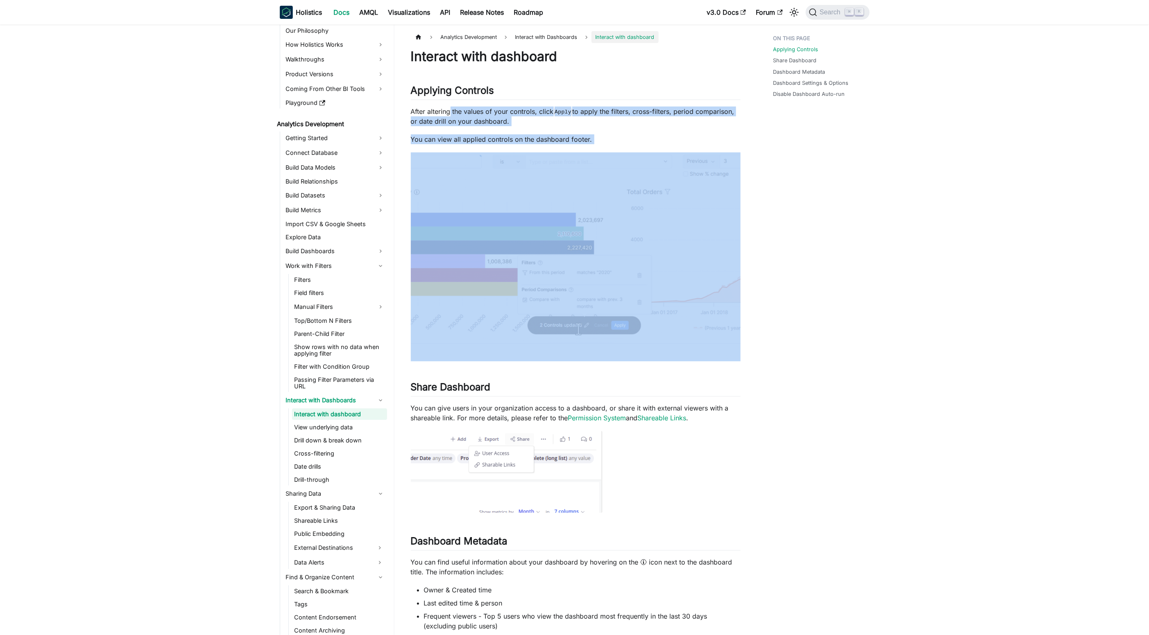
drag, startPoint x: 449, startPoint y: 111, endPoint x: 678, endPoint y: 153, distance: 231.9
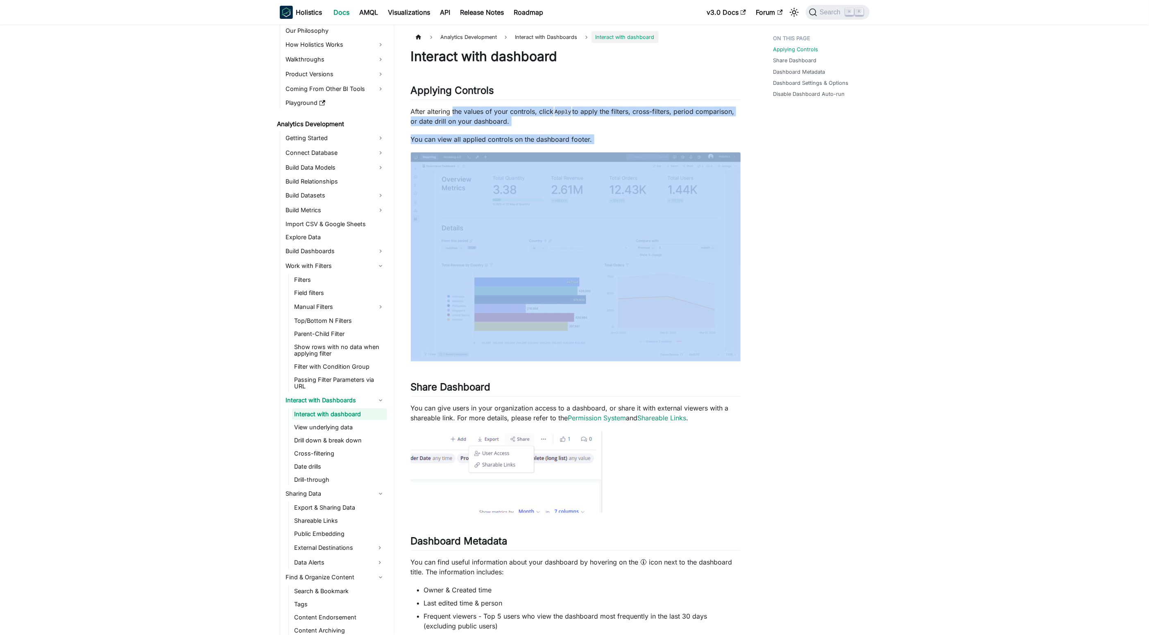
click at [662, 139] on p "You can view all applied controls on the dashboard footer." at bounding box center [576, 139] width 330 height 10
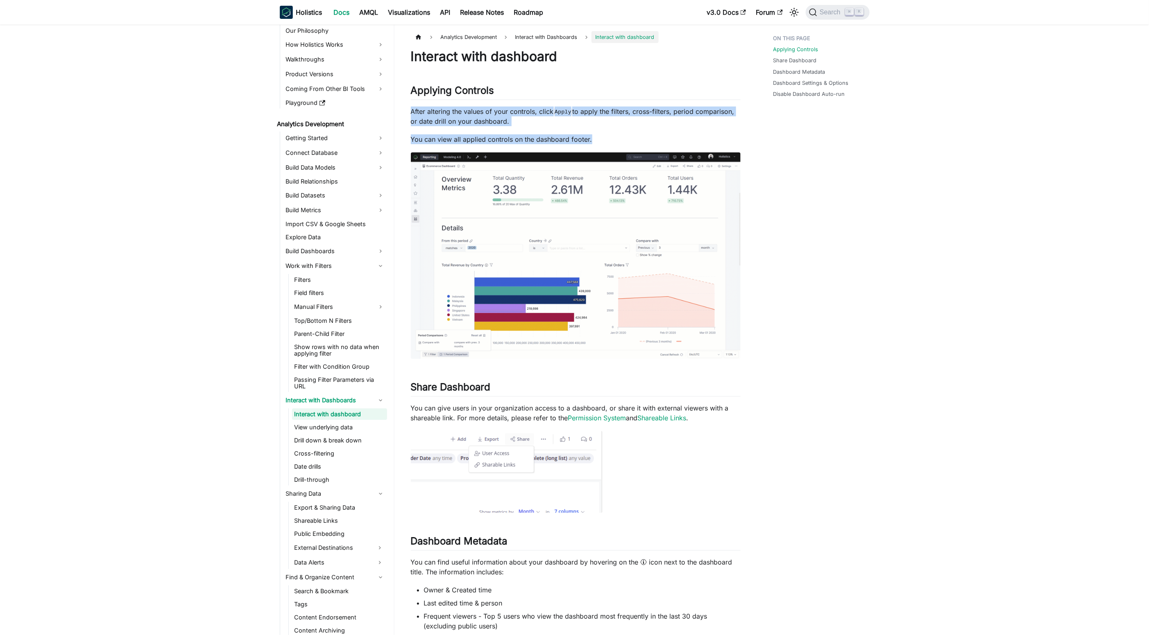
drag, startPoint x: 662, startPoint y: 139, endPoint x: 417, endPoint y: 107, distance: 247.1
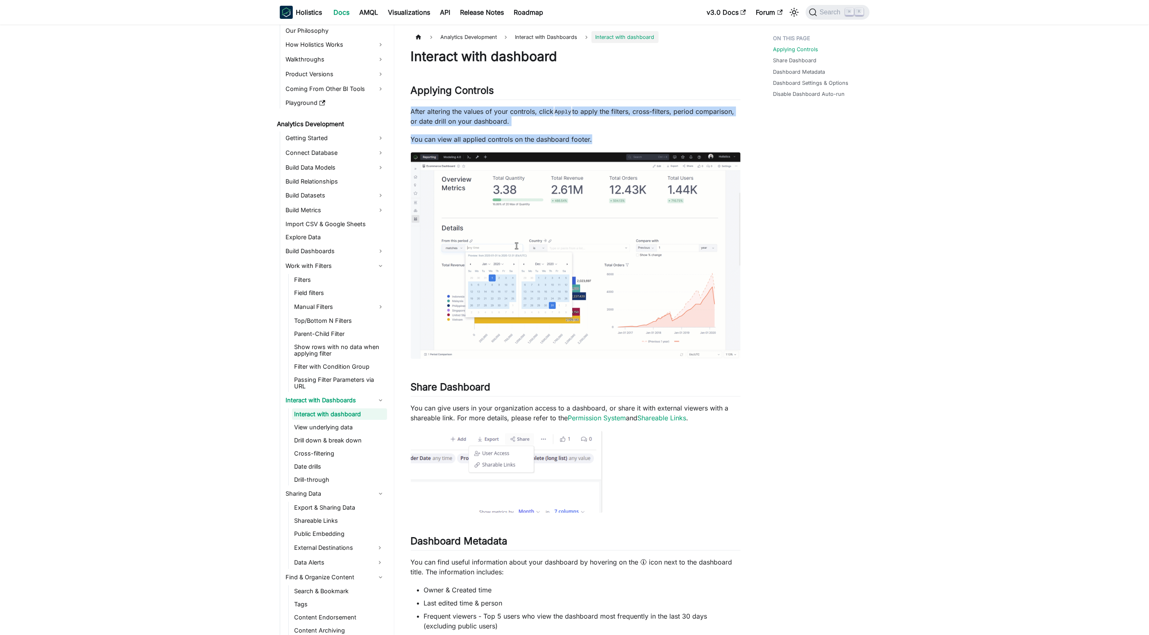
click at [417, 107] on p "After altering the values of your controls, click Apply to apply the filters, c…" at bounding box center [576, 117] width 330 height 20
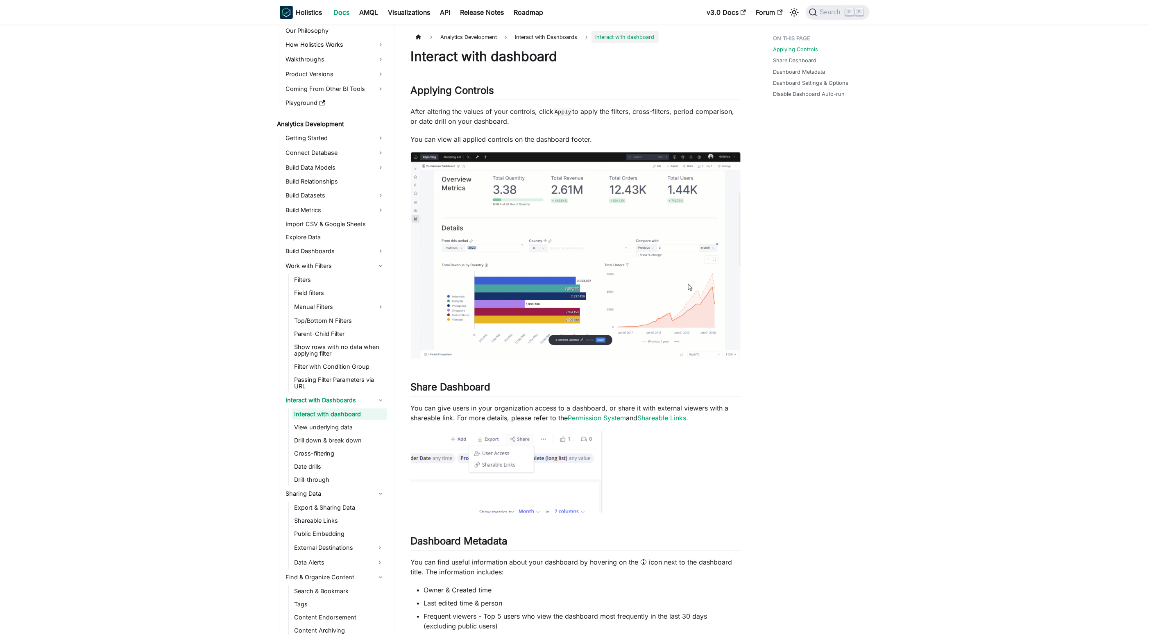
click at [433, 110] on p "After altering the values of your controls, click Apply to apply the filters, c…" at bounding box center [576, 117] width 330 height 20
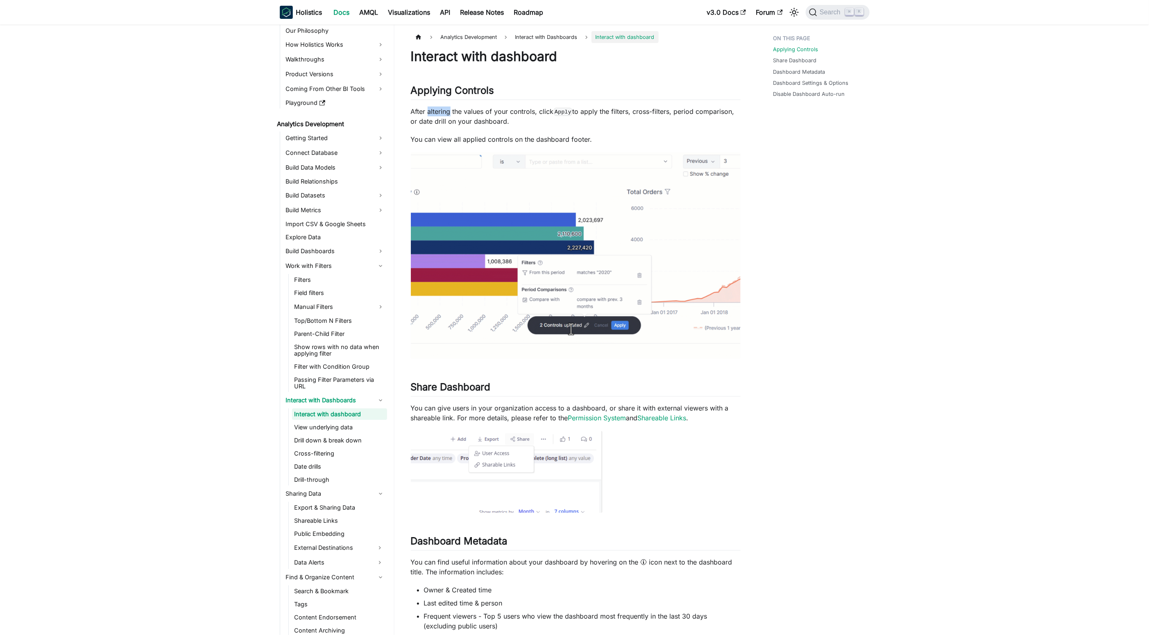
click at [433, 110] on p "After altering the values of your controls, click Apply to apply the filters, c…" at bounding box center [576, 117] width 330 height 20
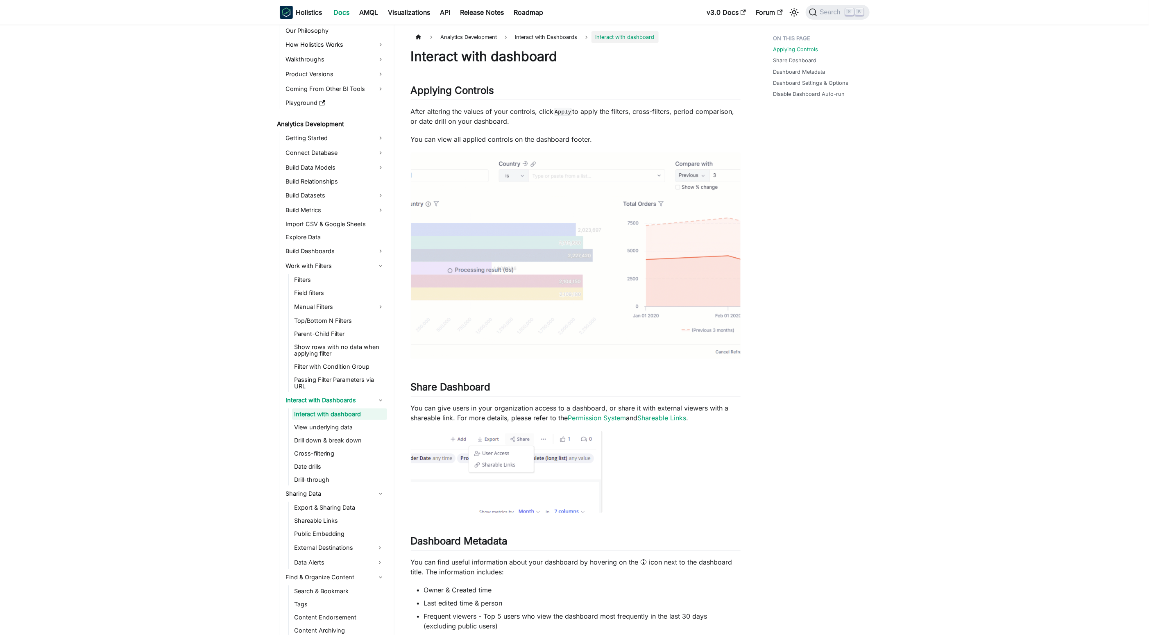
click at [459, 115] on p "After altering the values of your controls, click Apply to apply the filters, c…" at bounding box center [576, 117] width 330 height 20
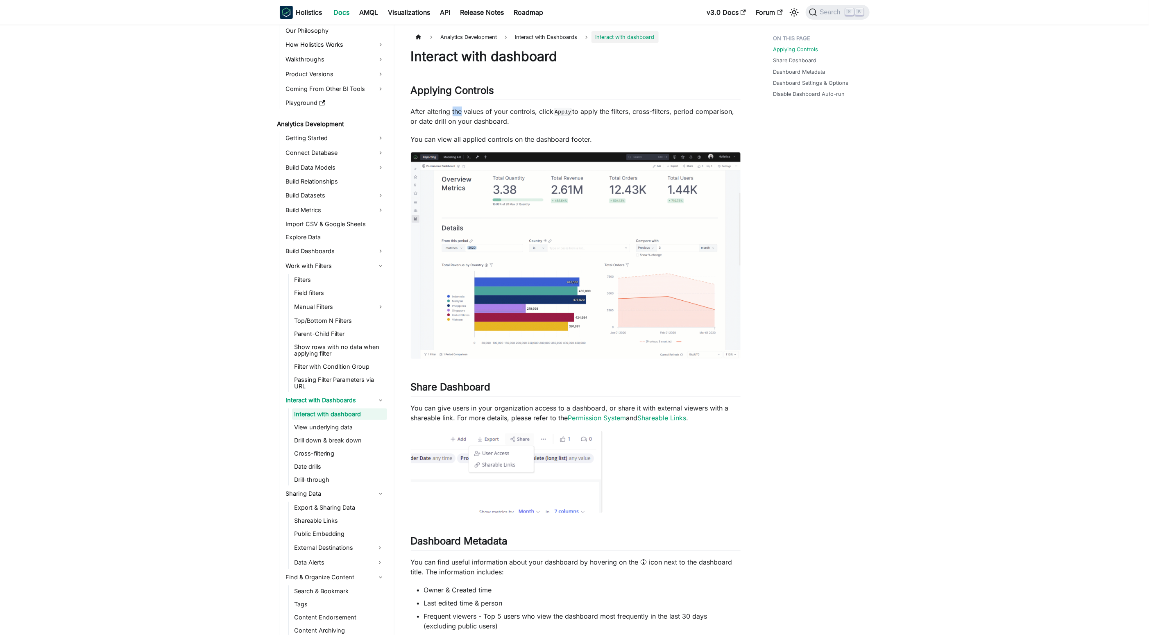
click at [459, 115] on p "After altering the values of your controls, click Apply to apply the filters, c…" at bounding box center [576, 117] width 330 height 20
click at [472, 117] on p "After altering the values of your controls, click Apply to apply the filters, c…" at bounding box center [576, 117] width 330 height 20
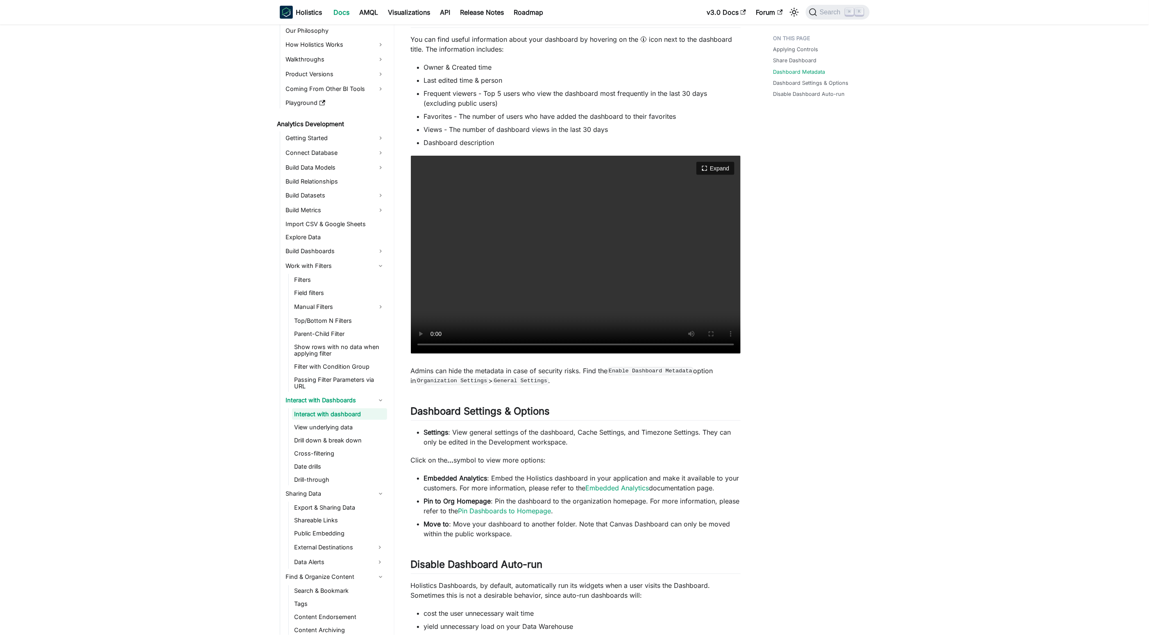
scroll to position [550, 0]
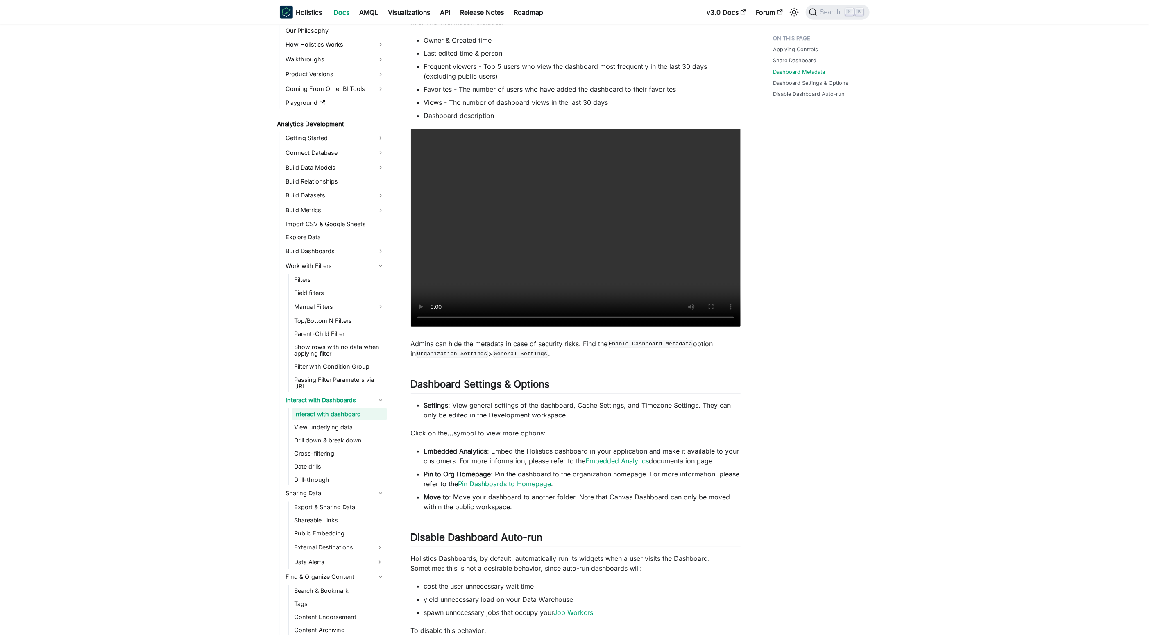
click at [601, 375] on div "Interact with dashboard Applying Controls ​ After altering the values of your c…" at bounding box center [576, 298] width 330 height 1598
click at [595, 366] on div at bounding box center [595, 366] width 0 height 0
click at [674, 394] on div "Interact with dashboard Applying Controls ​ After altering the values of your c…" at bounding box center [576, 298] width 330 height 1598
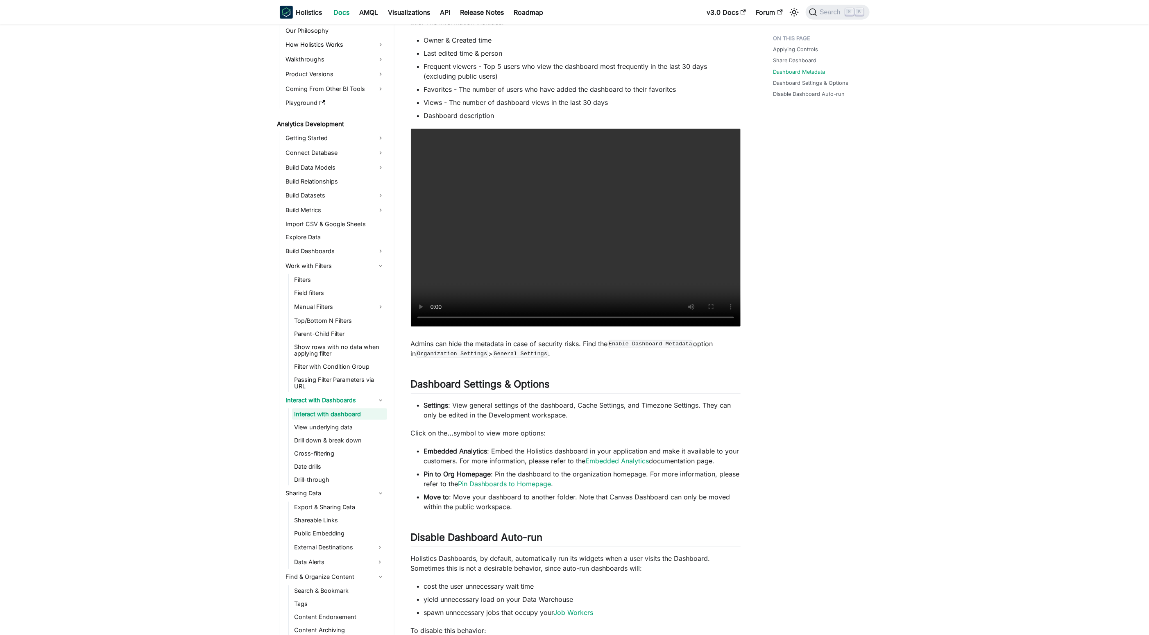
scroll to position [601, 0]
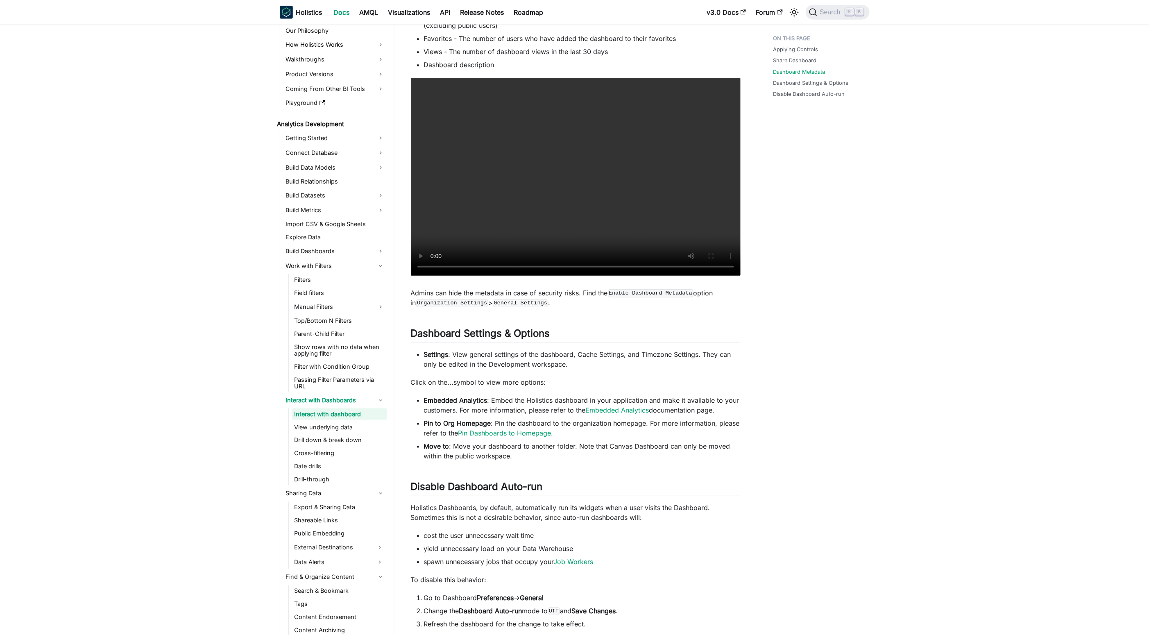
click at [787, 189] on div "Applying Controls Share Dashboard Dashboard Metadata Dashboard Settings & Optio…" at bounding box center [817, 275] width 121 height 1689
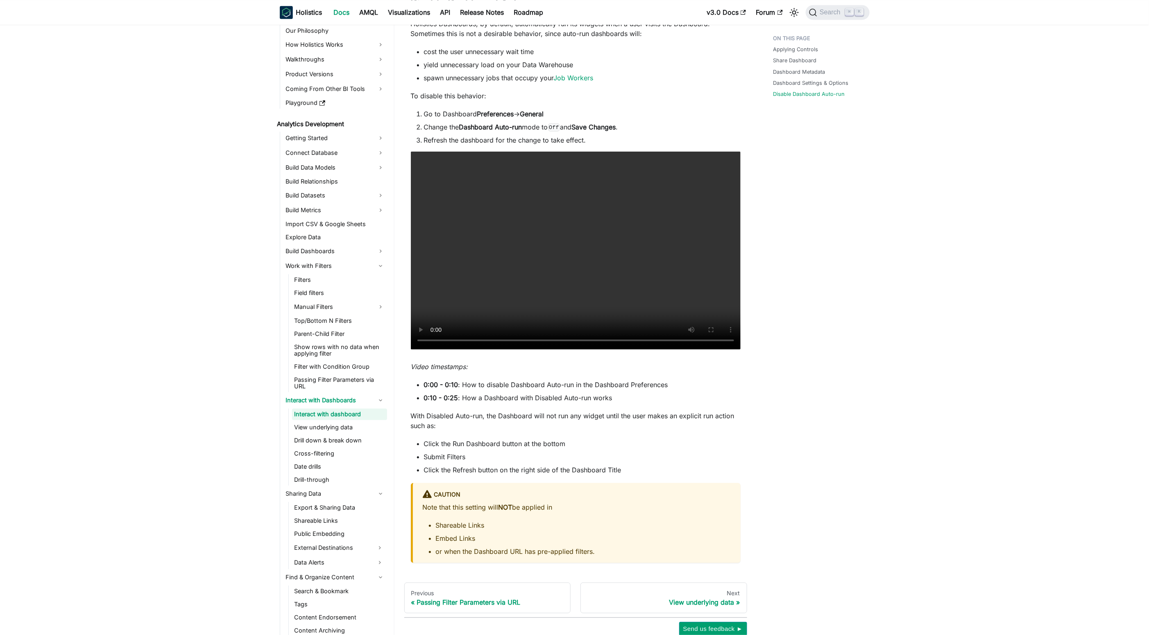
scroll to position [1133, 0]
